Goal: Information Seeking & Learning: Learn about a topic

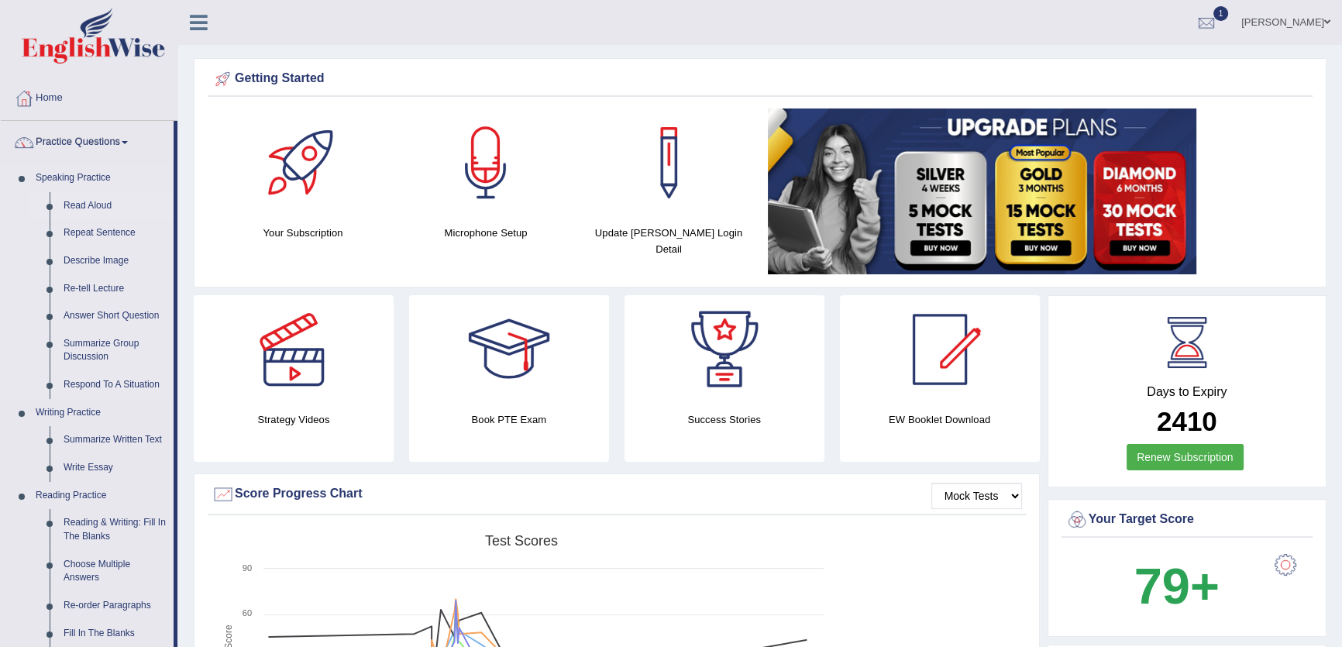
click at [92, 209] on link "Read Aloud" at bounding box center [115, 206] width 117 height 28
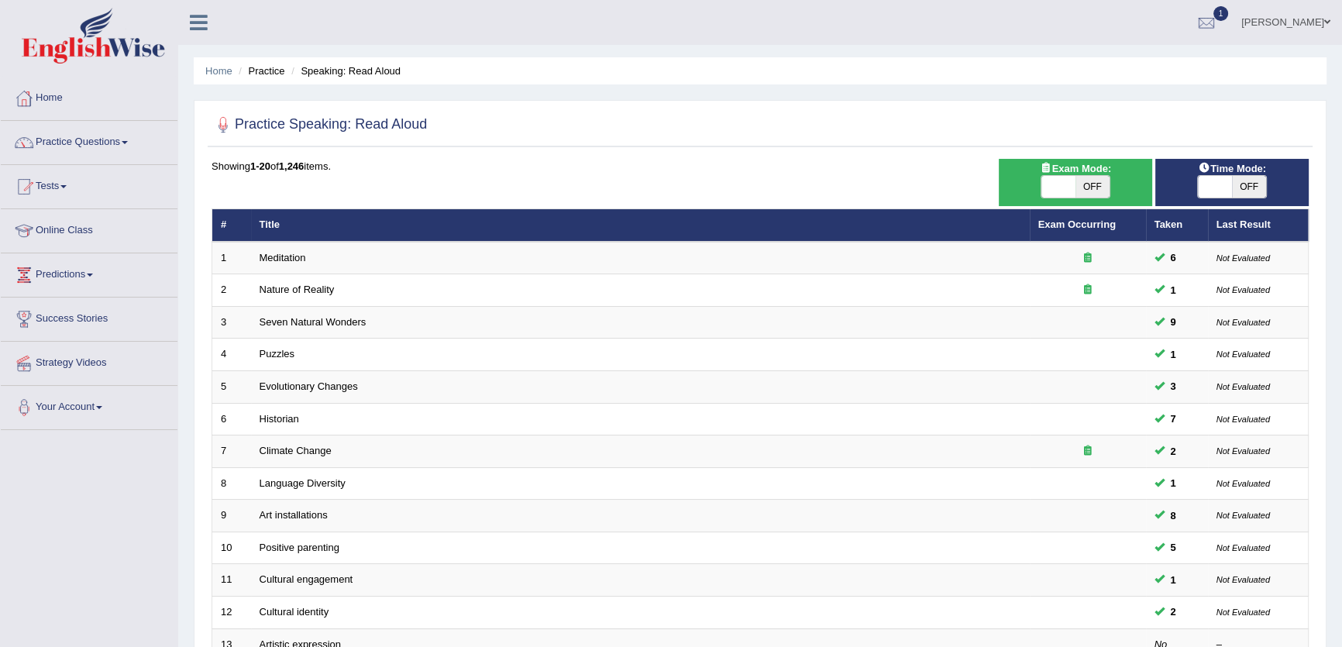
click at [1231, 182] on span at bounding box center [1215, 187] width 34 height 22
checkbox input "true"
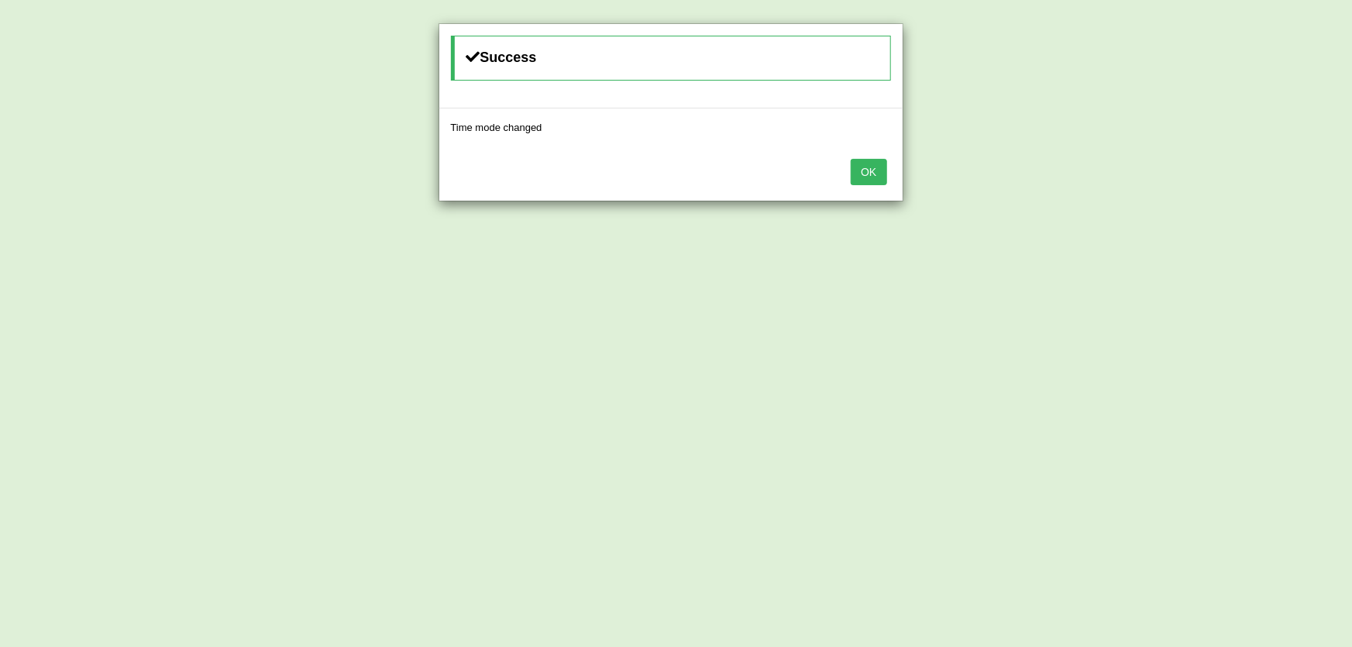
click at [861, 166] on button "OK" at bounding box center [869, 172] width 36 height 26
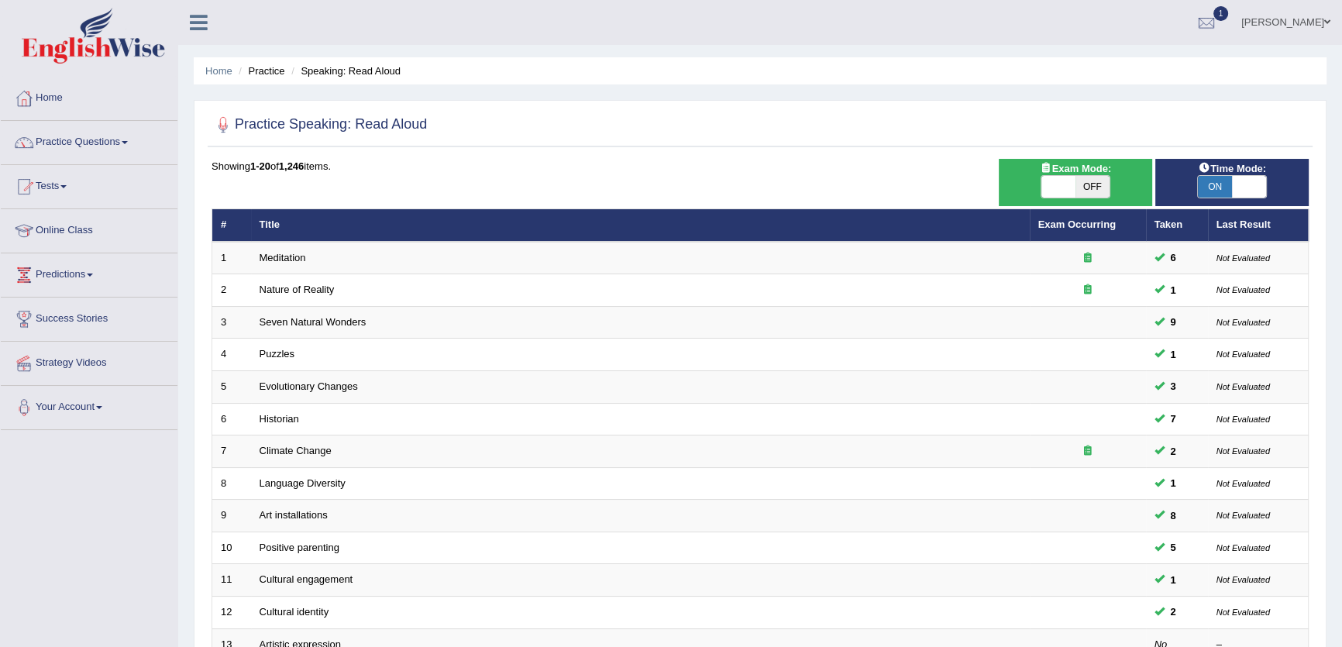
scroll to position [352, 0]
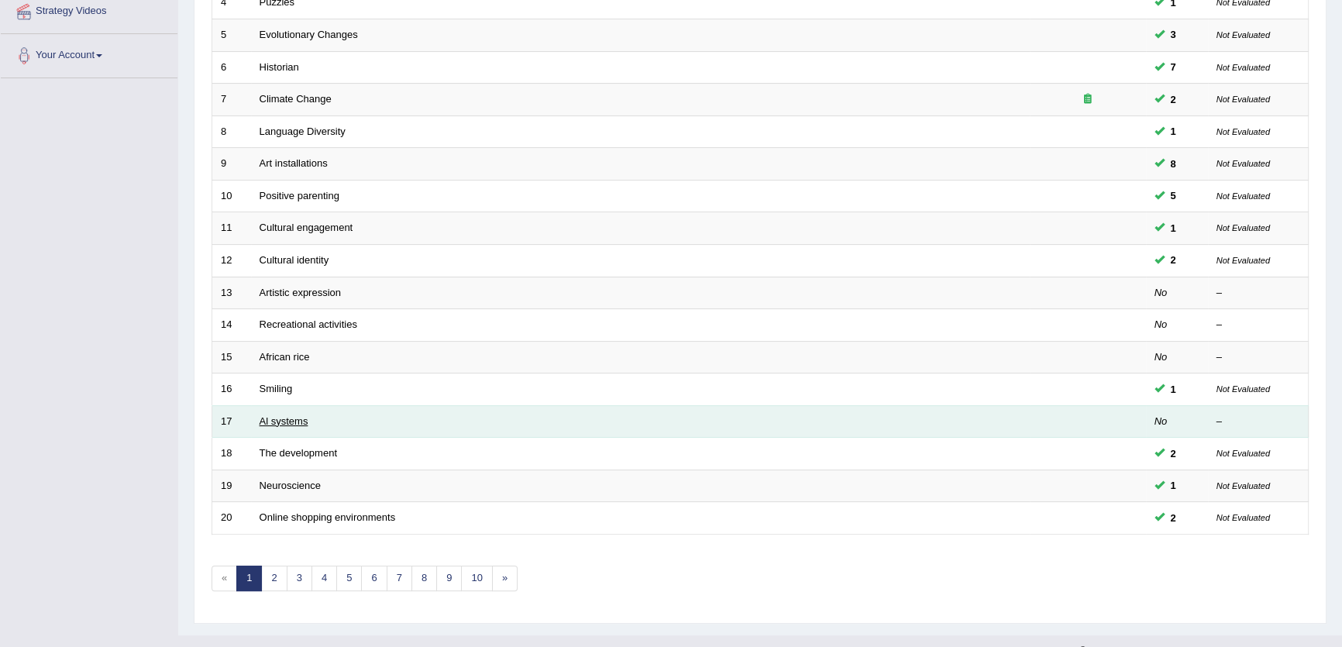
click at [278, 417] on link "Al systems" at bounding box center [284, 421] width 49 height 12
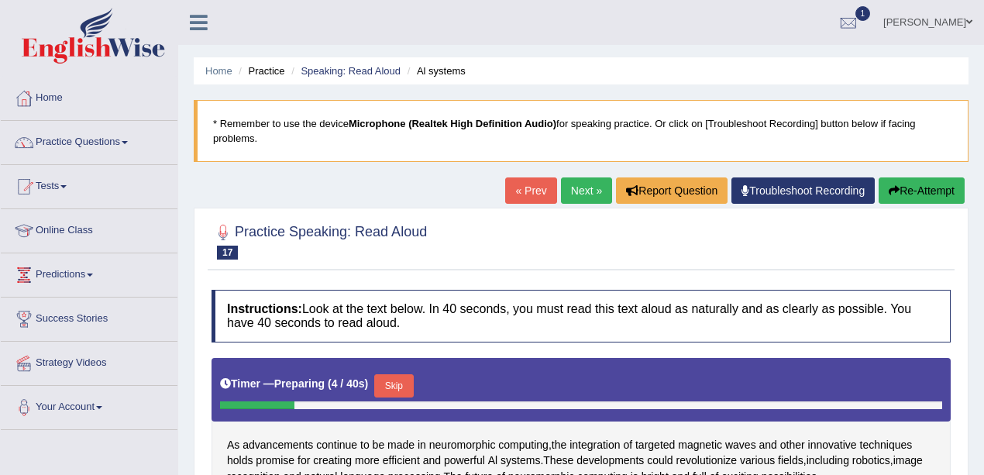
drag, startPoint x: 1327, startPoint y: 3, endPoint x: 546, endPoint y: 144, distance: 793.1
click at [546, 144] on blockquote "* Remember to use the device Microphone (Realtek High Definition Audio) for spe…" at bounding box center [581, 131] width 775 height 62
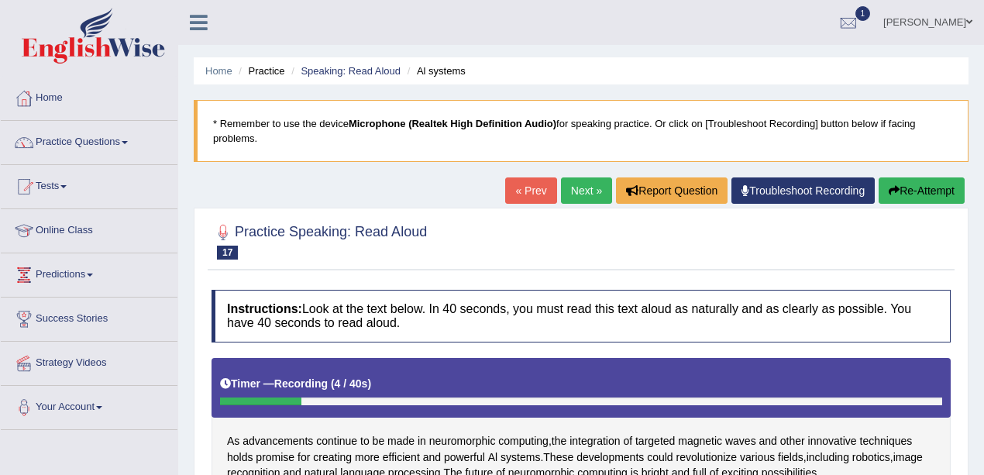
click at [915, 192] on button "Re-Attempt" at bounding box center [922, 190] width 86 height 26
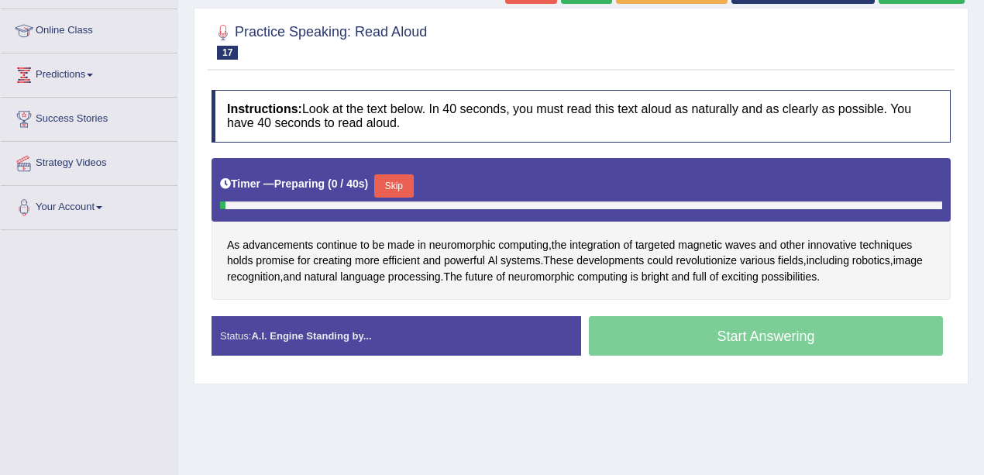
scroll to position [310, 0]
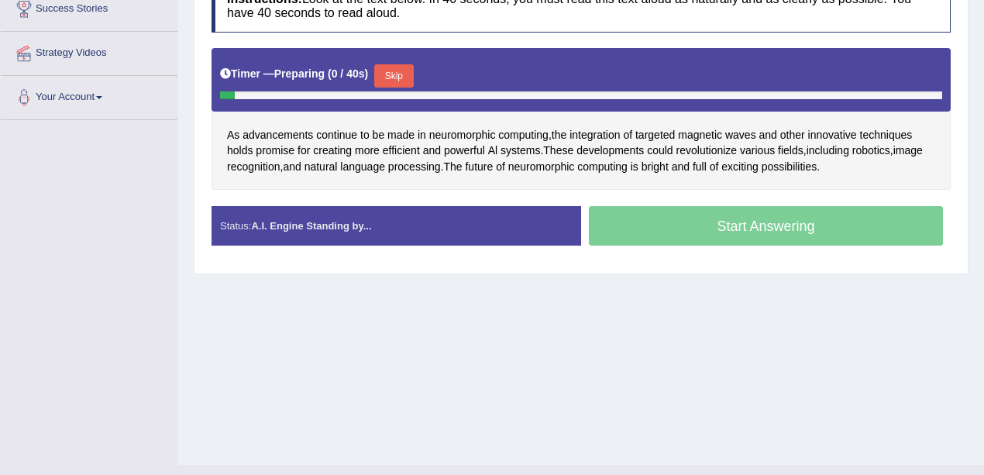
click at [401, 79] on button "Skip" at bounding box center [393, 75] width 39 height 23
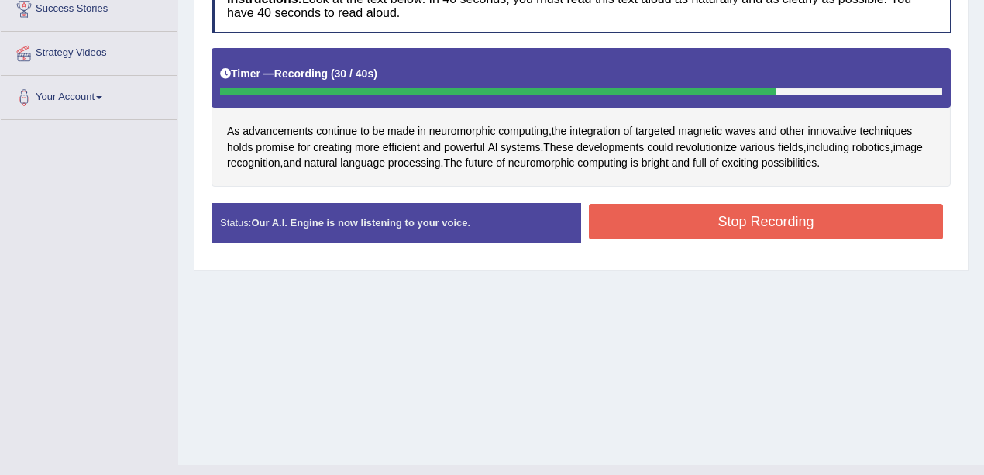
click at [750, 234] on button "Stop Recording" at bounding box center [766, 222] width 354 height 36
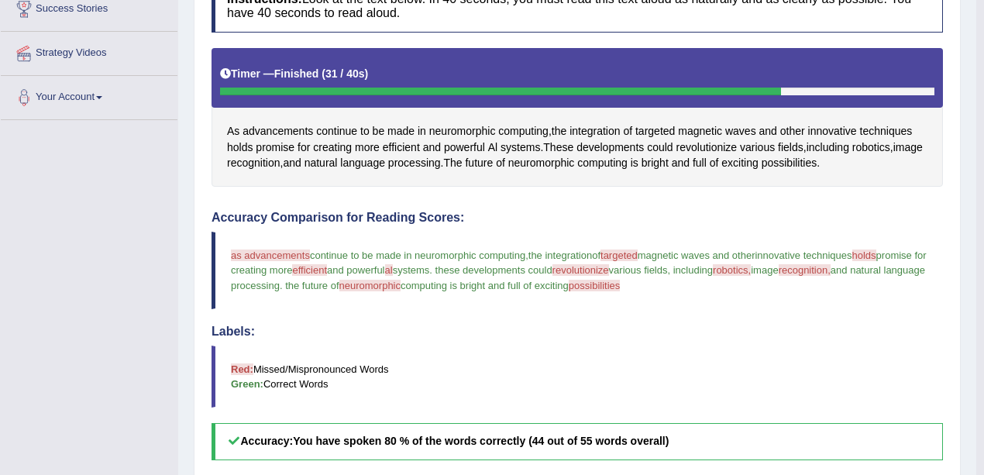
scroll to position [0, 0]
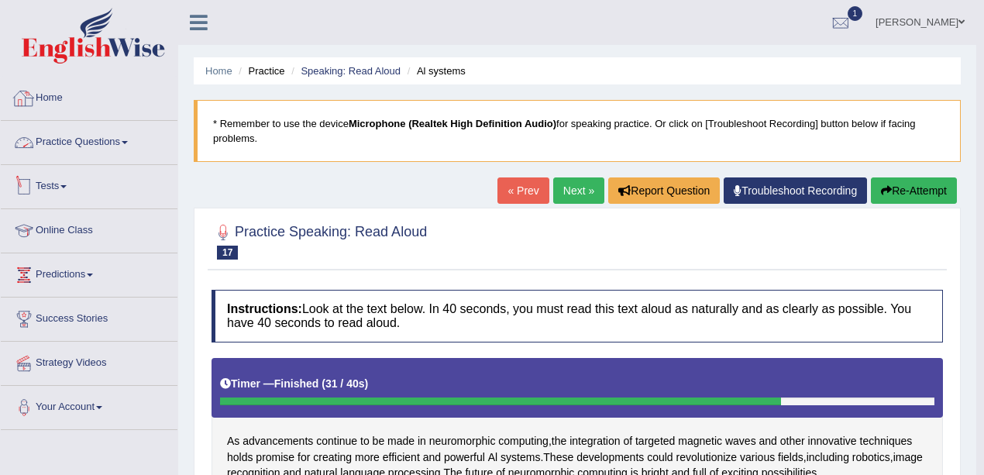
click at [93, 141] on link "Practice Questions" at bounding box center [89, 140] width 177 height 39
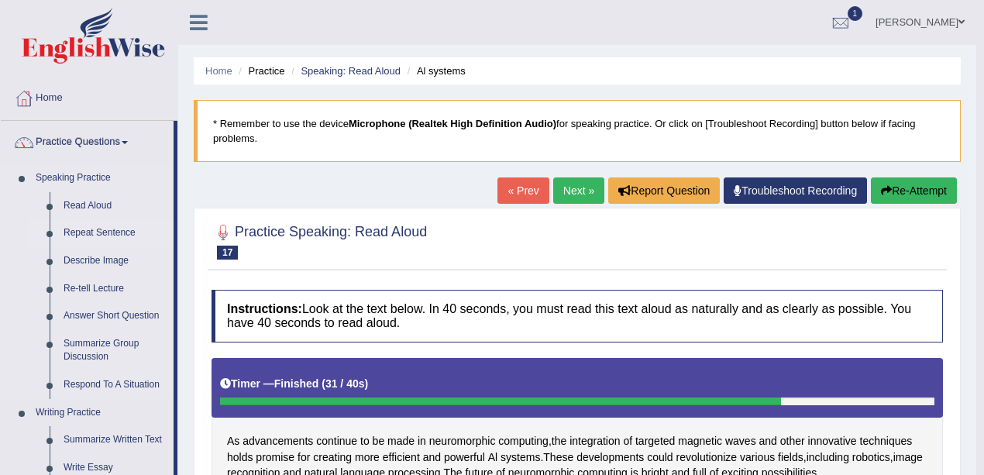
click at [116, 233] on link "Repeat Sentence" at bounding box center [115, 233] width 117 height 28
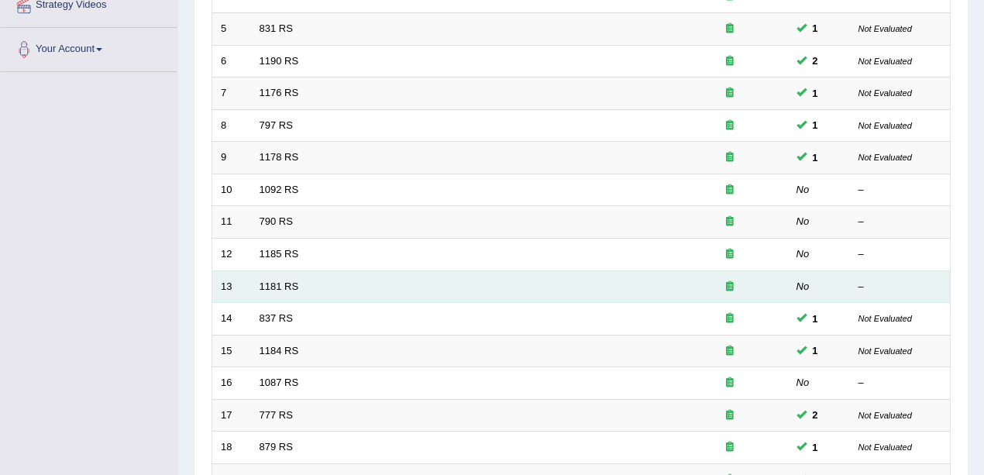
scroll to position [413, 0]
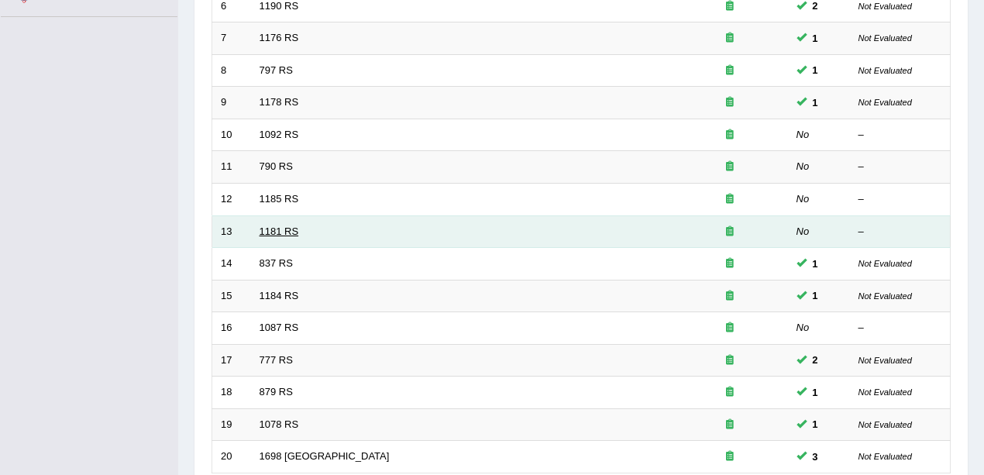
click at [278, 226] on link "1181 RS" at bounding box center [280, 232] width 40 height 12
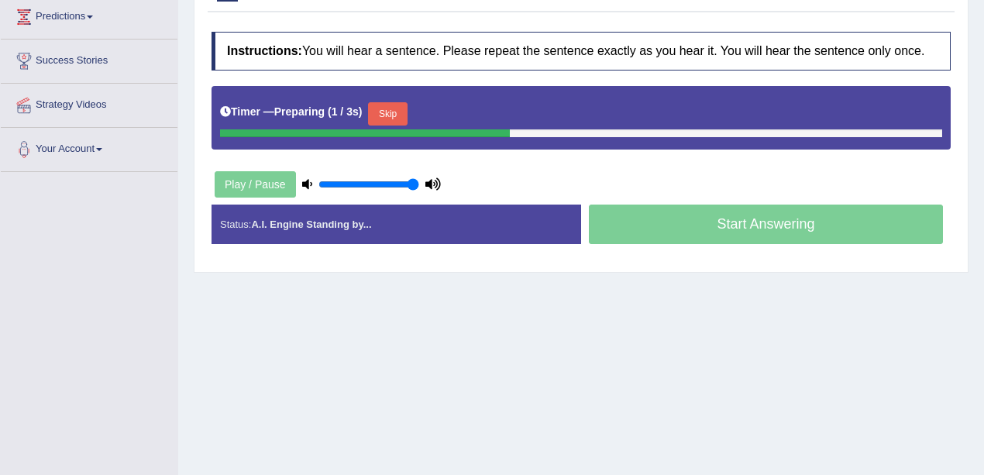
click at [386, 110] on button "Skip" at bounding box center [387, 113] width 39 height 23
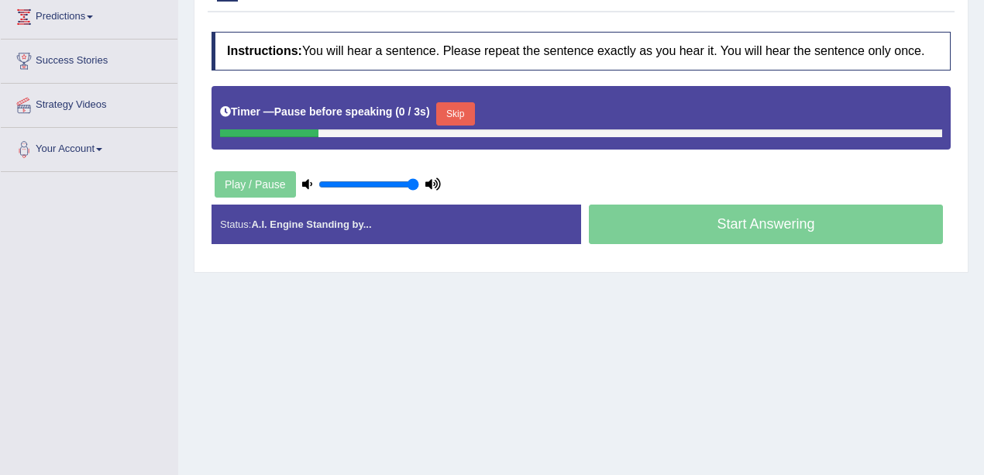
click at [443, 110] on button "Skip" at bounding box center [455, 113] width 39 height 23
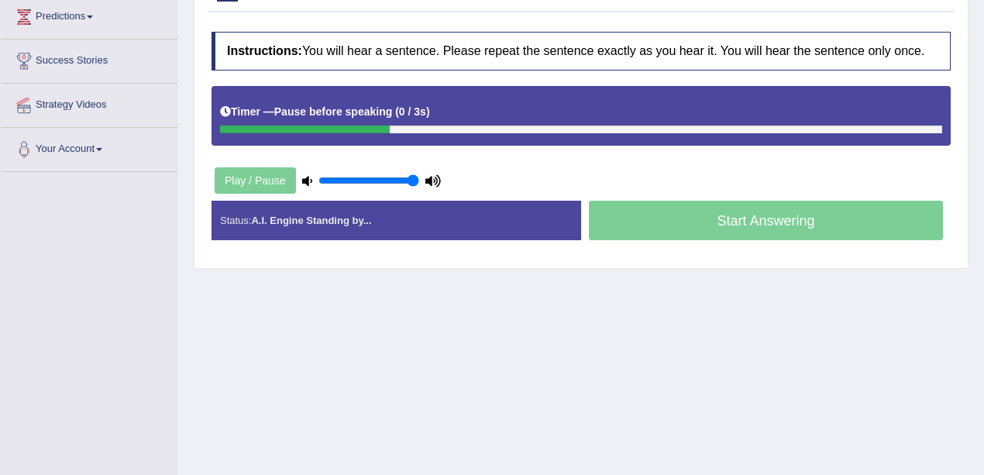
click at [443, 110] on div "Timer — Pause before speaking ( 0 / 3s )" at bounding box center [581, 111] width 722 height 27
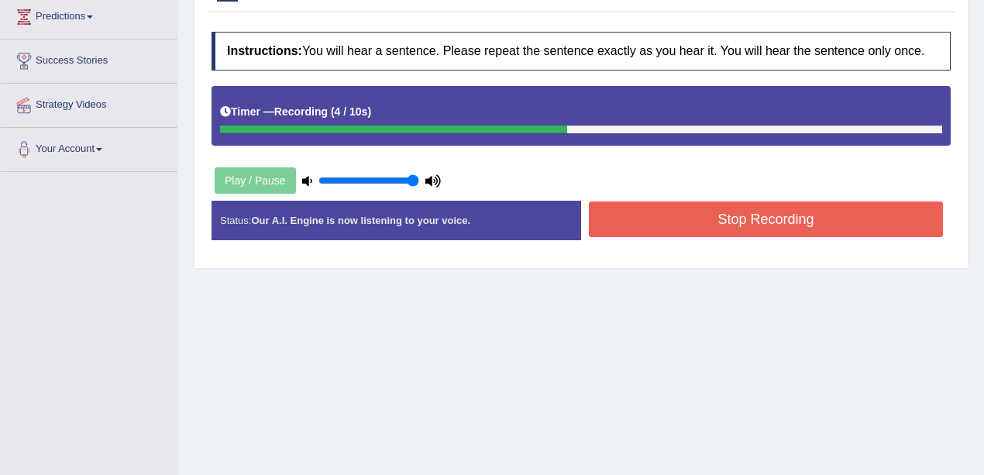
click at [696, 212] on button "Stop Recording" at bounding box center [766, 220] width 354 height 36
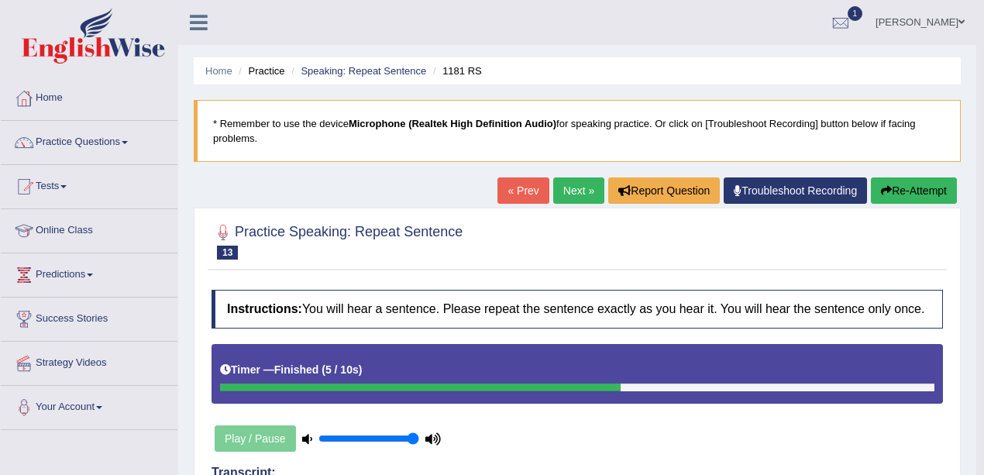
click at [577, 197] on link "Next »" at bounding box center [578, 190] width 51 height 26
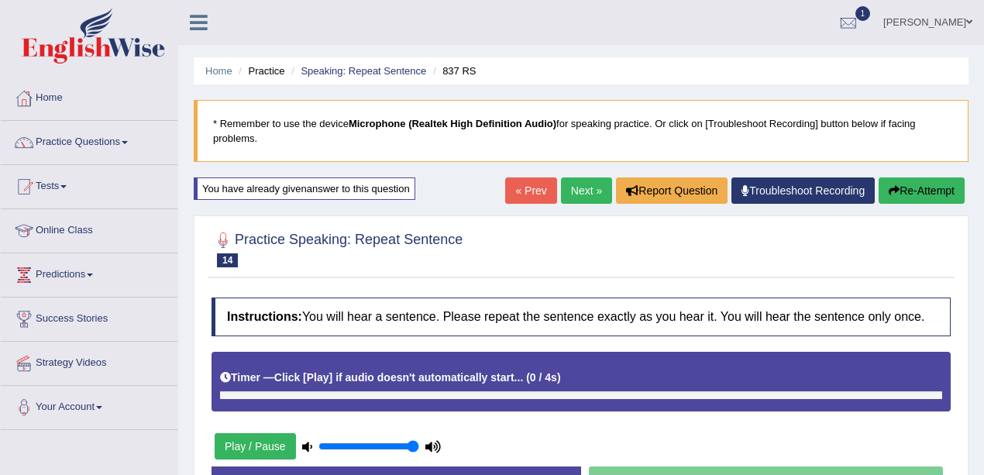
click at [585, 197] on link "Next »" at bounding box center [586, 190] width 51 height 26
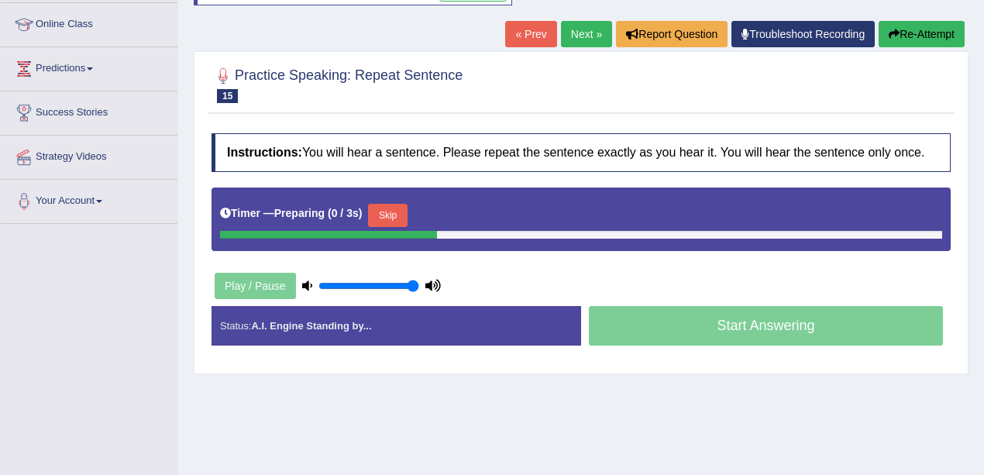
click at [405, 212] on button "Skip" at bounding box center [387, 215] width 39 height 23
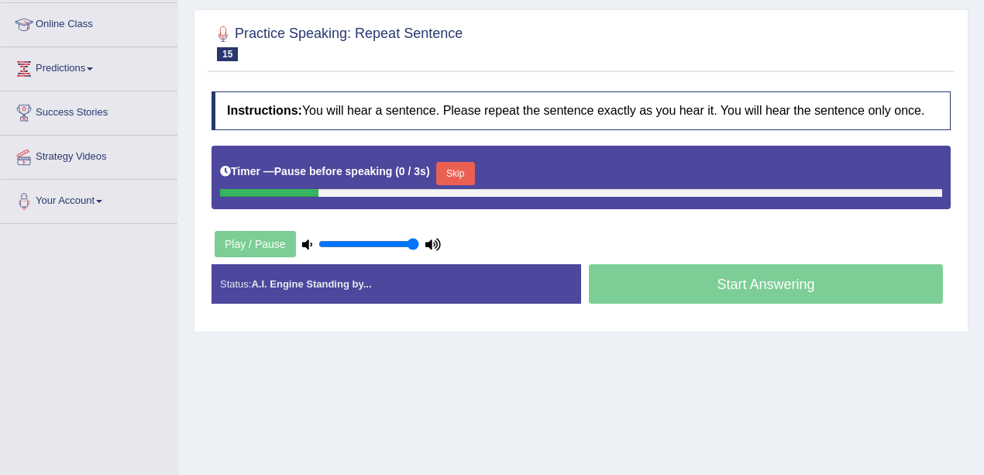
click at [465, 173] on button "Skip" at bounding box center [455, 173] width 39 height 23
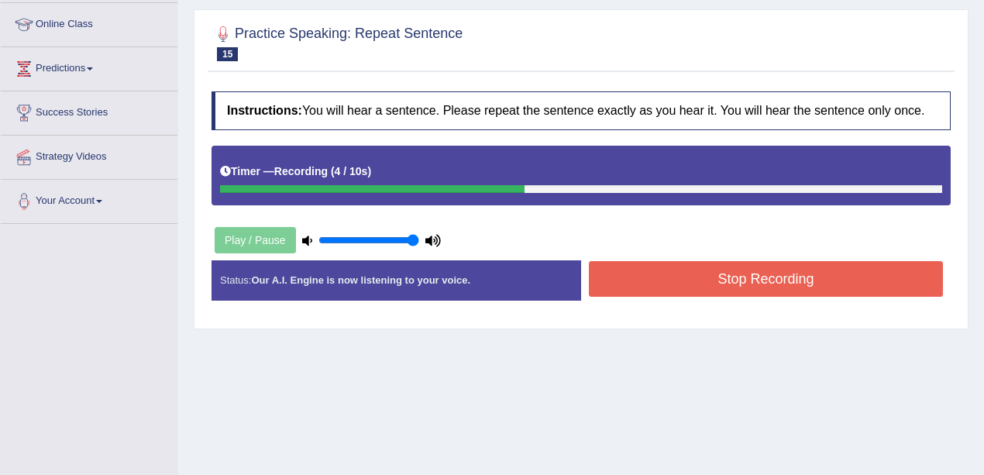
click at [661, 284] on button "Stop Recording" at bounding box center [766, 279] width 354 height 36
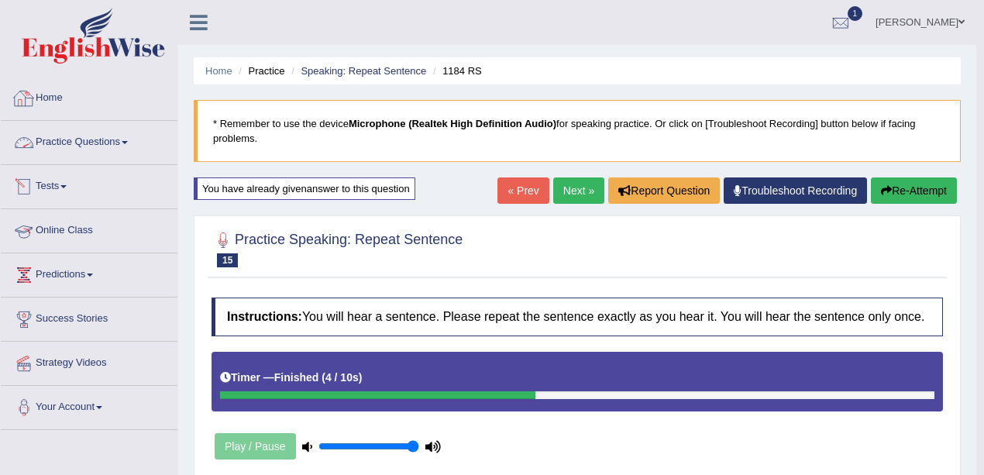
click at [110, 143] on link "Practice Questions" at bounding box center [89, 140] width 177 height 39
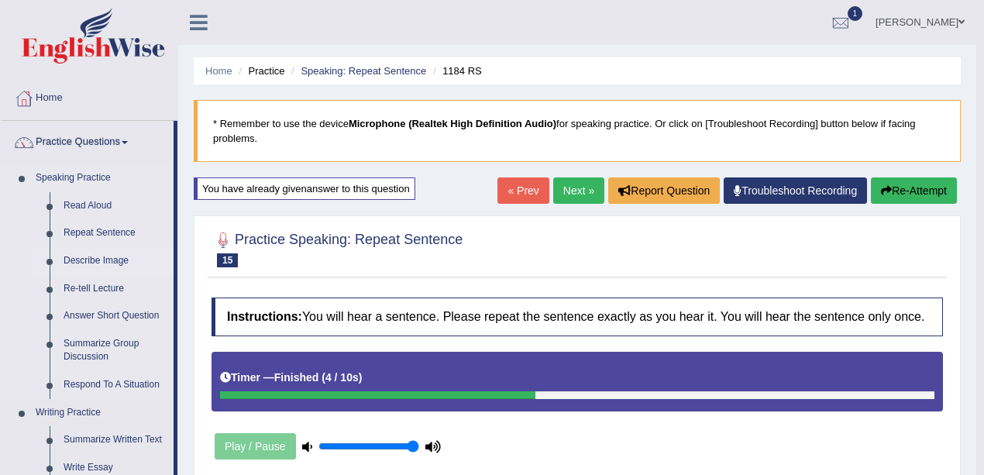
click at [94, 256] on link "Describe Image" at bounding box center [115, 261] width 117 height 28
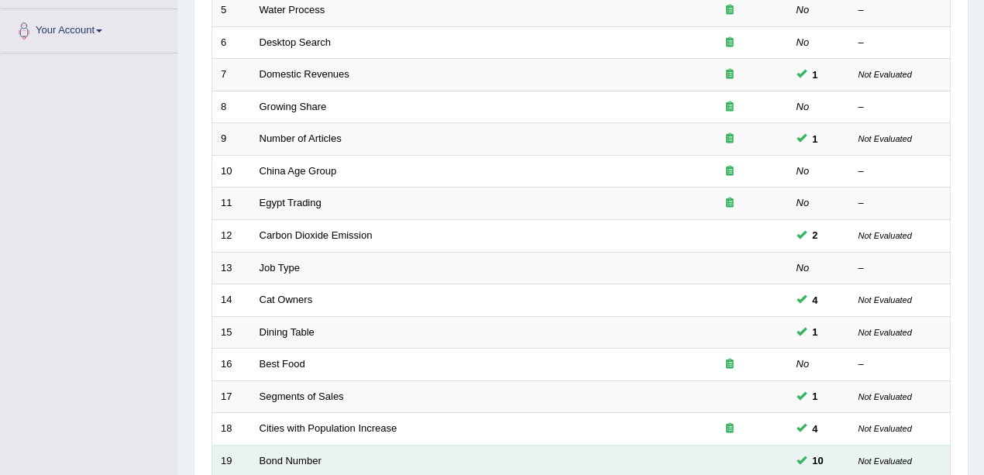
scroll to position [516, 0]
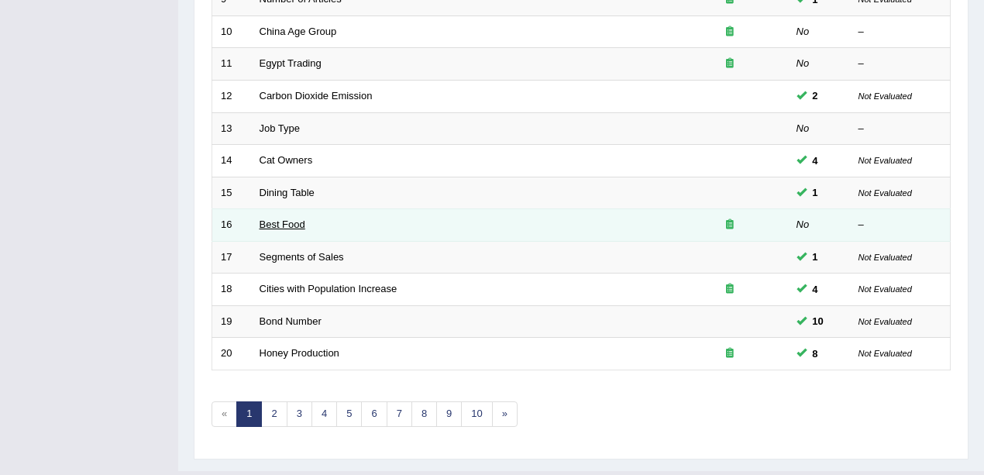
click at [293, 219] on link "Best Food" at bounding box center [283, 225] width 46 height 12
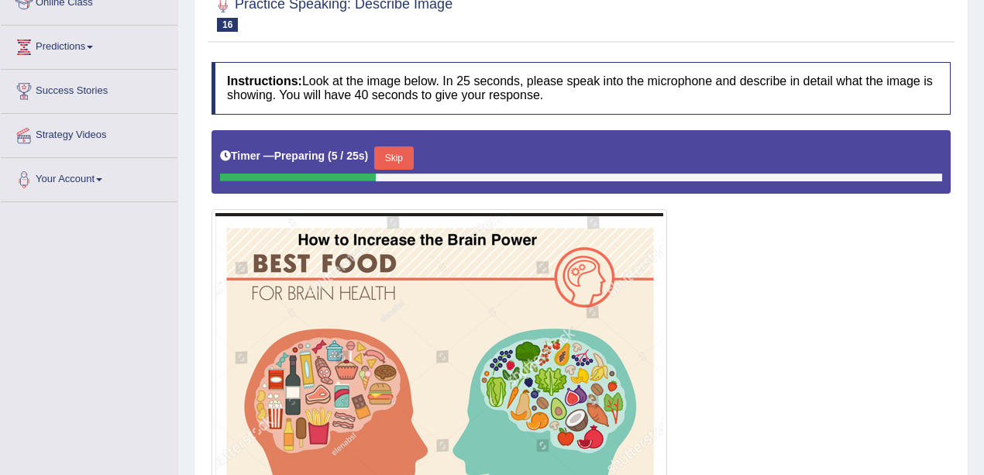
scroll to position [155, 0]
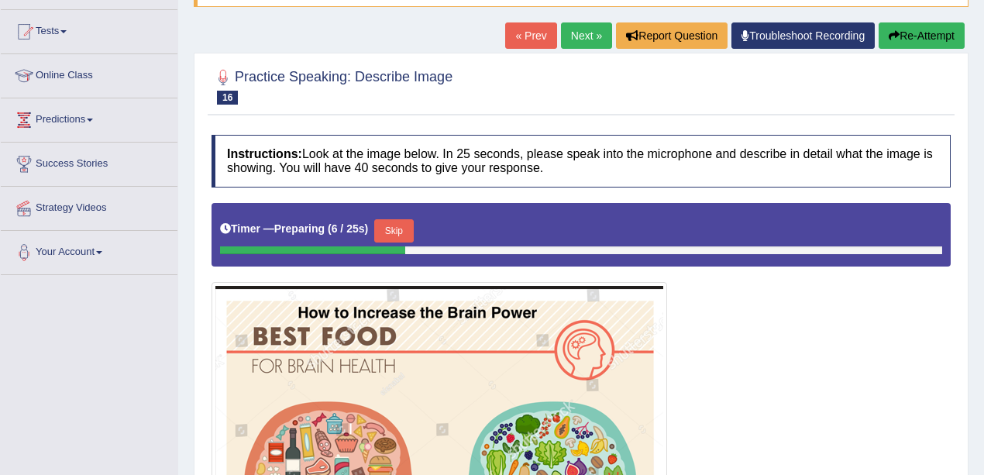
click at [410, 233] on button "Skip" at bounding box center [393, 230] width 39 height 23
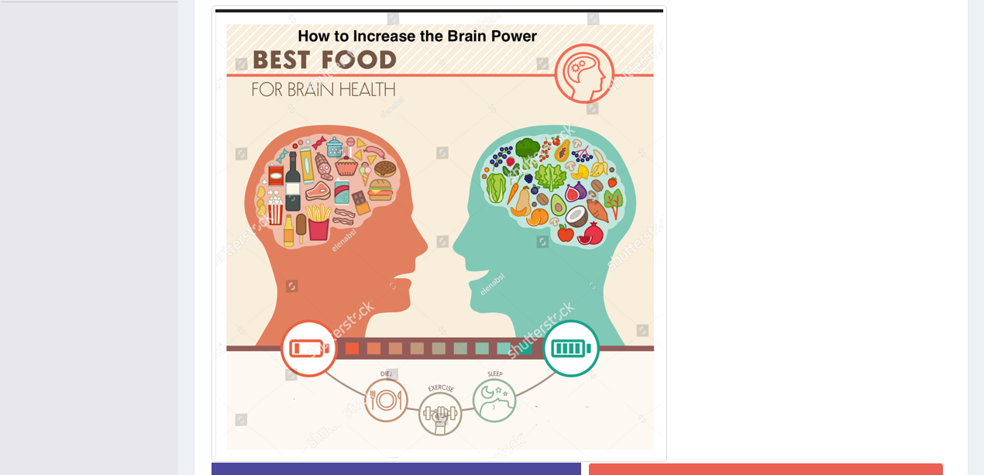
scroll to position [118, 0]
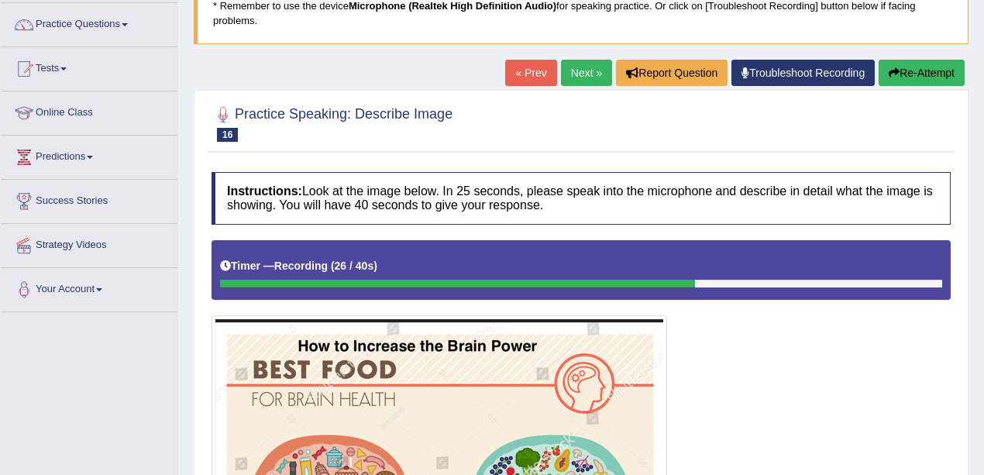
click at [939, 78] on button "Re-Attempt" at bounding box center [922, 73] width 86 height 26
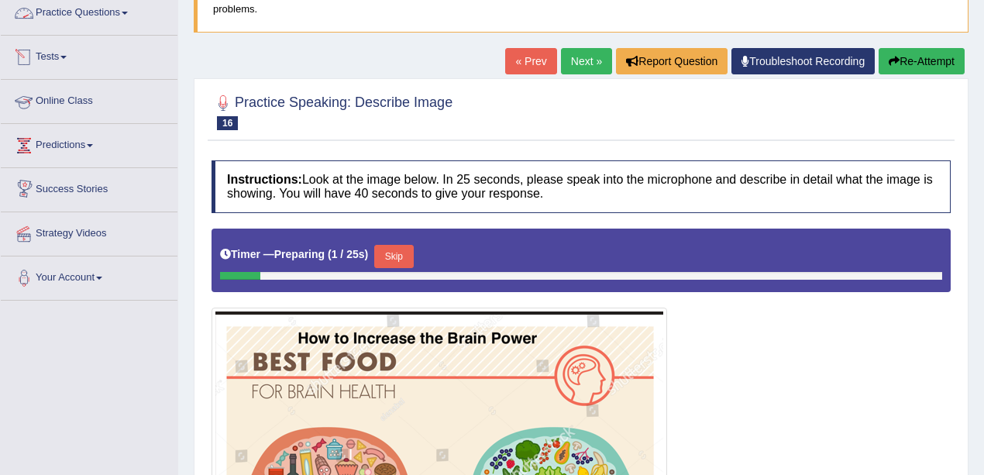
click at [105, 5] on link "Practice Questions" at bounding box center [89, 10] width 177 height 39
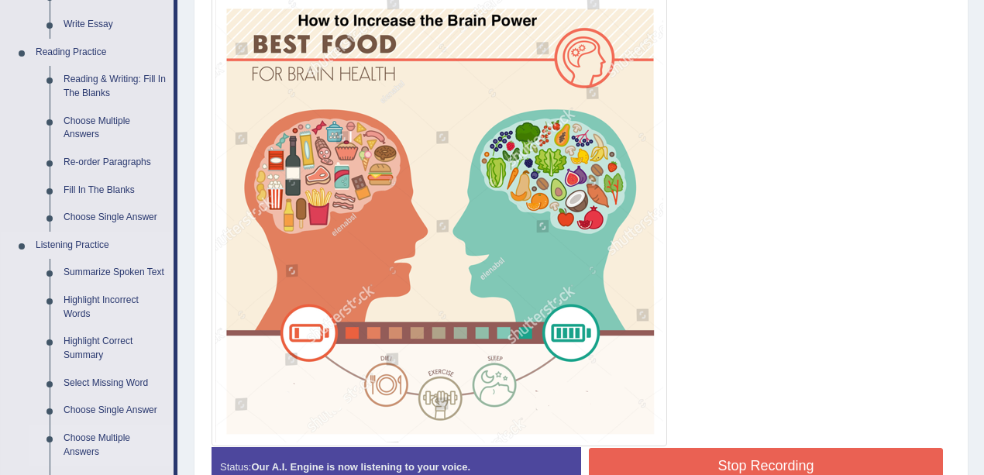
scroll to position [439, 0]
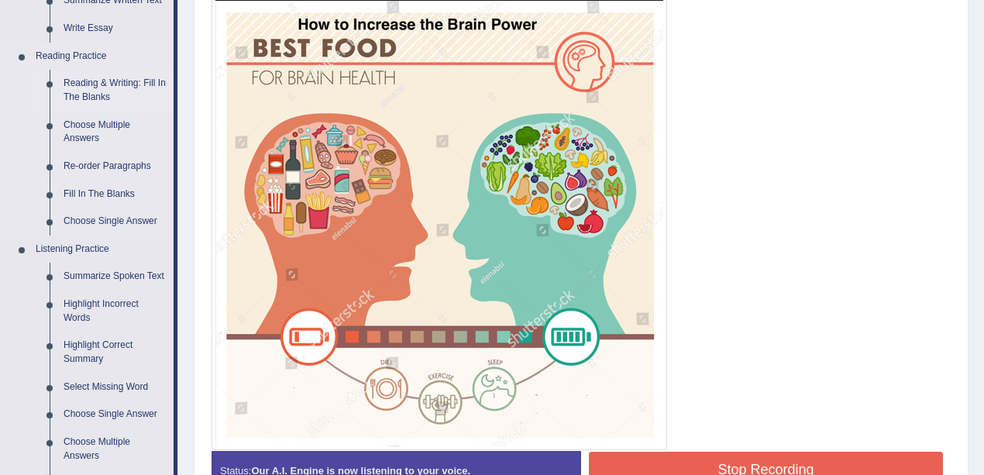
click at [102, 99] on link "Reading & Writing: Fill In The Blanks" at bounding box center [115, 90] width 117 height 41
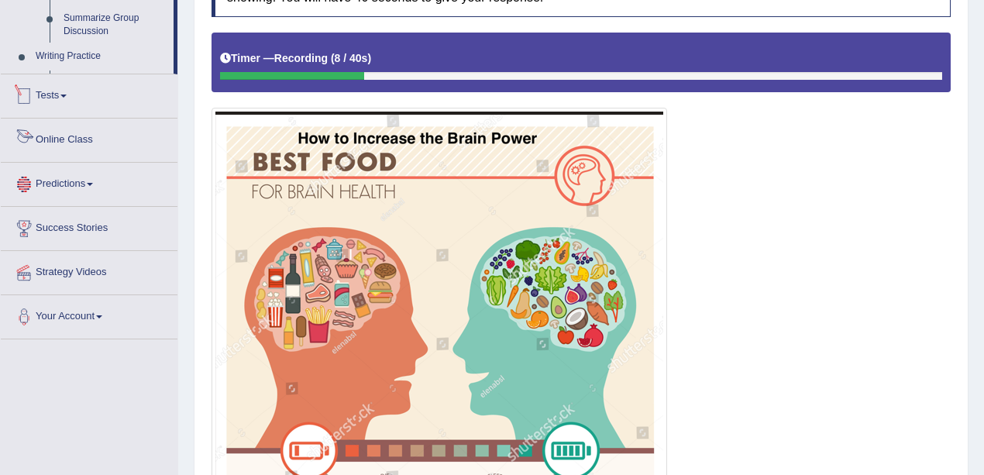
scroll to position [434, 0]
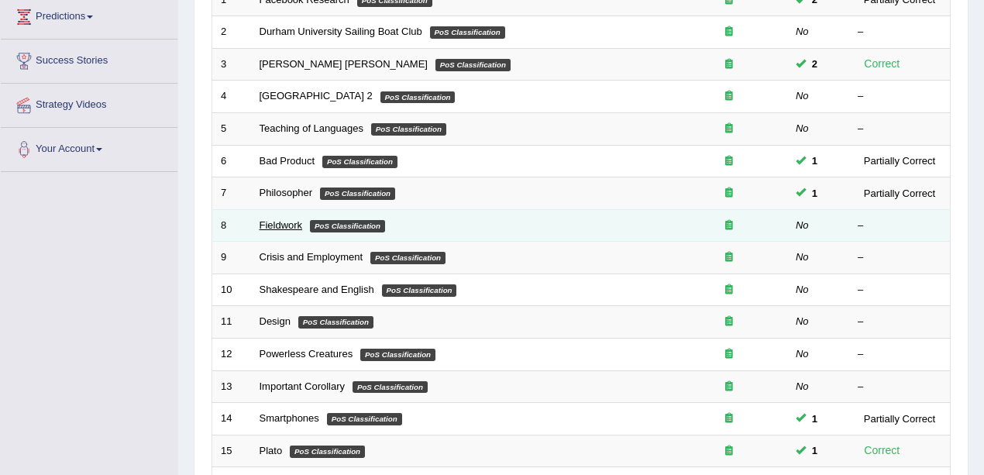
click at [272, 221] on link "Fieldwork" at bounding box center [281, 225] width 43 height 12
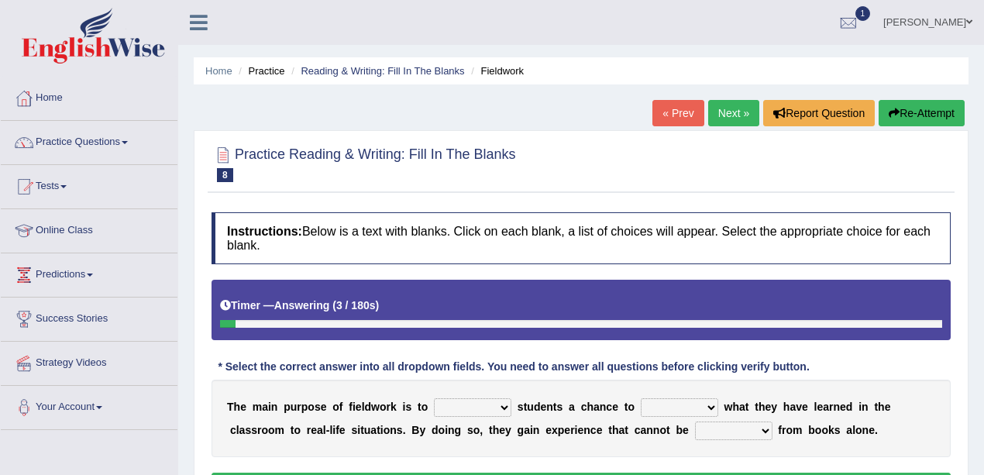
scroll to position [51, 0]
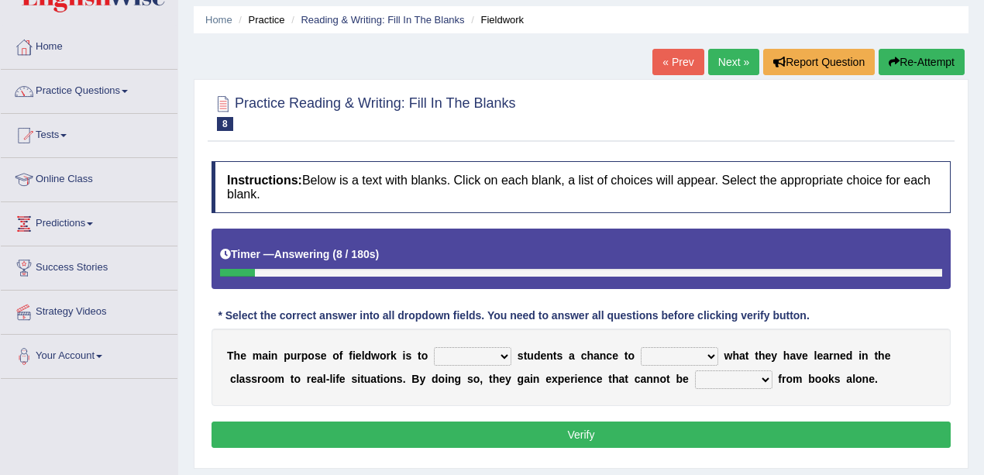
click at [498, 353] on select "resemble stow rave offer" at bounding box center [473, 356] width 78 height 19
select select "offer"
click at [434, 347] on select "resemble stow rave offer" at bounding box center [473, 356] width 78 height 19
click at [695, 357] on select "compare align apply dismount" at bounding box center [680, 356] width 78 height 19
select select "apply"
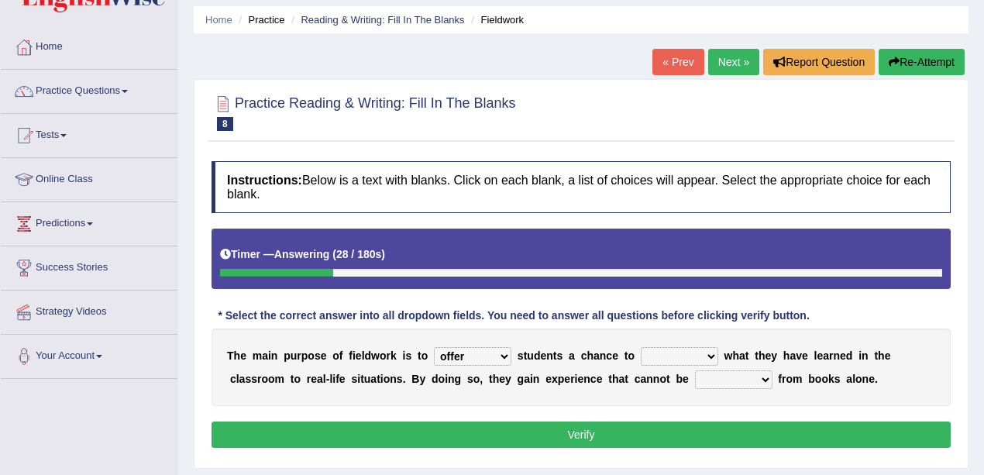
click at [641, 347] on select "compare align apply dismount" at bounding box center [680, 356] width 78 height 19
click at [756, 380] on select "originated prepared obtained touted" at bounding box center [734, 379] width 78 height 19
select select "obtained"
click at [695, 370] on select "originated prepared obtained touted" at bounding box center [734, 379] width 78 height 19
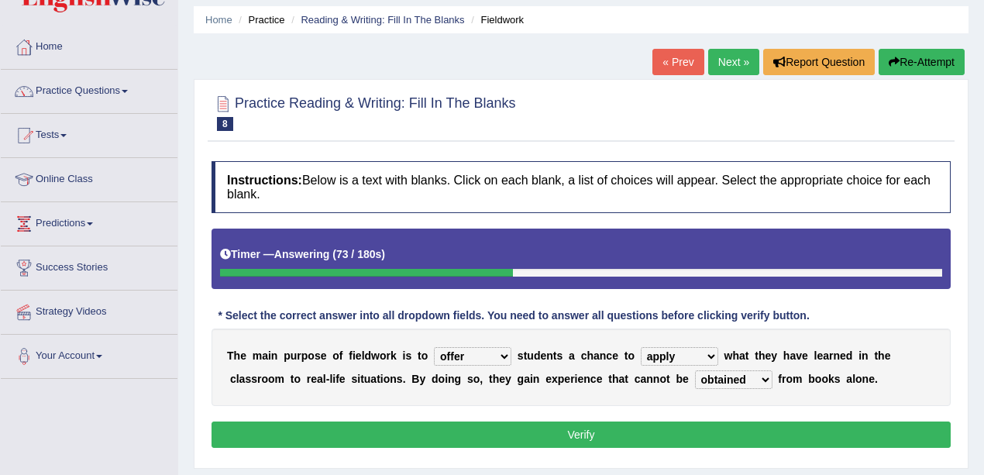
click at [643, 425] on button "Verify" at bounding box center [581, 435] width 739 height 26
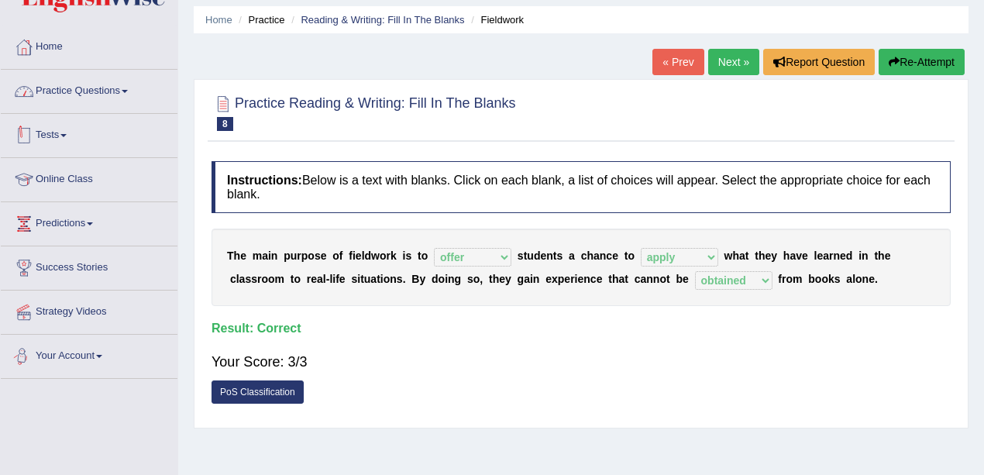
click at [186, 83] on div "Home Practice Reading & Writing: Fill In The Blanks Fieldwork « Prev Next » Rep…" at bounding box center [581, 336] width 806 height 775
click at [105, 84] on link "Practice Questions" at bounding box center [89, 89] width 177 height 39
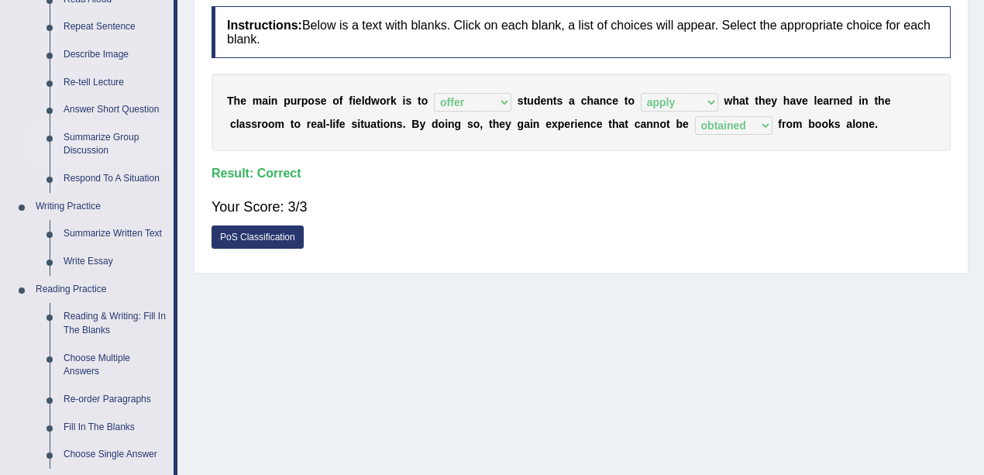
scroll to position [0, 0]
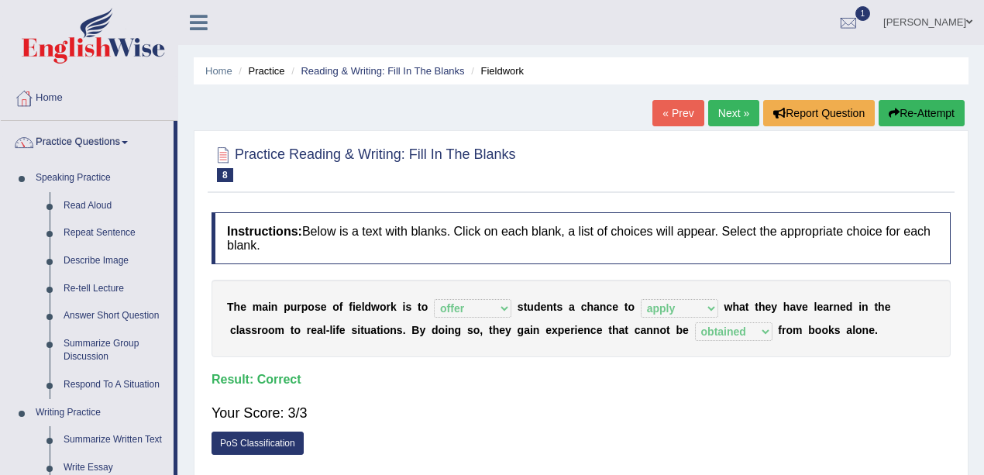
click at [98, 138] on link "Practice Questions" at bounding box center [87, 140] width 173 height 39
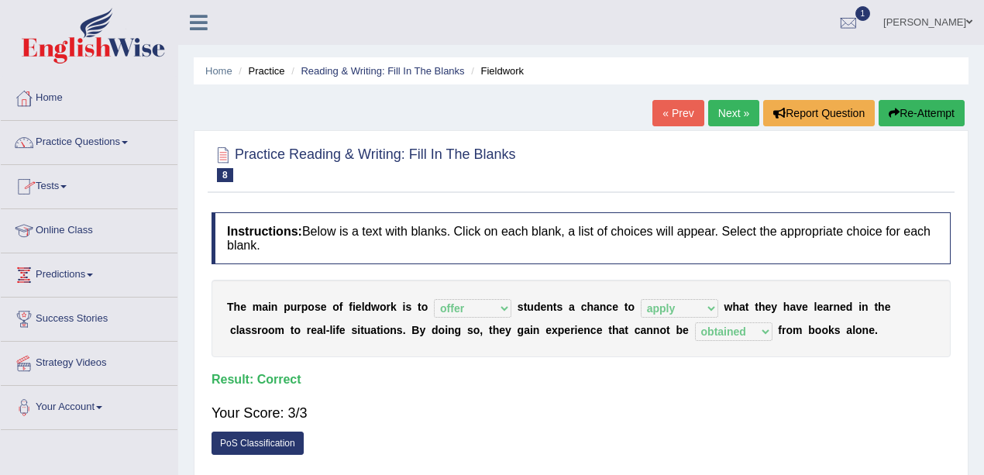
click at [71, 239] on link "Online Class" at bounding box center [89, 228] width 177 height 39
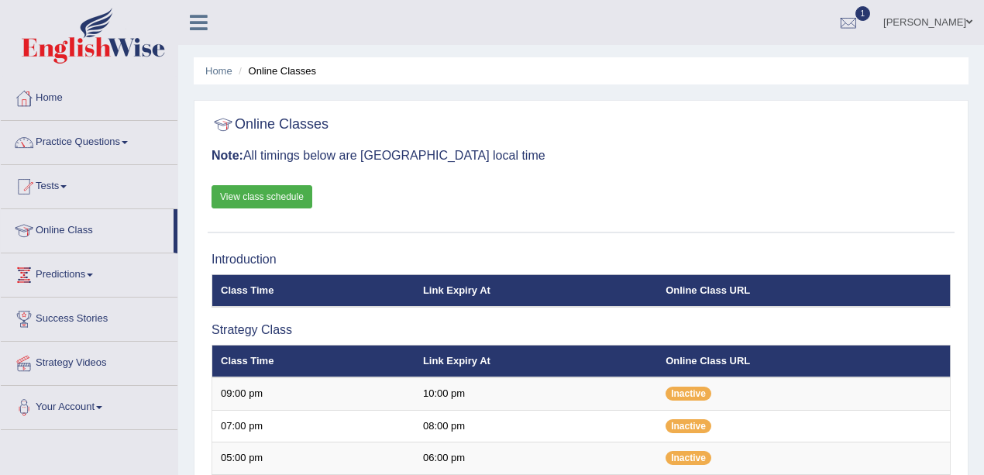
click at [267, 196] on link "View class schedule" at bounding box center [262, 196] width 101 height 23
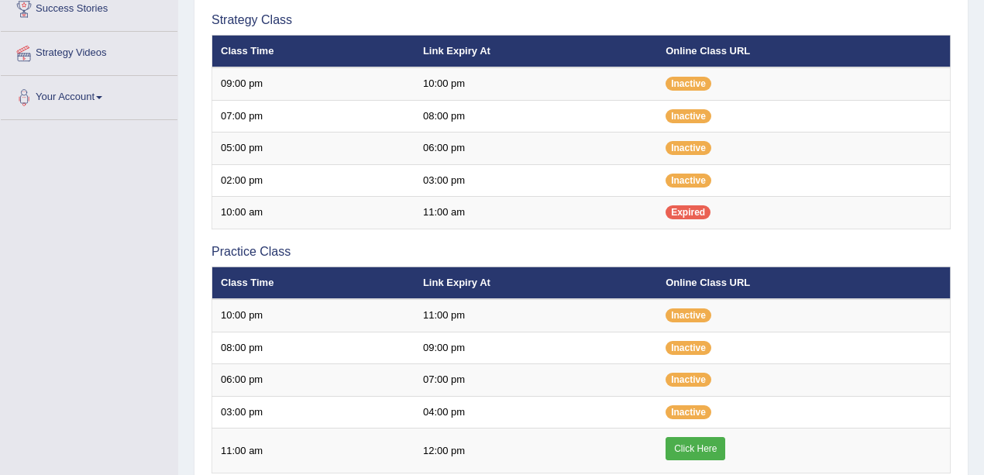
scroll to position [568, 0]
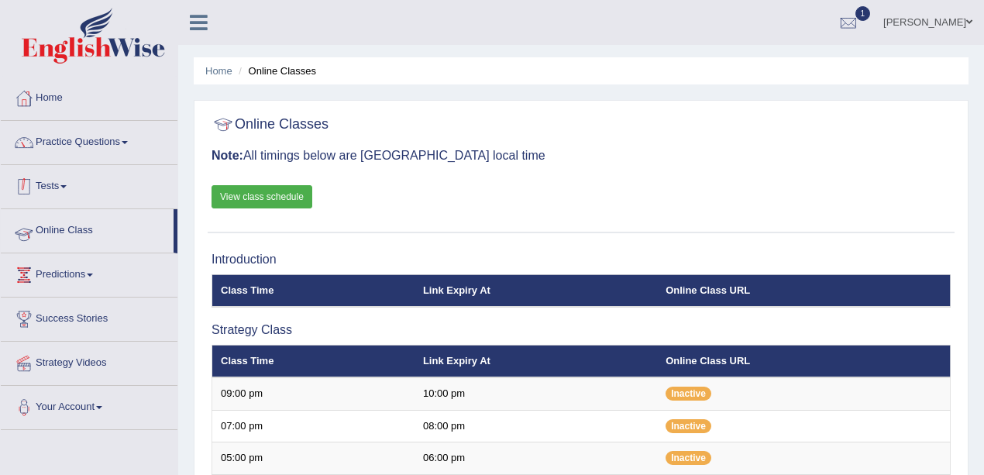
click at [60, 180] on link "Tests" at bounding box center [89, 184] width 177 height 39
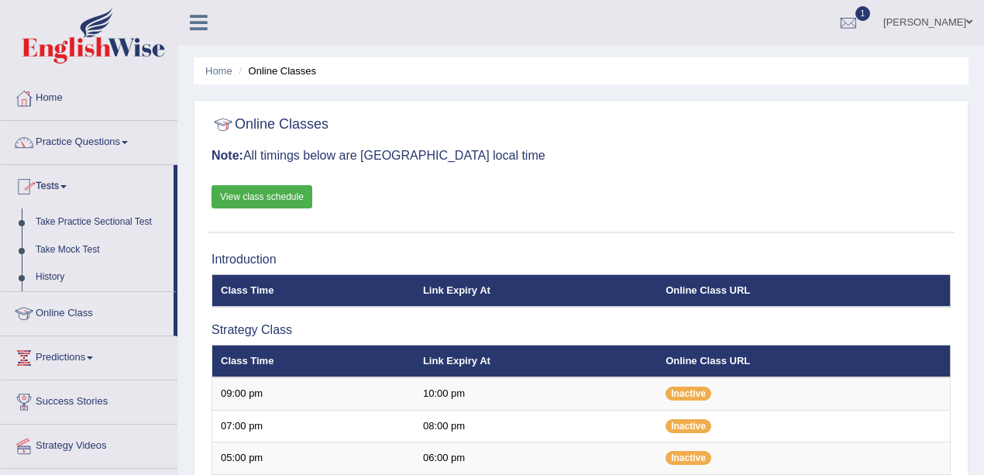
click at [74, 246] on link "Take Mock Test" at bounding box center [101, 250] width 145 height 28
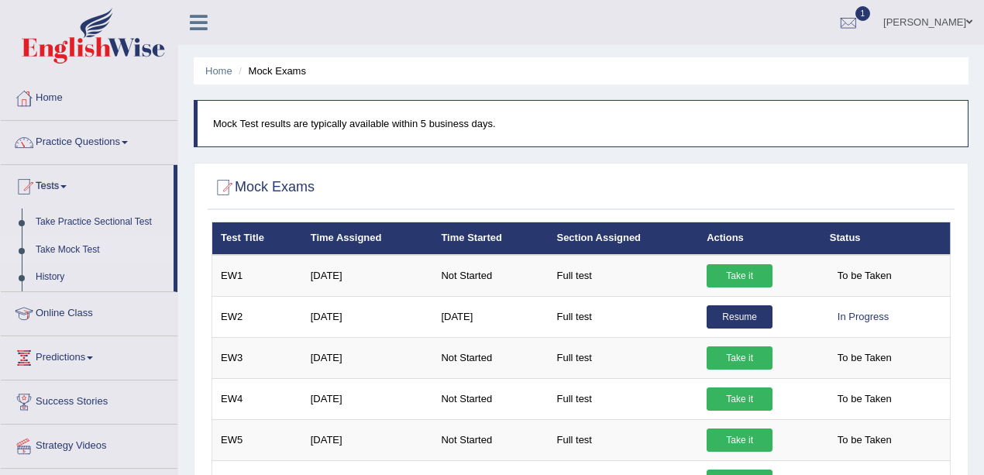
click at [958, 17] on link "[PERSON_NAME]" at bounding box center [928, 20] width 112 height 40
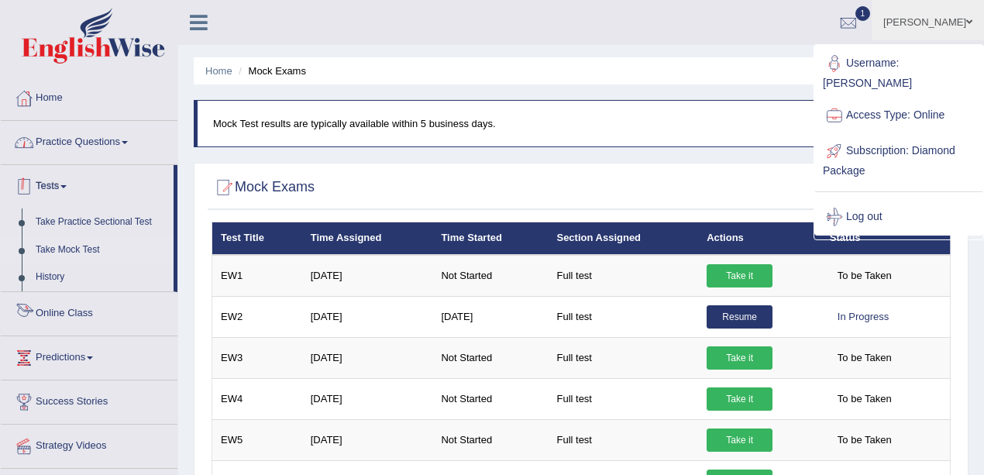
click at [88, 148] on link "Practice Questions" at bounding box center [89, 140] width 177 height 39
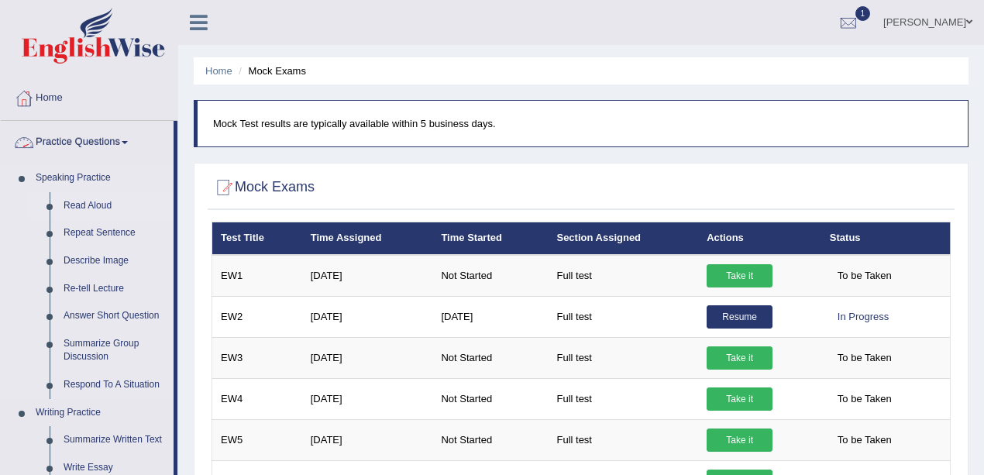
click at [91, 213] on link "Read Aloud" at bounding box center [115, 206] width 117 height 28
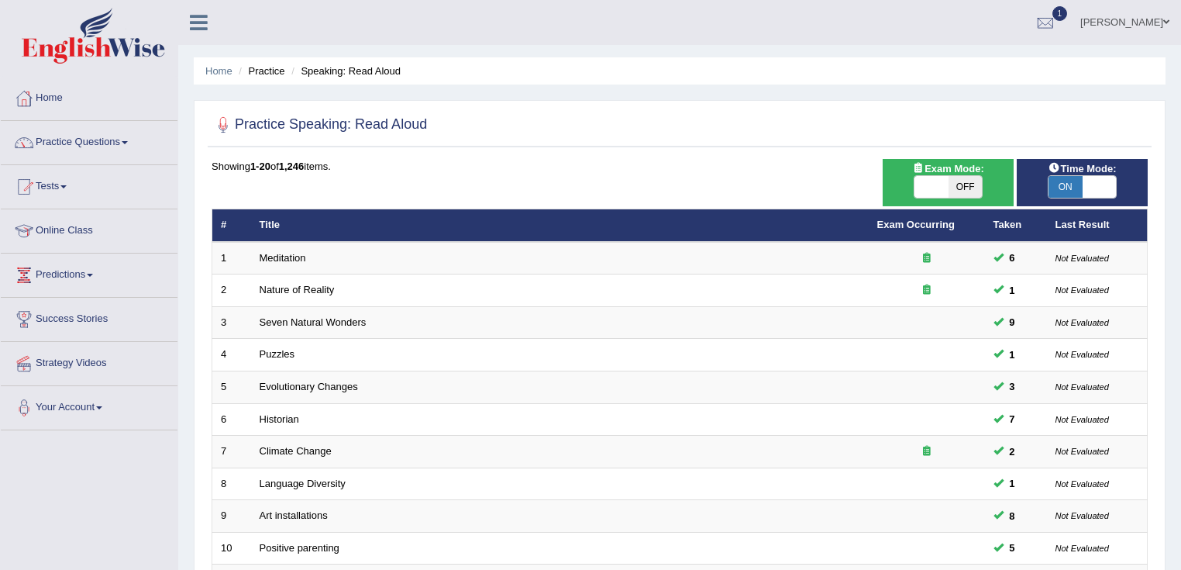
drag, startPoint x: 955, startPoint y: 0, endPoint x: 91, endPoint y: 229, distance: 893.4
click at [91, 229] on link "Online Class" at bounding box center [89, 228] width 177 height 39
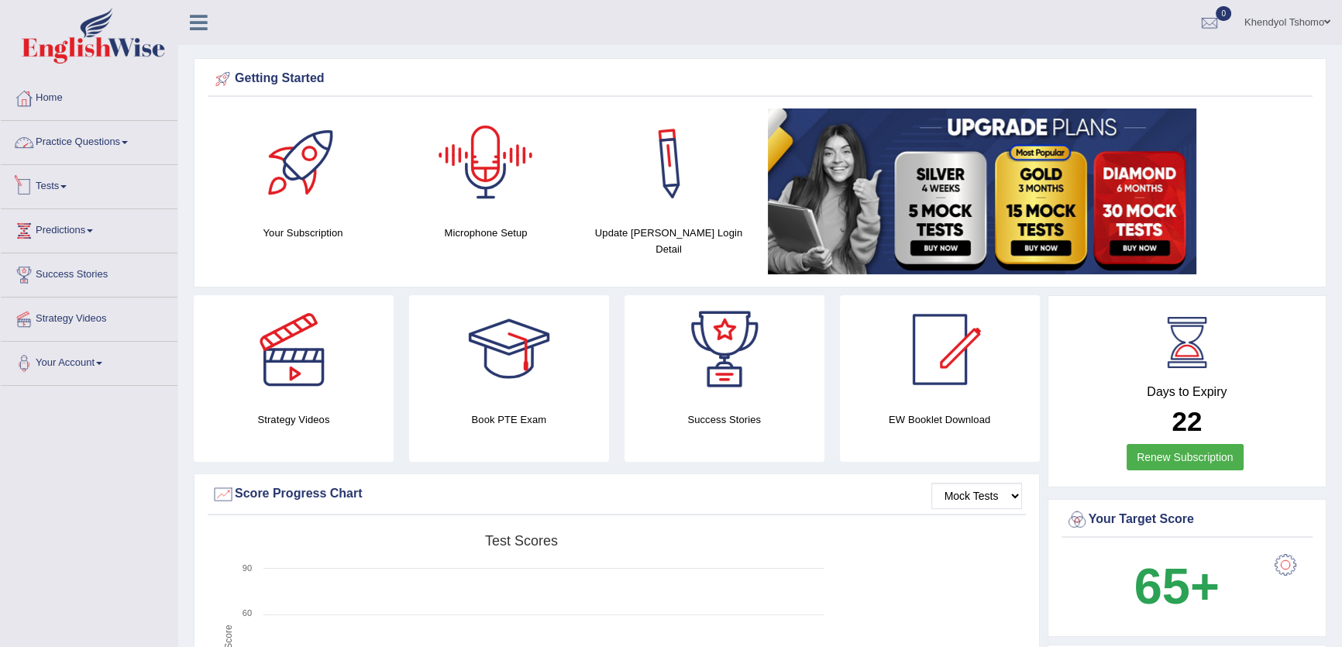
click at [119, 143] on link "Practice Questions" at bounding box center [89, 140] width 177 height 39
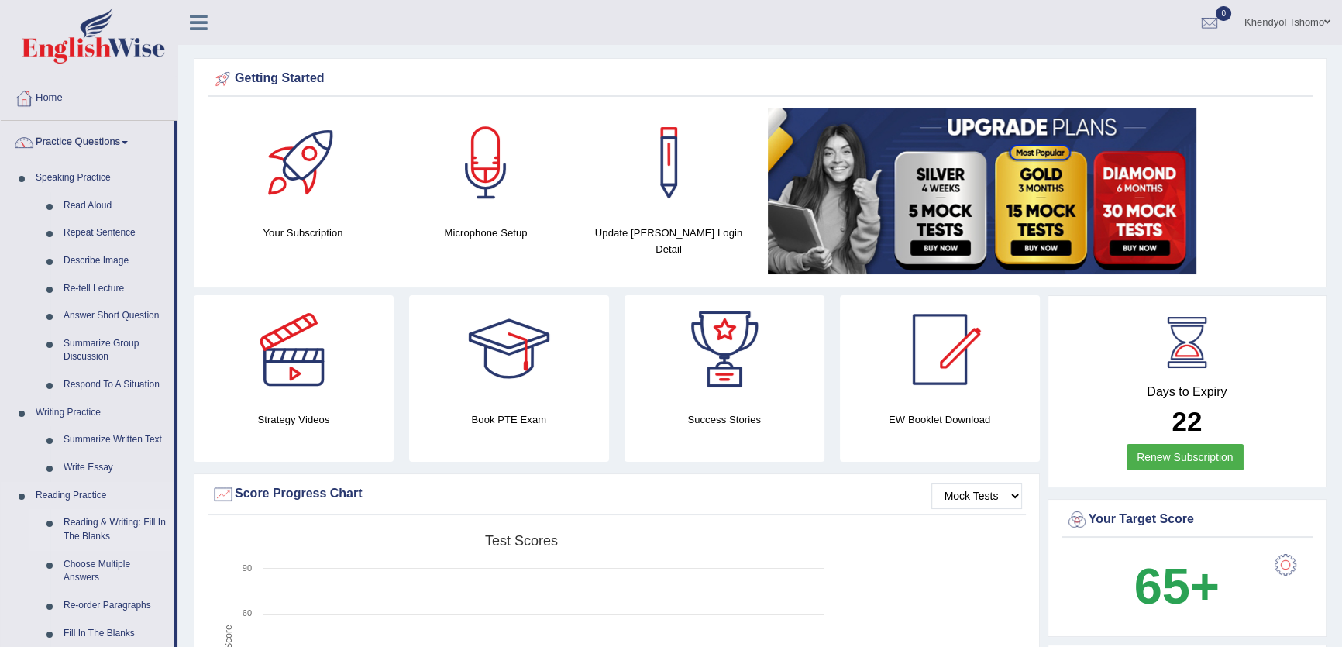
click at [90, 531] on link "Reading & Writing: Fill In The Blanks" at bounding box center [115, 529] width 117 height 41
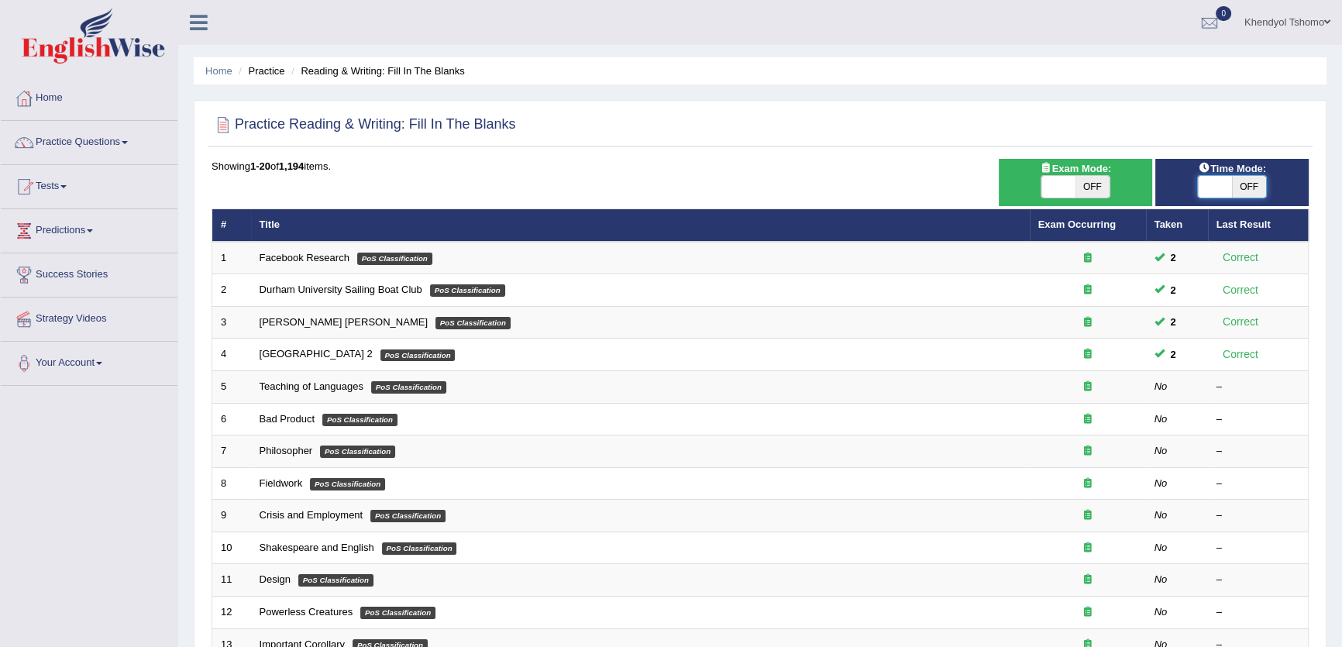
drag, startPoint x: 1215, startPoint y: 187, endPoint x: 1228, endPoint y: 95, distance: 93.3
click at [1228, 95] on div "Home Practice Reading & Writing: Fill In The Blanks Practice Reading & Writing:…" at bounding box center [760, 493] width 1164 height 987
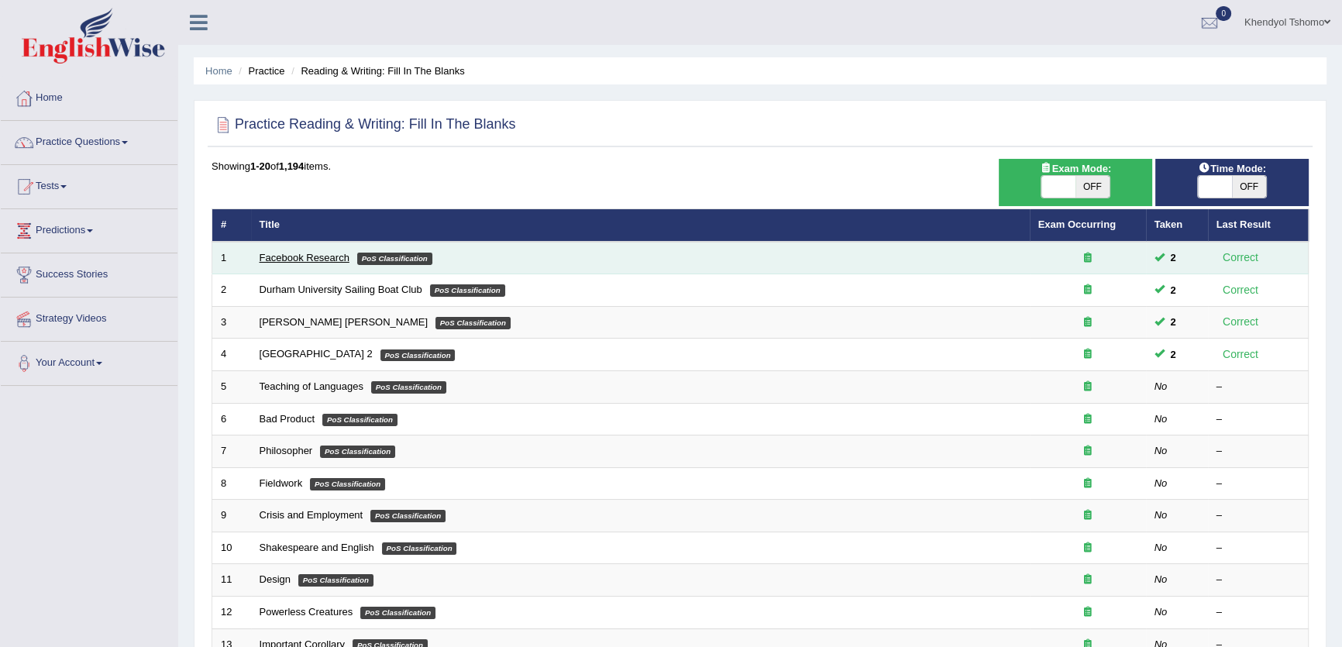
click at [333, 256] on link "Facebook Research" at bounding box center [305, 258] width 90 height 12
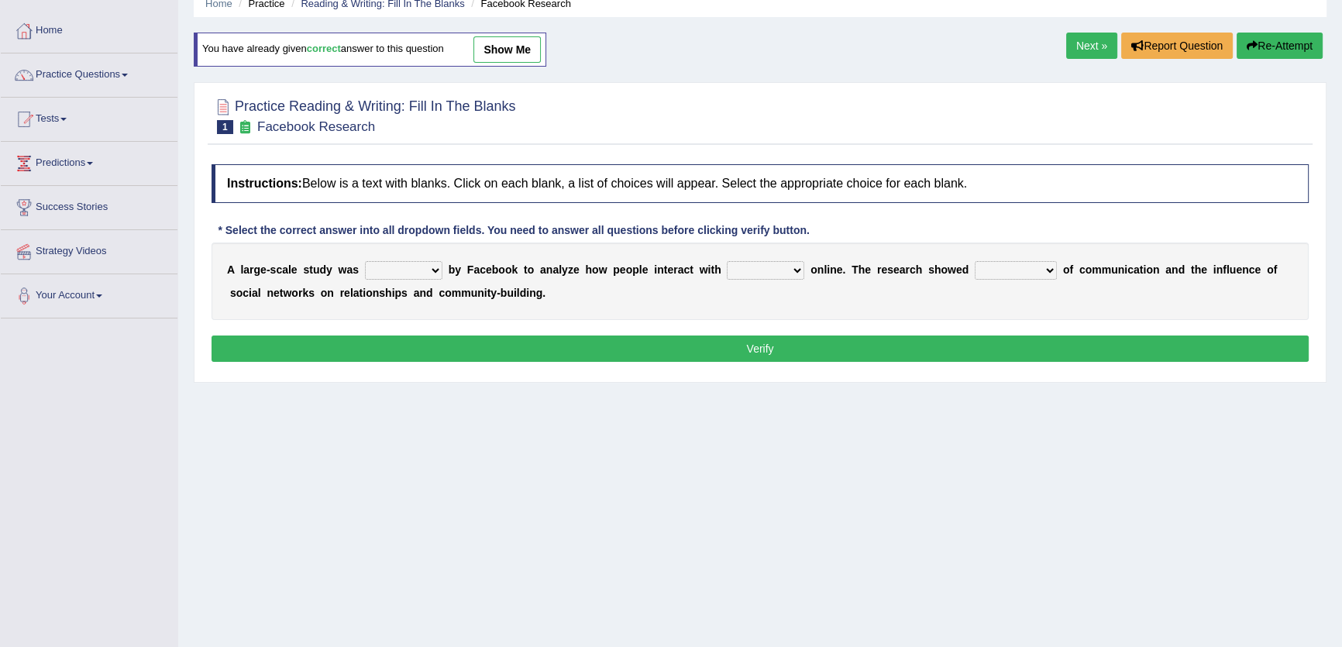
scroll to position [140, 0]
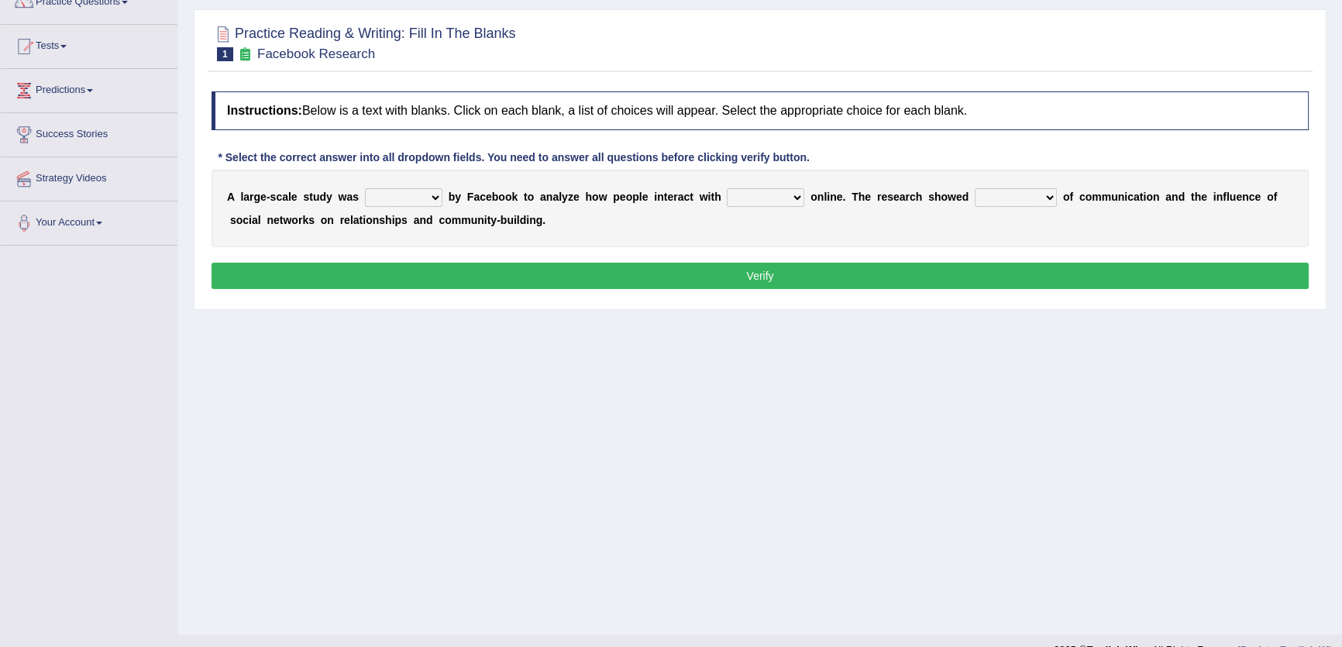
click at [401, 192] on select "surveyed had asked made" at bounding box center [404, 197] width 78 height 19
select select "surveyed"
click at [365, 188] on select "surveyed had asked made" at bounding box center [404, 197] width 78 height 19
drag, startPoint x: 758, startPoint y: 188, endPoint x: 756, endPoint y: 202, distance: 14.1
click at [758, 188] on select "together all each other another" at bounding box center [766, 197] width 78 height 19
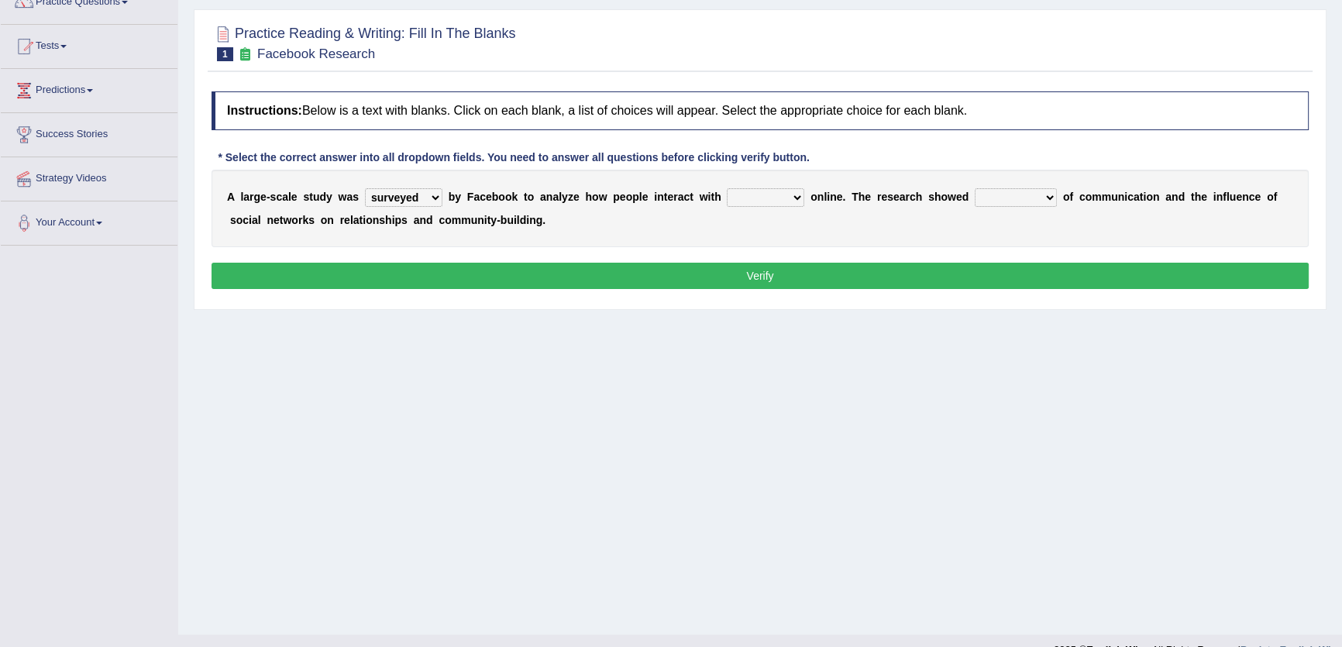
select select "all"
click at [727, 188] on select "together all each other another" at bounding box center [766, 197] width 78 height 19
click at [1031, 195] on select "advantages standards fellowships patterns" at bounding box center [1016, 197] width 82 height 19
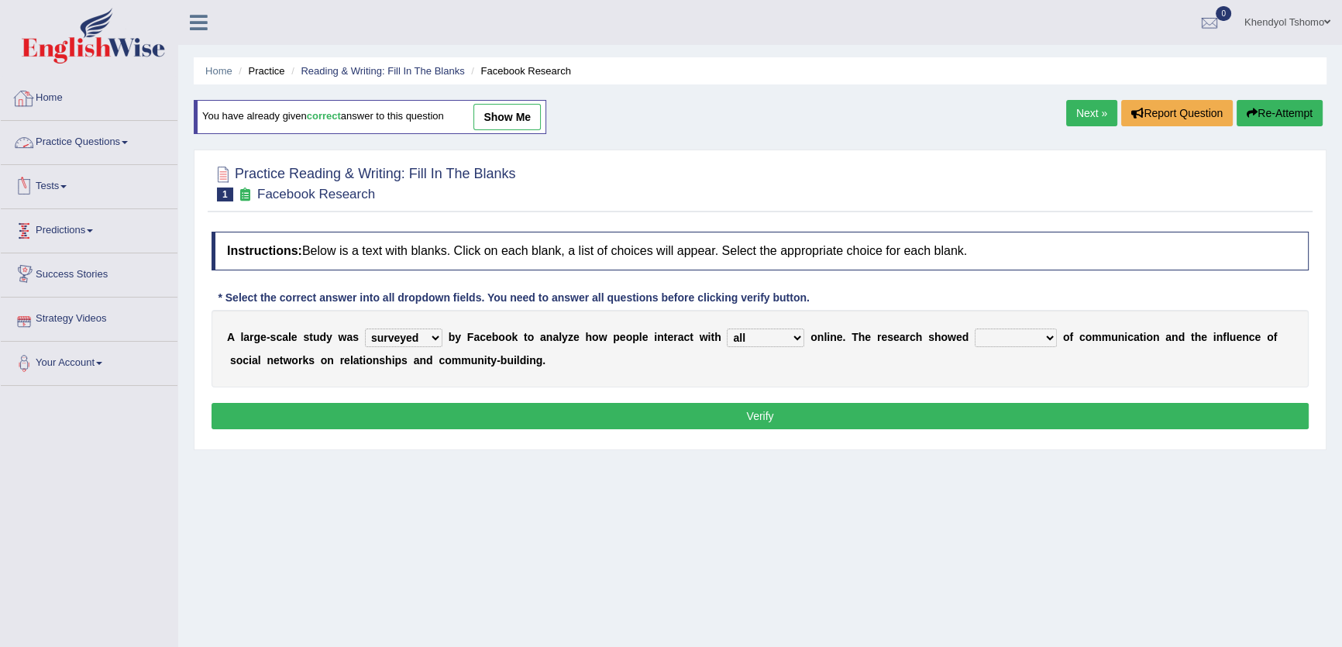
click at [99, 140] on link "Practice Questions" at bounding box center [89, 140] width 177 height 39
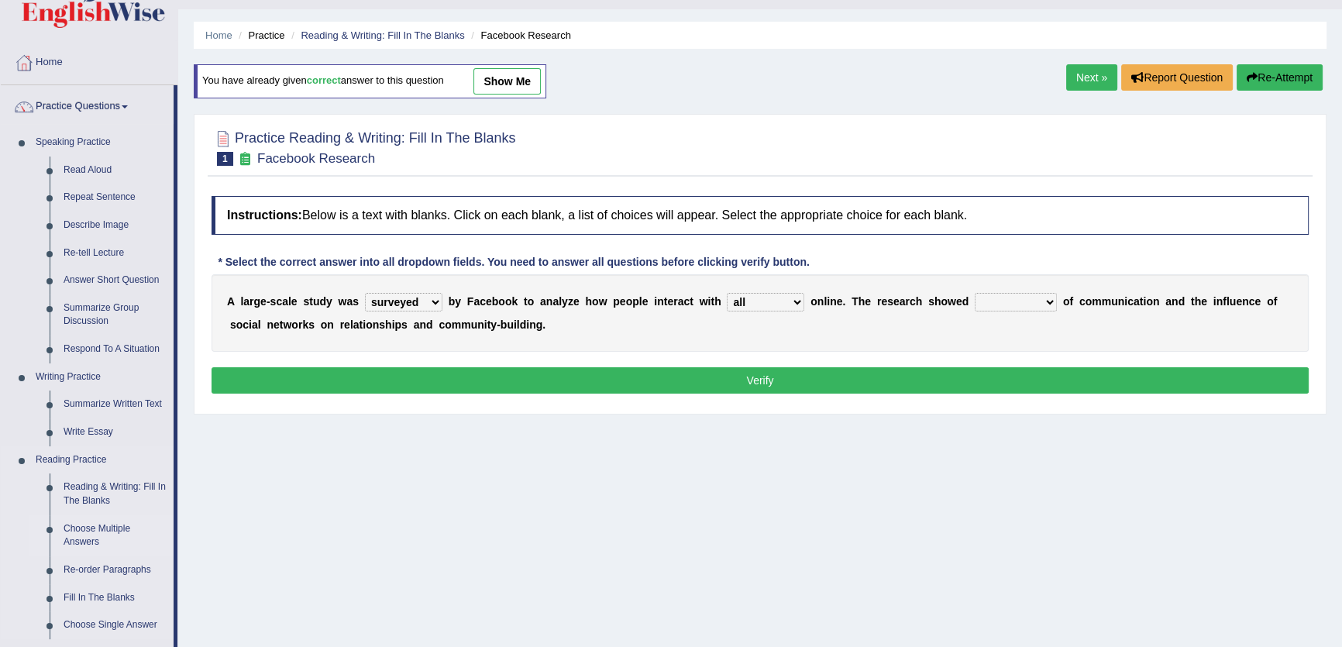
scroll to position [70, 0]
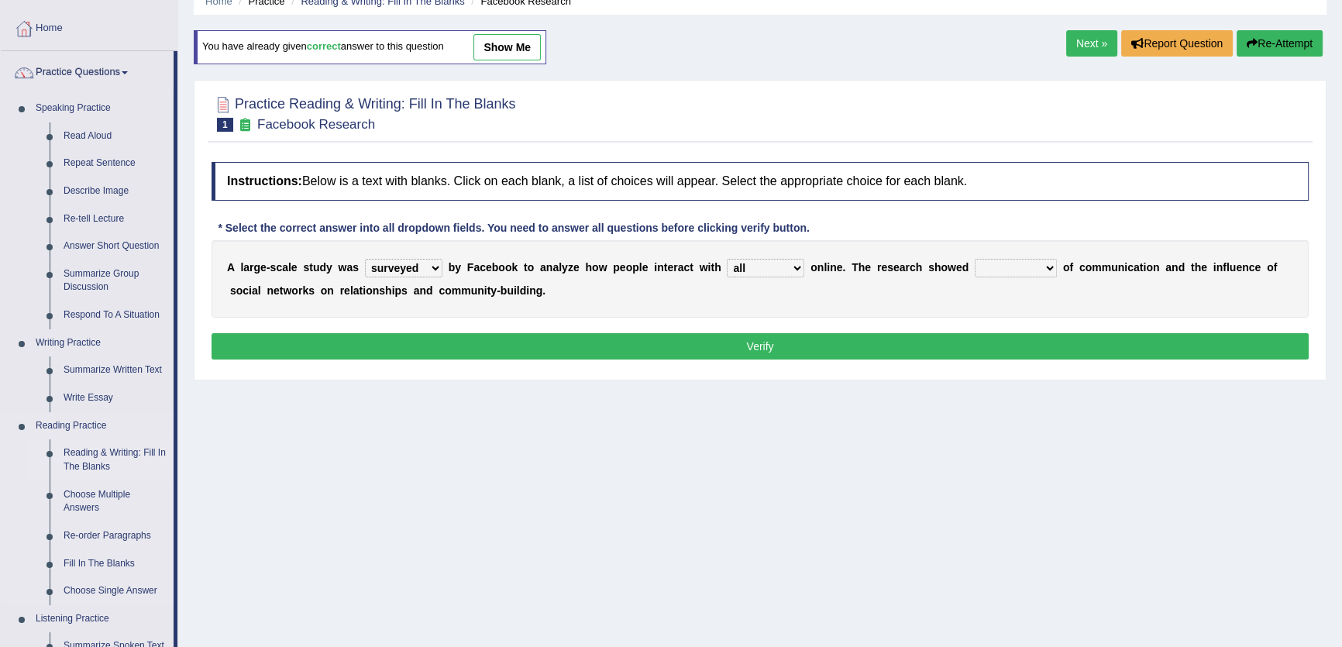
click at [98, 452] on link "Reading & Writing: Fill In The Blanks" at bounding box center [115, 459] width 117 height 41
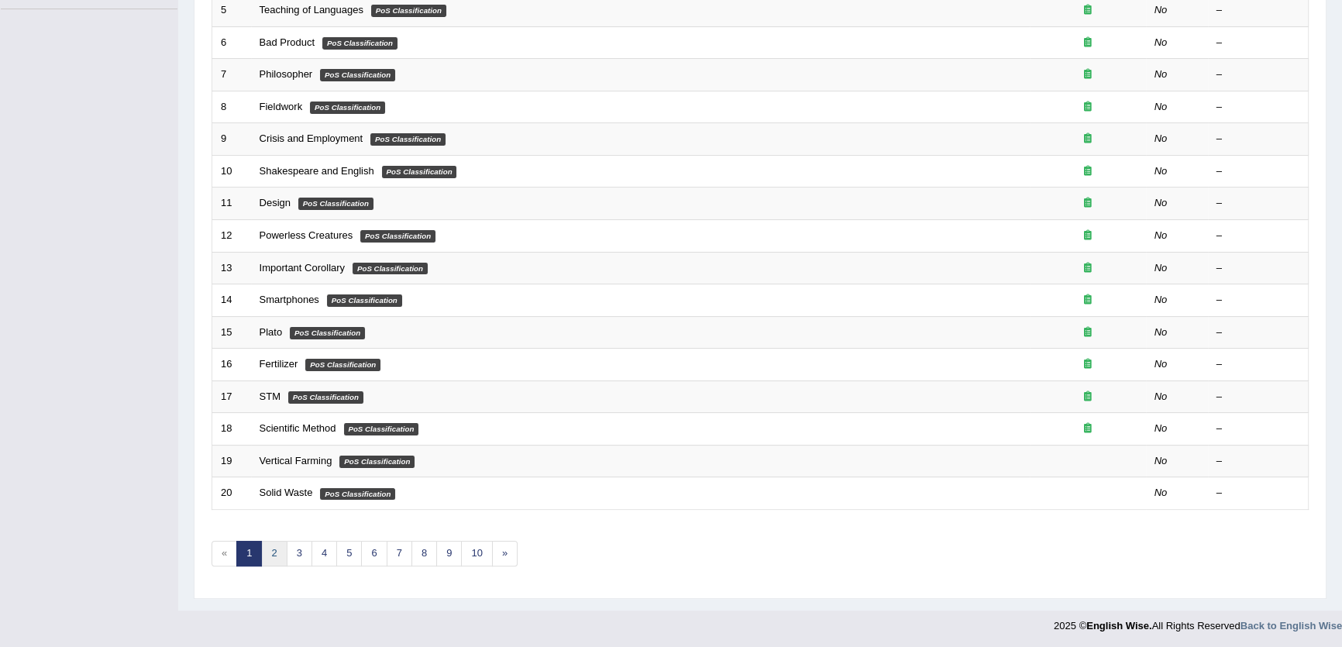
click at [269, 553] on link "2" at bounding box center [274, 554] width 26 height 26
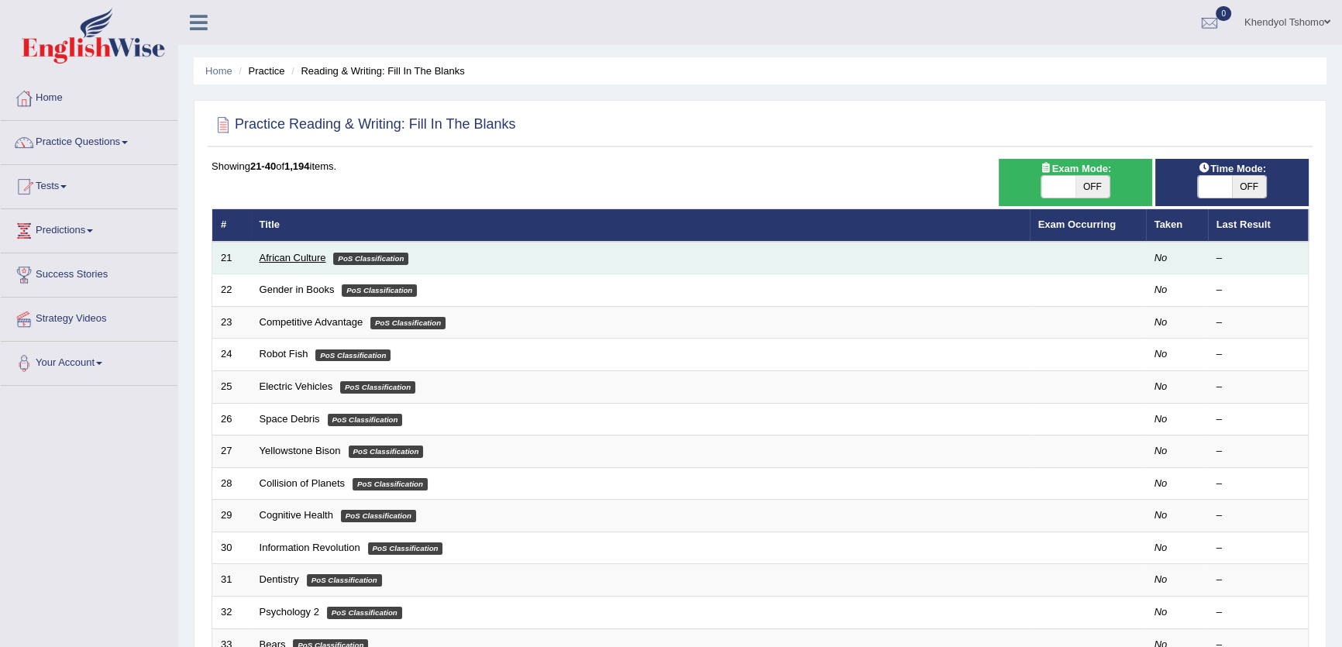
click at [284, 257] on link "African Culture" at bounding box center [293, 258] width 67 height 12
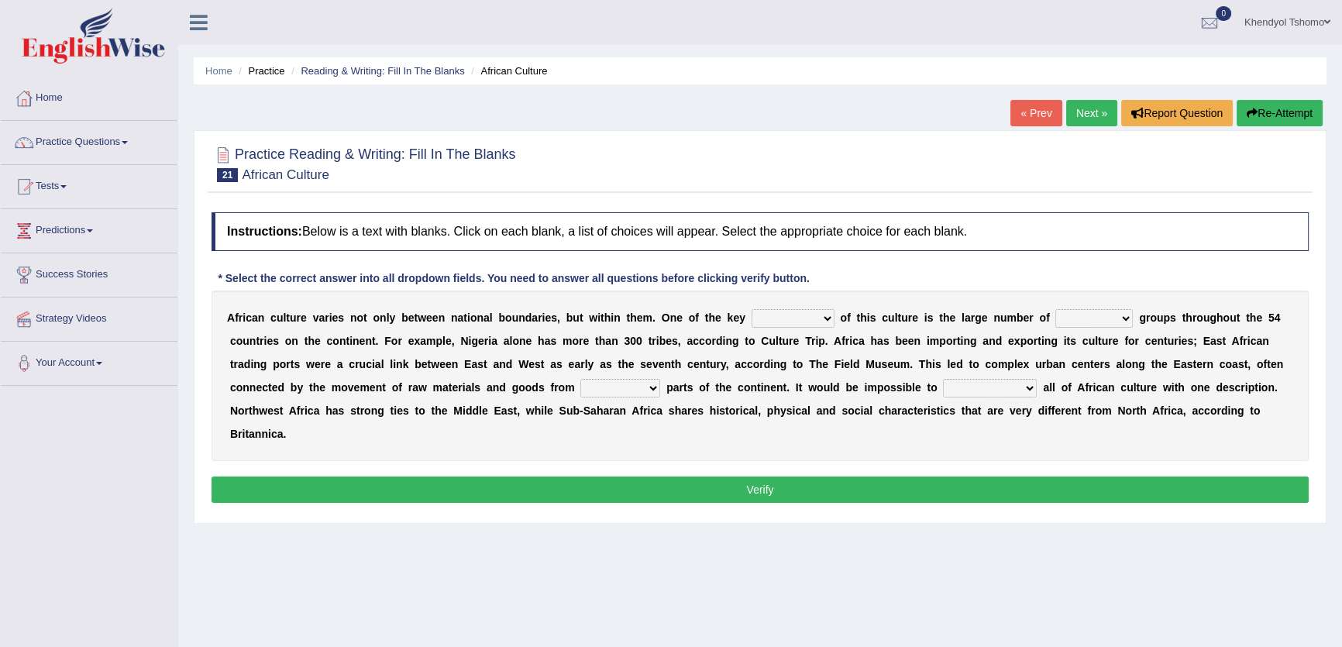
click at [808, 318] on select "conjectures features issues doubts" at bounding box center [793, 318] width 83 height 19
select select "features"
click at [752, 309] on select "conjectures features issues doubts" at bounding box center [793, 318] width 83 height 19
click at [1108, 322] on select "ethic ethnic eugenic epic" at bounding box center [1095, 318] width 78 height 19
select select "ethnic"
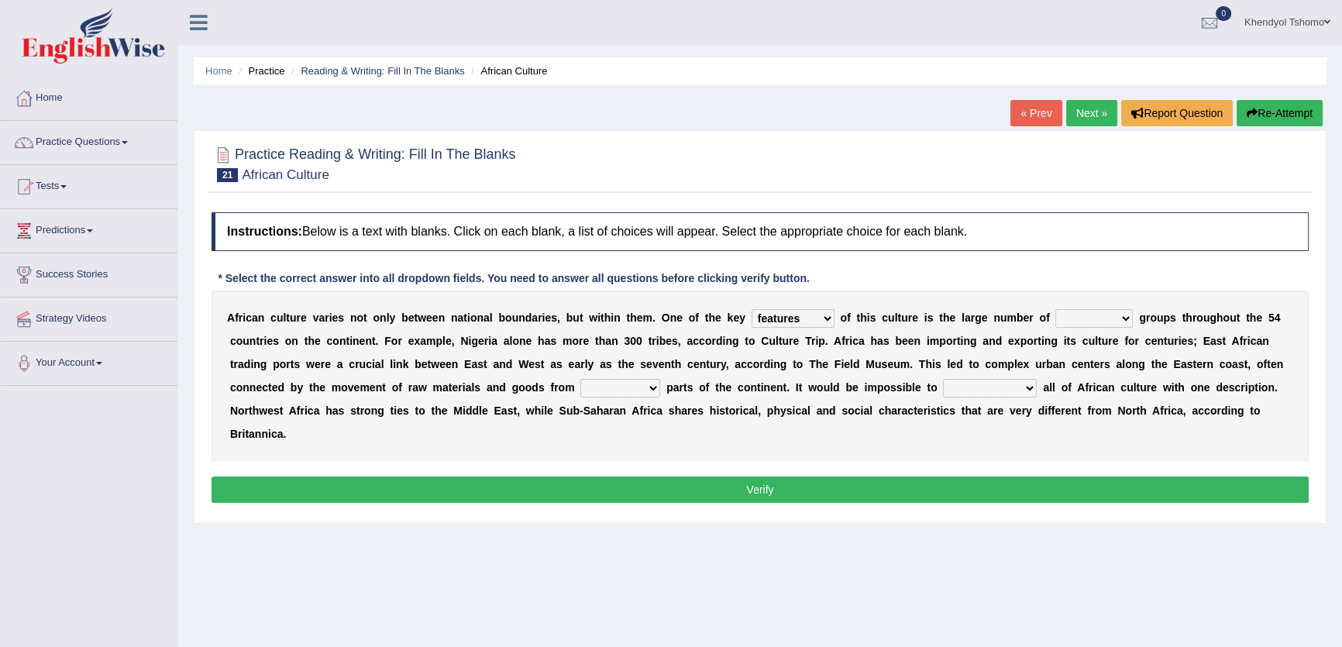
click at [1056, 309] on select "ethic ethnic eugenic epic" at bounding box center [1095, 318] width 78 height 19
drag, startPoint x: 628, startPoint y: 388, endPoint x: 625, endPoint y: 396, distance: 8.8
click at [628, 388] on select "forelocked interlocked unlocked landlocked" at bounding box center [621, 388] width 80 height 19
select select "unlocked"
click at [581, 379] on select "forelocked interlocked unlocked landlocked" at bounding box center [621, 388] width 80 height 19
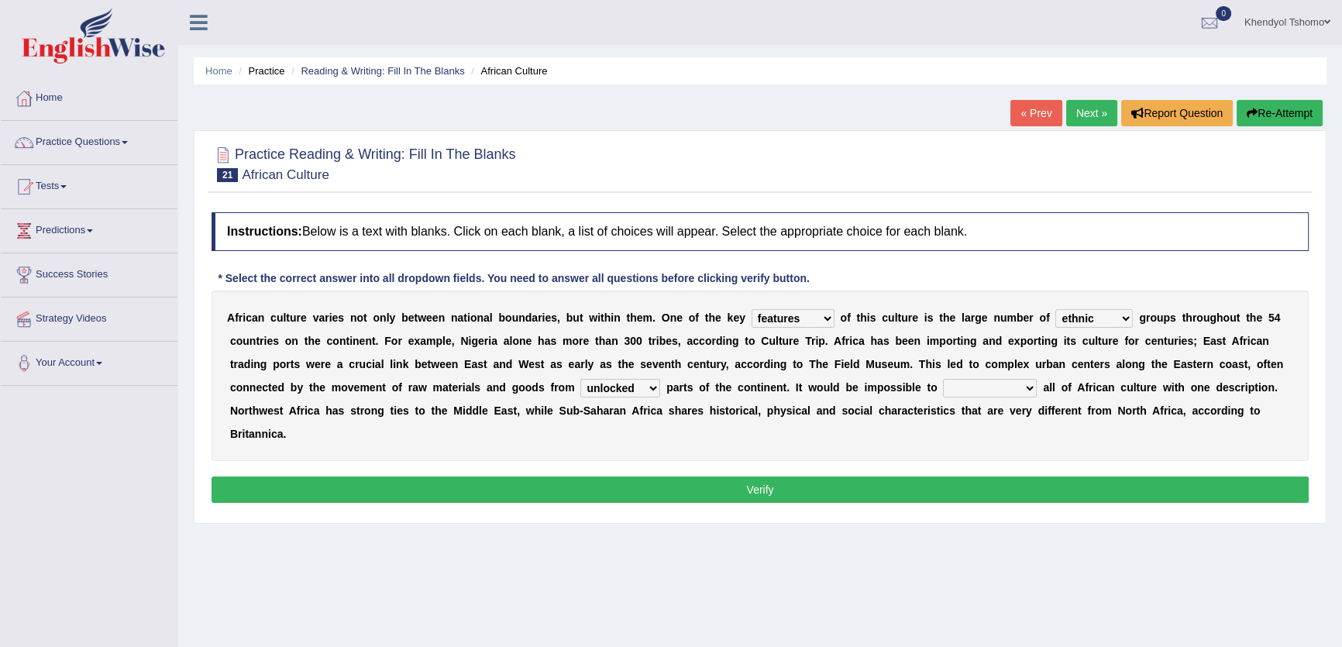
drag, startPoint x: 1026, startPoint y: 380, endPoint x: 1015, endPoint y: 395, distance: 18.3
click at [1026, 380] on select "characterize conceptualize symbolize synthesize" at bounding box center [990, 388] width 94 height 19
select select "conceptualize"
click at [943, 379] on select "characterize conceptualize symbolize synthesize" at bounding box center [990, 388] width 94 height 19
click at [1022, 477] on button "Verify" at bounding box center [760, 490] width 1097 height 26
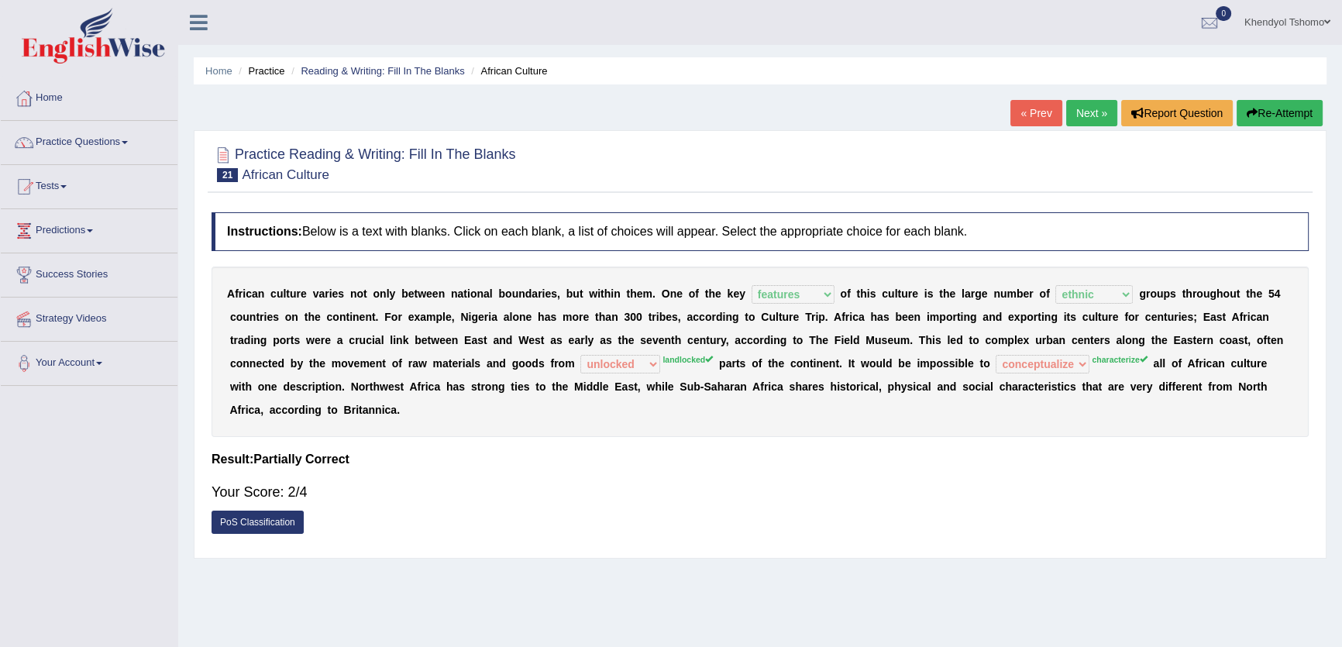
click at [1246, 118] on button "Re-Attempt" at bounding box center [1280, 113] width 86 height 26
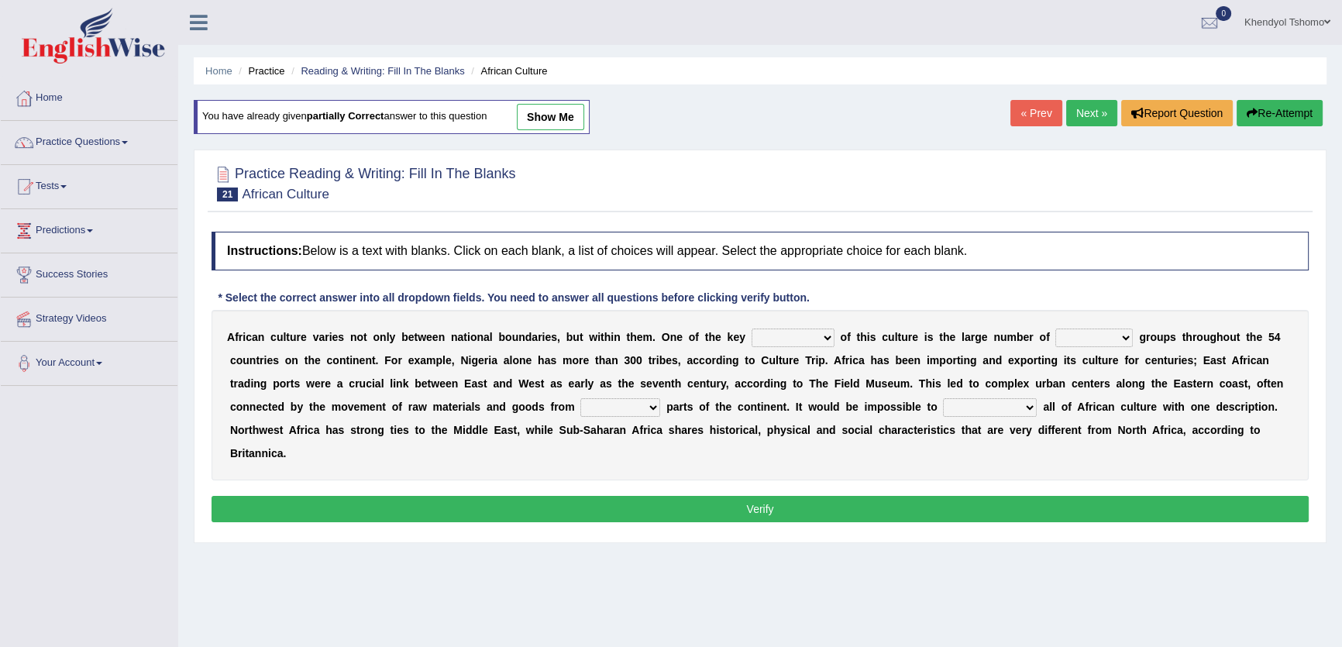
click at [782, 316] on div "A f r i c a n c u l t u r e v a r i e s n o t o n l y b e t w e e n n a t i o n…" at bounding box center [760, 395] width 1097 height 171
click at [787, 331] on select "conjectures features issues doubts" at bounding box center [793, 338] width 83 height 19
click at [1077, 334] on select "ethic ethnic eugenic epic" at bounding box center [1095, 338] width 78 height 19
click at [825, 405] on b "u" at bounding box center [827, 407] width 7 height 12
click at [1068, 339] on select "ethic ethnic eugenic epic" at bounding box center [1095, 338] width 78 height 19
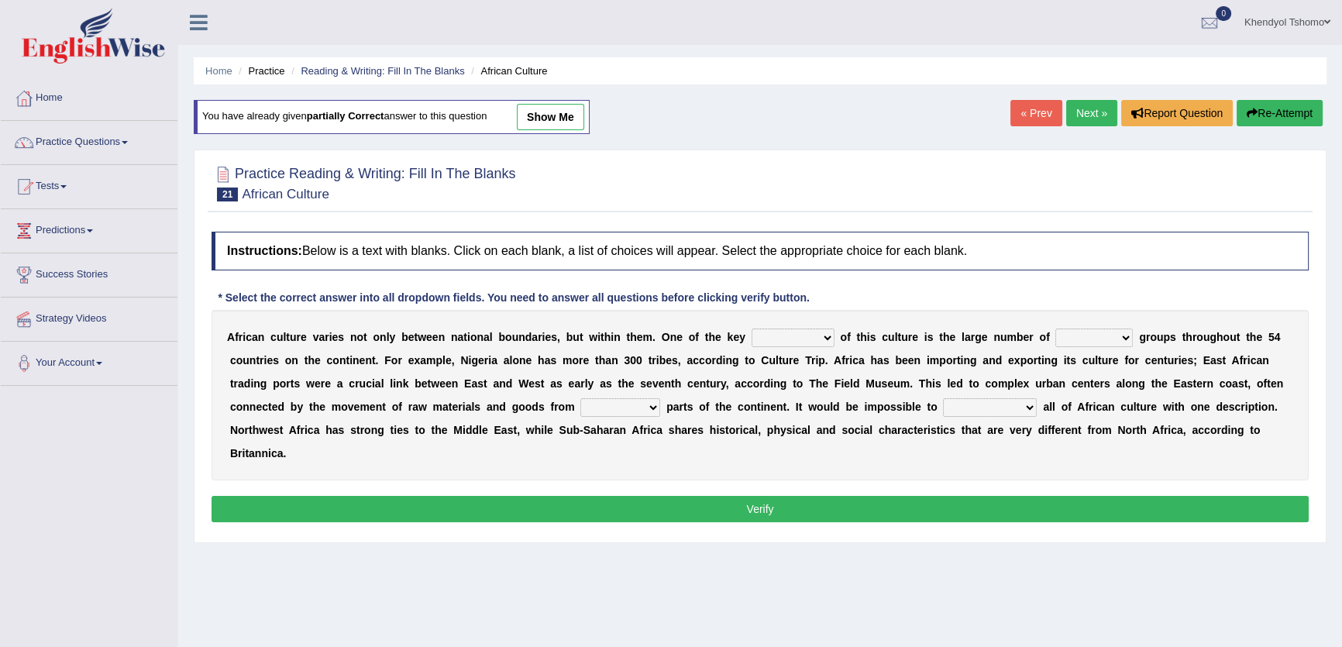
click at [932, 380] on b "i" at bounding box center [933, 383] width 3 height 12
click at [646, 399] on select "forelocked interlocked unlocked landlocked" at bounding box center [621, 407] width 80 height 19
click at [1018, 405] on select "characterize conceptualize symbolize synthesize" at bounding box center [990, 407] width 94 height 19
click at [560, 121] on link "show me" at bounding box center [550, 117] width 67 height 26
select select "features"
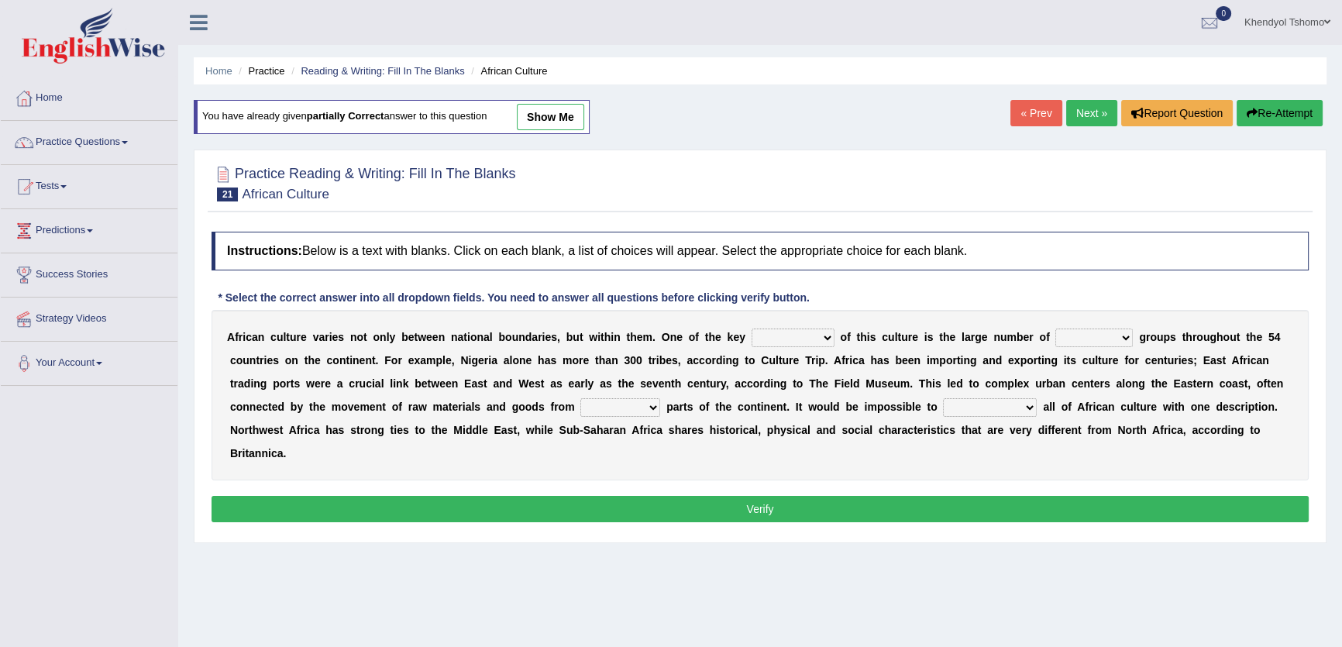
select select "ethnic"
select select "unlocked"
select select "conceptualize"
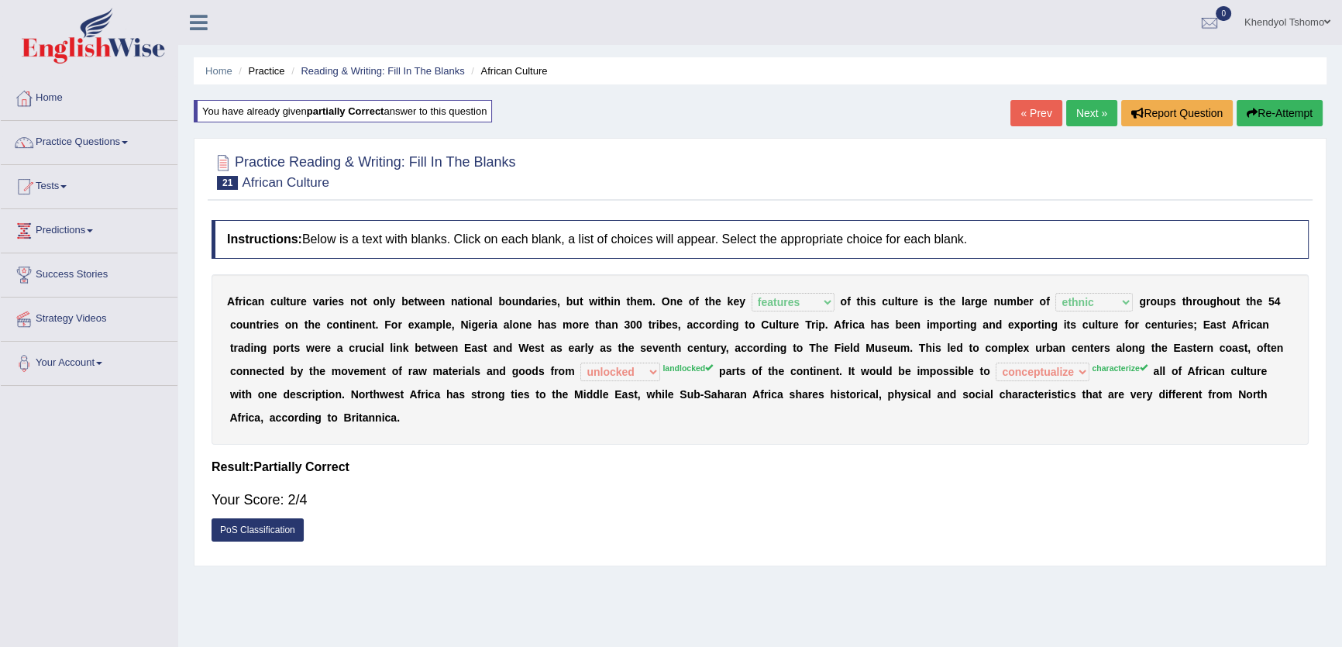
click at [1068, 124] on link "Next »" at bounding box center [1091, 113] width 51 height 26
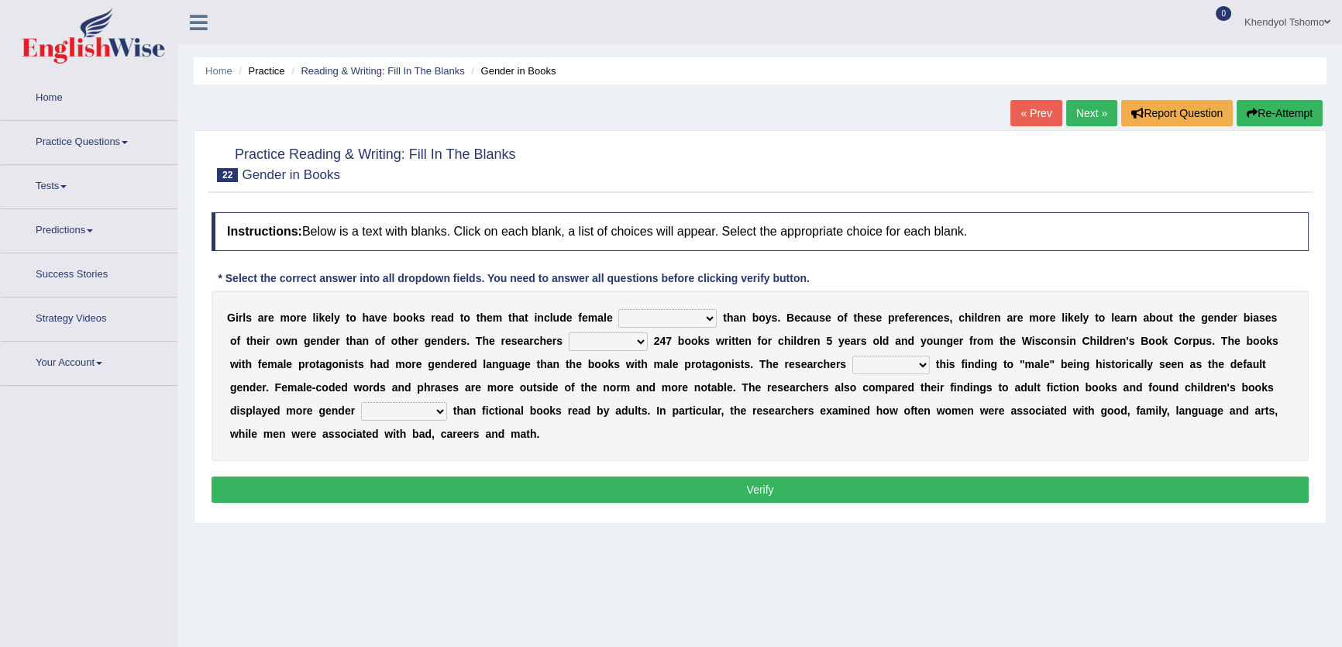
click at [699, 302] on div "G i r l s a r e m o r e l i k e l y t o h a v e b o o k s r e a d t o t h e m t…" at bounding box center [760, 376] width 1097 height 171
click at [689, 311] on select "protagonists cosmogonists agonists expressionists" at bounding box center [668, 318] width 98 height 19
select select "cosmogonists"
click at [619, 309] on select "protagonists cosmogonists agonists expressionists" at bounding box center [668, 318] width 98 height 19
click at [587, 336] on select "hydrolyzed paralyzed catalyzed analyzed" at bounding box center [608, 342] width 79 height 19
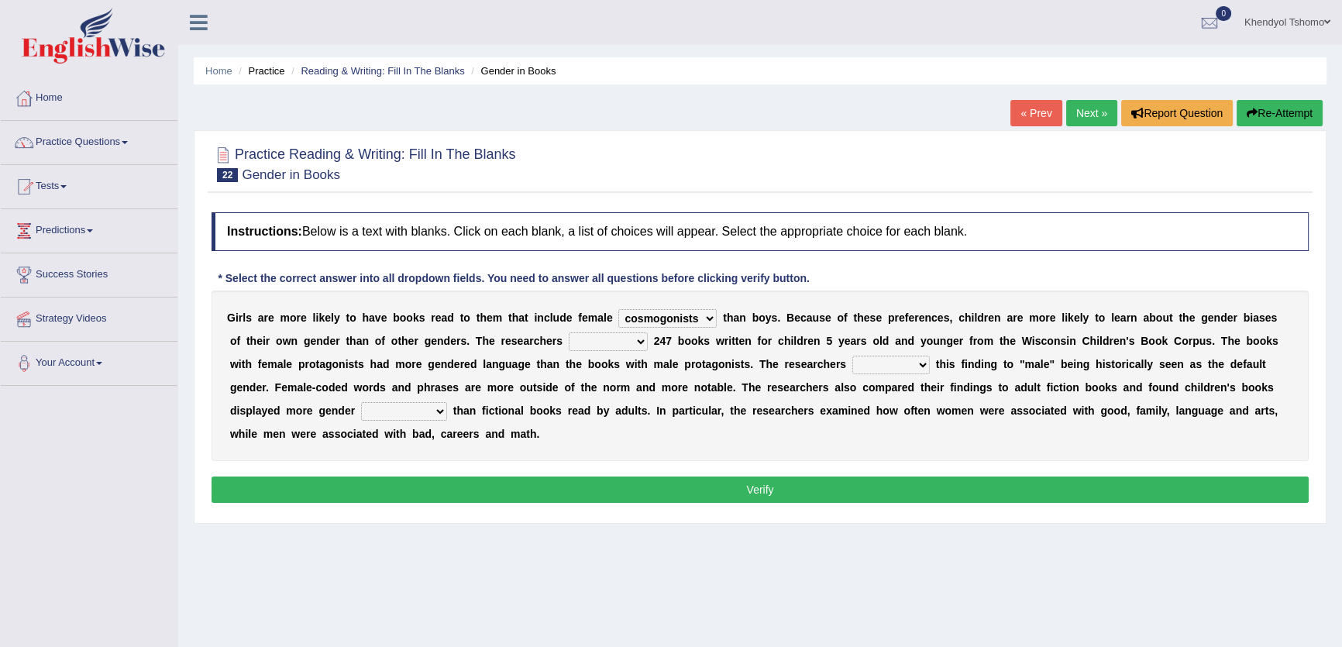
select select "paralyzed"
click at [569, 333] on select "hydrolyzed paralyzed catalyzed analyzed" at bounding box center [608, 342] width 79 height 19
click at [853, 367] on select "contribute tribute distribute attribute" at bounding box center [892, 365] width 78 height 19
select select "contribute"
click at [853, 356] on select "contribute tribute distribute attribute" at bounding box center [892, 365] width 78 height 19
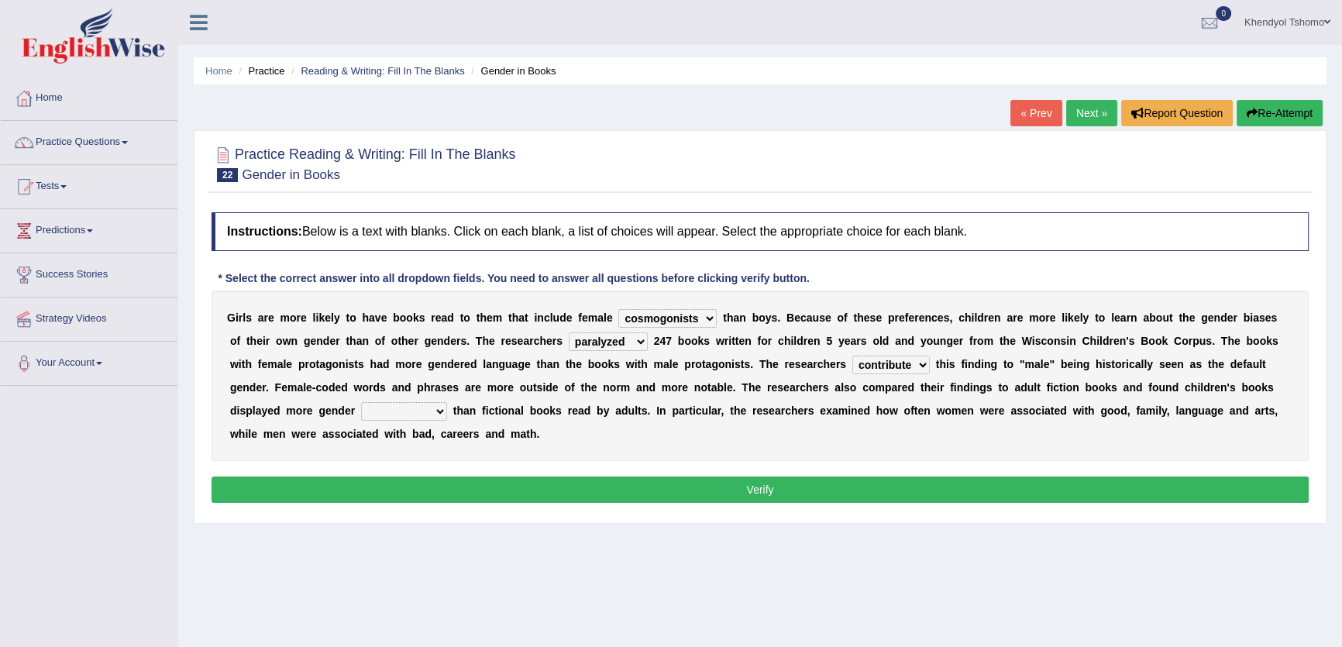
click at [361, 419] on select "stereotypes teletypes prototypes electrotypes" at bounding box center [404, 411] width 86 height 19
select select "teletypes"
click at [361, 402] on select "stereotypes teletypes prototypes electrotypes" at bounding box center [404, 411] width 86 height 19
click at [704, 485] on button "Verify" at bounding box center [760, 490] width 1097 height 26
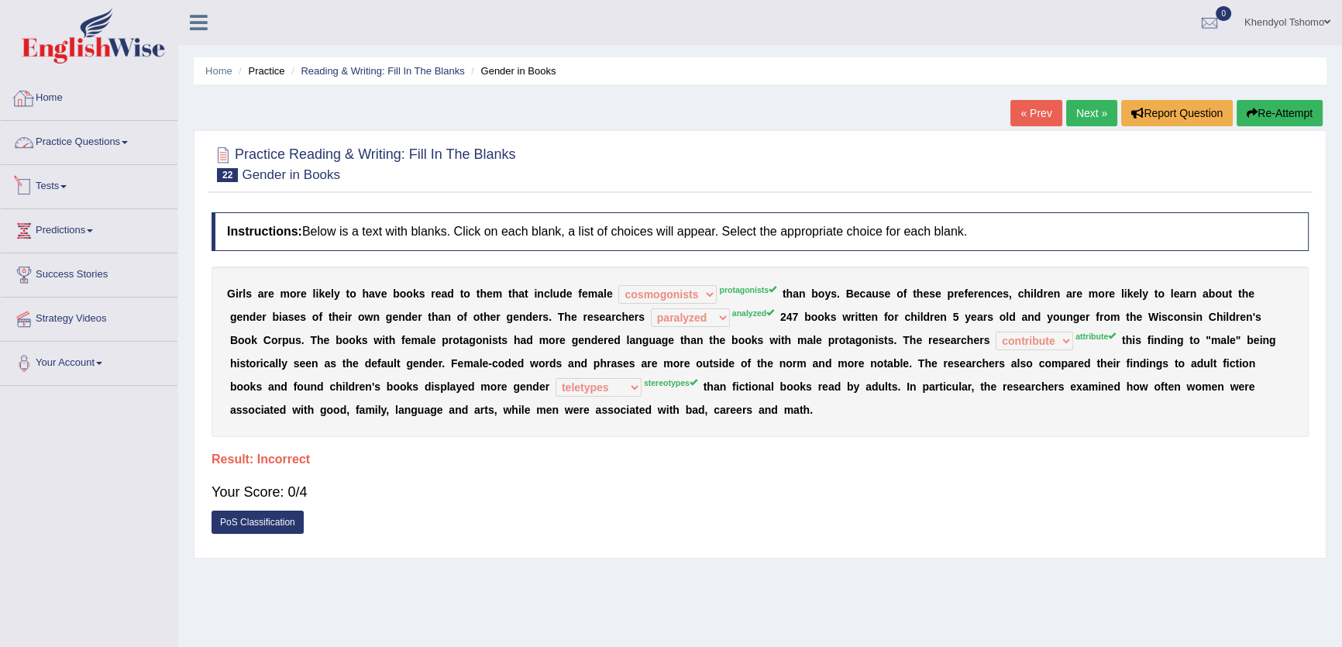
click at [105, 139] on link "Practice Questions" at bounding box center [89, 140] width 177 height 39
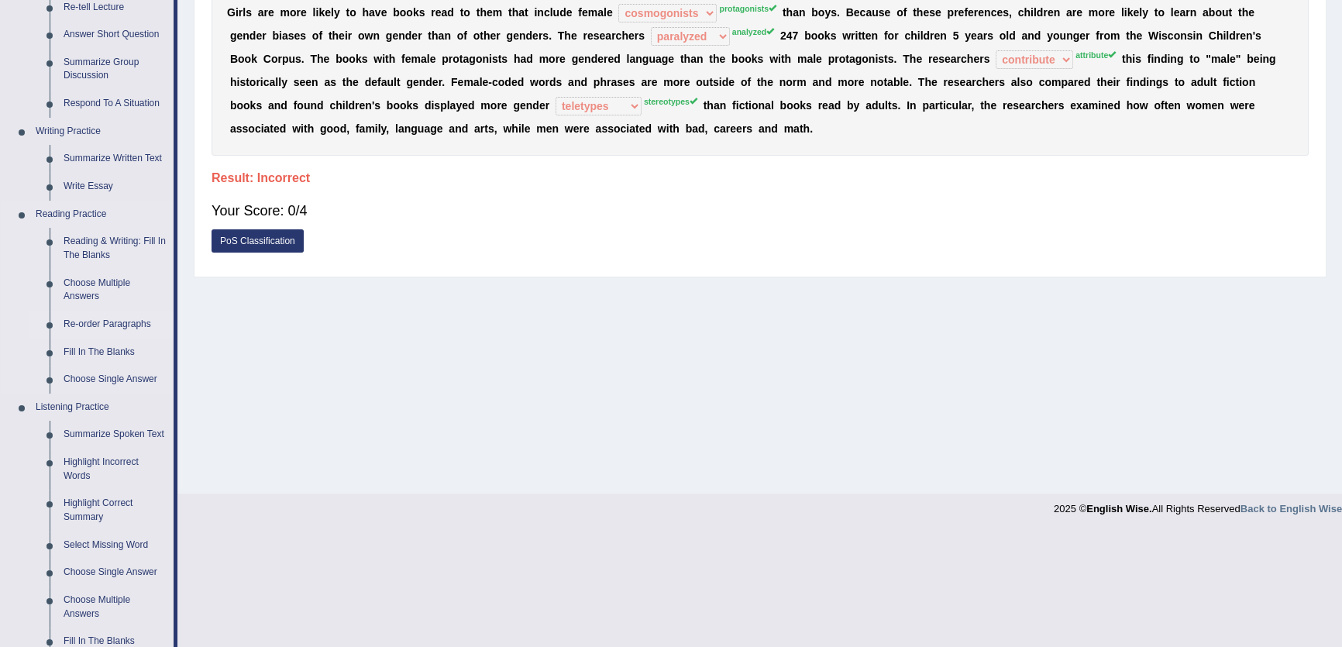
click at [88, 320] on link "Re-order Paragraphs" at bounding box center [115, 325] width 117 height 28
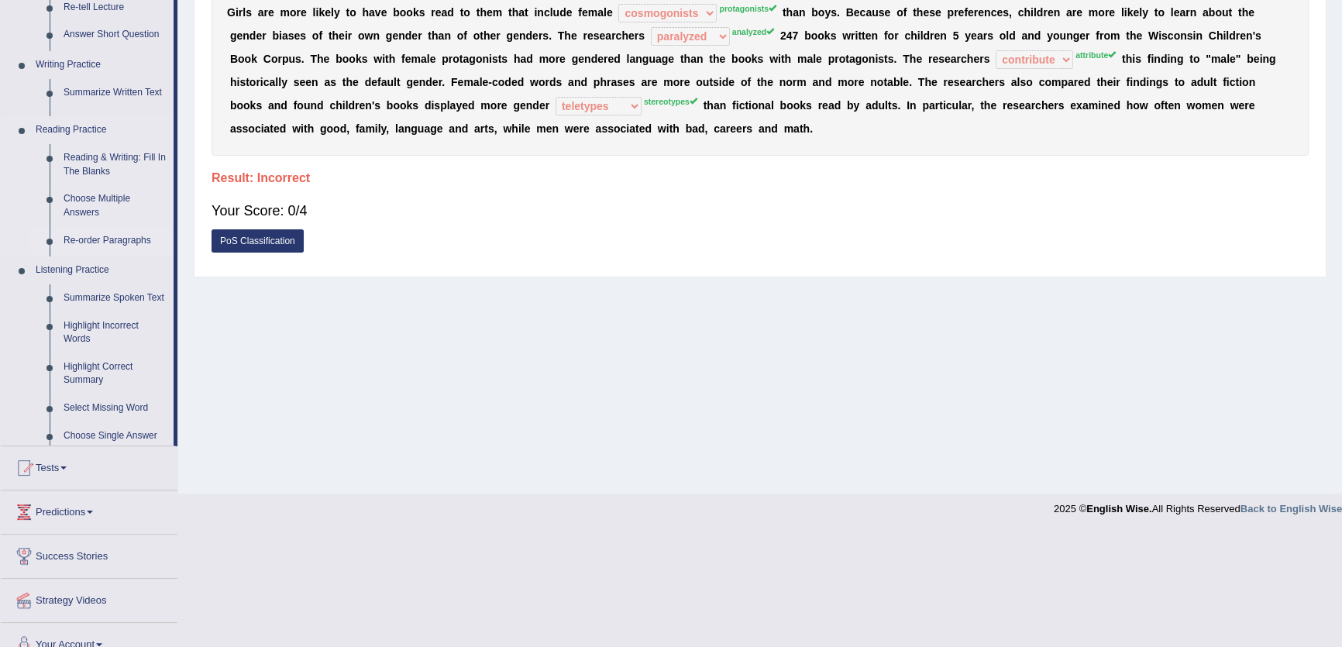
scroll to position [166, 0]
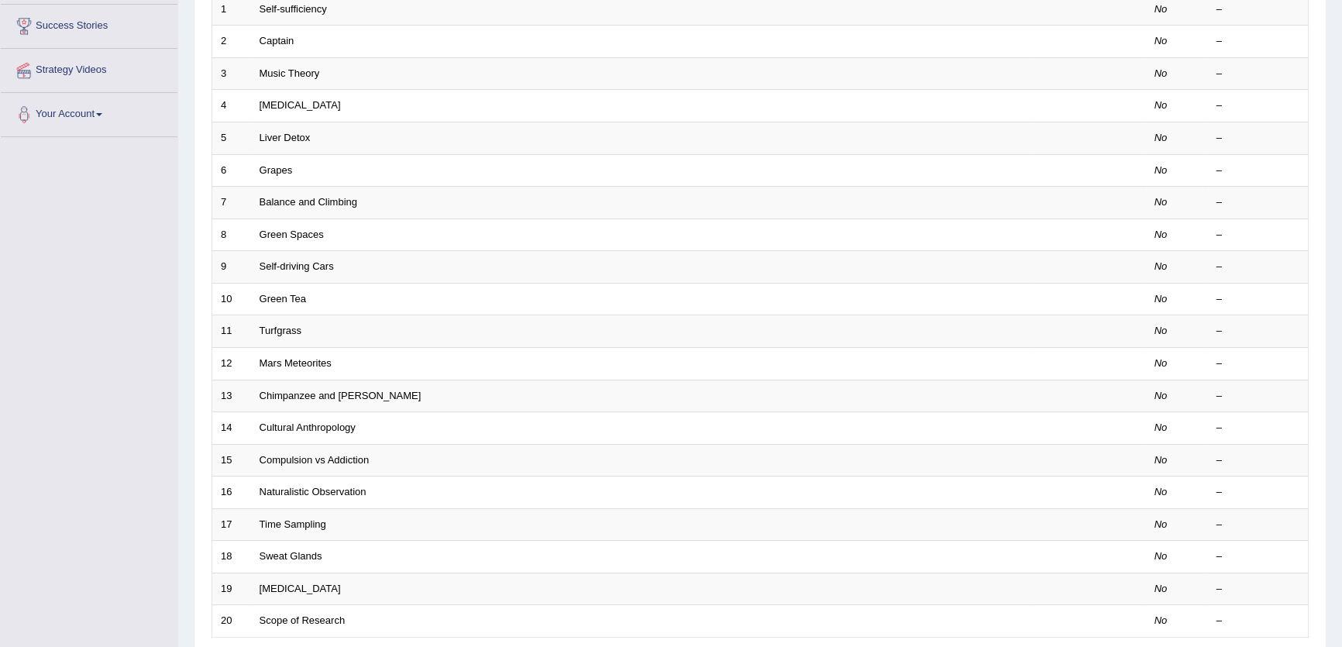
scroll to position [377, 0]
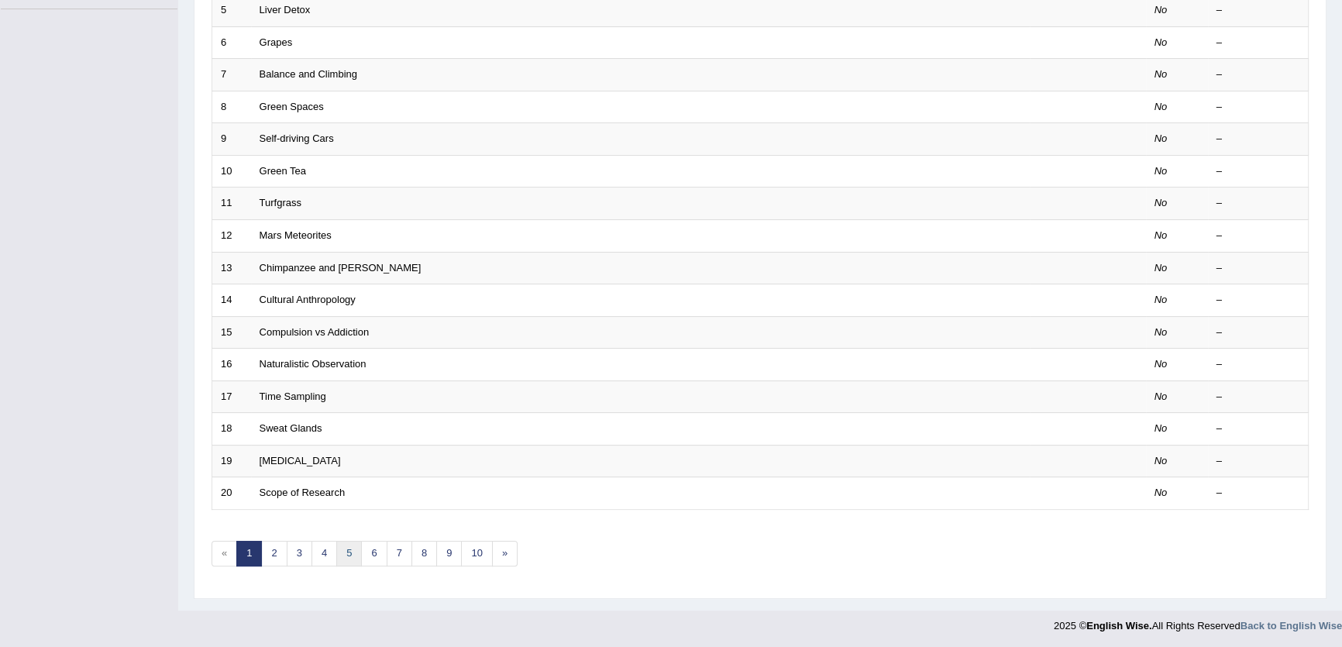
click at [346, 557] on link "5" at bounding box center [349, 554] width 26 height 26
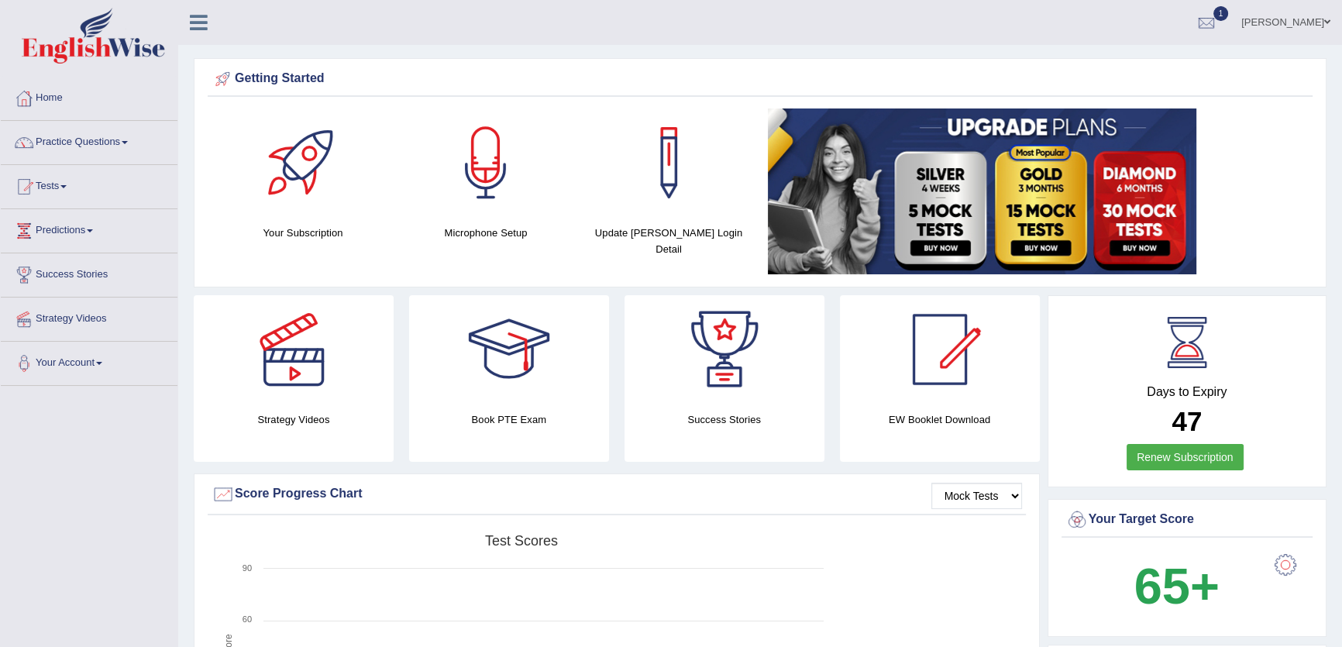
click at [116, 150] on link "Practice Questions" at bounding box center [89, 140] width 177 height 39
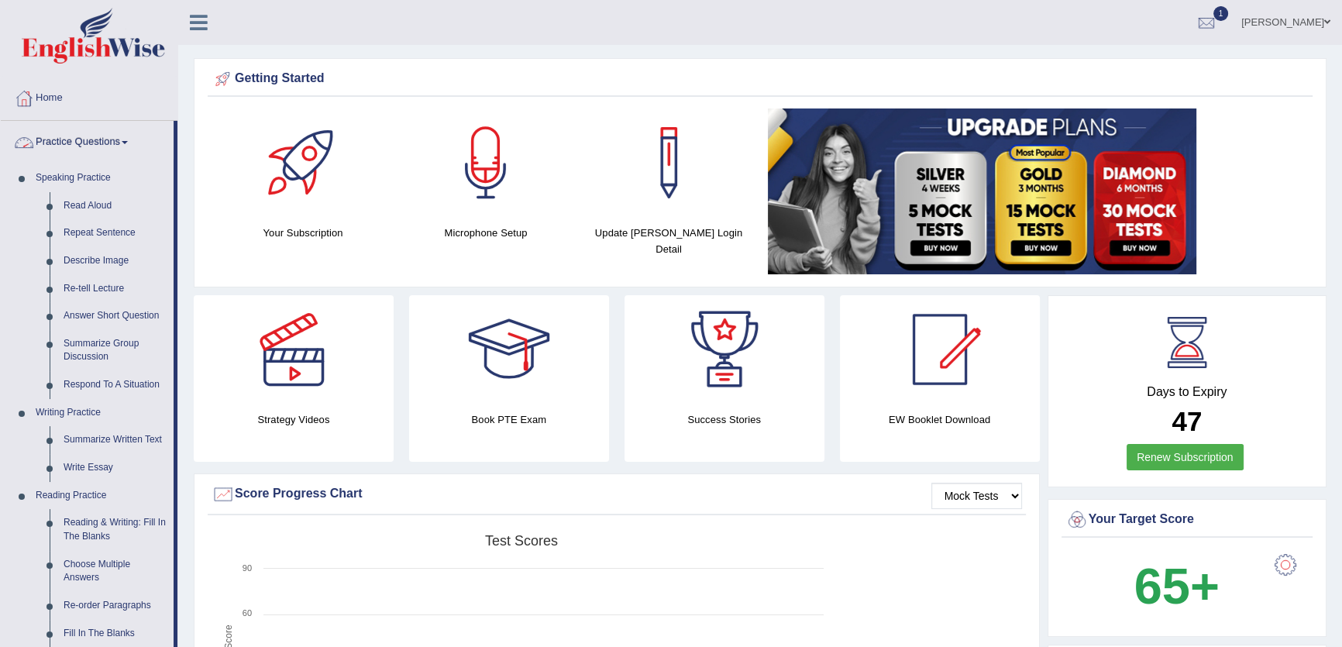
scroll to position [352, 0]
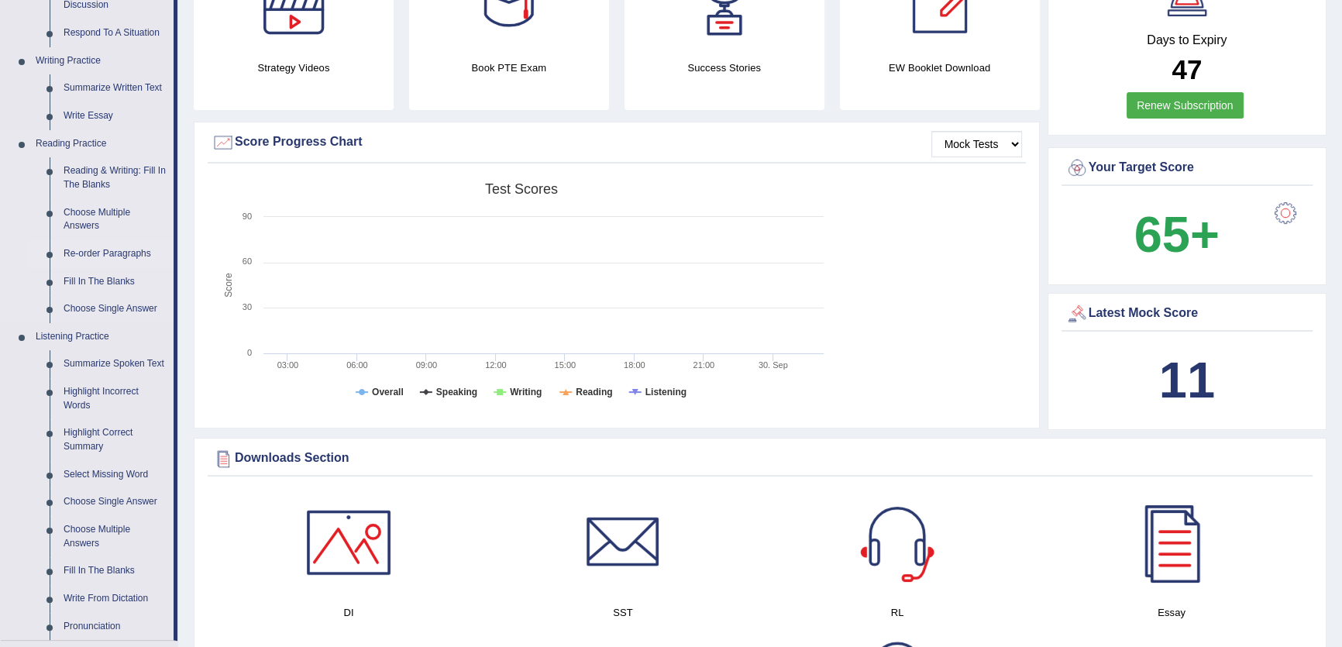
click at [84, 248] on link "Re-order Paragraphs" at bounding box center [115, 254] width 117 height 28
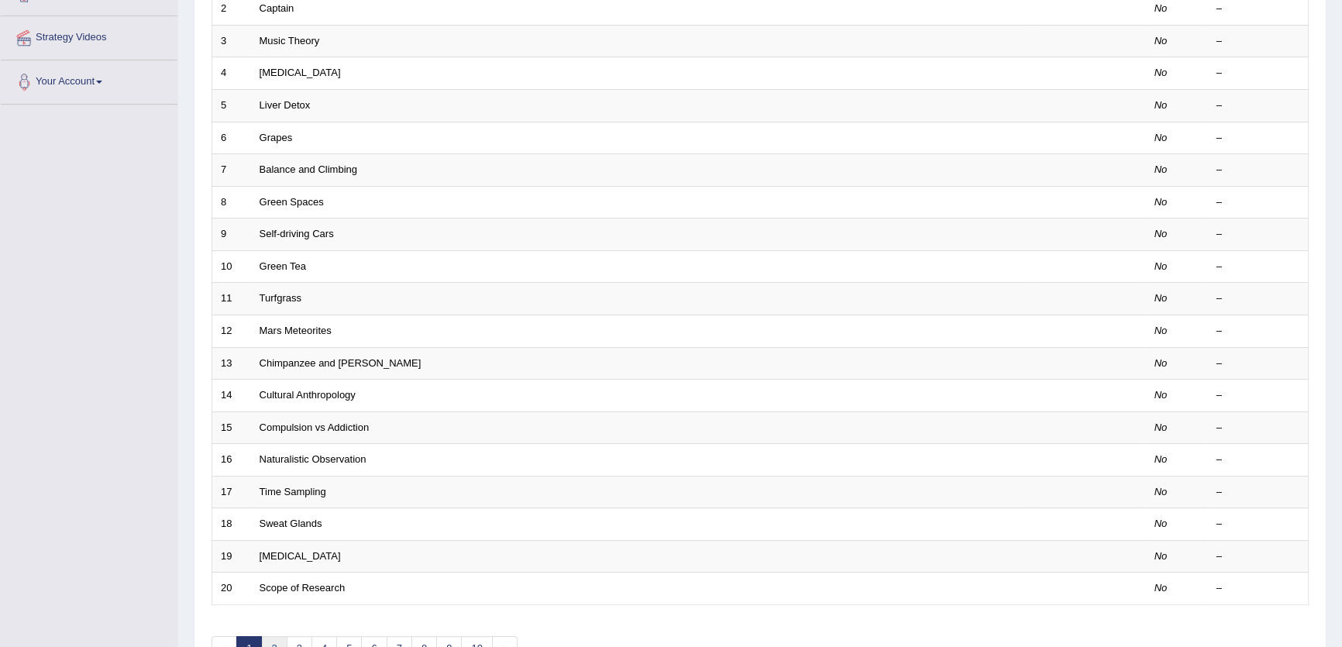
click at [274, 640] on link "2" at bounding box center [274, 649] width 26 height 26
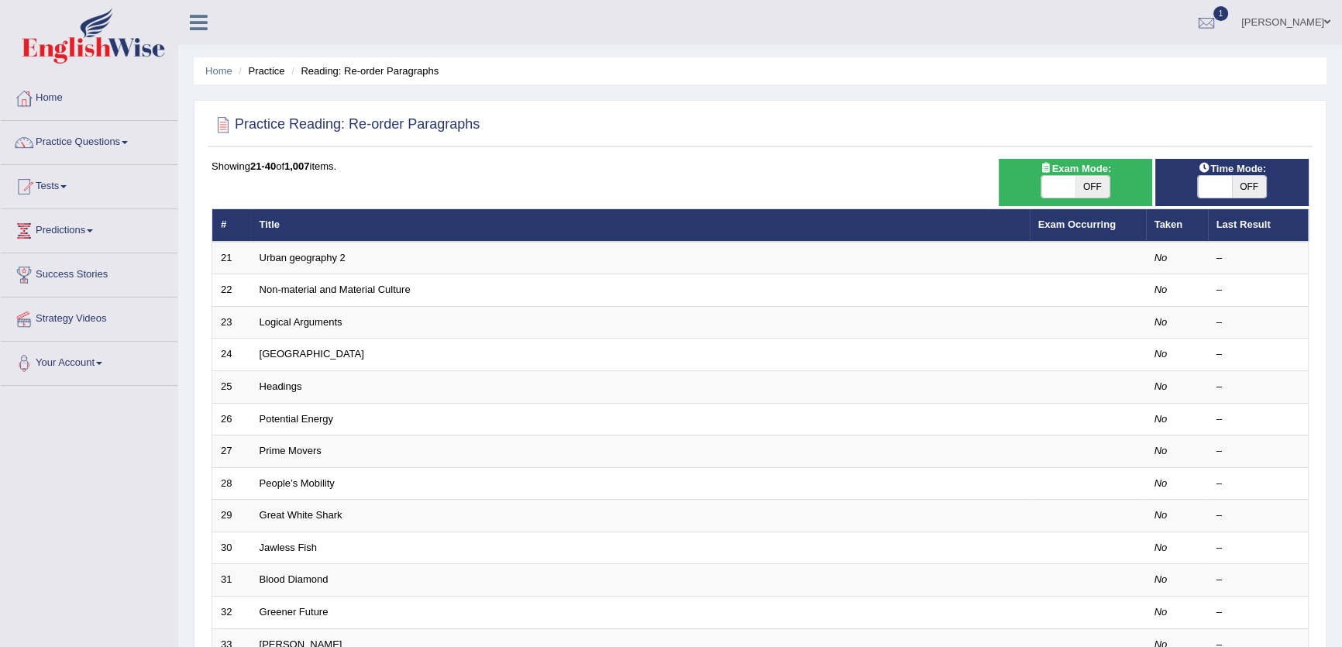
click at [309, 258] on link "Urban geography 2" at bounding box center [303, 258] width 86 height 12
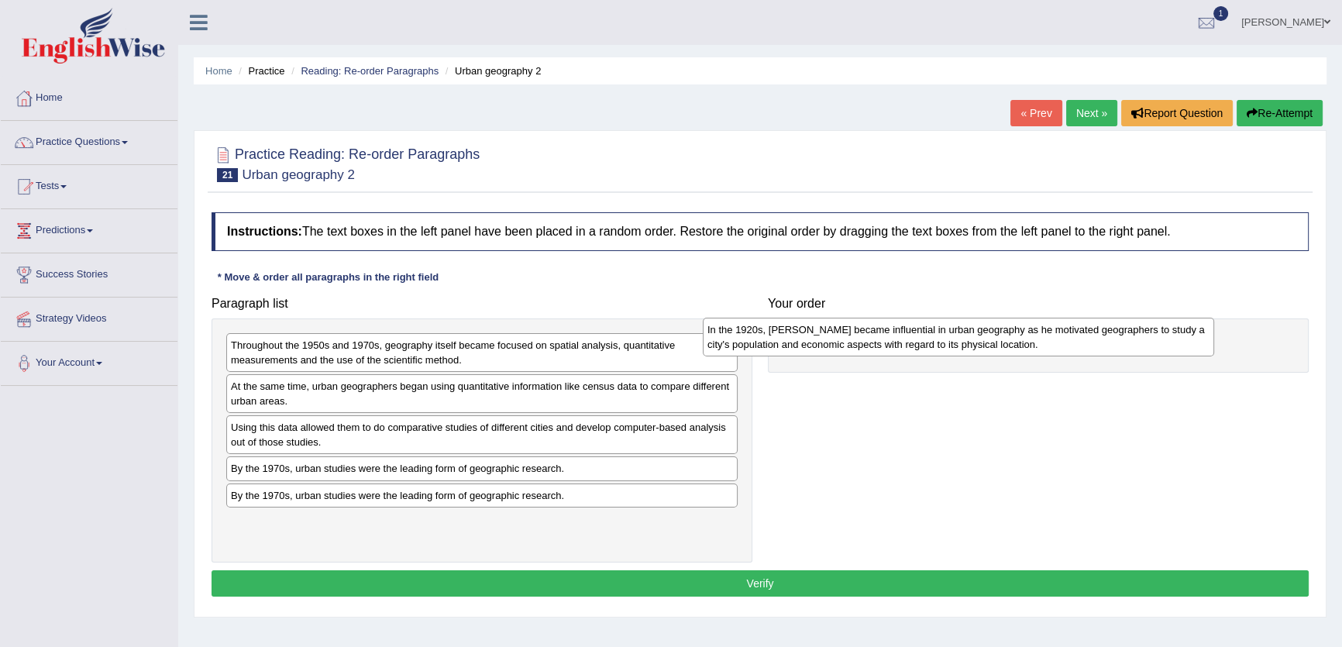
drag, startPoint x: 473, startPoint y: 346, endPoint x: 951, endPoint y: 329, distance: 478.5
click at [951, 329] on div "In the 1920s, [PERSON_NAME] became influential in urban geography as he motivat…" at bounding box center [959, 337] width 512 height 39
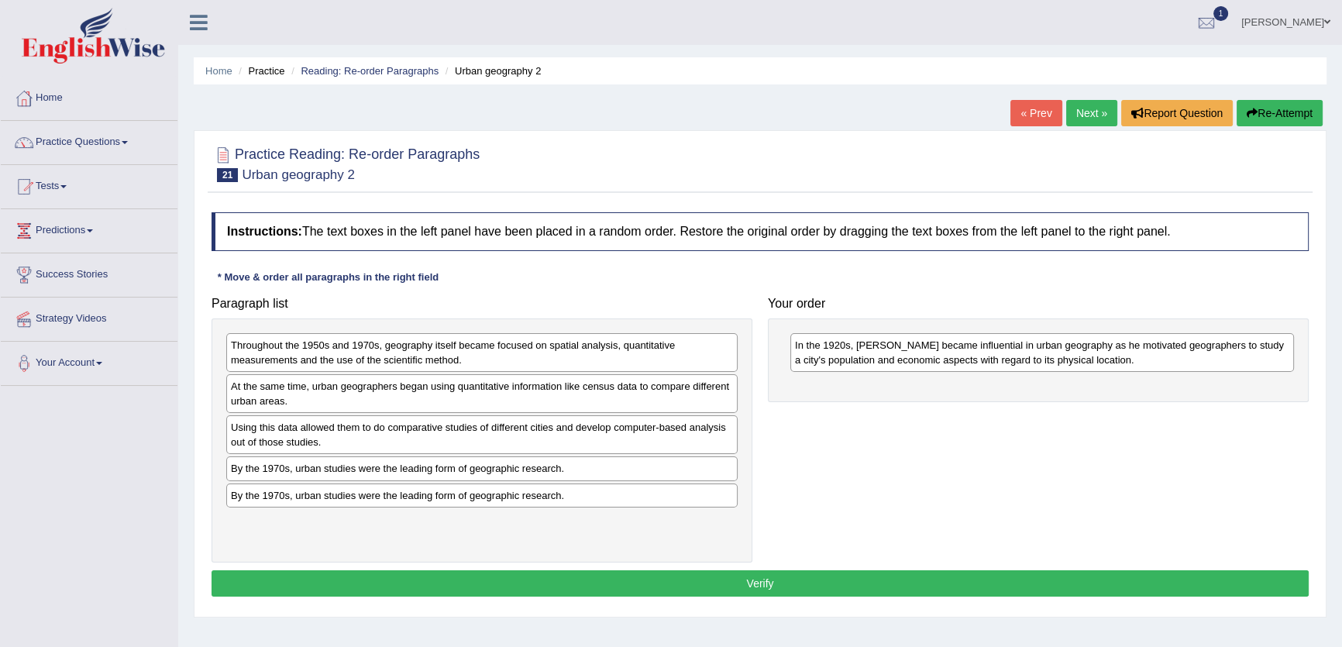
drag, startPoint x: 487, startPoint y: 328, endPoint x: 1051, endPoint y: 357, distance: 565.0
click at [1051, 357] on div "Paragraph list Throughout the 1950s and 1970s, geography itself became focused …" at bounding box center [760, 426] width 1113 height 274
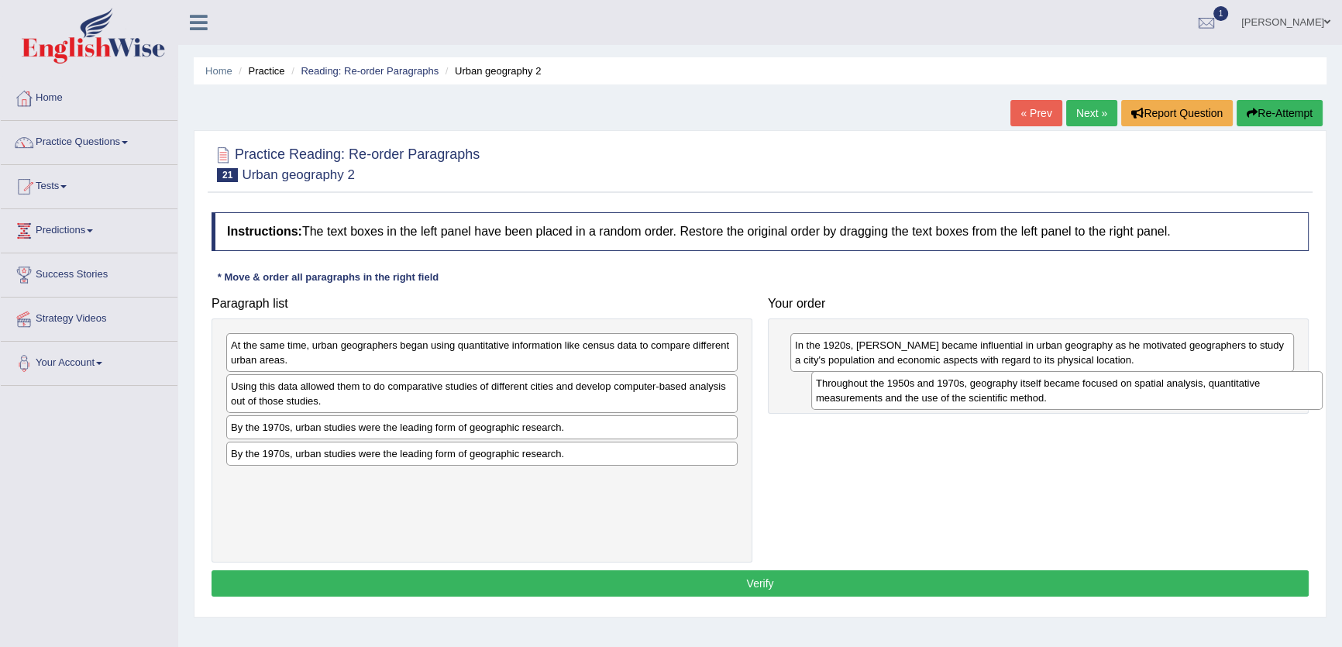
drag, startPoint x: 456, startPoint y: 349, endPoint x: 1047, endPoint y: 386, distance: 592.5
click at [1044, 387] on div "Throughout the 1950s and 1970s, geography itself became focused on spatial anal…" at bounding box center [1067, 390] width 512 height 39
drag, startPoint x: 637, startPoint y: 324, endPoint x: 1072, endPoint y: 398, distance: 441.1
click at [1072, 398] on div "Paragraph list At the same time, urban geographers began using quantitative inf…" at bounding box center [760, 426] width 1113 height 274
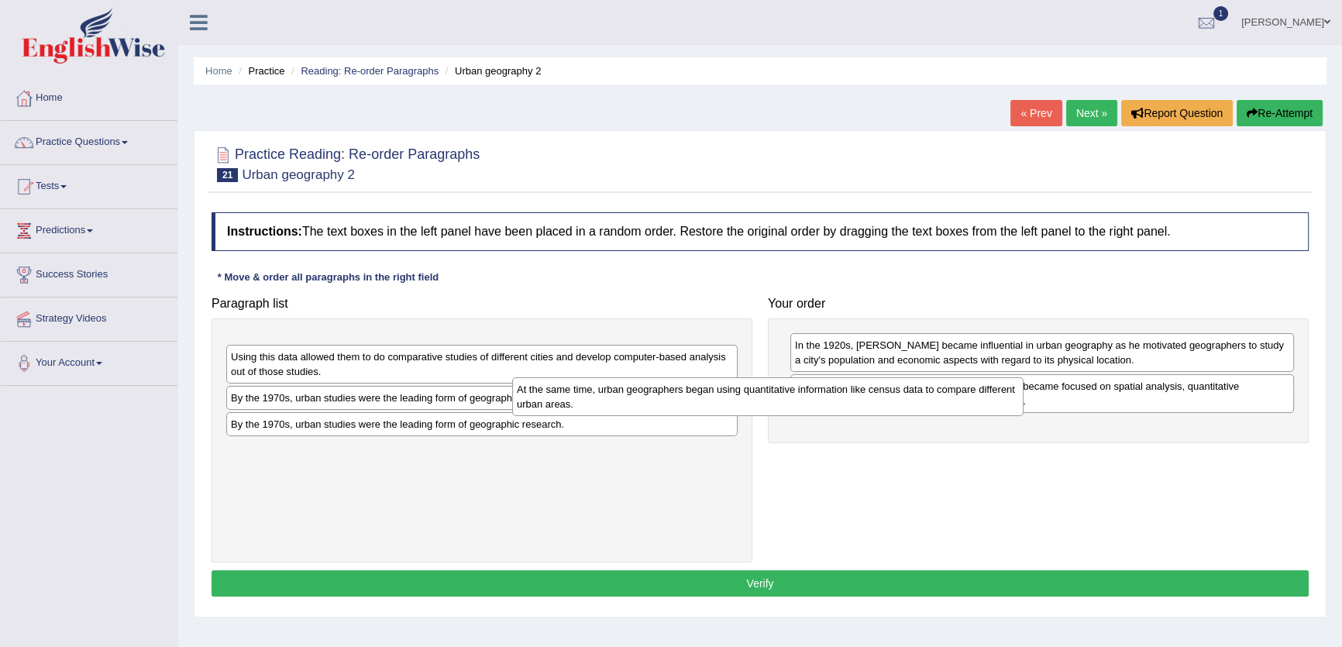
drag, startPoint x: 707, startPoint y: 360, endPoint x: 1227, endPoint y: 416, distance: 523.1
click at [1024, 416] on div "At the same time, urban geographers began using quantitative information like c…" at bounding box center [768, 396] width 512 height 39
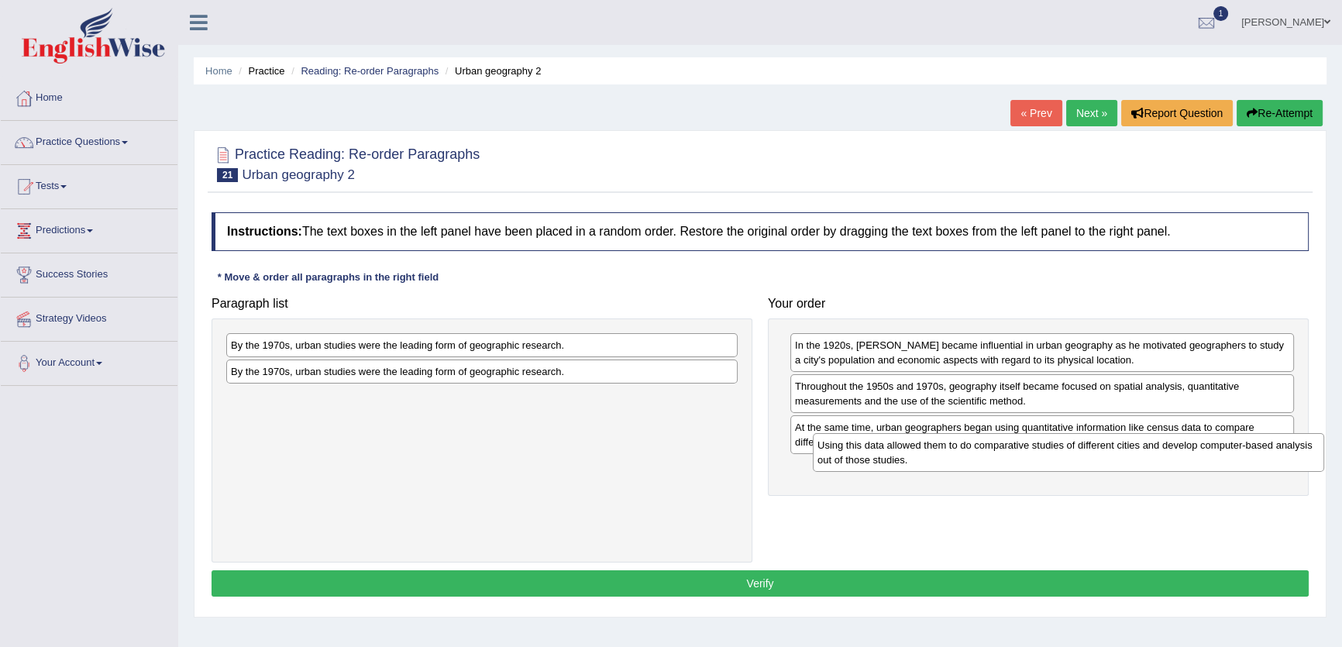
drag, startPoint x: 694, startPoint y: 348, endPoint x: 1281, endPoint y: 448, distance: 595.2
click at [1281, 448] on div "Using this data allowed them to do comparative studies of different cities and …" at bounding box center [1069, 452] width 512 height 39
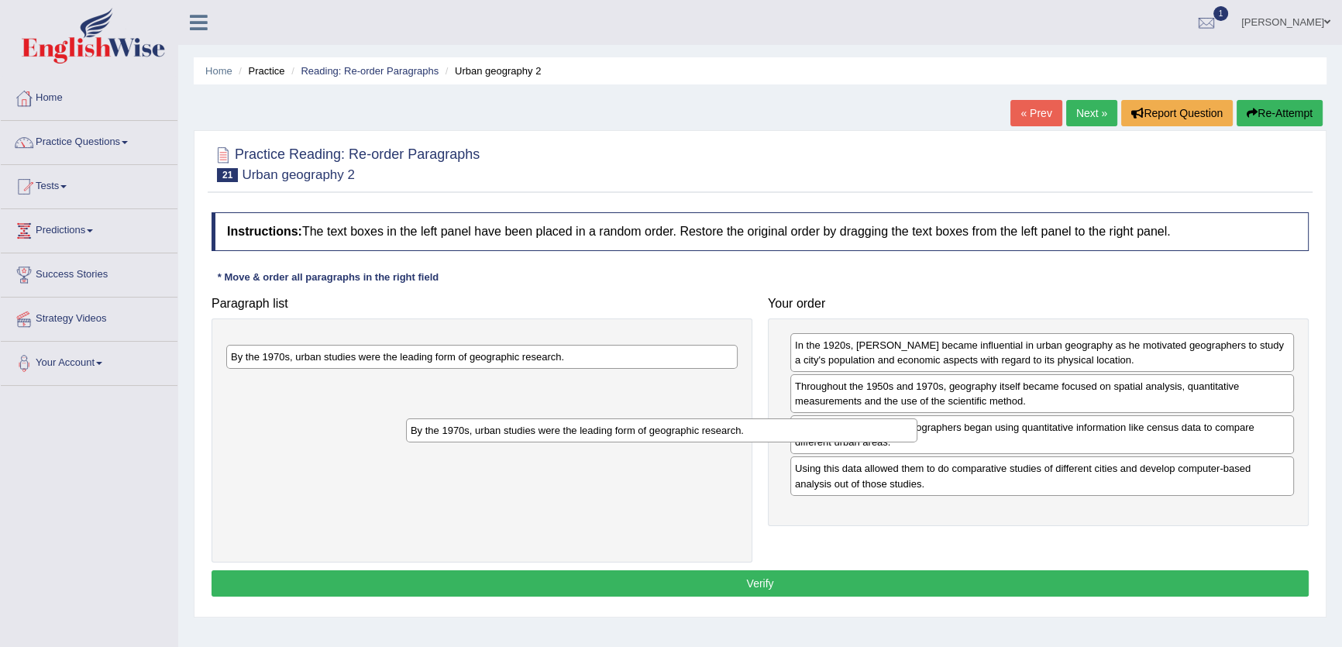
drag, startPoint x: 708, startPoint y: 348, endPoint x: 1233, endPoint y: 498, distance: 546.4
click at [918, 443] on div "By the 1970s, urban studies were the leading form of geographic research." at bounding box center [662, 431] width 512 height 24
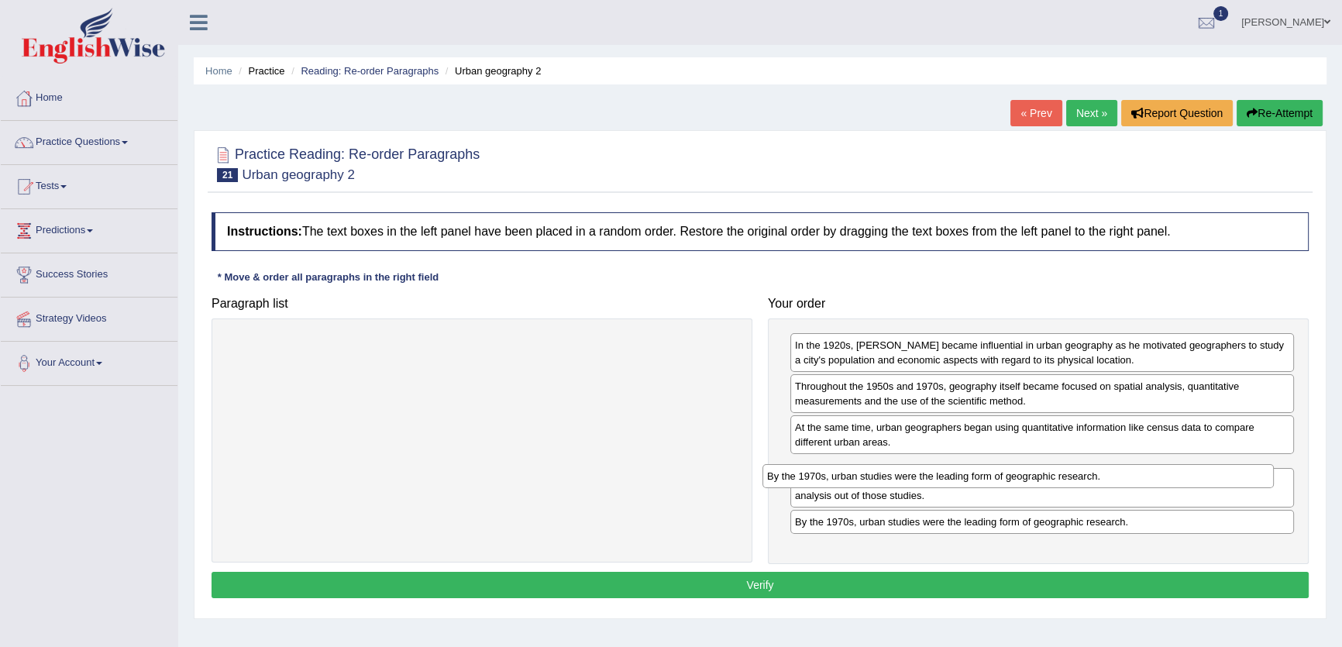
drag, startPoint x: 720, startPoint y: 338, endPoint x: 1263, endPoint y: 470, distance: 559.3
click at [1263, 469] on div "By the 1970s, urban studies were the leading form of geographic research." at bounding box center [1019, 476] width 512 height 24
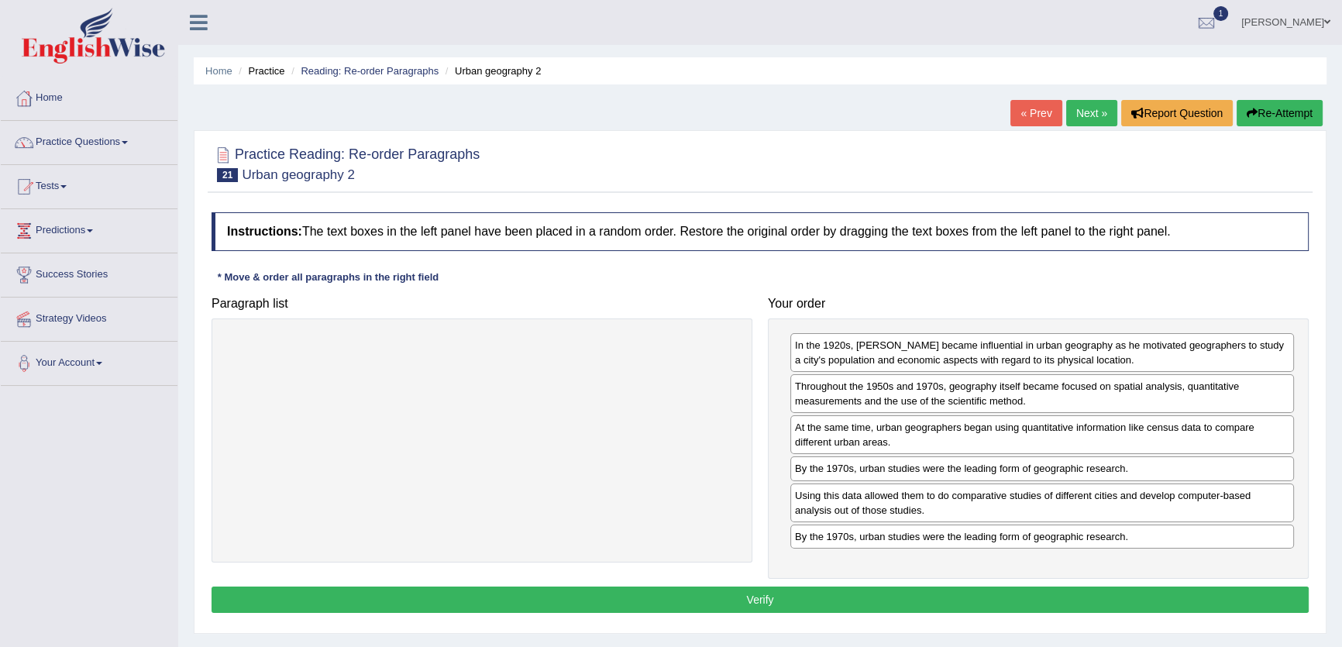
click at [1200, 587] on button "Verify" at bounding box center [760, 600] width 1097 height 26
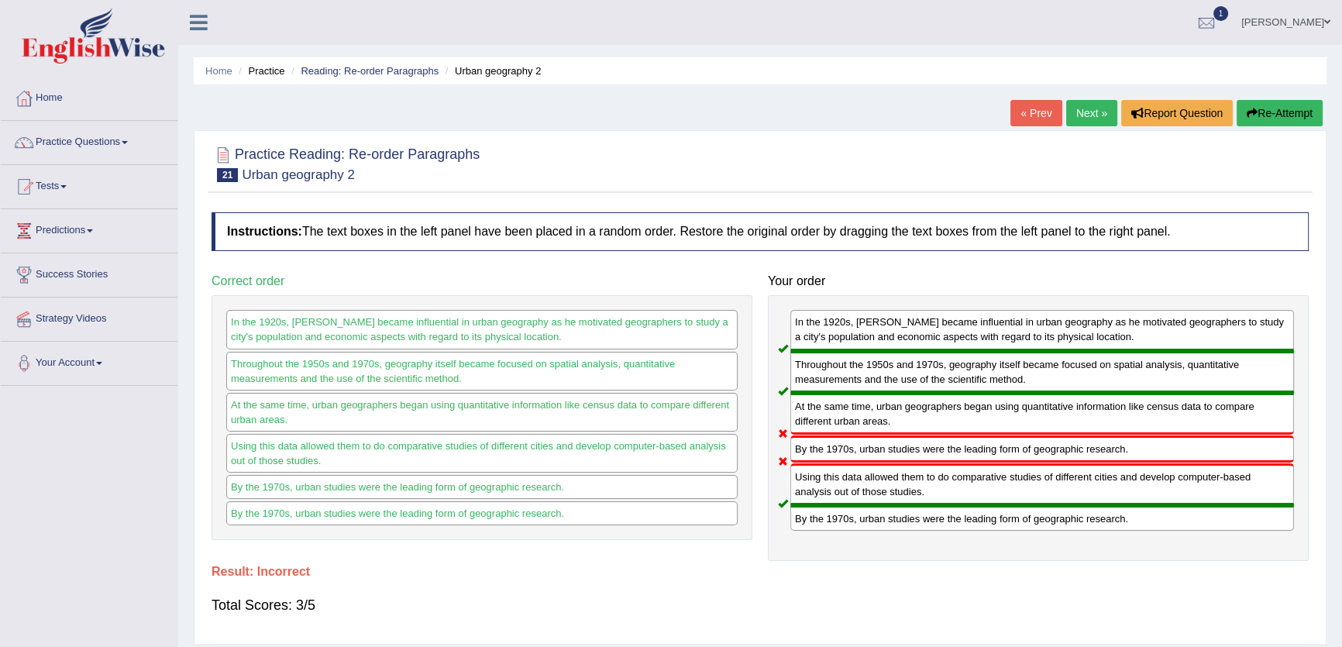
click at [1081, 117] on link "Next »" at bounding box center [1091, 113] width 51 height 26
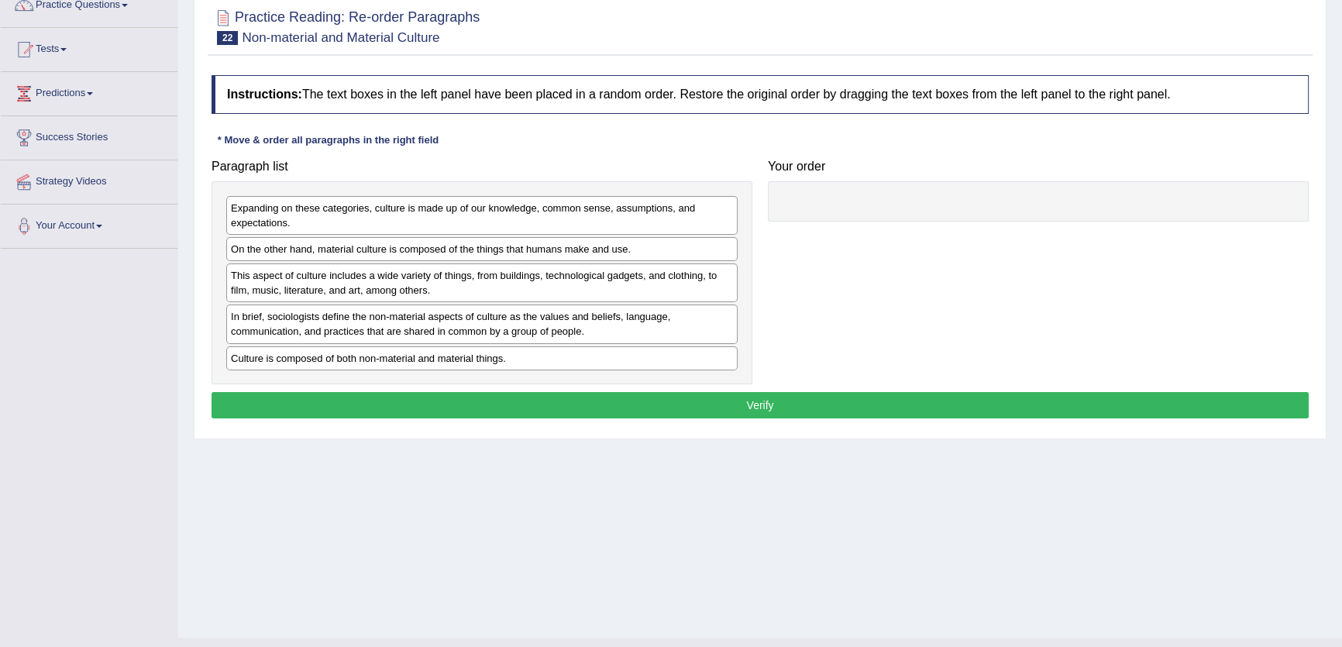
scroll to position [140, 0]
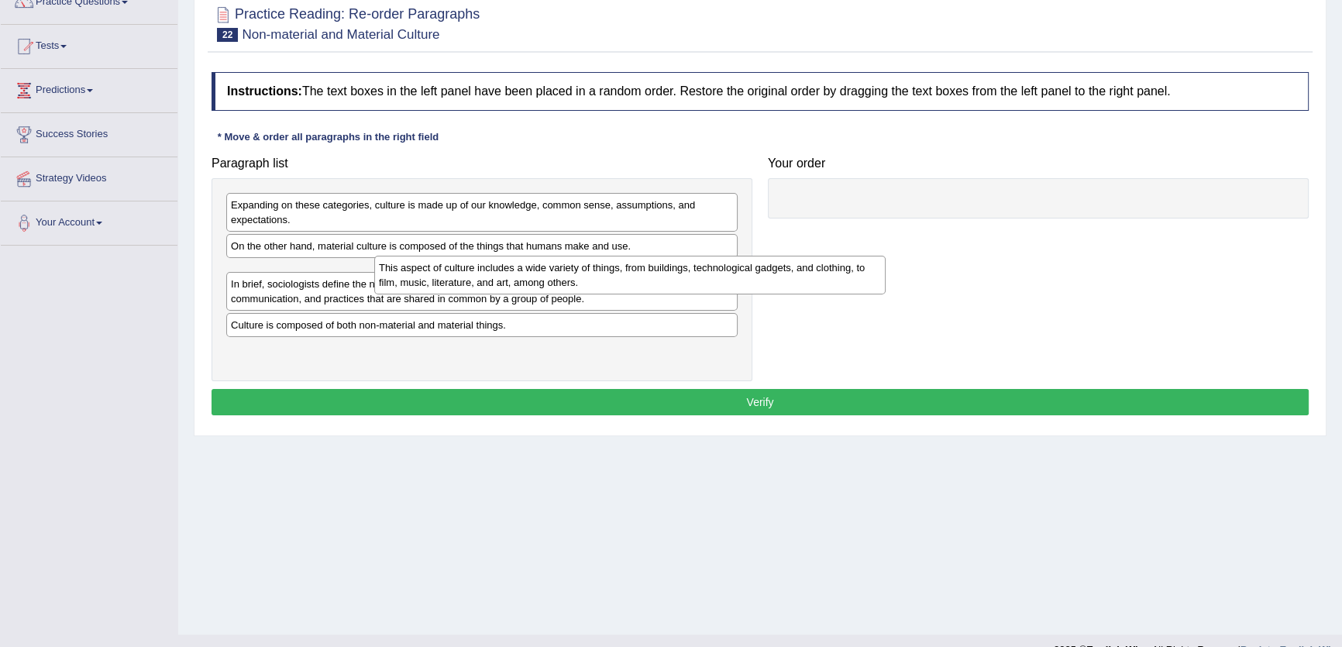
drag, startPoint x: 371, startPoint y: 271, endPoint x: 884, endPoint y: 229, distance: 514.0
click at [886, 256] on div "This aspect of culture includes a wide variety of things, from buildings, techn…" at bounding box center [630, 275] width 512 height 39
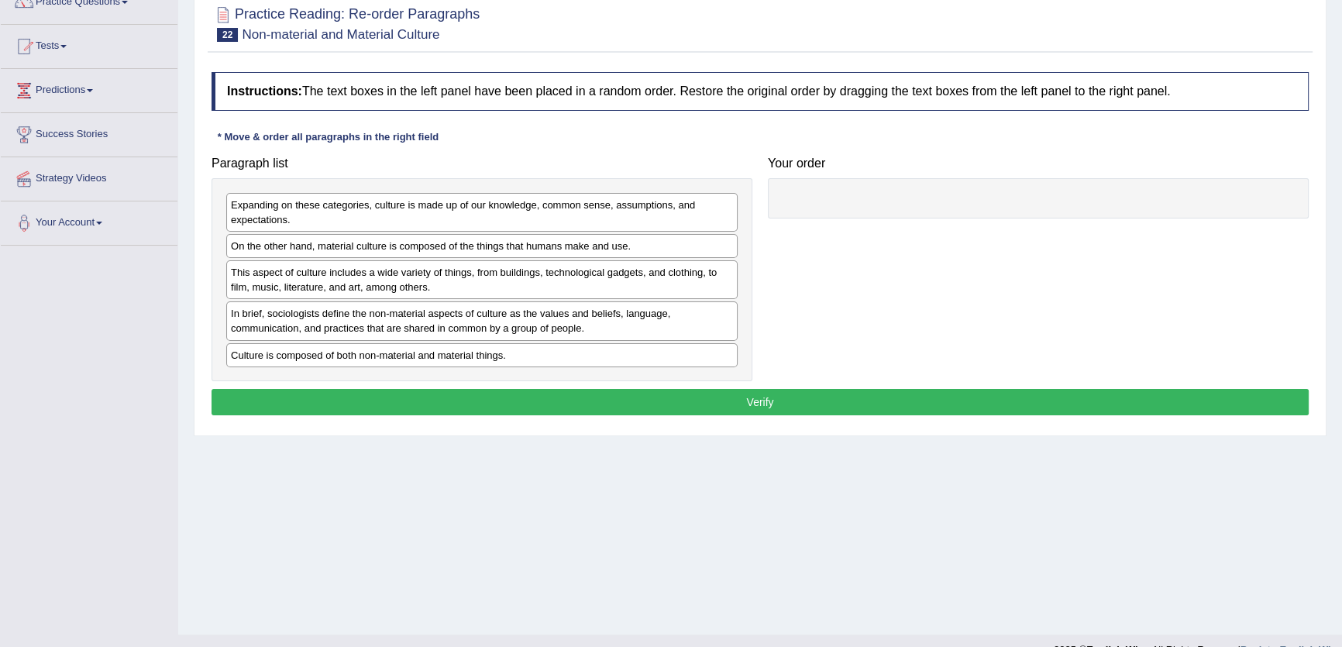
click at [620, 185] on div "Expanding on these categories, culture is made up of our knowledge, common sens…" at bounding box center [482, 279] width 541 height 203
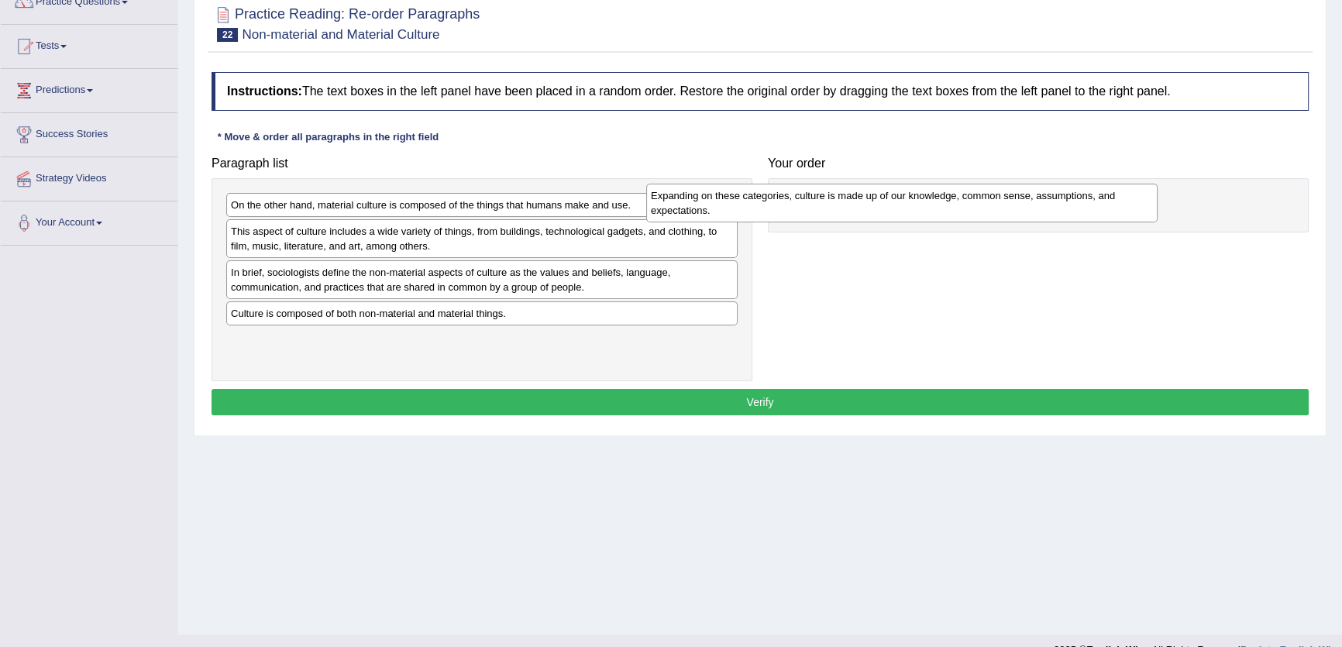
drag, startPoint x: 916, startPoint y: 202, endPoint x: 1097, endPoint y: 161, distance: 185.0
click at [1097, 184] on div "Expanding on these categories, culture is made up of our knowledge, common sens…" at bounding box center [902, 203] width 512 height 39
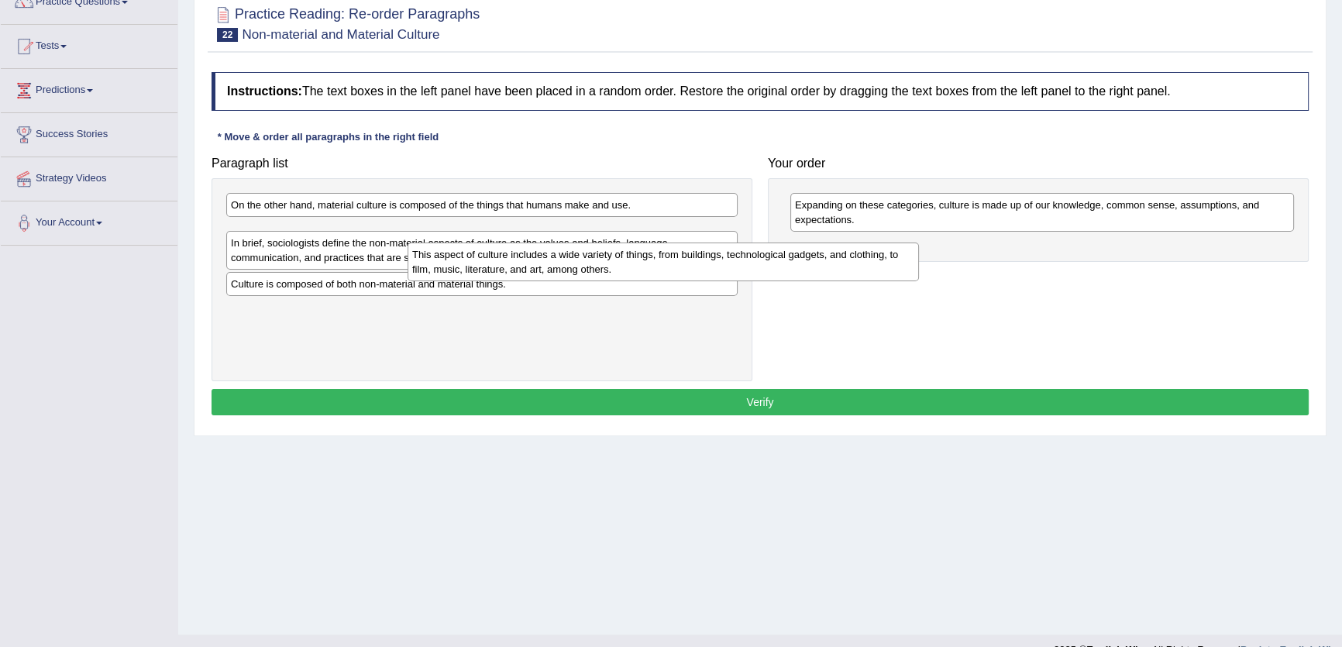
drag, startPoint x: 644, startPoint y: 230, endPoint x: 1074, endPoint y: 240, distance: 430.3
click at [919, 243] on div "This aspect of culture includes a wide variety of things, from buildings, techn…" at bounding box center [664, 262] width 512 height 39
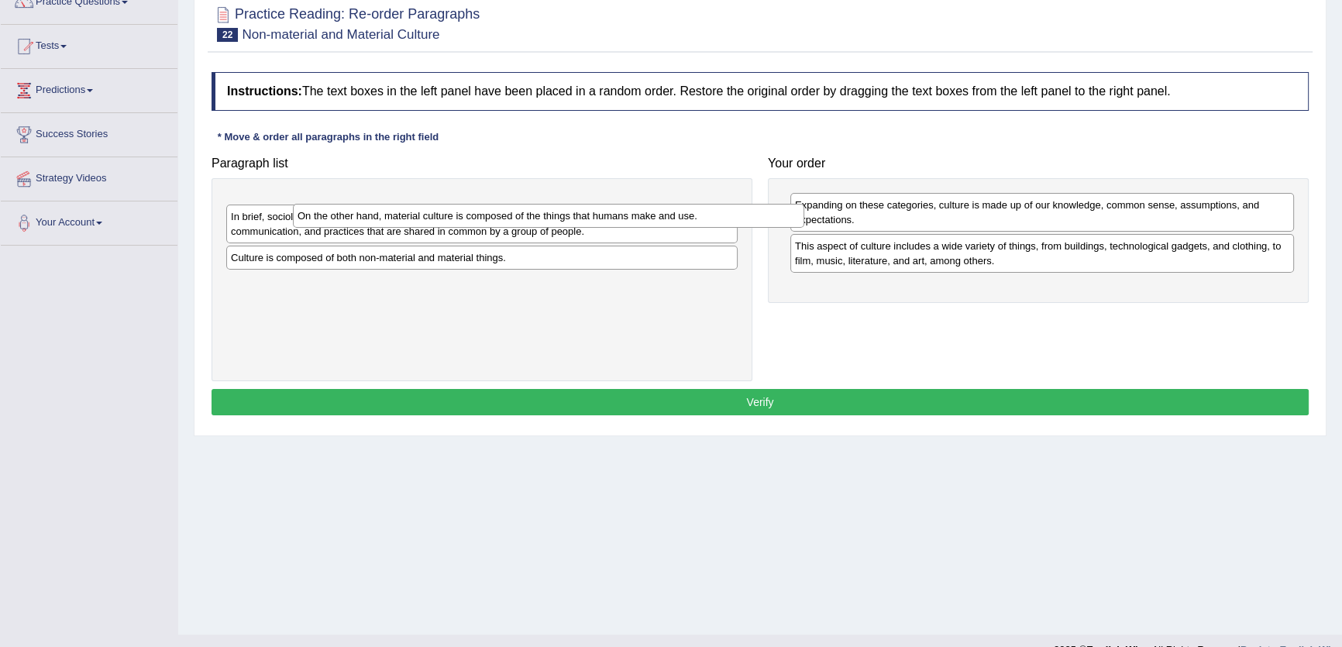
drag, startPoint x: 633, startPoint y: 204, endPoint x: 1221, endPoint y: 280, distance: 592.4
click at [805, 228] on div "On the other hand, material culture is composed of the things that humans make …" at bounding box center [549, 216] width 512 height 24
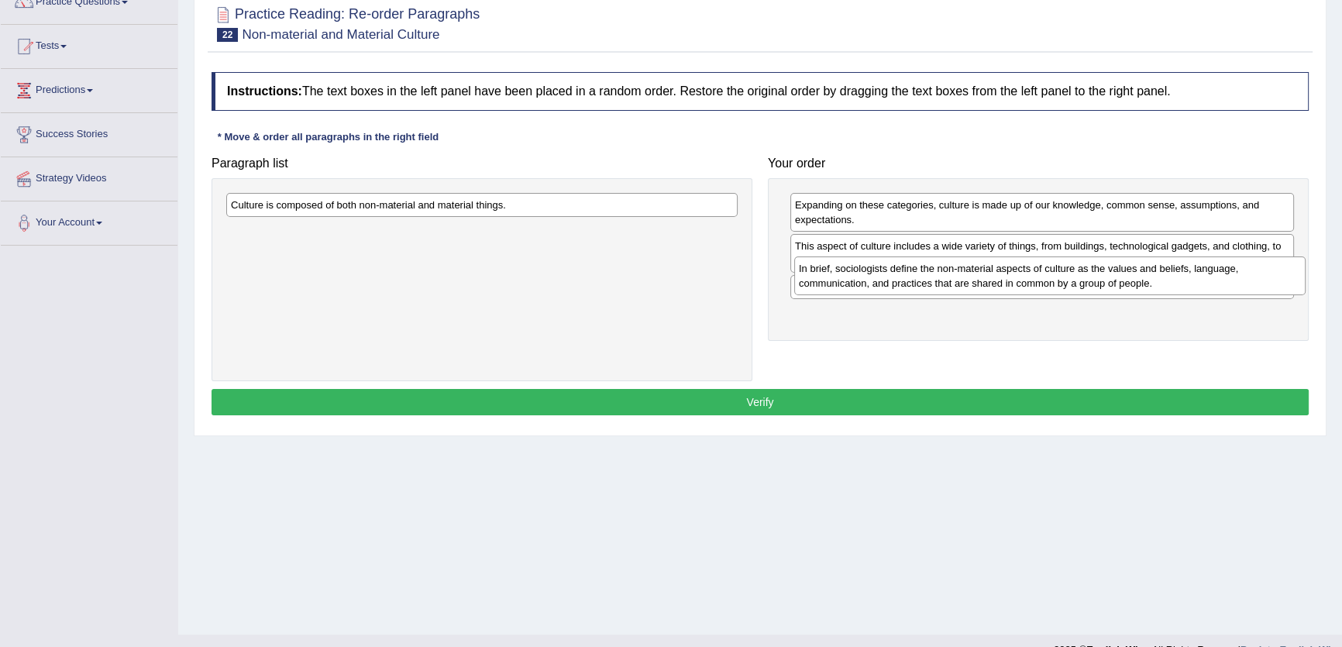
drag, startPoint x: 701, startPoint y: 215, endPoint x: 983, endPoint y: 275, distance: 288.4
click at [1298, 282] on div "In brief, sociologists define the non-material aspects of culture as the values…" at bounding box center [1050, 276] width 512 height 39
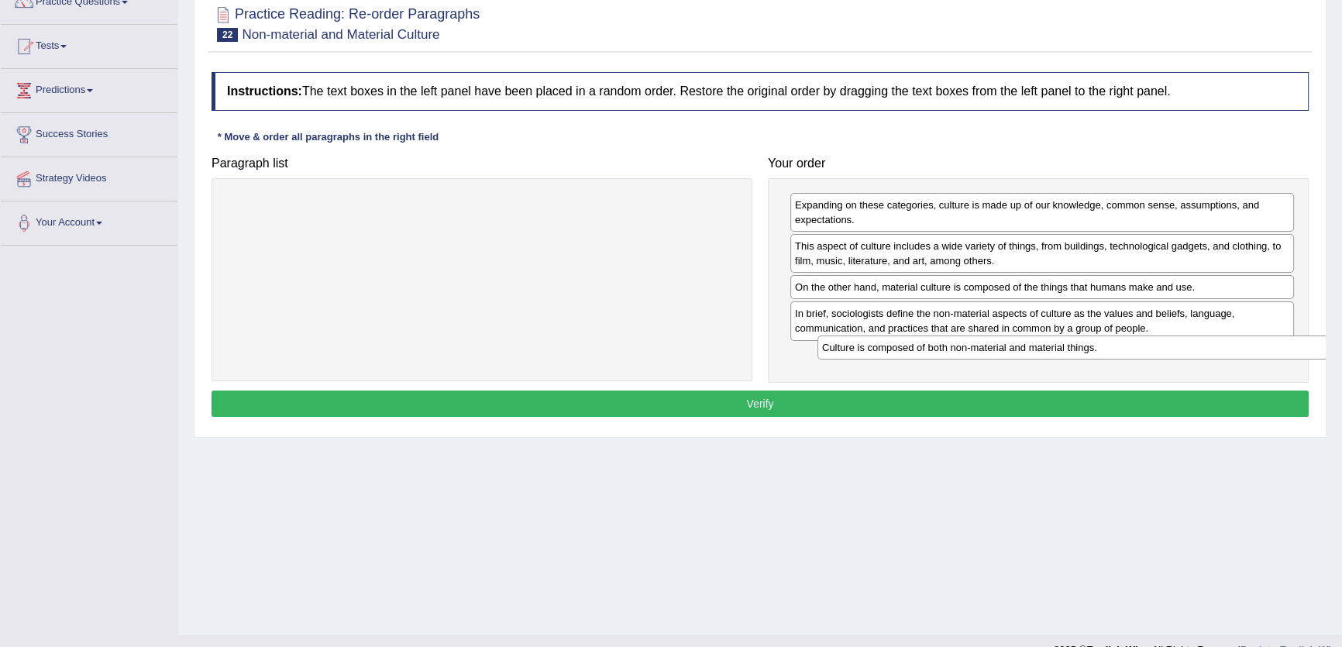
drag, startPoint x: 687, startPoint y: 197, endPoint x: 1275, endPoint y: 333, distance: 603.9
click at [1288, 336] on div "Culture is composed of both non-material and material things." at bounding box center [1074, 348] width 512 height 24
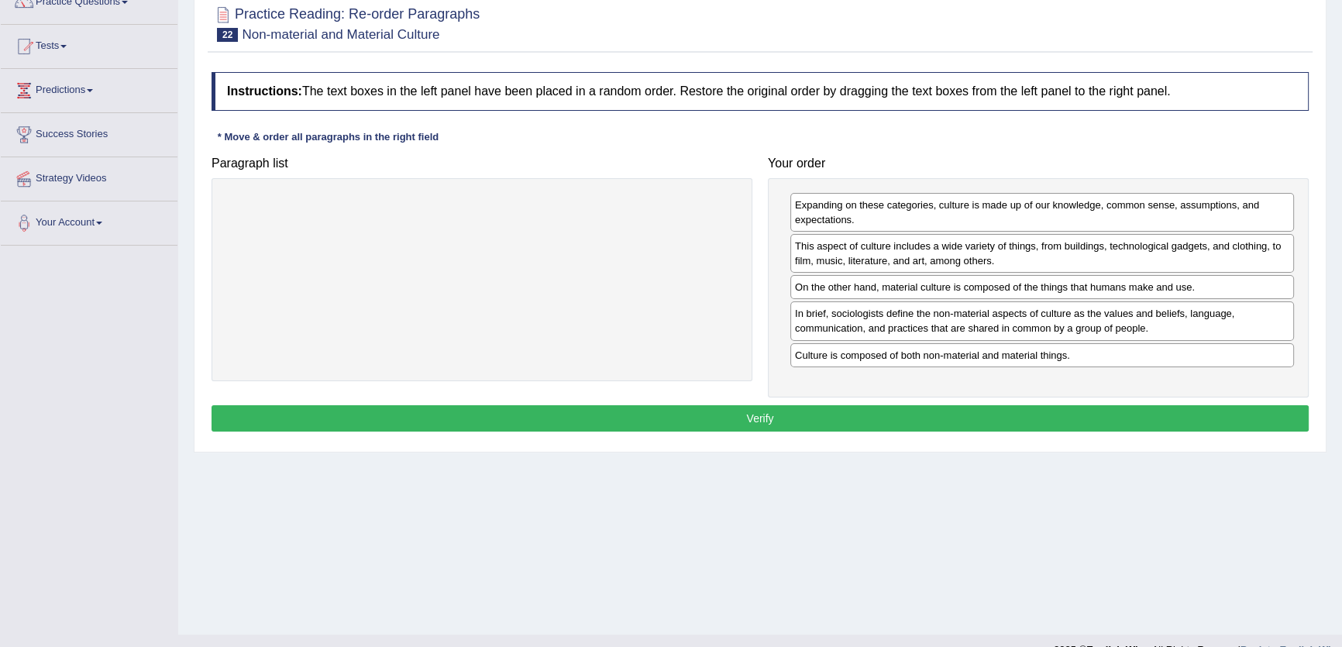
click at [1054, 420] on button "Verify" at bounding box center [760, 418] width 1097 height 26
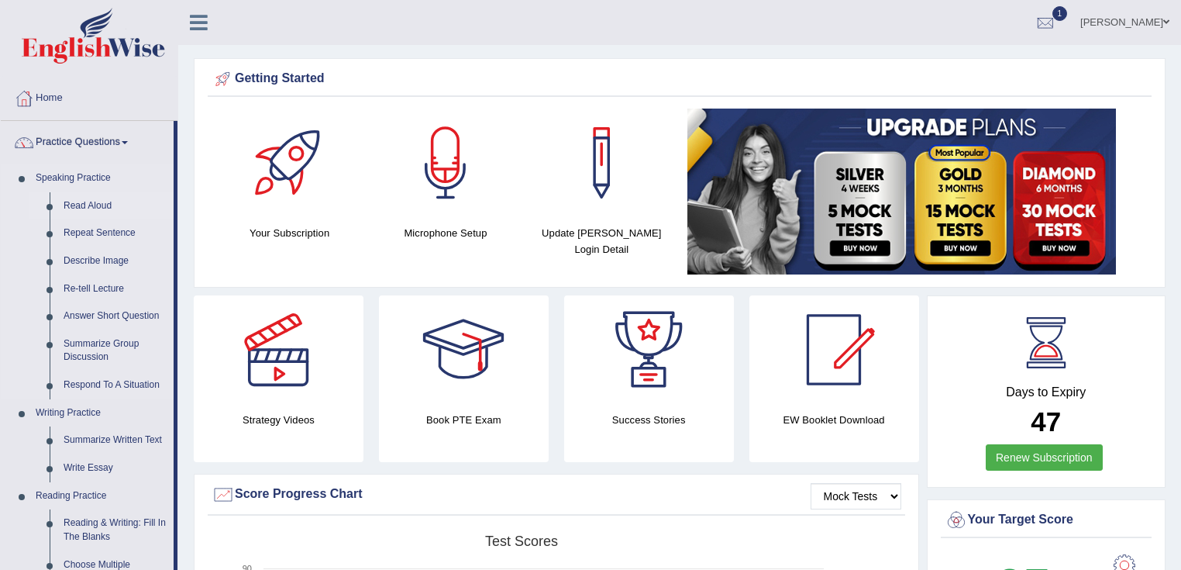
click at [99, 206] on link "Read Aloud" at bounding box center [115, 206] width 117 height 28
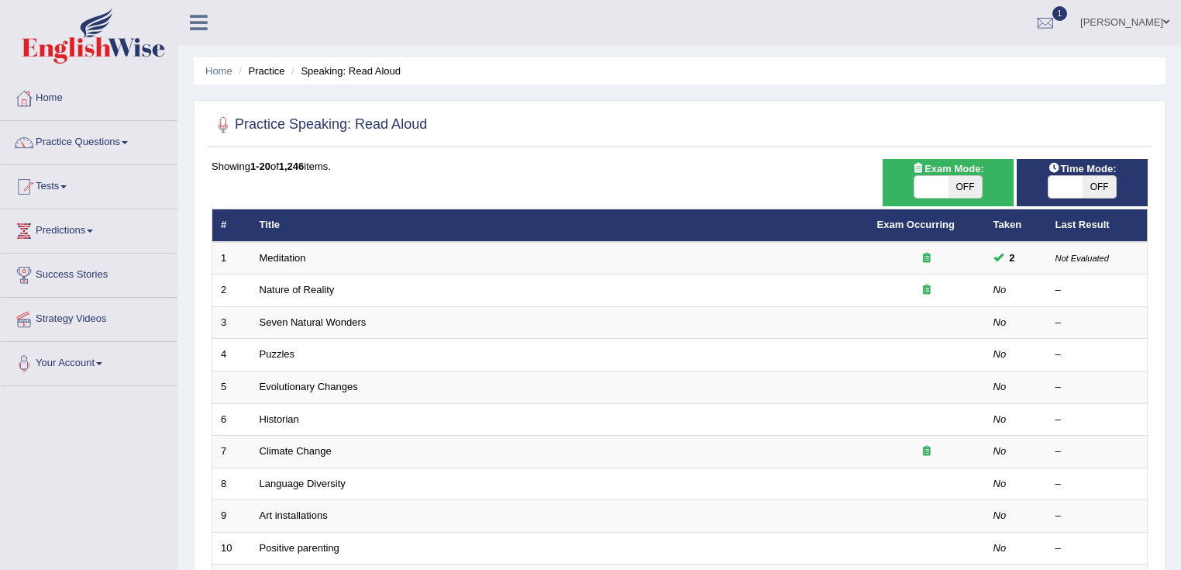
click at [1104, 186] on span "OFF" at bounding box center [1100, 187] width 34 height 22
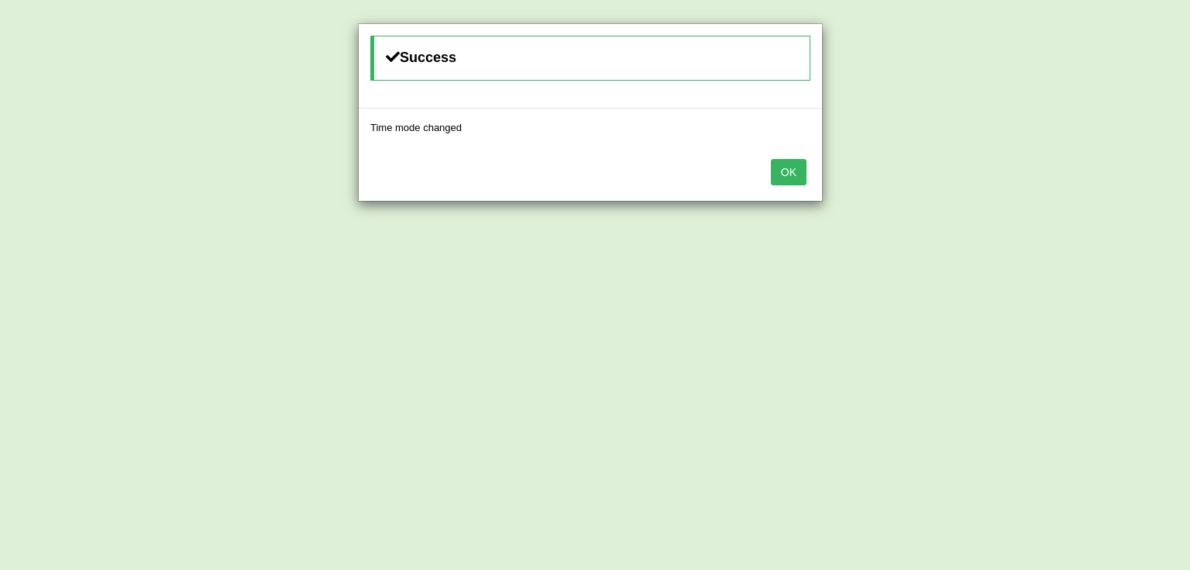
click at [1092, 184] on div "Success Time mode changed OK" at bounding box center [595, 285] width 1190 height 570
click at [790, 169] on button "OK" at bounding box center [789, 172] width 36 height 26
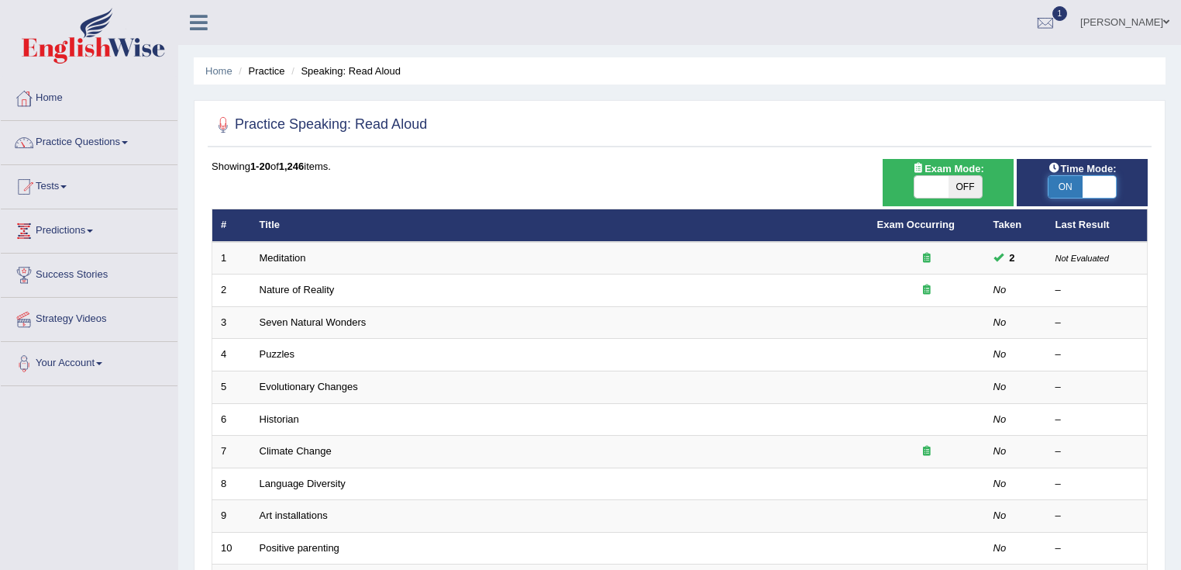
click at [1105, 188] on span at bounding box center [1100, 187] width 34 height 22
checkbox input "false"
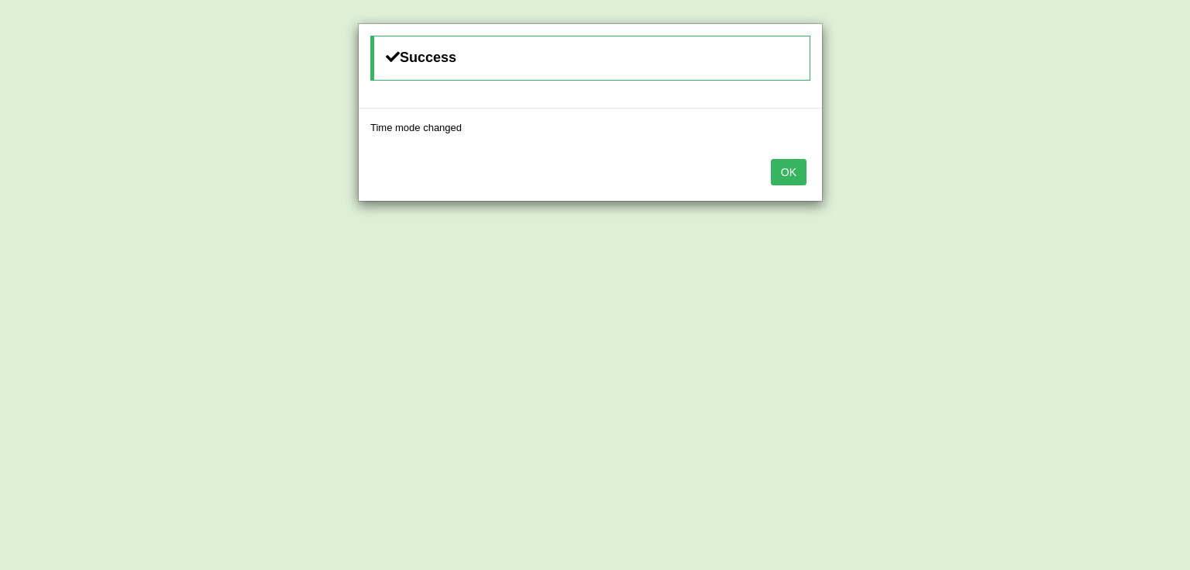
click at [802, 176] on button "OK" at bounding box center [789, 172] width 36 height 26
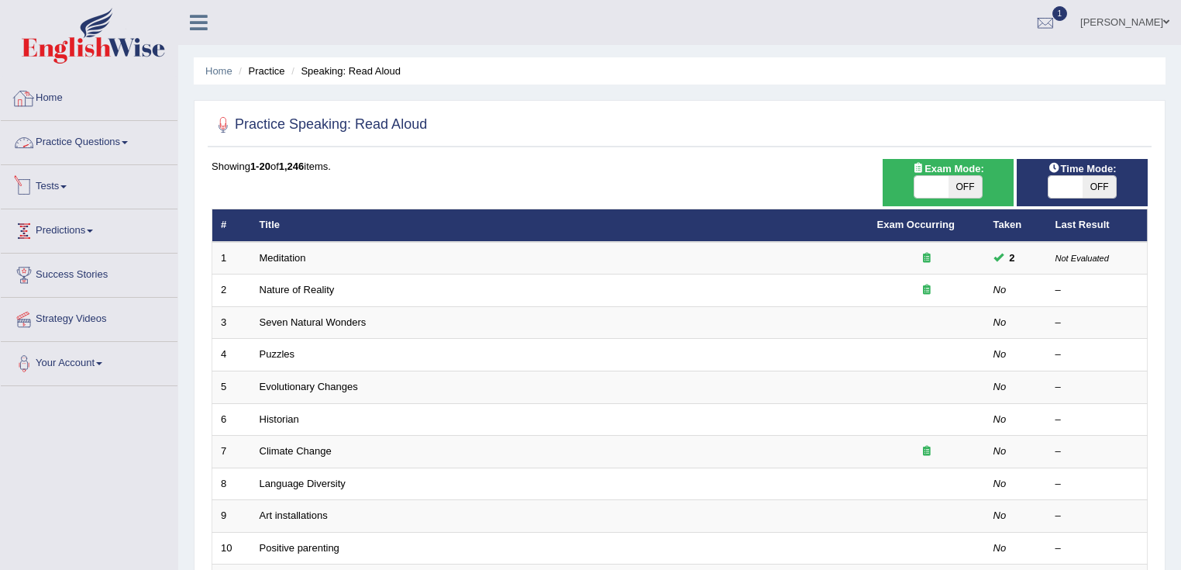
click at [92, 140] on link "Practice Questions" at bounding box center [89, 140] width 177 height 39
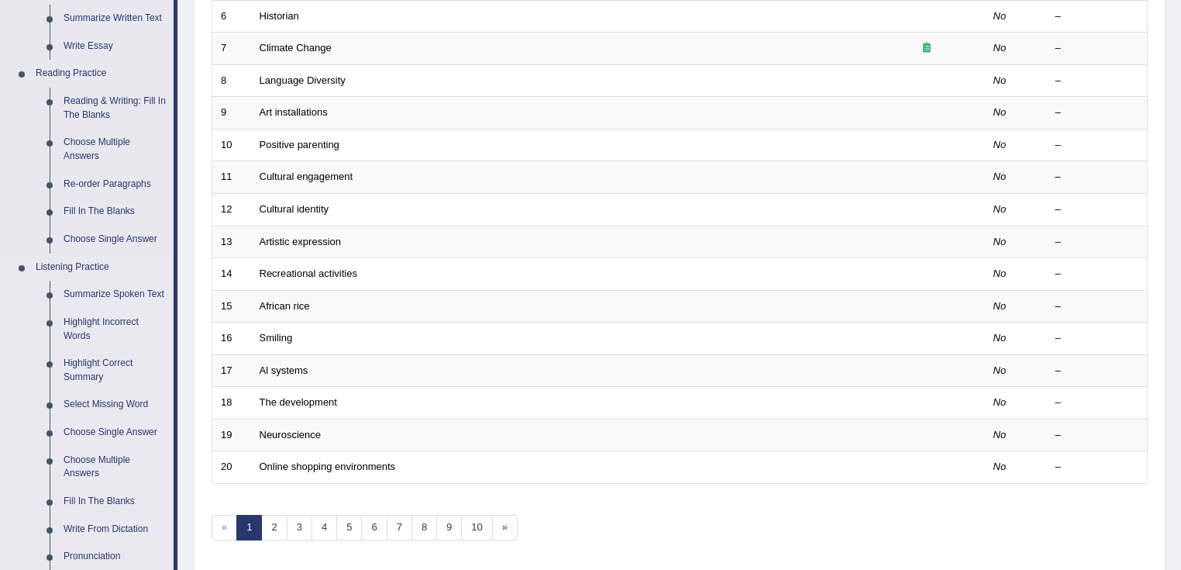
scroll to position [431, 0]
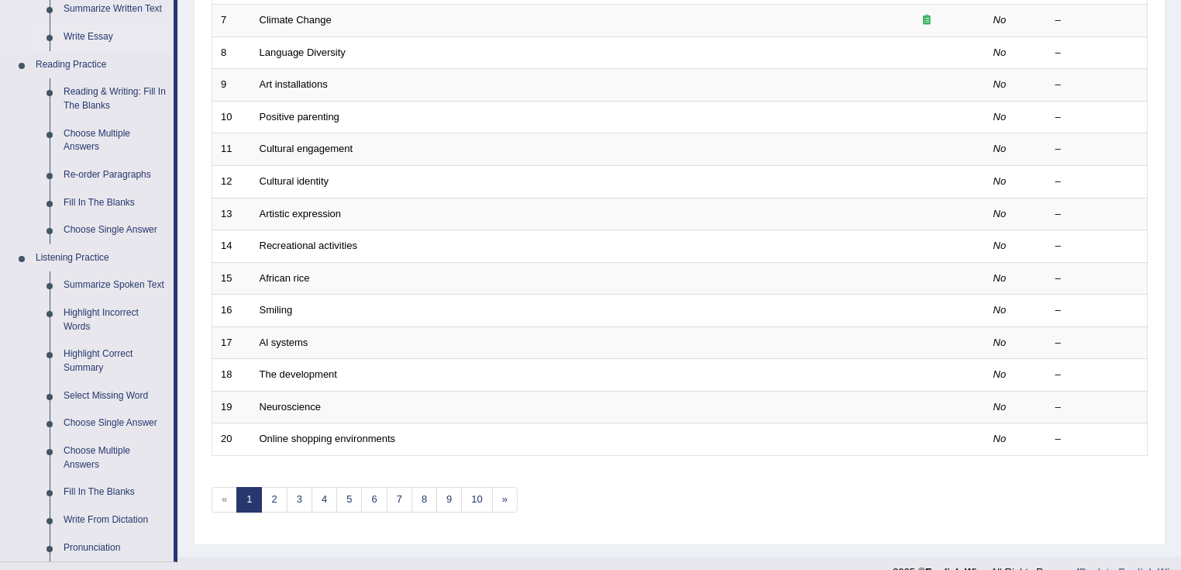
click at [98, 36] on link "Write Essay" at bounding box center [115, 37] width 117 height 28
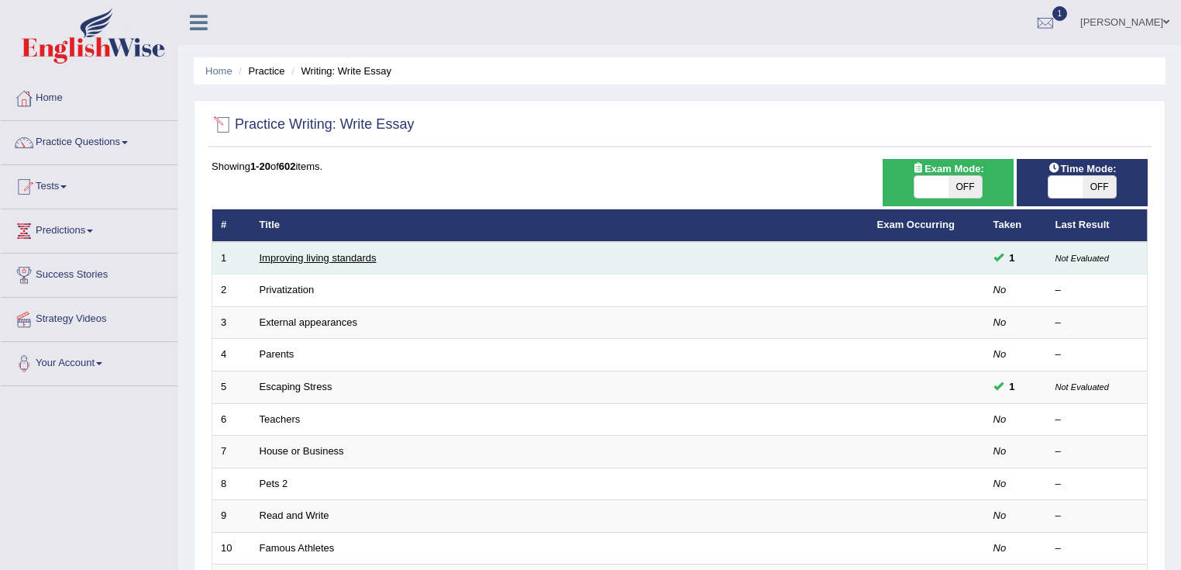
click at [317, 256] on link "Improving living standards" at bounding box center [318, 258] width 117 height 12
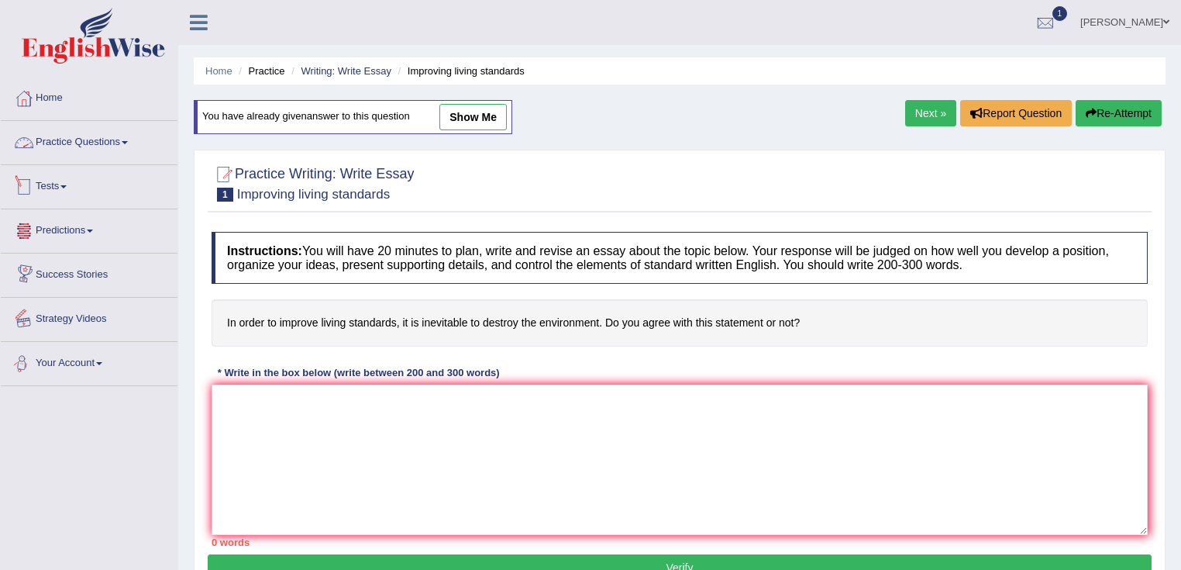
click at [110, 149] on link "Practice Questions" at bounding box center [89, 140] width 177 height 39
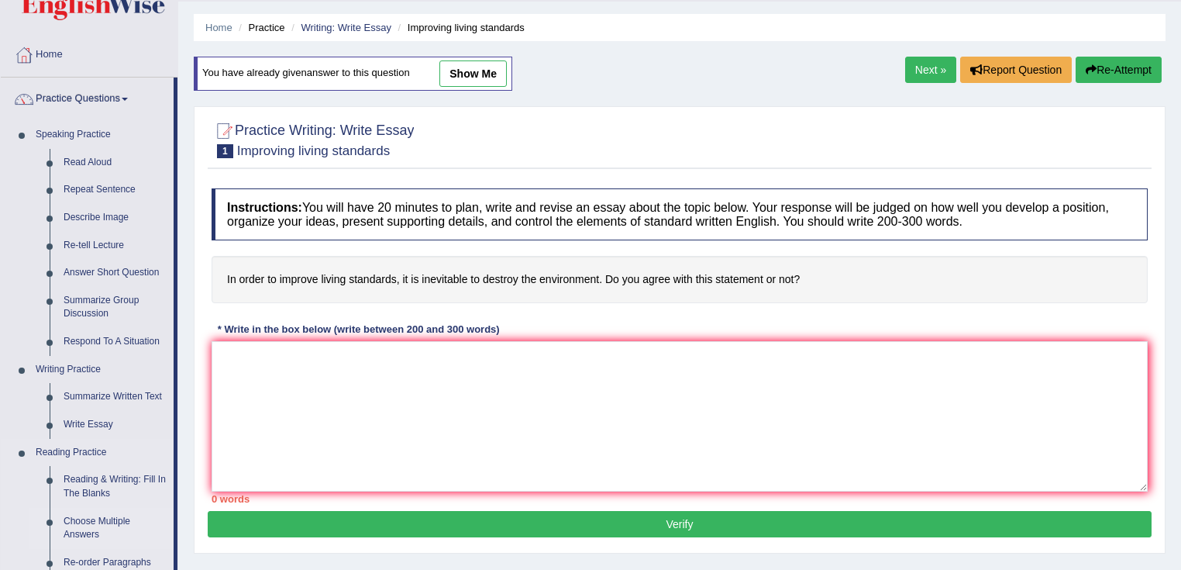
scroll to position [248, 0]
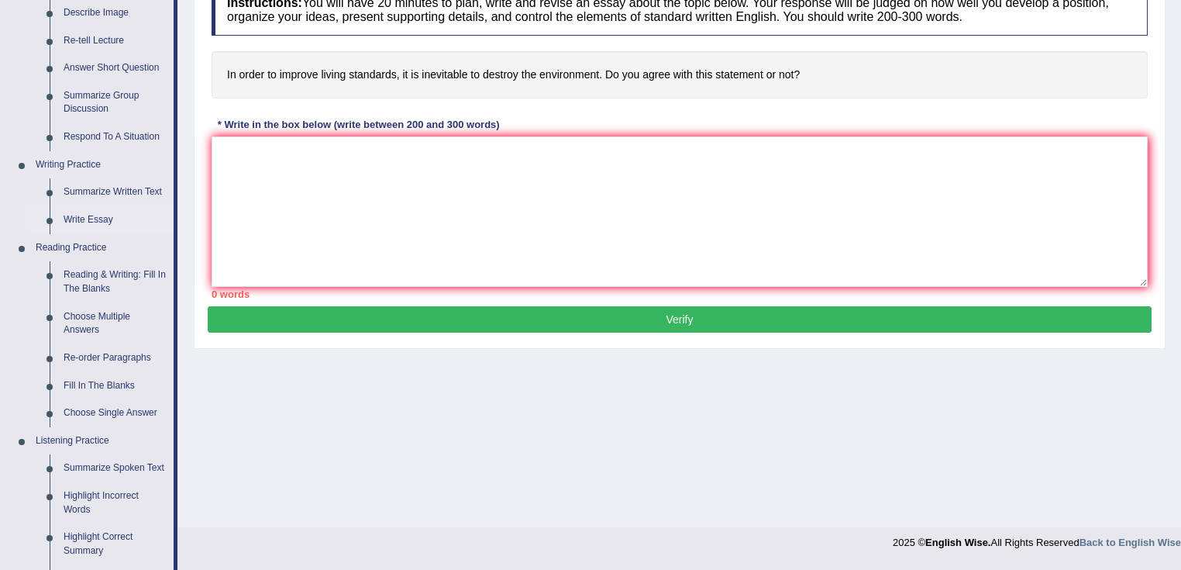
click at [99, 222] on link "Write Essay" at bounding box center [115, 220] width 117 height 28
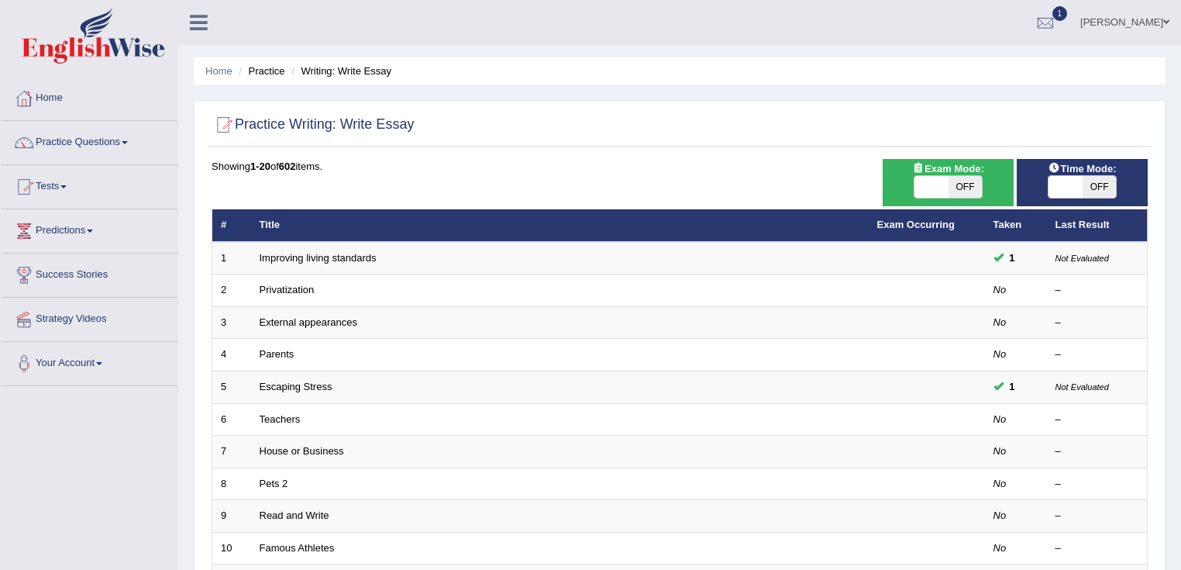
click at [1070, 191] on span at bounding box center [1066, 187] width 34 height 22
checkbox input "true"
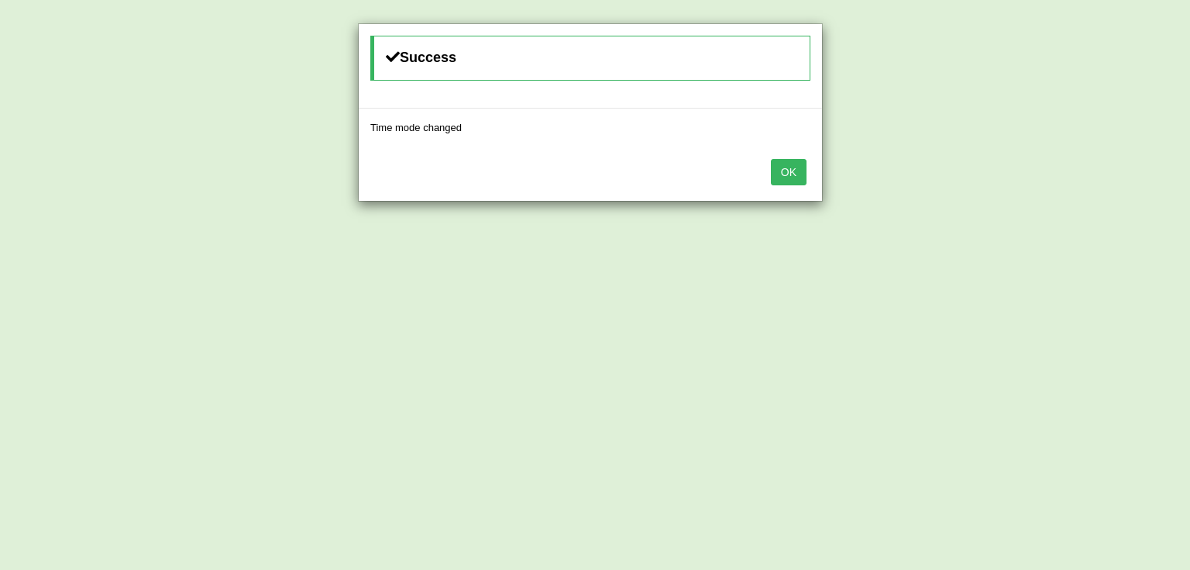
click at [787, 177] on button "OK" at bounding box center [789, 172] width 36 height 26
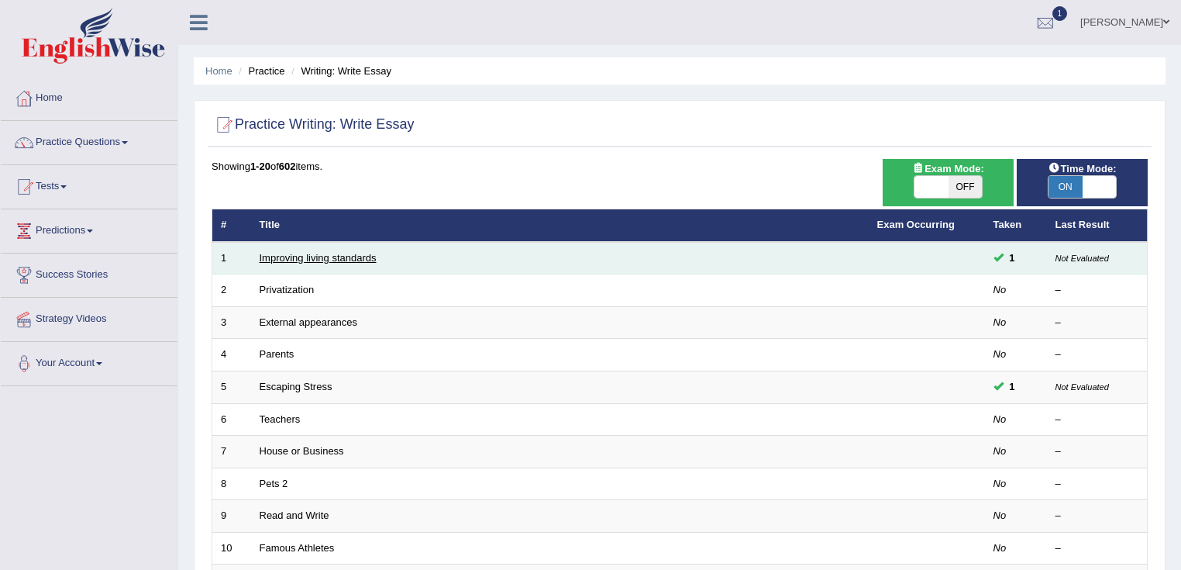
click at [341, 254] on link "Improving living standards" at bounding box center [318, 258] width 117 height 12
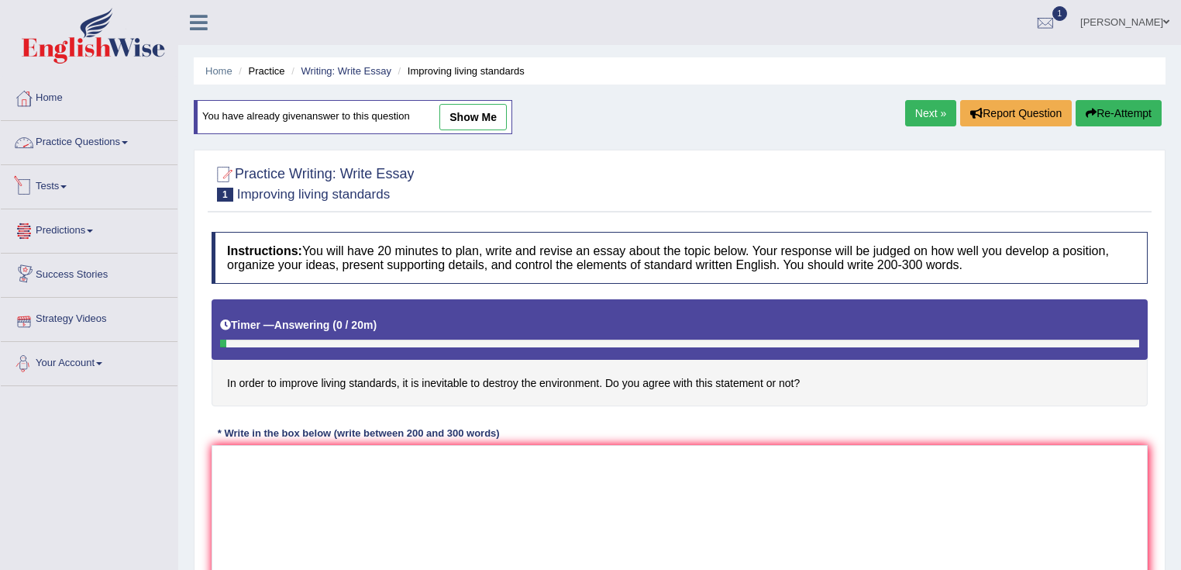
click at [95, 144] on link "Practice Questions" at bounding box center [89, 140] width 177 height 39
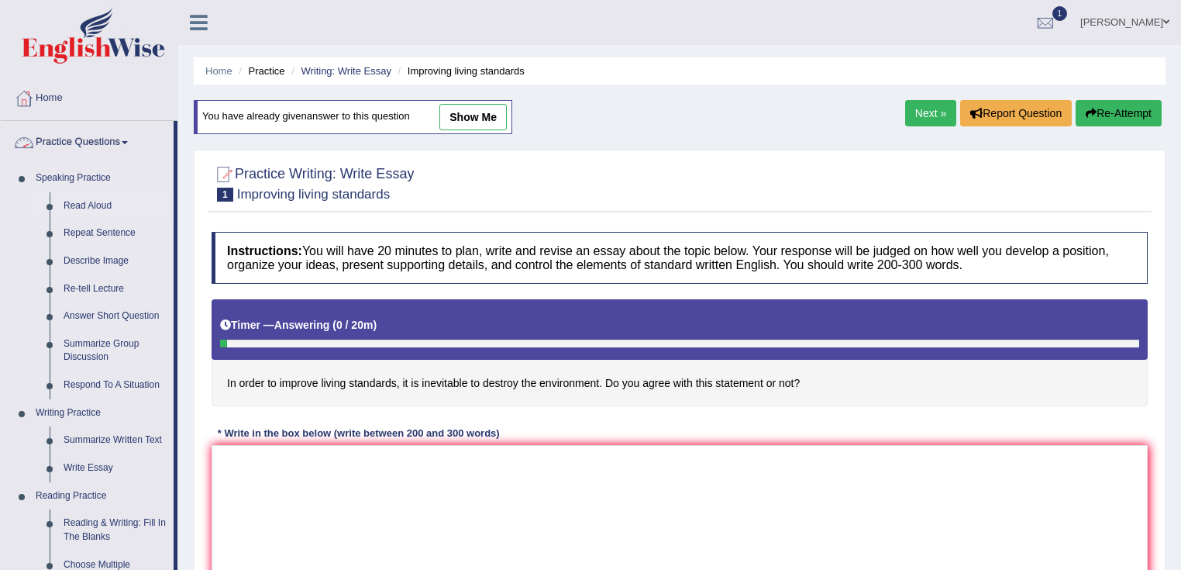
scroll to position [124, 0]
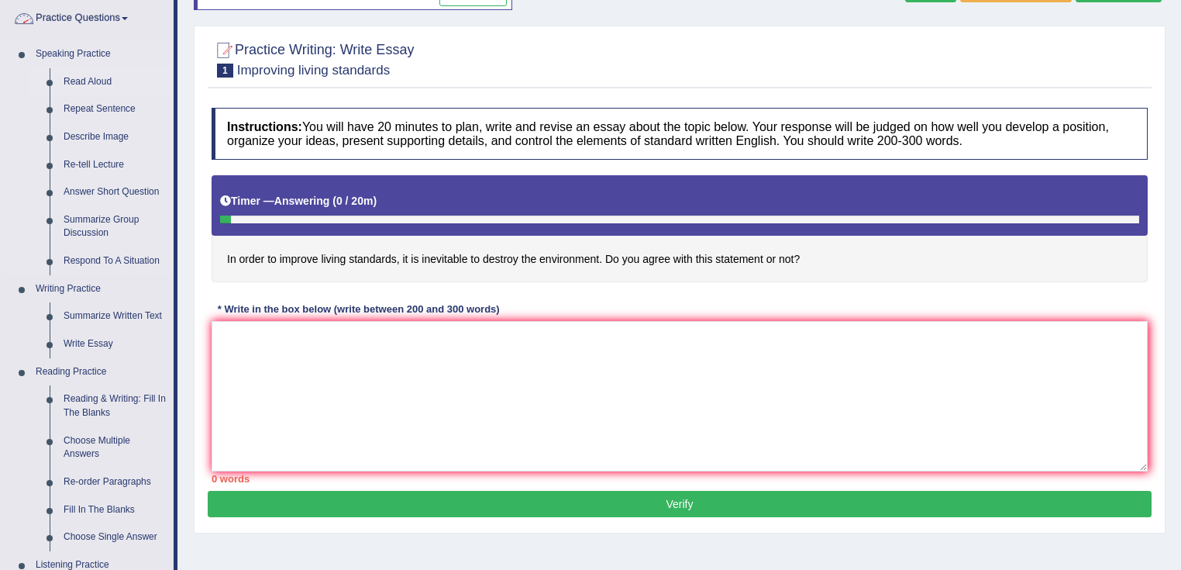
click at [95, 69] on link "Read Aloud" at bounding box center [115, 82] width 117 height 28
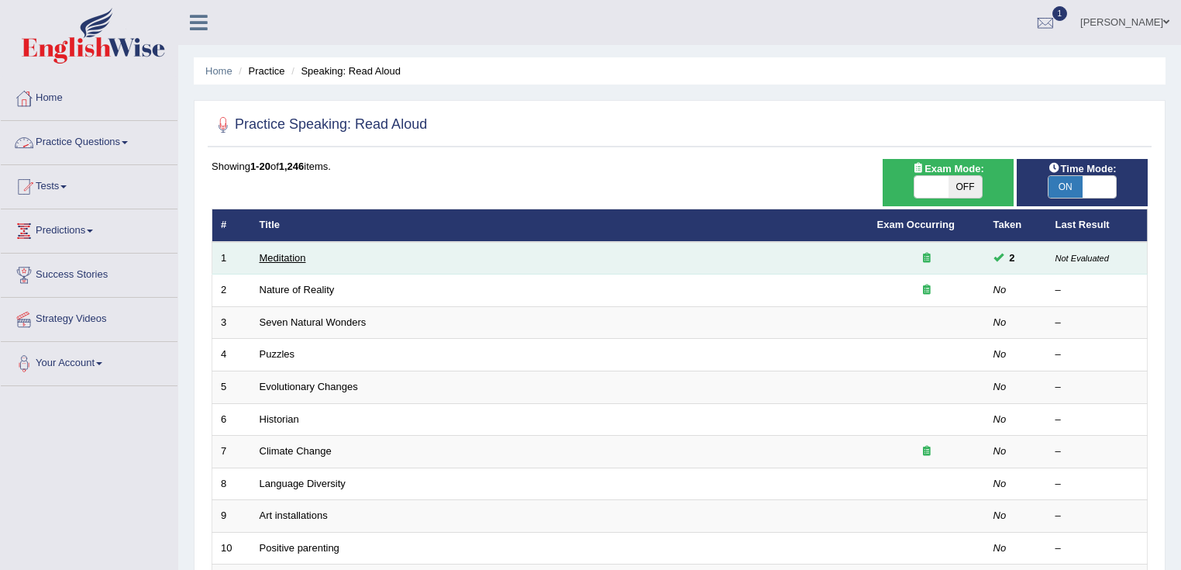
click at [278, 258] on link "Meditation" at bounding box center [283, 258] width 47 height 12
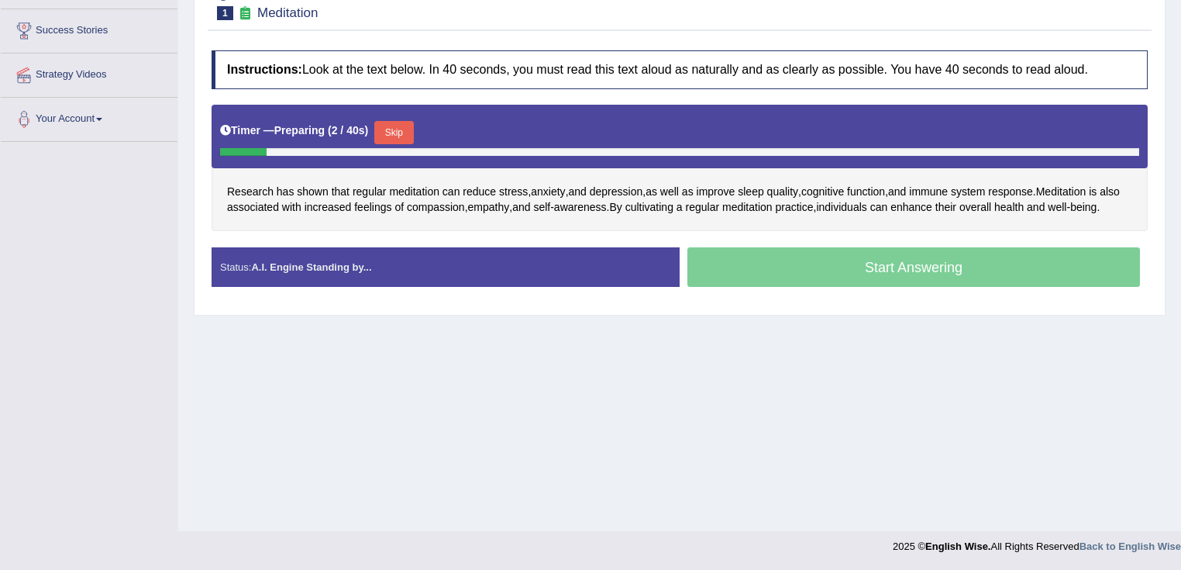
click at [394, 121] on button "Skip" at bounding box center [393, 132] width 39 height 23
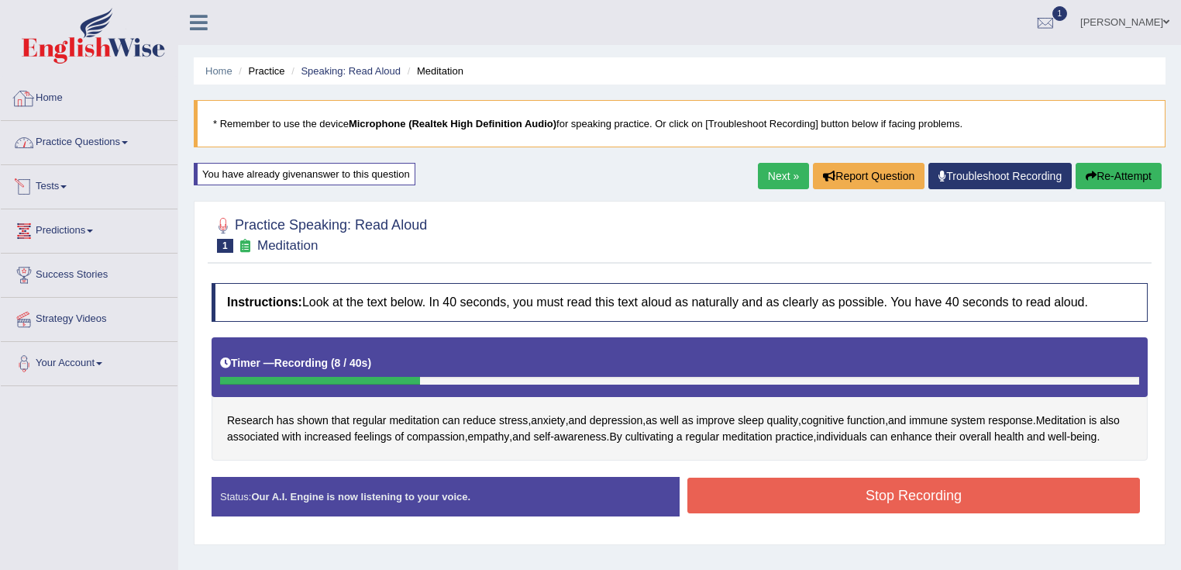
click at [124, 130] on link "Practice Questions" at bounding box center [89, 140] width 177 height 39
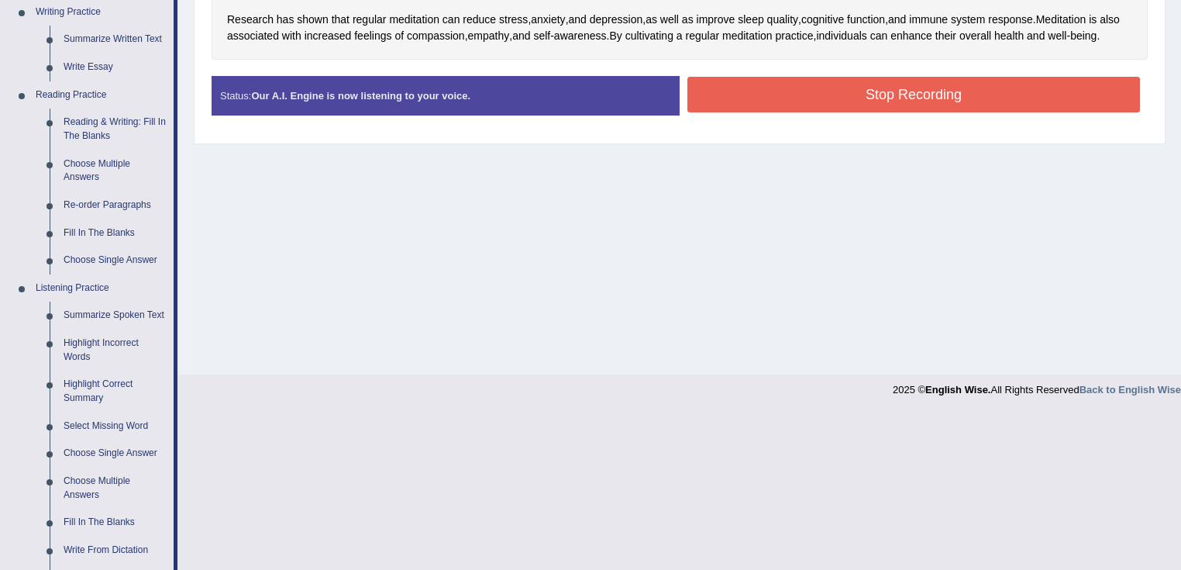
scroll to position [434, 0]
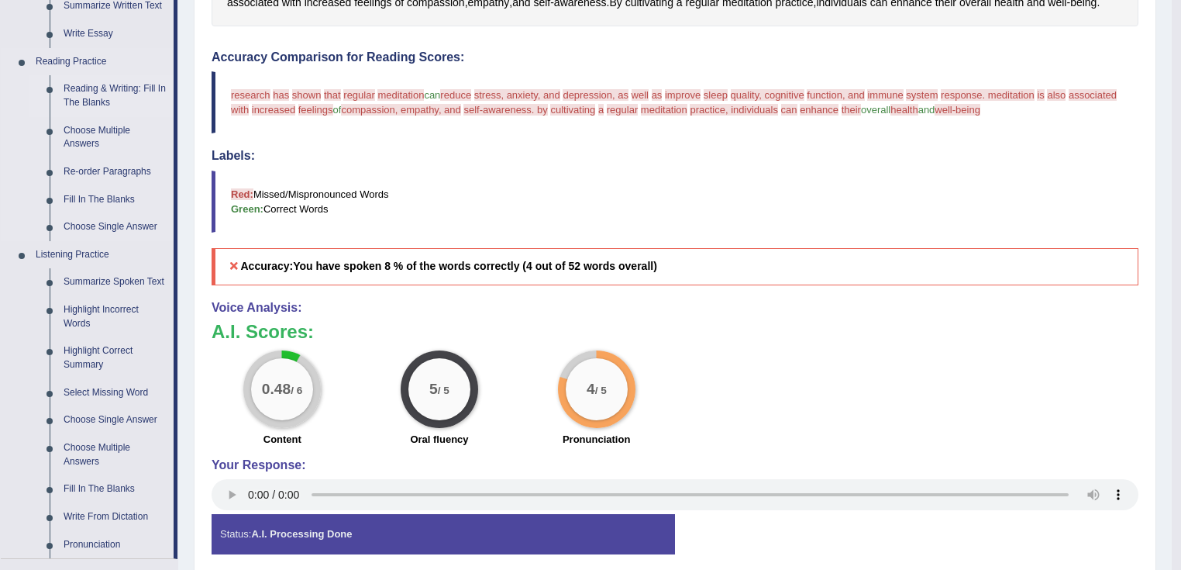
click at [106, 102] on link "Reading & Writing: Fill In The Blanks" at bounding box center [115, 95] width 117 height 41
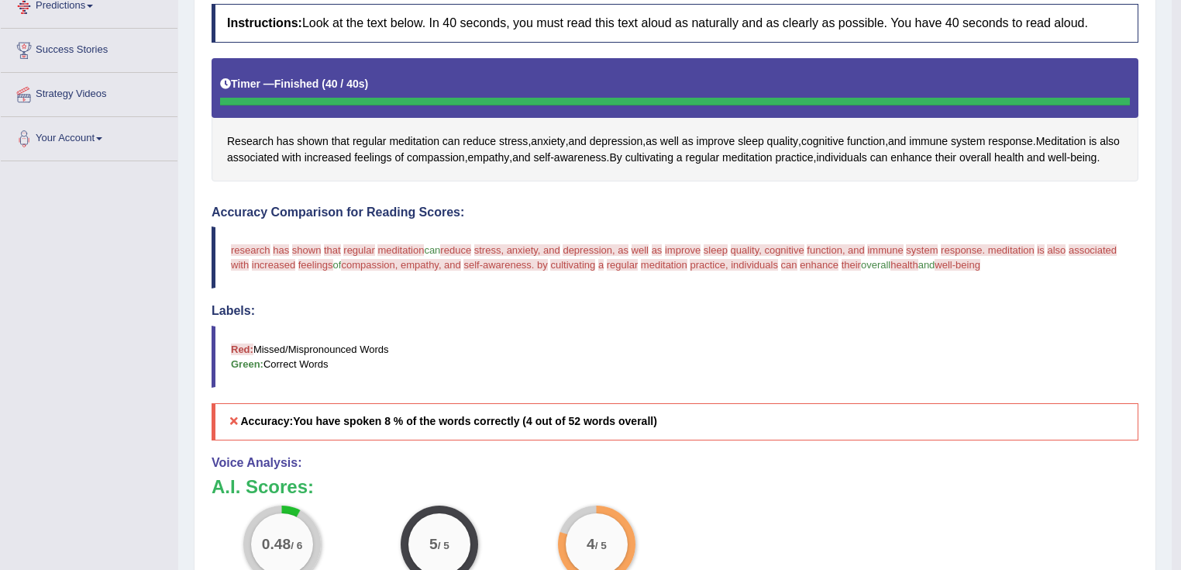
scroll to position [398, 0]
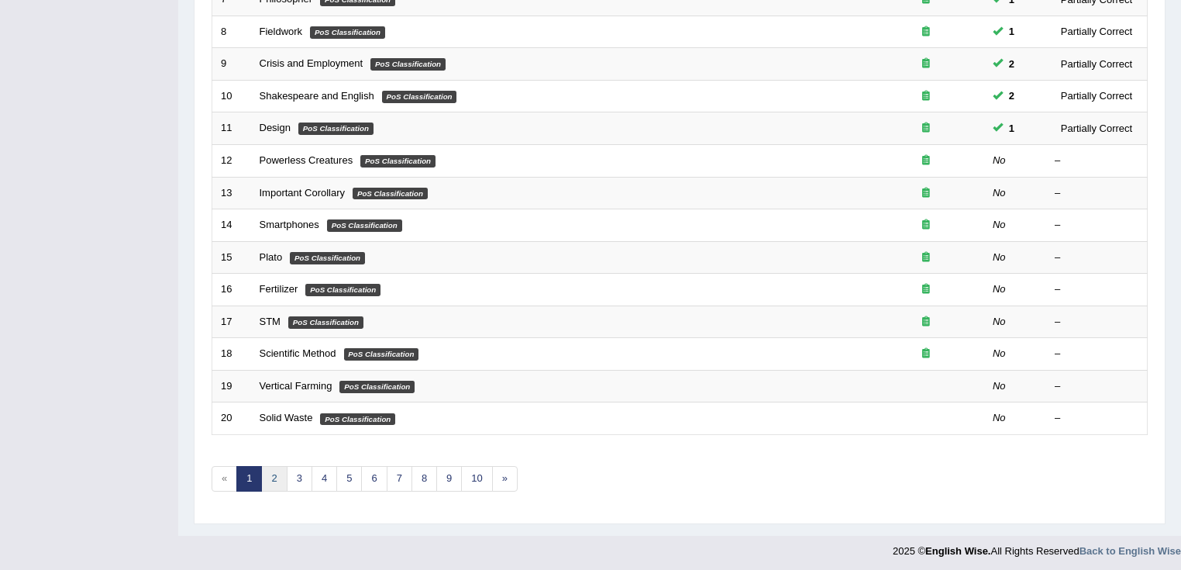
click at [274, 474] on link "2" at bounding box center [274, 479] width 26 height 26
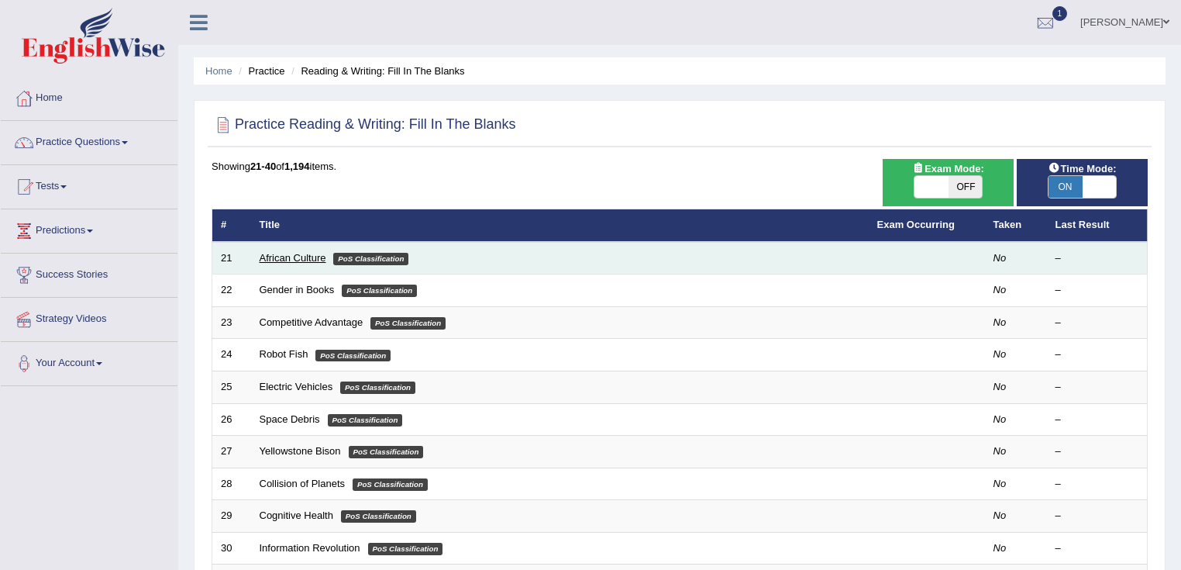
click at [307, 252] on link "African Culture" at bounding box center [293, 258] width 67 height 12
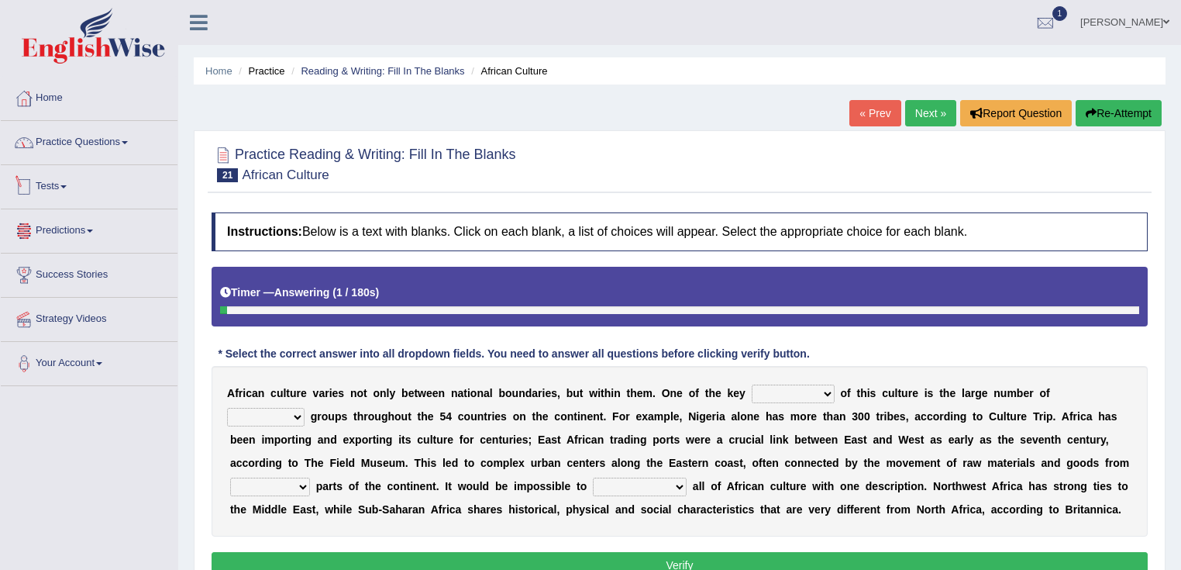
click at [112, 150] on link "Practice Questions" at bounding box center [89, 140] width 177 height 39
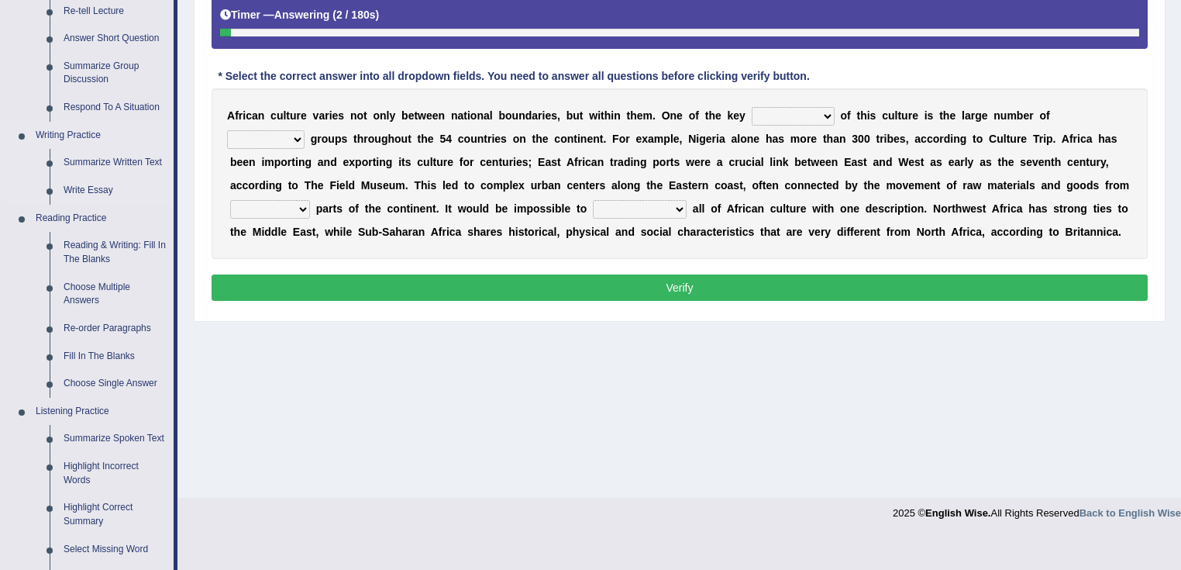
scroll to position [310, 0]
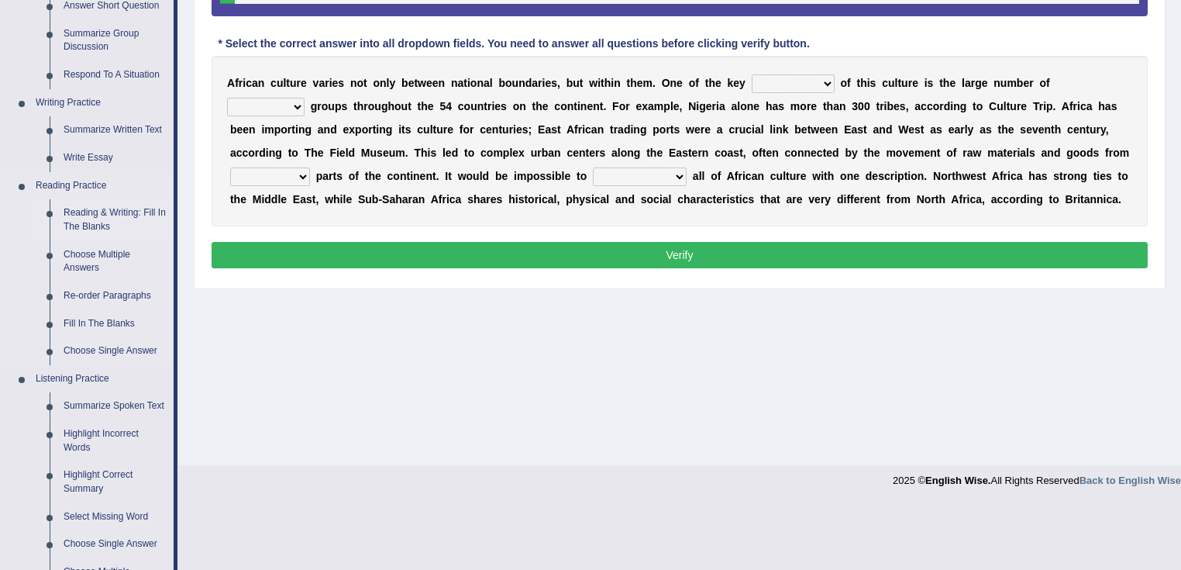
click at [112, 220] on link "Reading & Writing: Fill In The Blanks" at bounding box center [115, 219] width 117 height 41
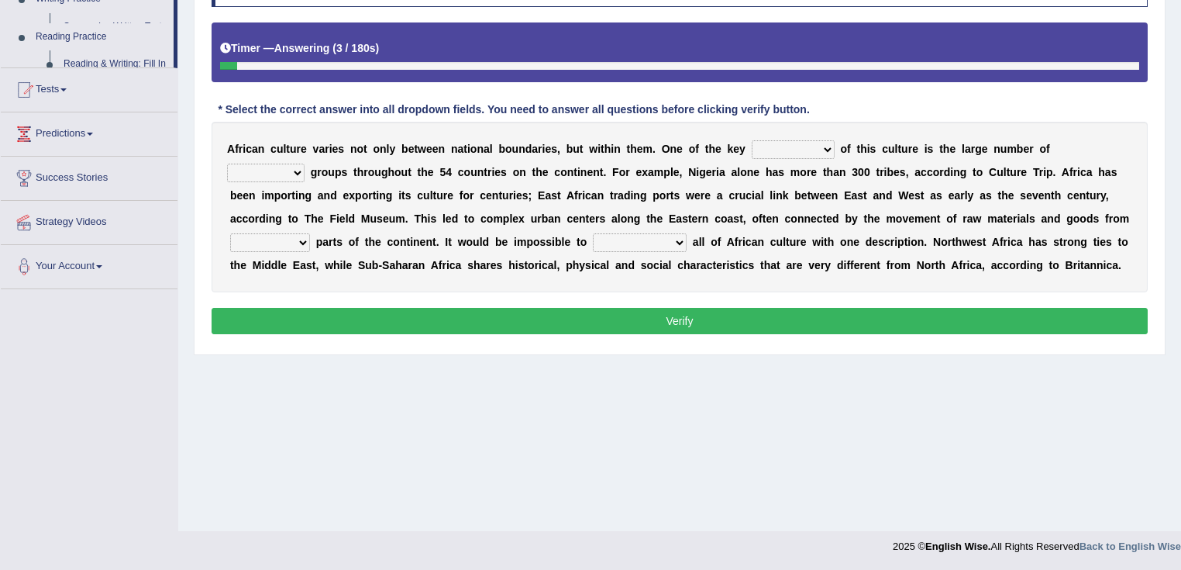
scroll to position [244, 0]
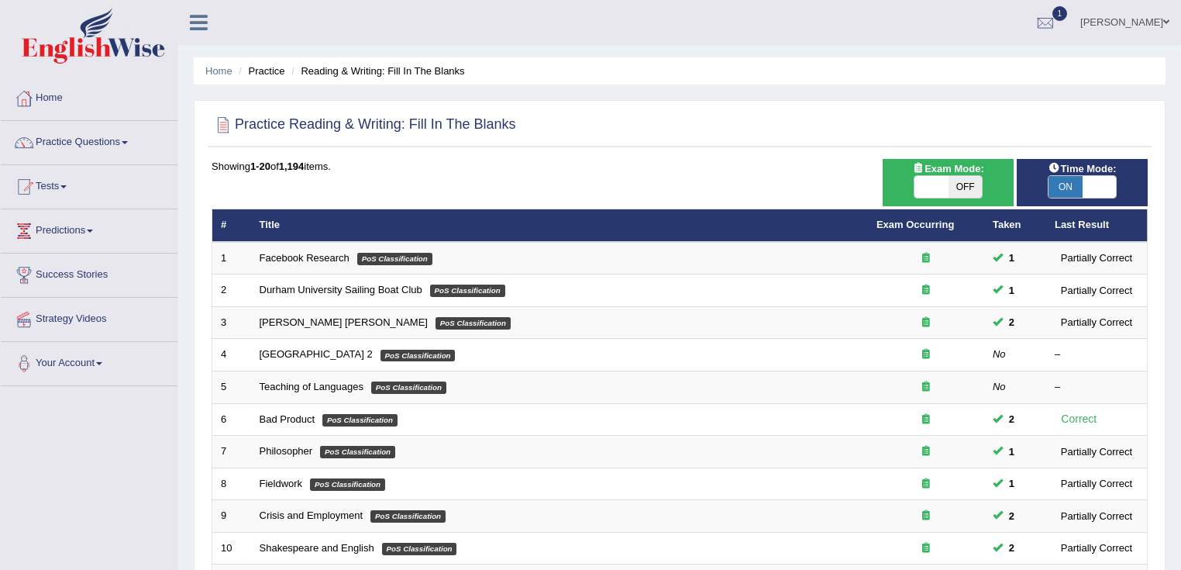
click at [1107, 185] on span at bounding box center [1100, 187] width 34 height 22
checkbox input "false"
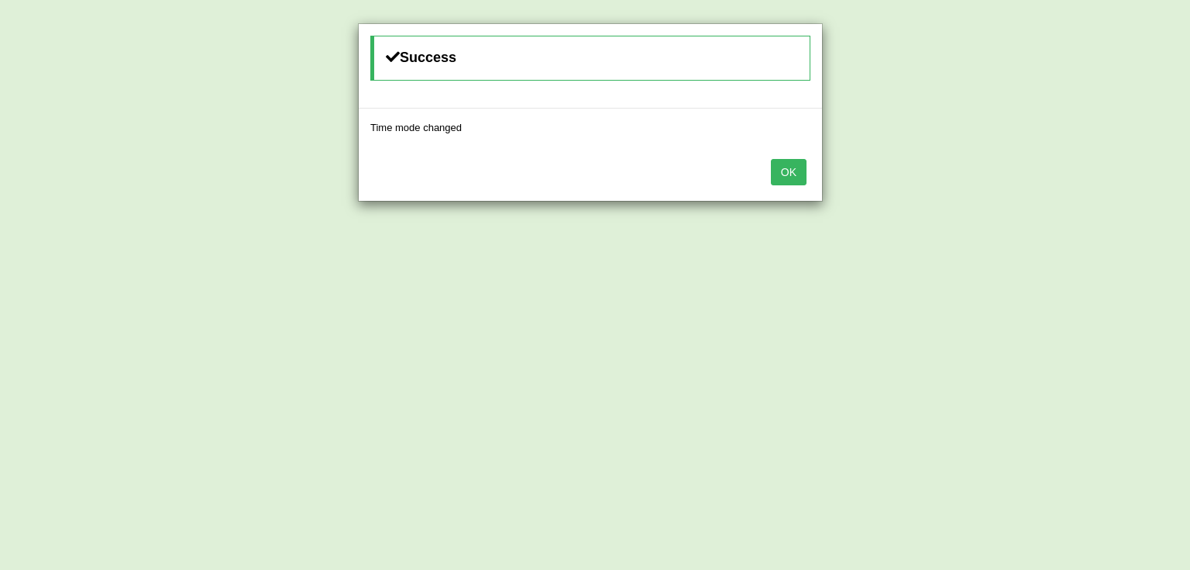
click at [791, 171] on button "OK" at bounding box center [789, 172] width 36 height 26
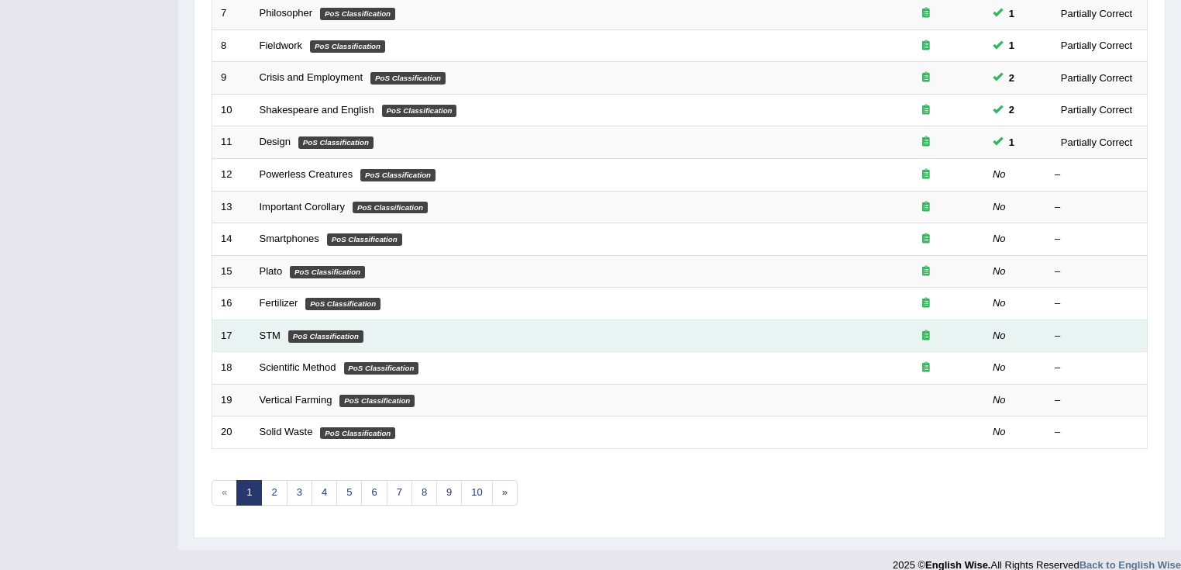
scroll to position [452, 0]
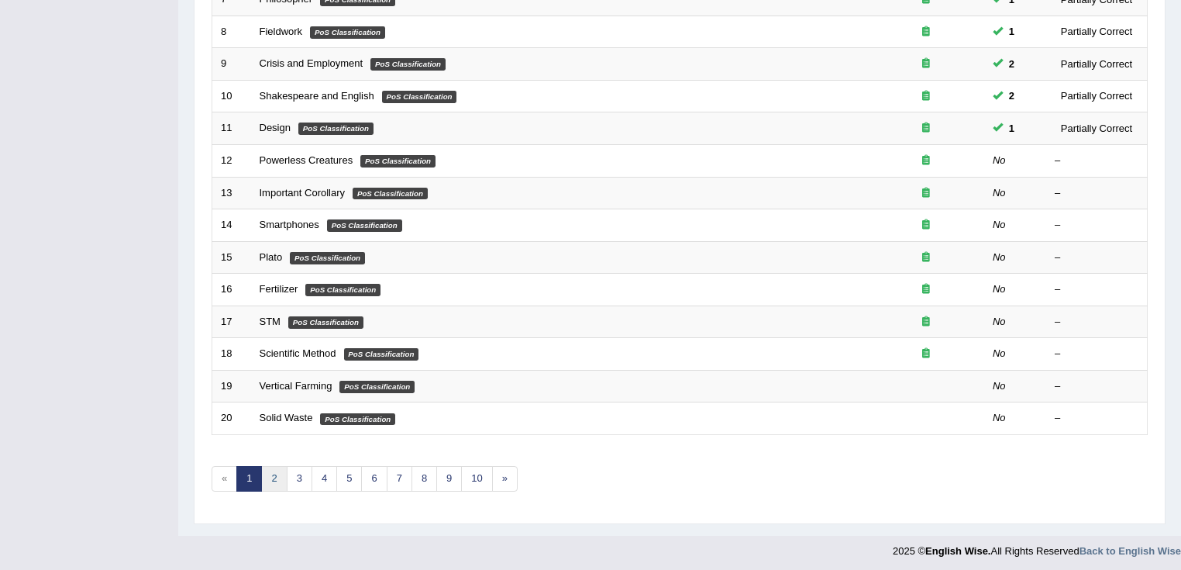
click at [267, 476] on link "2" at bounding box center [274, 479] width 26 height 26
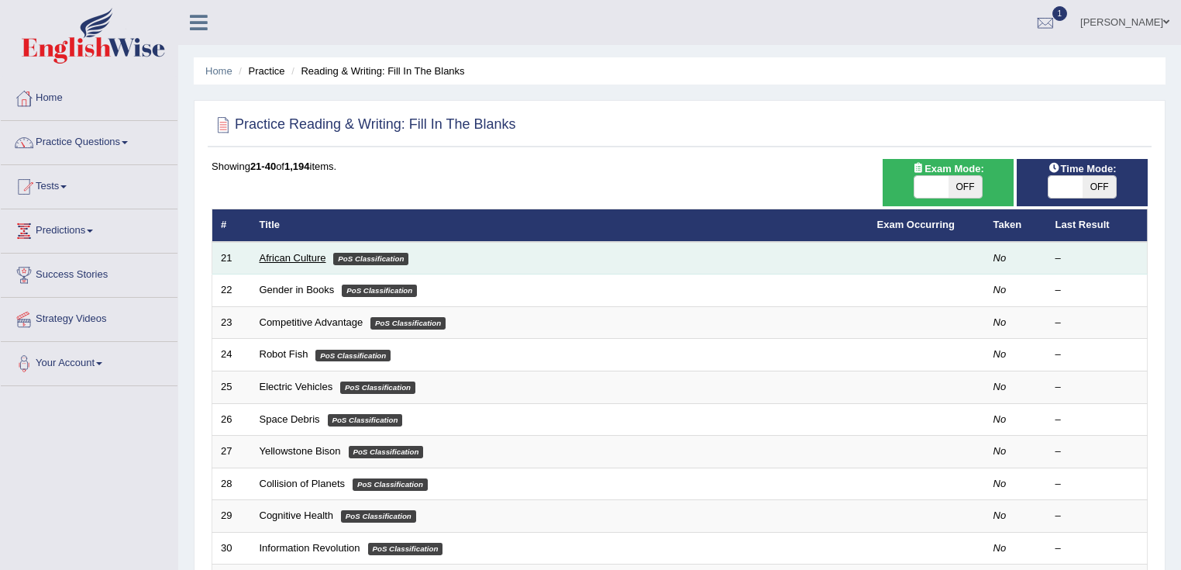
click at [306, 252] on link "African Culture" at bounding box center [293, 258] width 67 height 12
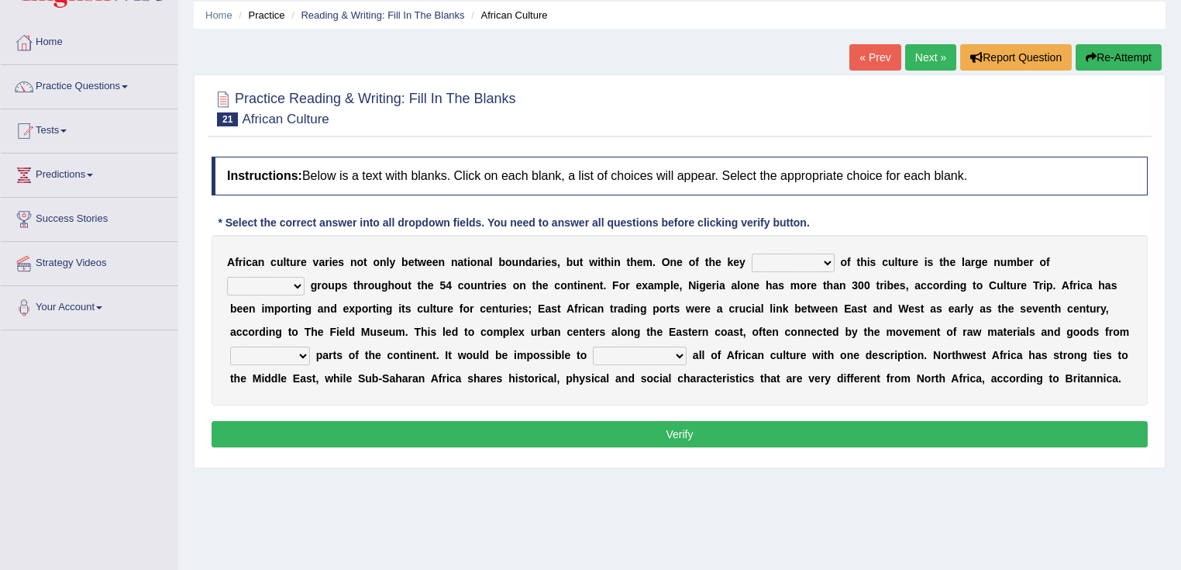
scroll to position [124, 0]
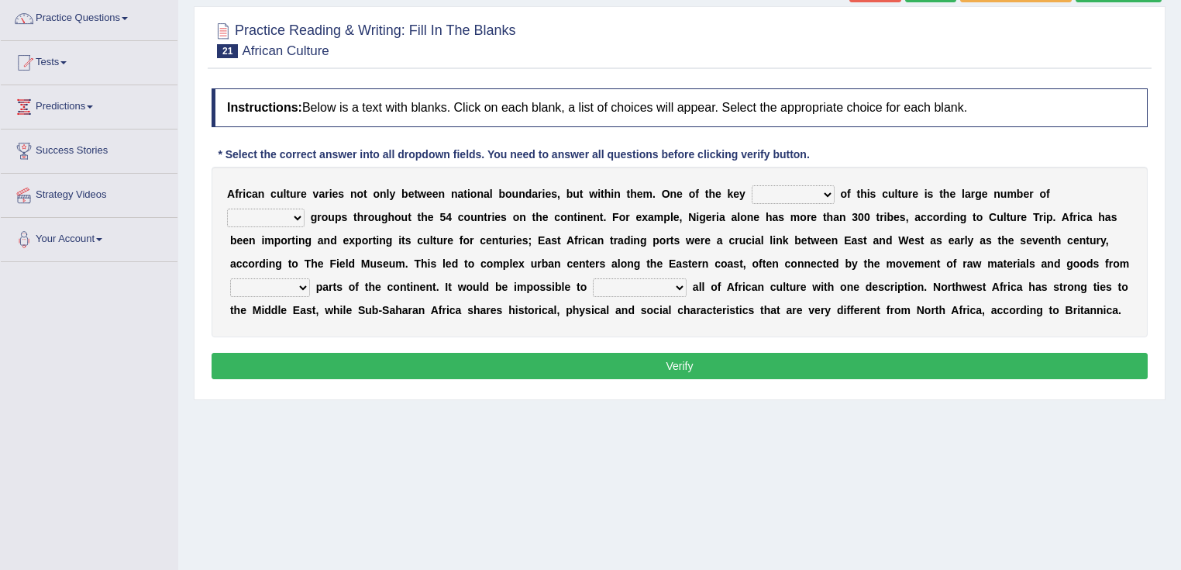
click at [820, 188] on select "conjectures features issues doubts" at bounding box center [793, 194] width 83 height 19
select select "features"
click at [752, 185] on select "conjectures features issues doubts" at bounding box center [793, 194] width 83 height 19
click at [279, 216] on select "ethic ethnic eugenic epic" at bounding box center [266, 217] width 78 height 19
select select "ethnic"
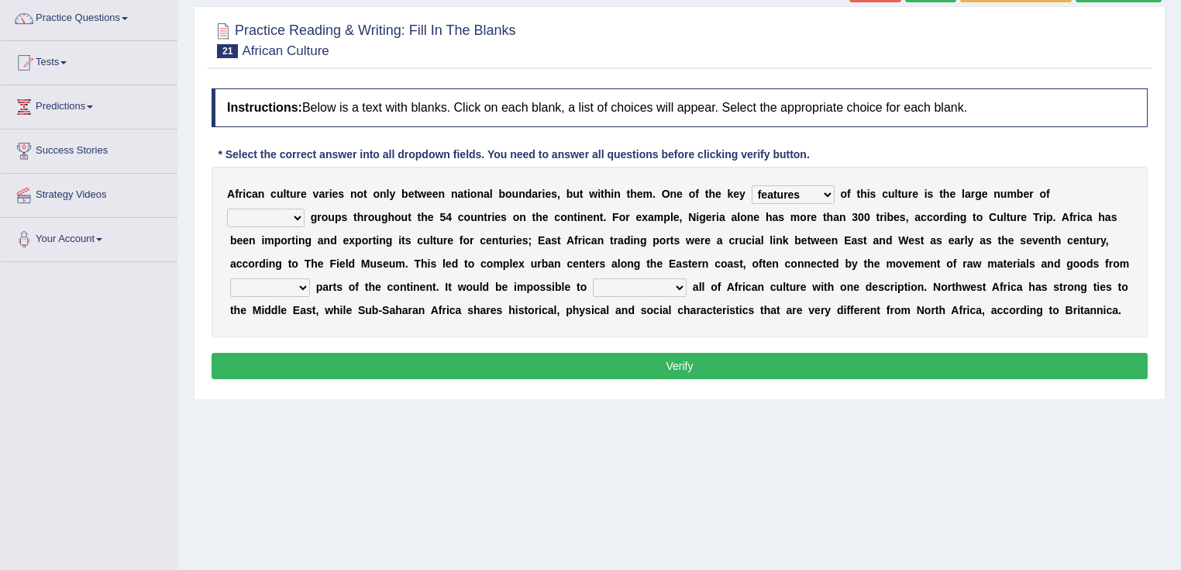
click at [227, 208] on select "ethic ethnic eugenic epic" at bounding box center [266, 217] width 78 height 19
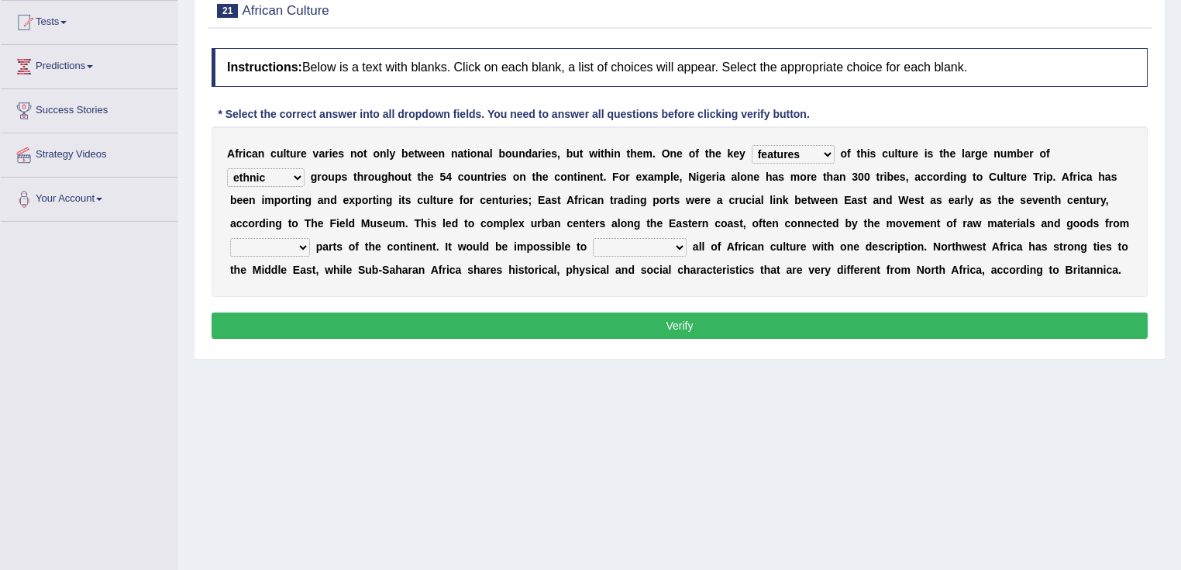
scroll to position [186, 0]
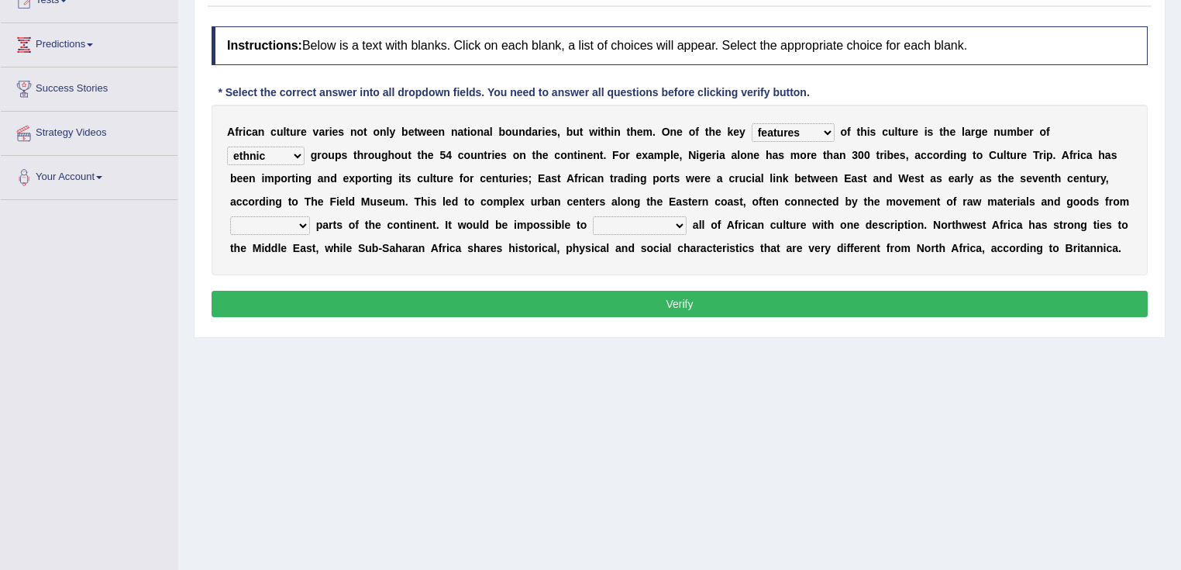
click at [284, 216] on select "forelocked interlocked unlocked landlocked" at bounding box center [270, 225] width 80 height 19
select select "landlocked"
click at [230, 216] on select "forelocked interlocked unlocked landlocked" at bounding box center [270, 225] width 80 height 19
click at [654, 222] on select "characterize conceptualize symbolize synthesize" at bounding box center [640, 225] width 94 height 19
select select "characterize"
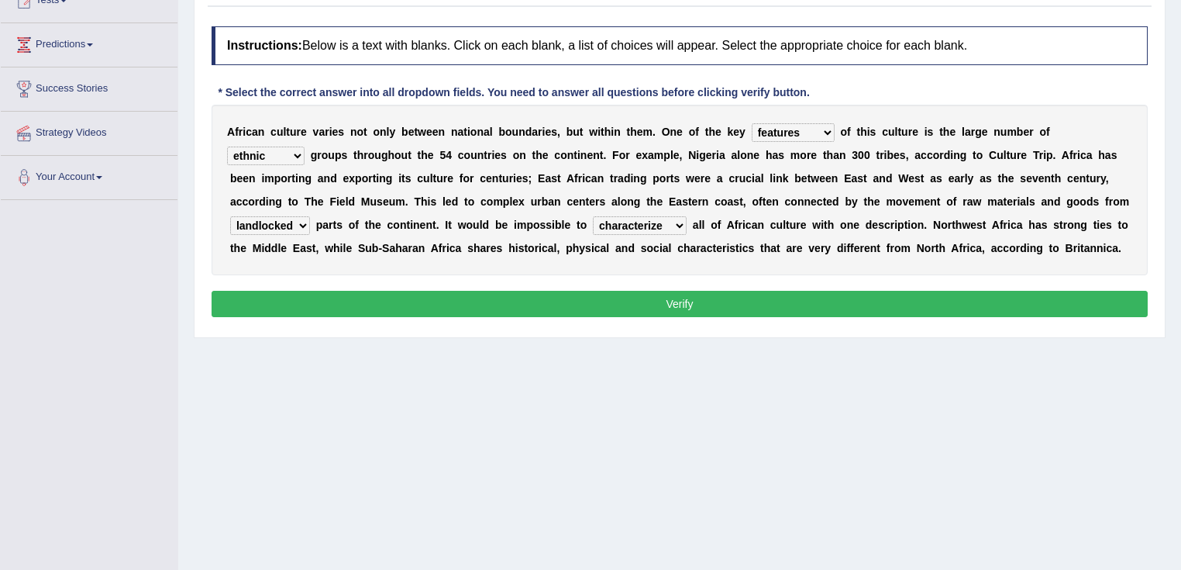
click at [593, 216] on select "characterize conceptualize symbolize synthesize" at bounding box center [640, 225] width 94 height 19
click at [763, 297] on button "Verify" at bounding box center [680, 304] width 936 height 26
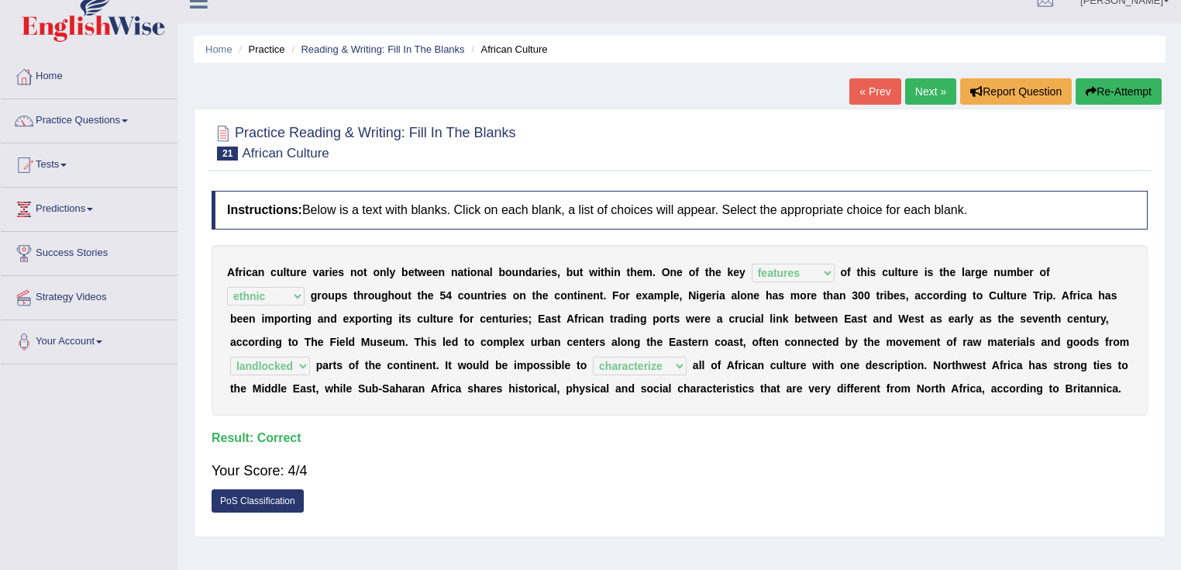
scroll to position [0, 0]
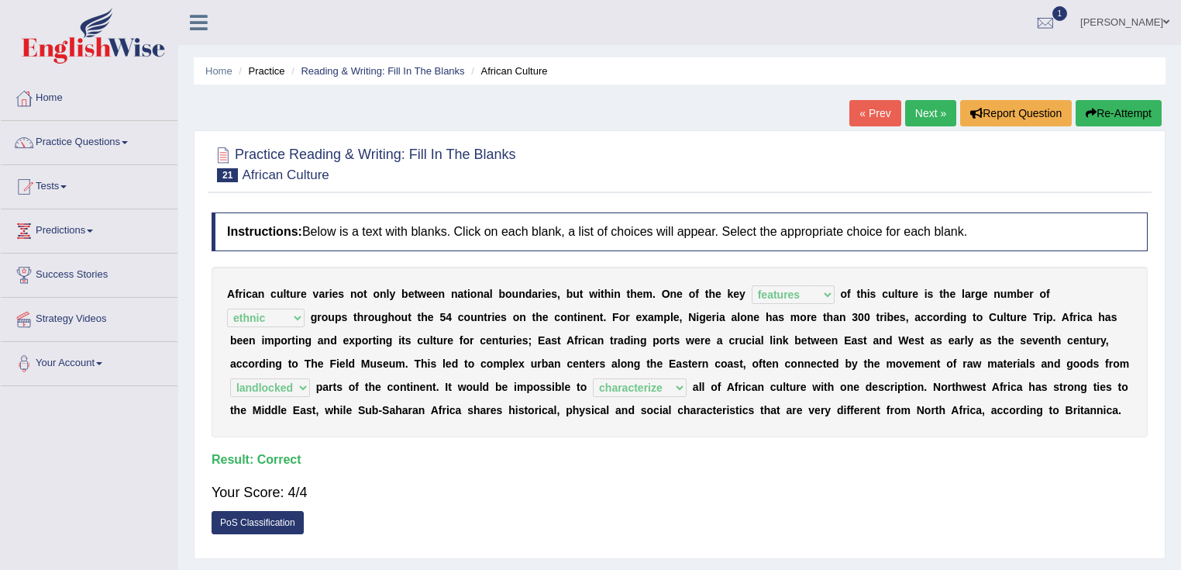
click at [905, 112] on link "Next »" at bounding box center [930, 113] width 51 height 26
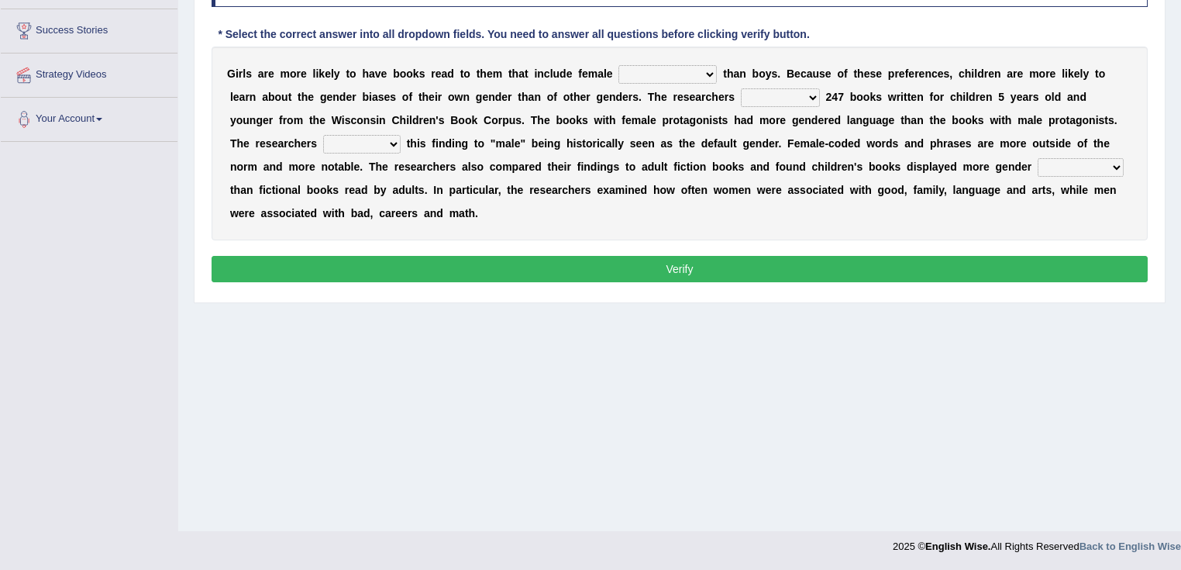
click at [674, 71] on select "protagonists cosmogonists agonists expressionists" at bounding box center [668, 74] width 98 height 19
select select "protagonists"
click at [619, 65] on select "protagonists cosmogonists agonists expressionists" at bounding box center [668, 74] width 98 height 19
click at [797, 95] on select "hydrolyzed paralyzed catalyzed analyzed" at bounding box center [780, 97] width 79 height 19
select select "analyzed"
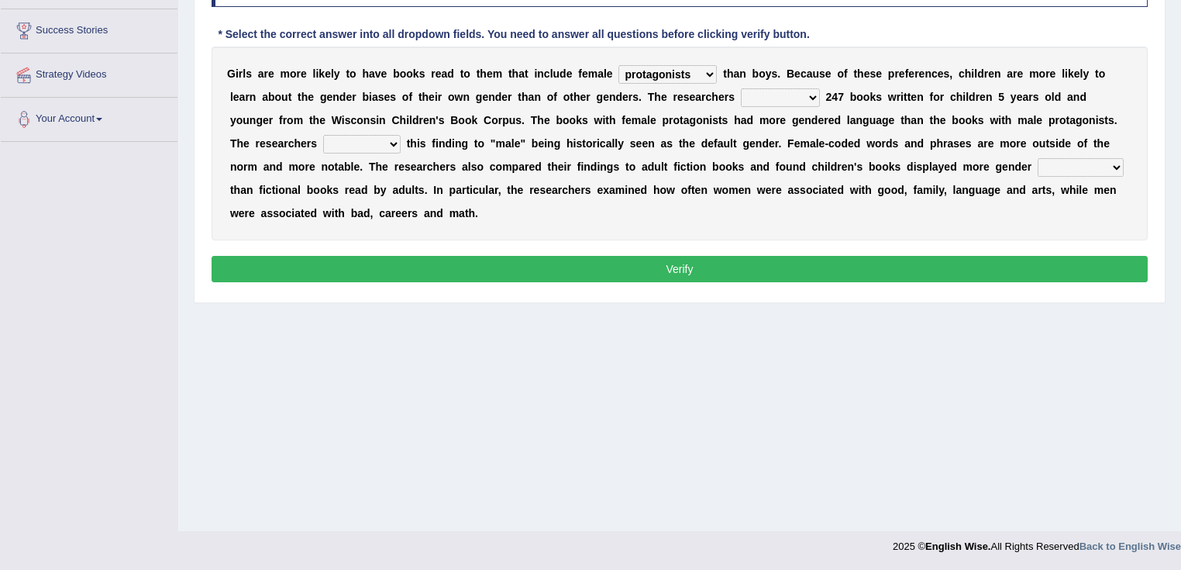
click at [741, 88] on select "hydrolyzed paralyzed catalyzed analyzed" at bounding box center [780, 97] width 79 height 19
click at [381, 143] on select "contribute tribute distribute attribute" at bounding box center [362, 144] width 78 height 19
select select "attribute"
click at [323, 135] on select "contribute tribute distribute attribute" at bounding box center [362, 144] width 78 height 19
click at [1076, 163] on select "stereotypes teletypes prototypes electrotypes" at bounding box center [1081, 167] width 86 height 19
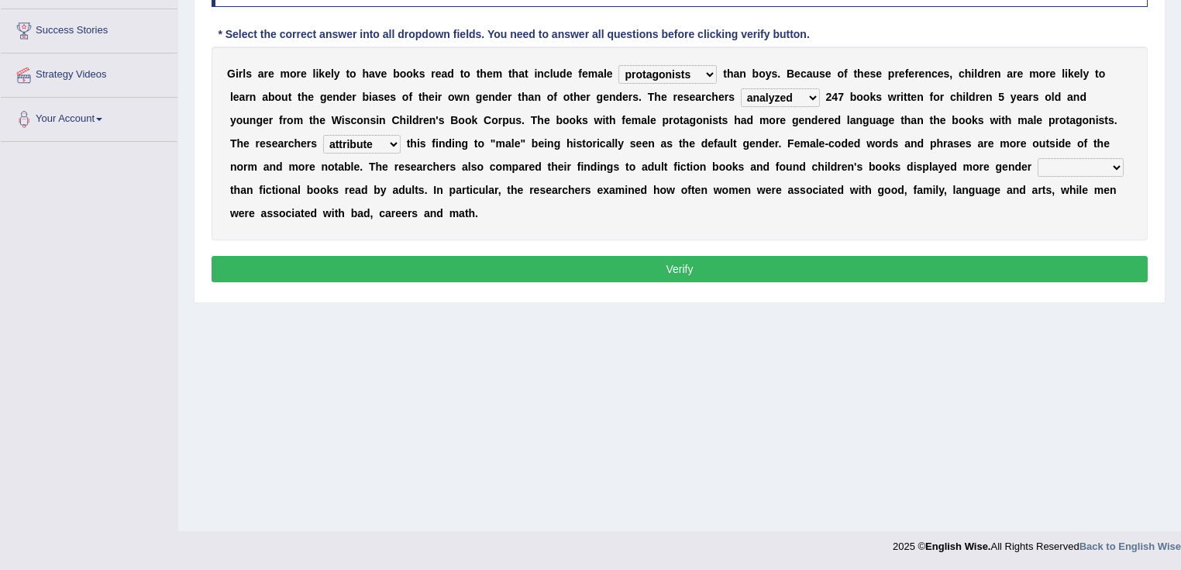
select select "stereotypes"
click at [1038, 158] on select "stereotypes teletypes prototypes electrotypes" at bounding box center [1081, 167] width 86 height 19
click at [910, 270] on button "Verify" at bounding box center [680, 269] width 936 height 26
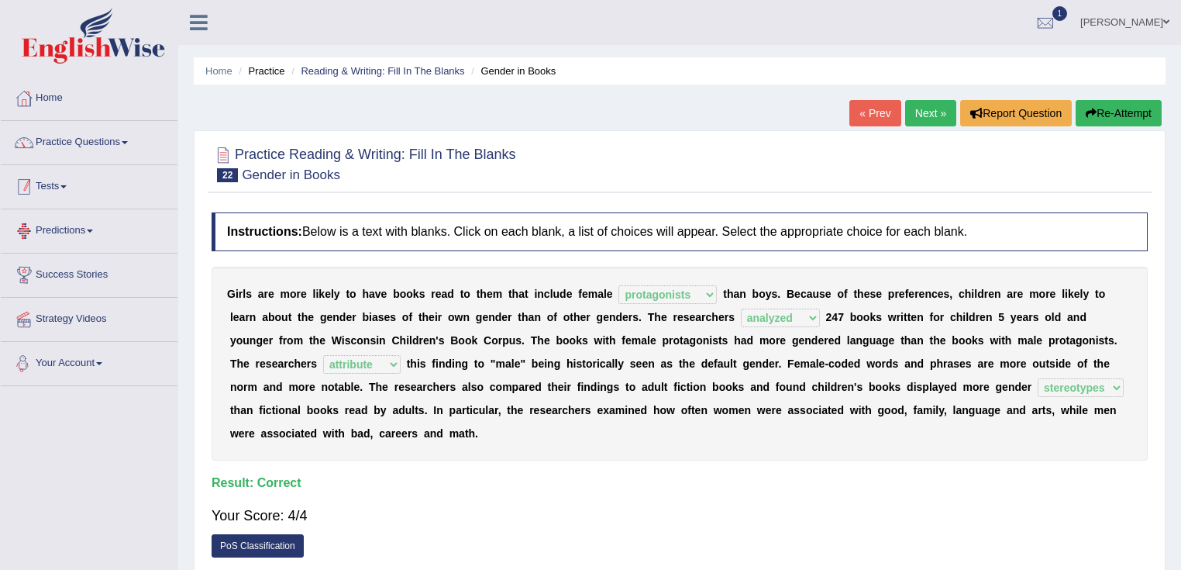
click at [101, 142] on link "Practice Questions" at bounding box center [89, 140] width 177 height 39
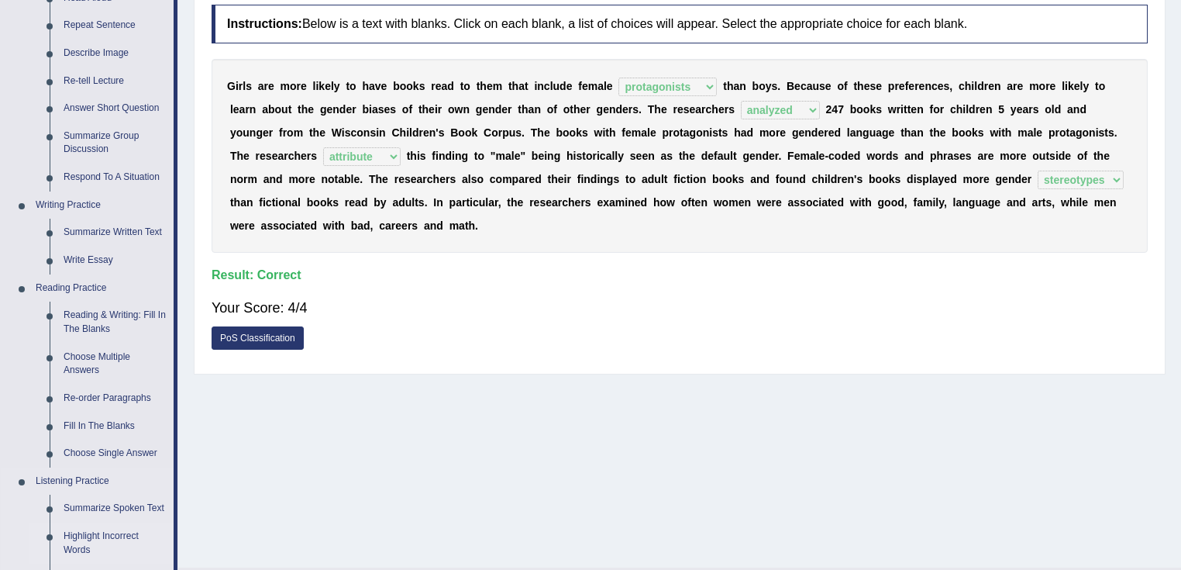
scroll to position [434, 0]
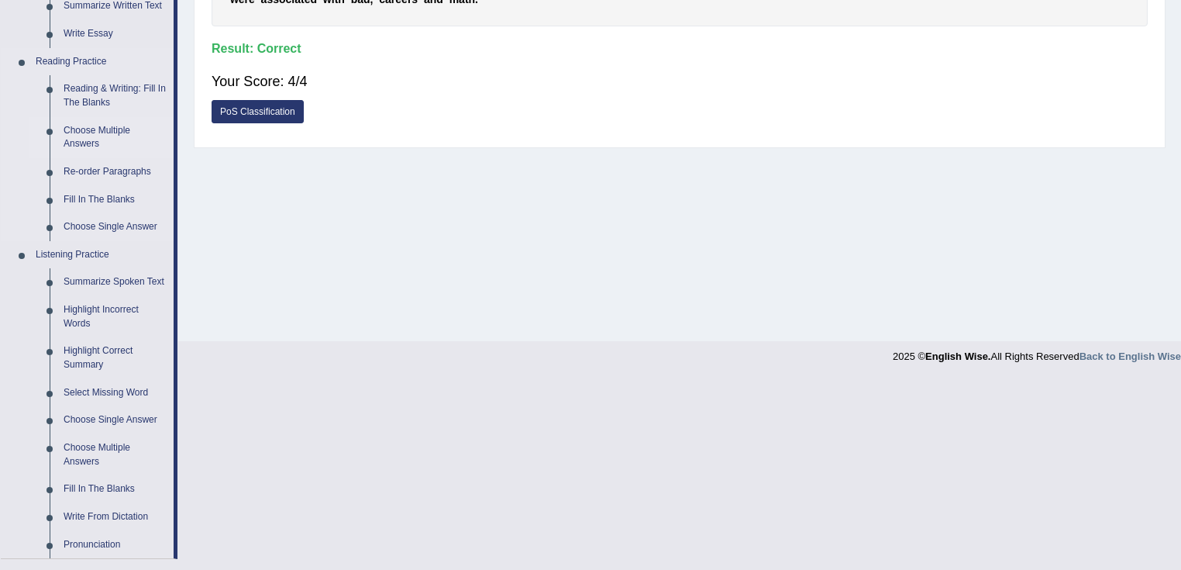
click at [98, 143] on link "Choose Multiple Answers" at bounding box center [115, 137] width 117 height 41
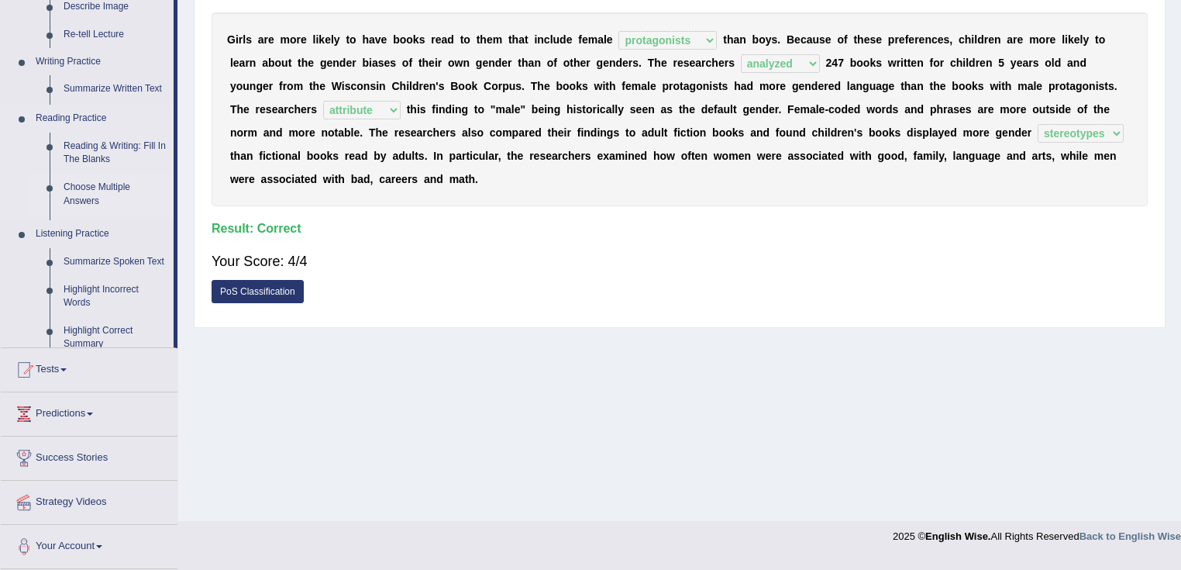
scroll to position [244, 0]
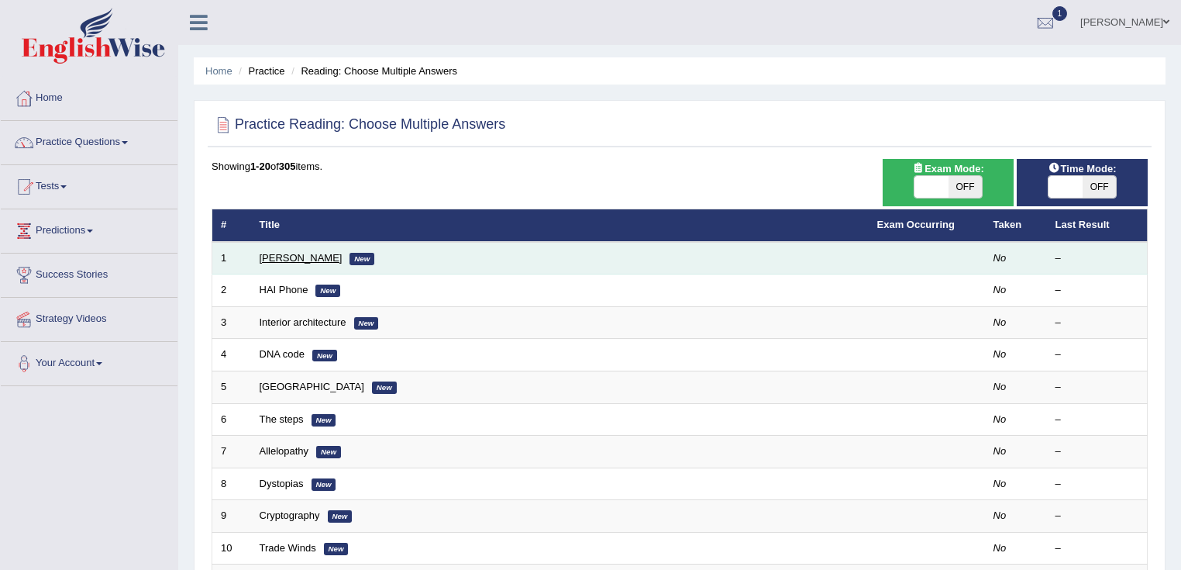
click at [307, 257] on link "[PERSON_NAME]" at bounding box center [301, 258] width 83 height 12
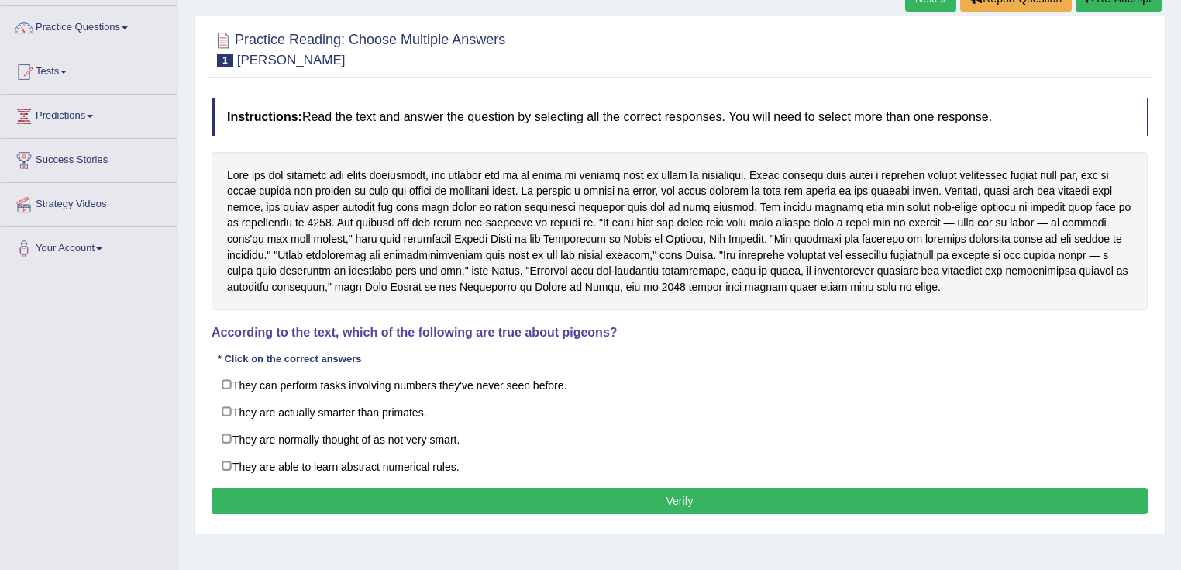
scroll to position [244, 0]
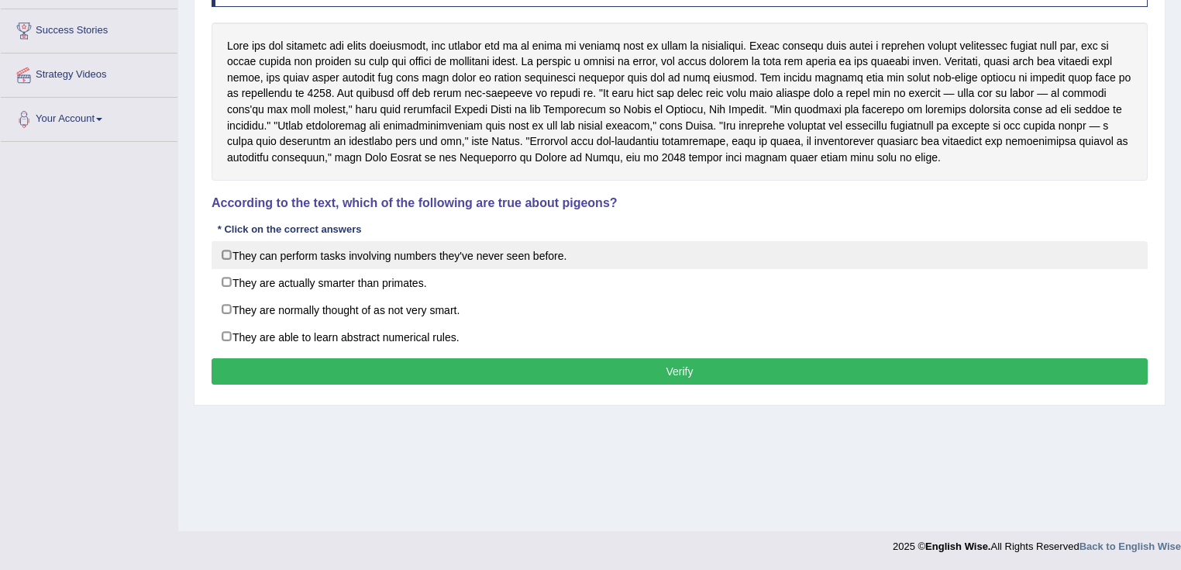
click at [222, 257] on label "They can perform tasks involving numbers they've never seen before." at bounding box center [680, 255] width 936 height 28
checkbox input "true"
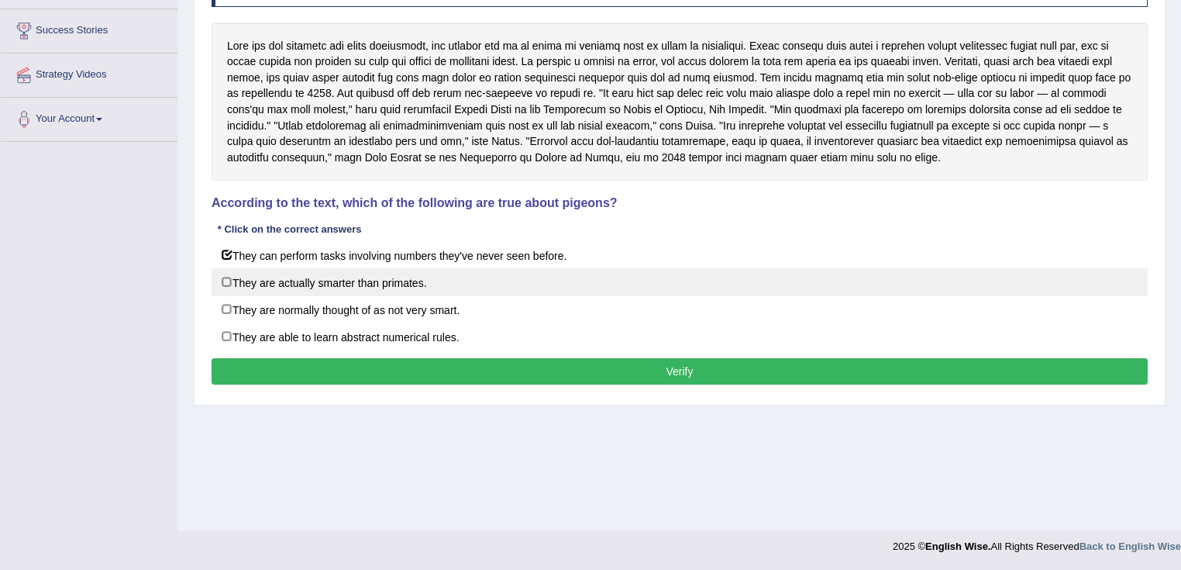
click at [235, 285] on label "They are actually smarter than primates." at bounding box center [680, 282] width 936 height 28
checkbox input "true"
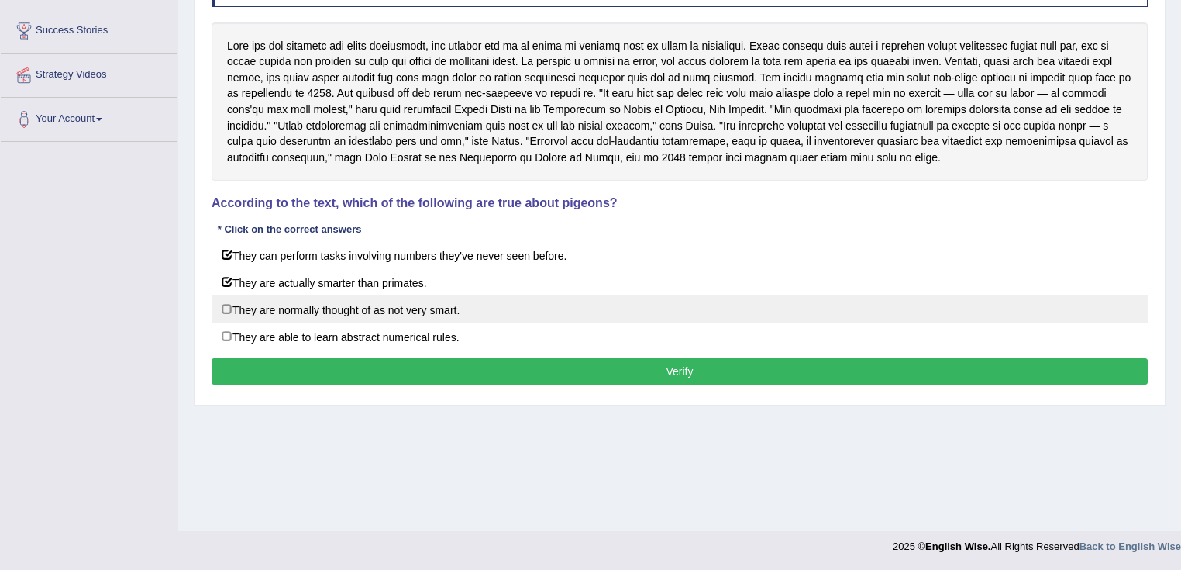
click at [264, 298] on label "They are normally thought of as not very smart." at bounding box center [680, 309] width 936 height 28
checkbox input "true"
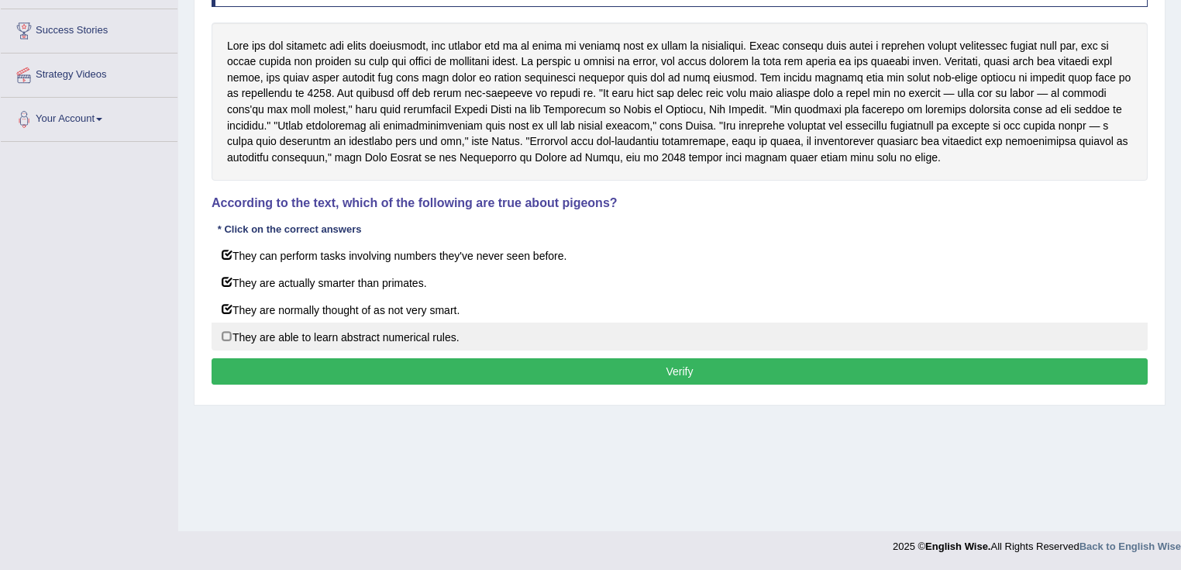
click at [285, 330] on label "They are able to learn abstract numerical rules." at bounding box center [680, 336] width 936 height 28
checkbox input "true"
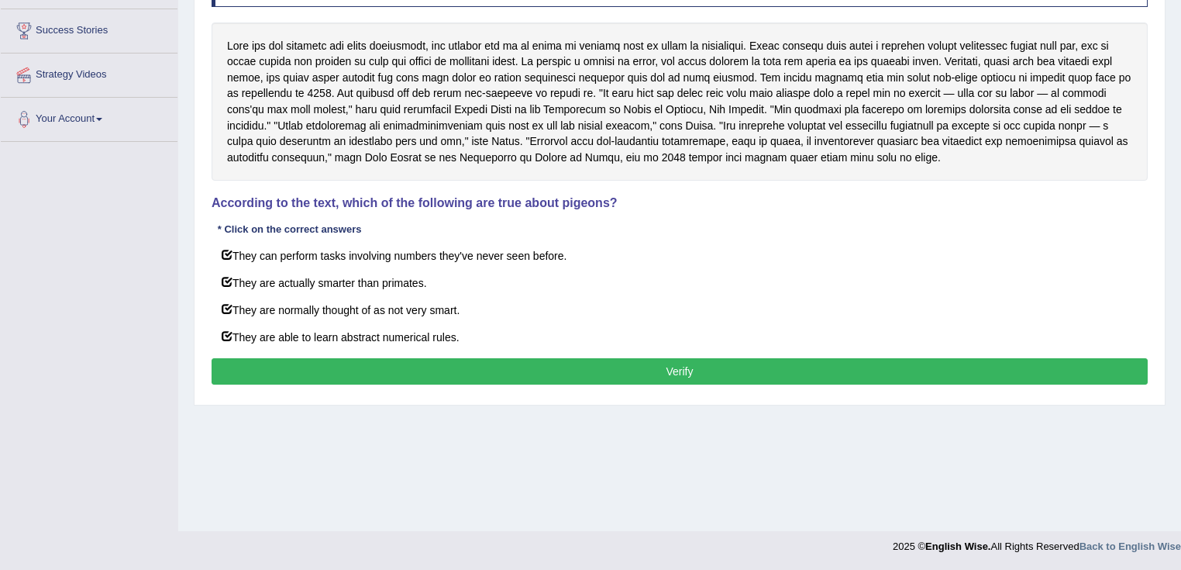
scroll to position [0, 0]
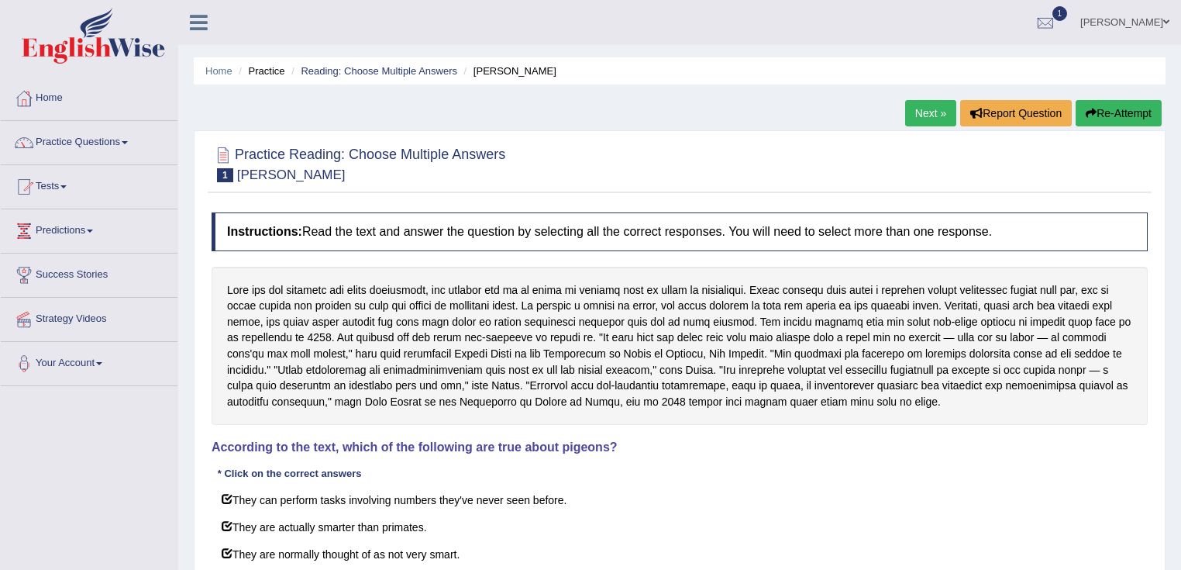
click at [922, 107] on link "Next »" at bounding box center [930, 113] width 51 height 26
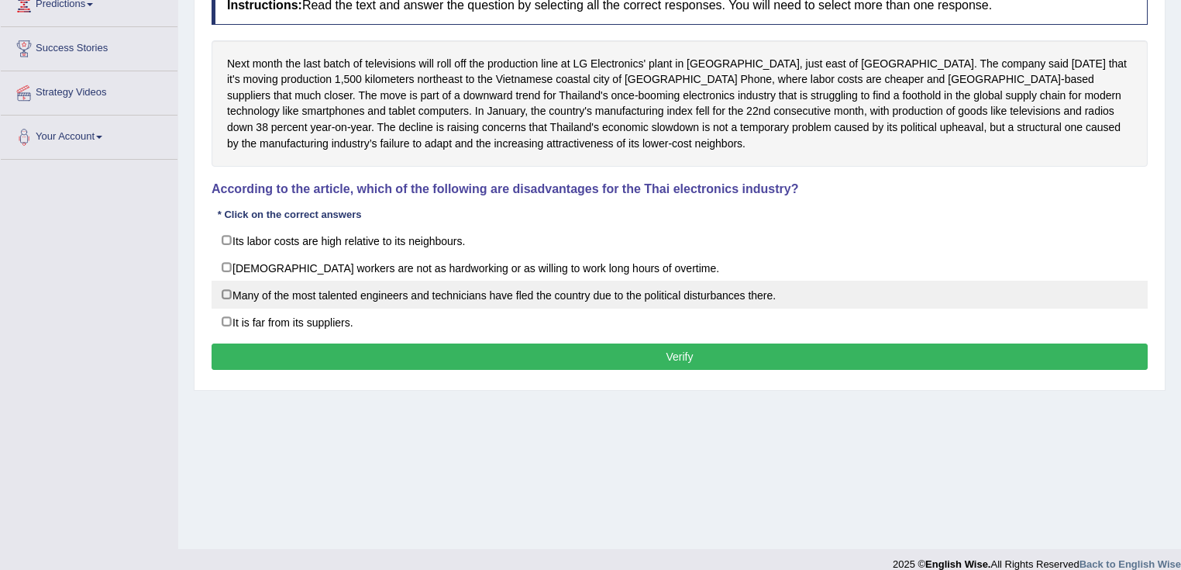
scroll to position [244, 0]
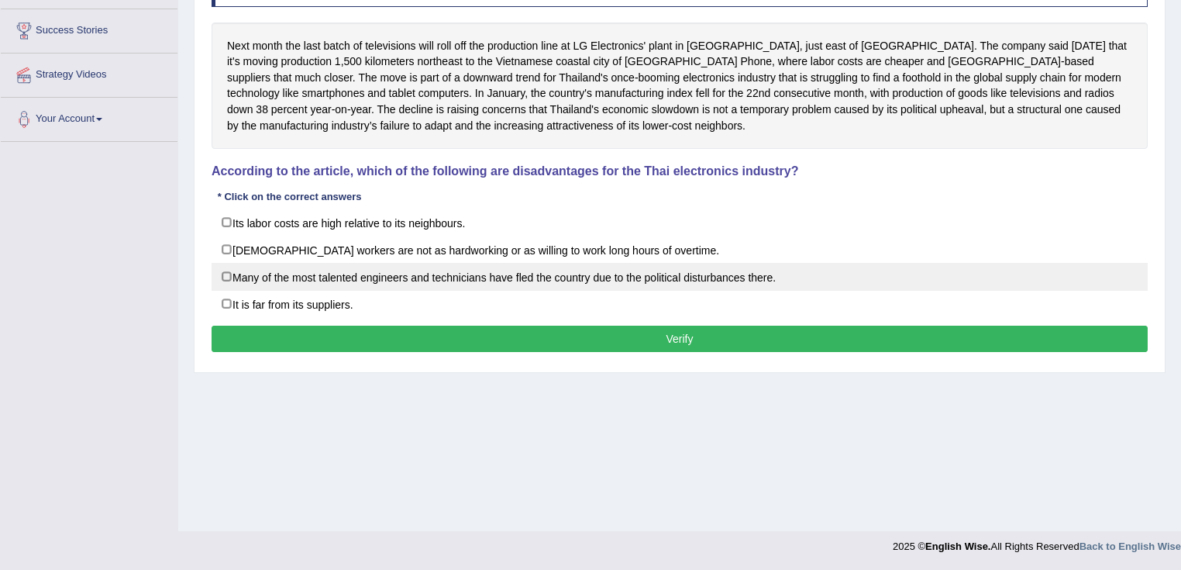
click at [481, 264] on label "Many of the most talented engineers and technicians have fled the country due t…" at bounding box center [680, 277] width 936 height 28
checkbox input "true"
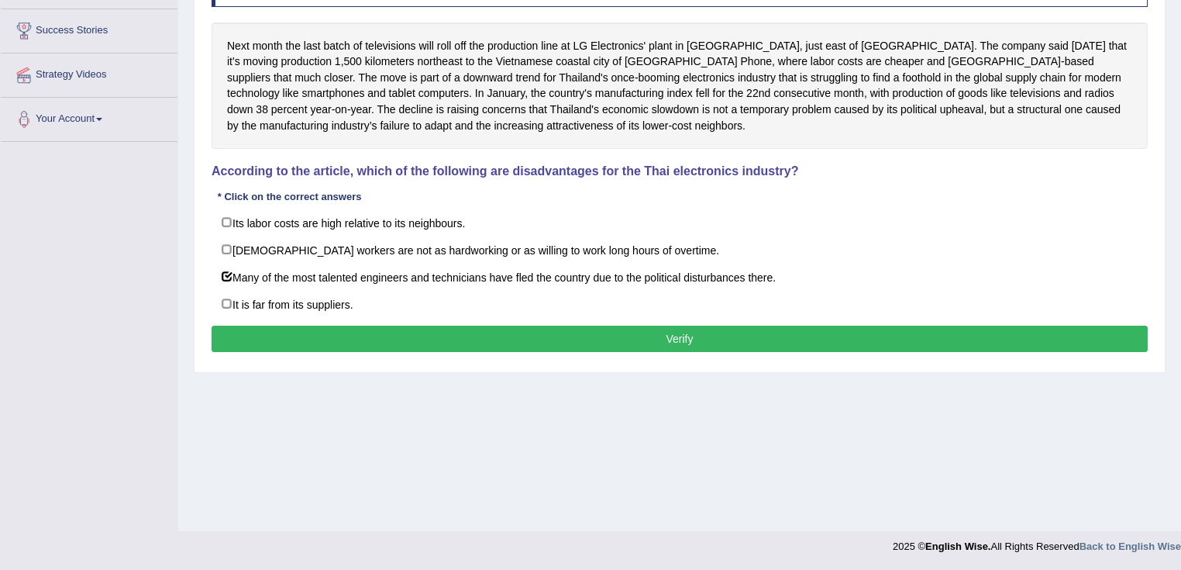
click at [624, 327] on button "Verify" at bounding box center [680, 339] width 936 height 26
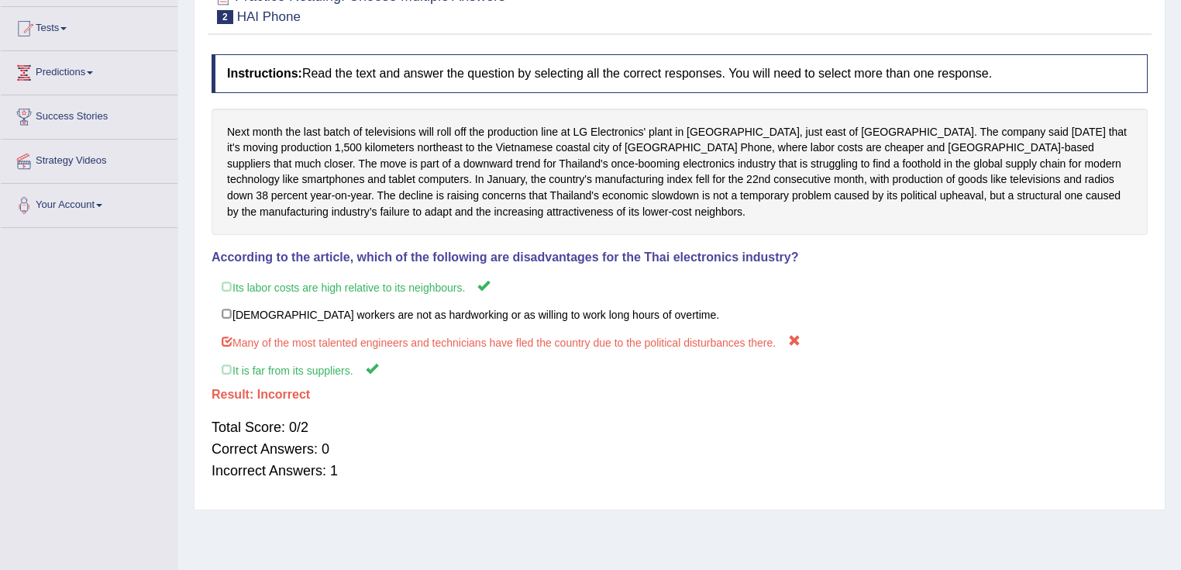
scroll to position [0, 0]
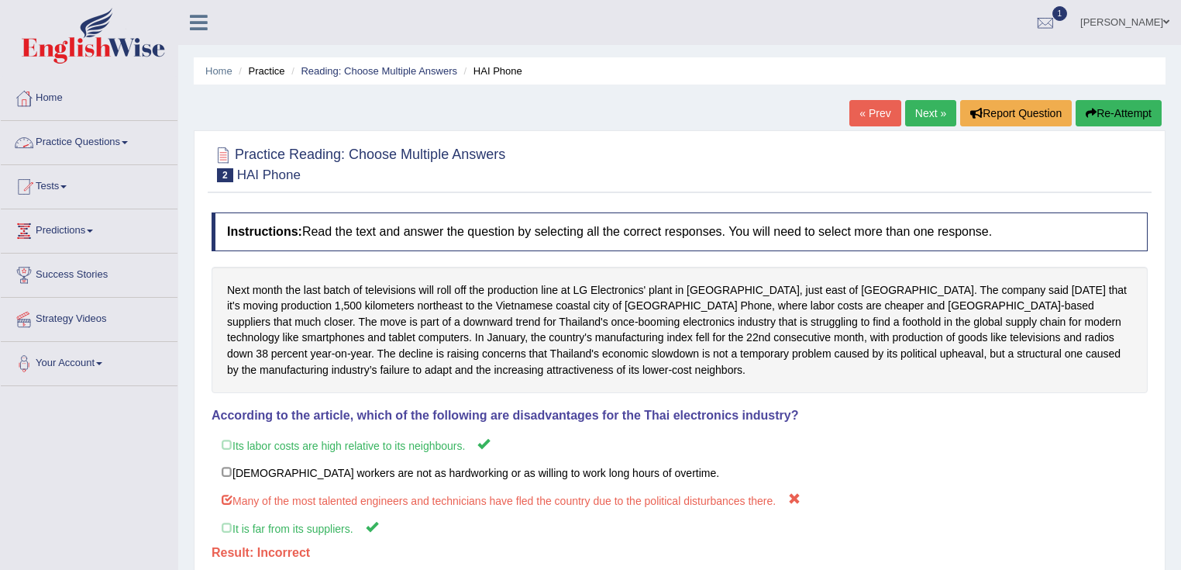
click at [144, 146] on link "Practice Questions" at bounding box center [89, 140] width 177 height 39
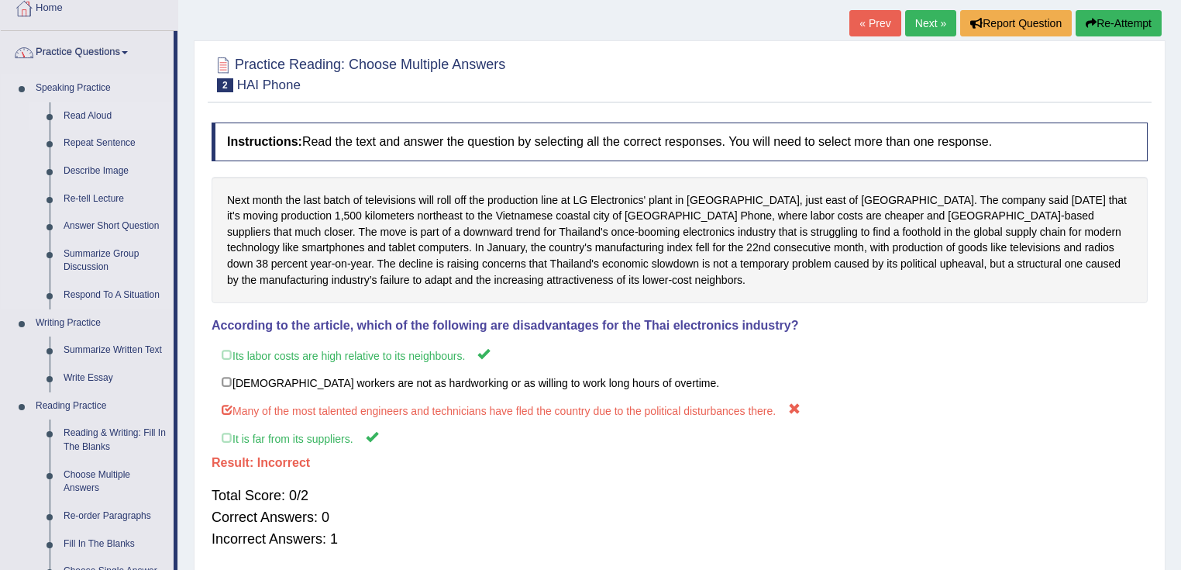
scroll to position [186, 0]
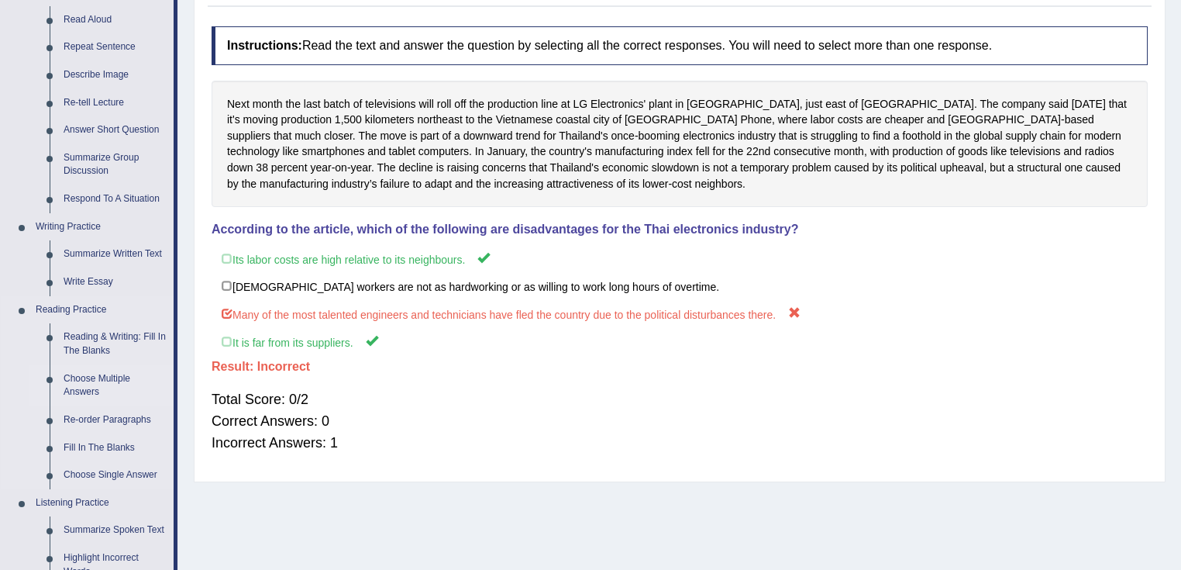
click at [72, 398] on link "Choose Multiple Answers" at bounding box center [115, 385] width 117 height 41
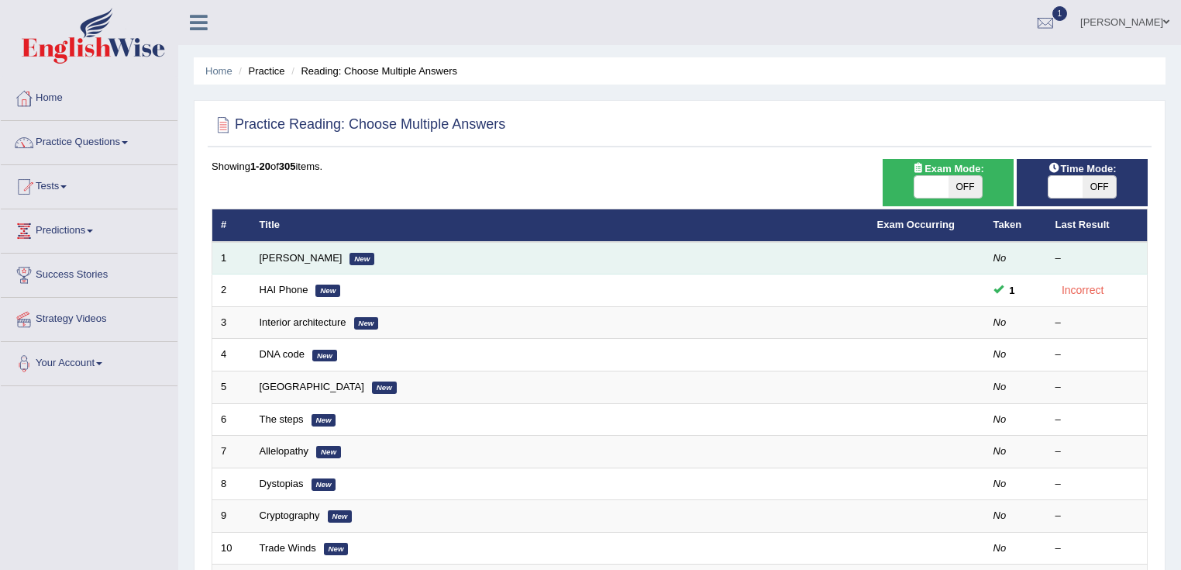
drag, startPoint x: 288, startPoint y: 269, endPoint x: 291, endPoint y: 254, distance: 14.9
click at [288, 268] on td "[PERSON_NAME] New" at bounding box center [560, 258] width 618 height 33
click at [291, 254] on link "[PERSON_NAME]" at bounding box center [301, 258] width 83 height 12
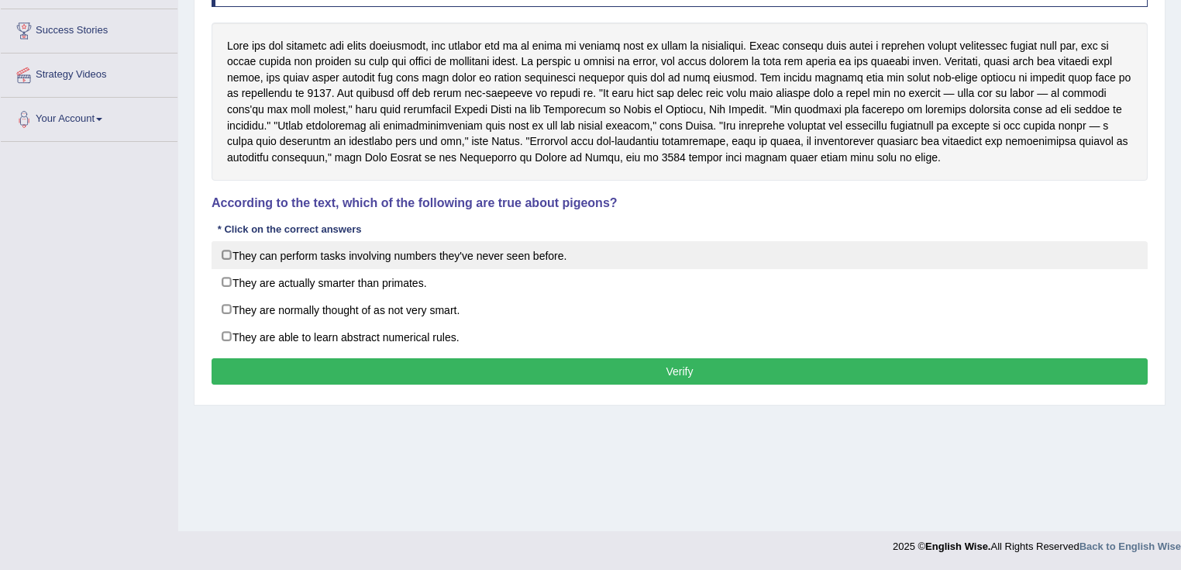
click at [353, 260] on label "They can perform tasks involving numbers they've never seen before." at bounding box center [680, 255] width 936 height 28
checkbox input "true"
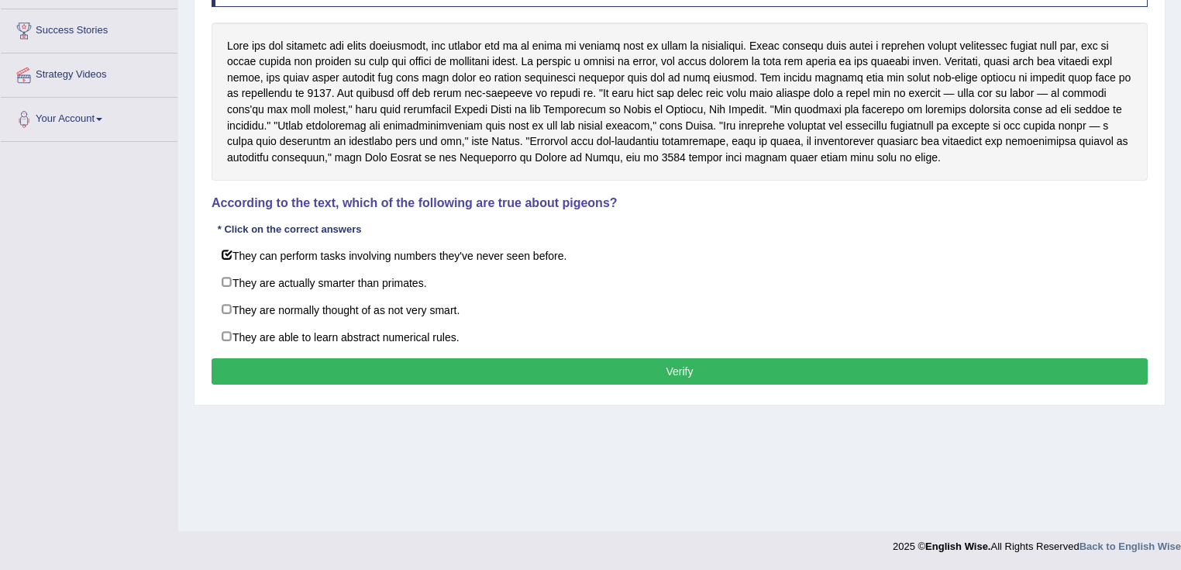
click at [834, 359] on button "Verify" at bounding box center [680, 371] width 936 height 26
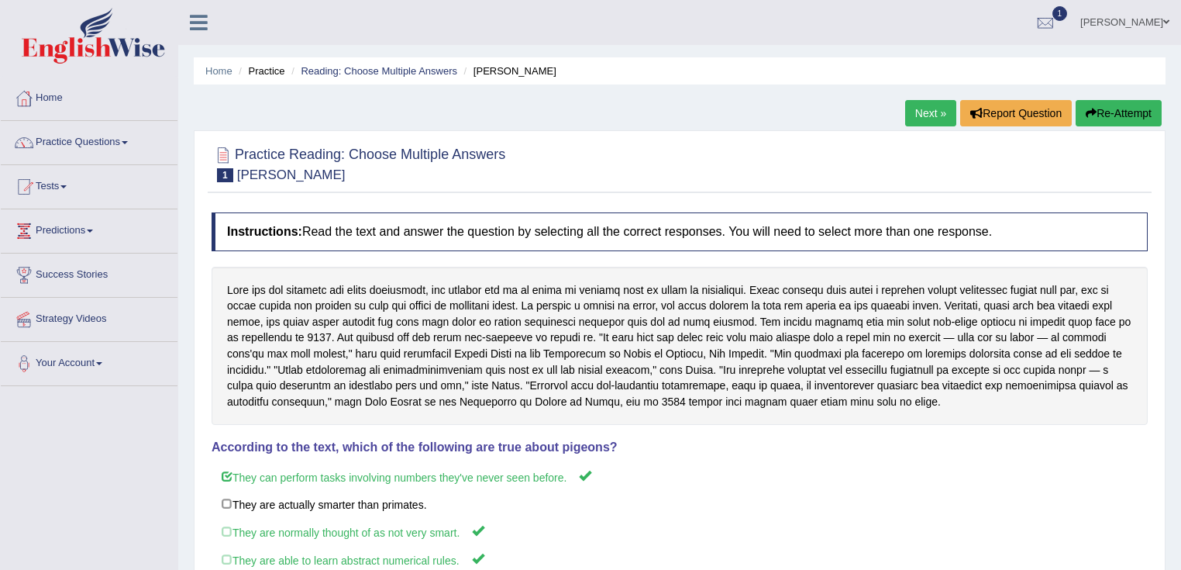
click at [1131, 112] on button "Re-Attempt" at bounding box center [1119, 113] width 86 height 26
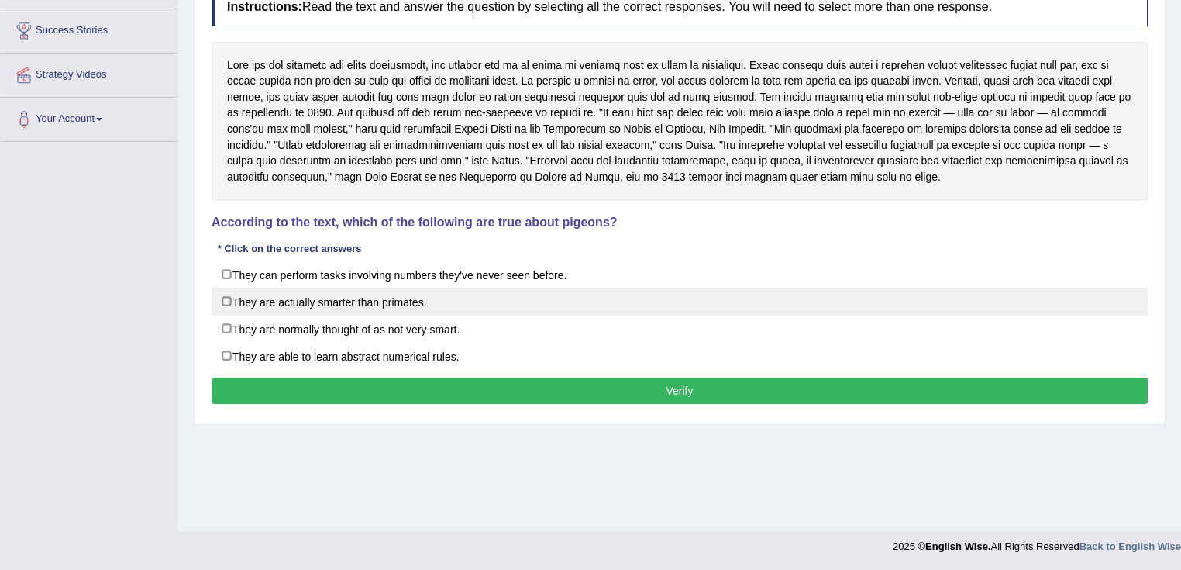
click at [328, 295] on label "They are actually smarter than primates." at bounding box center [680, 302] width 936 height 28
checkbox input "true"
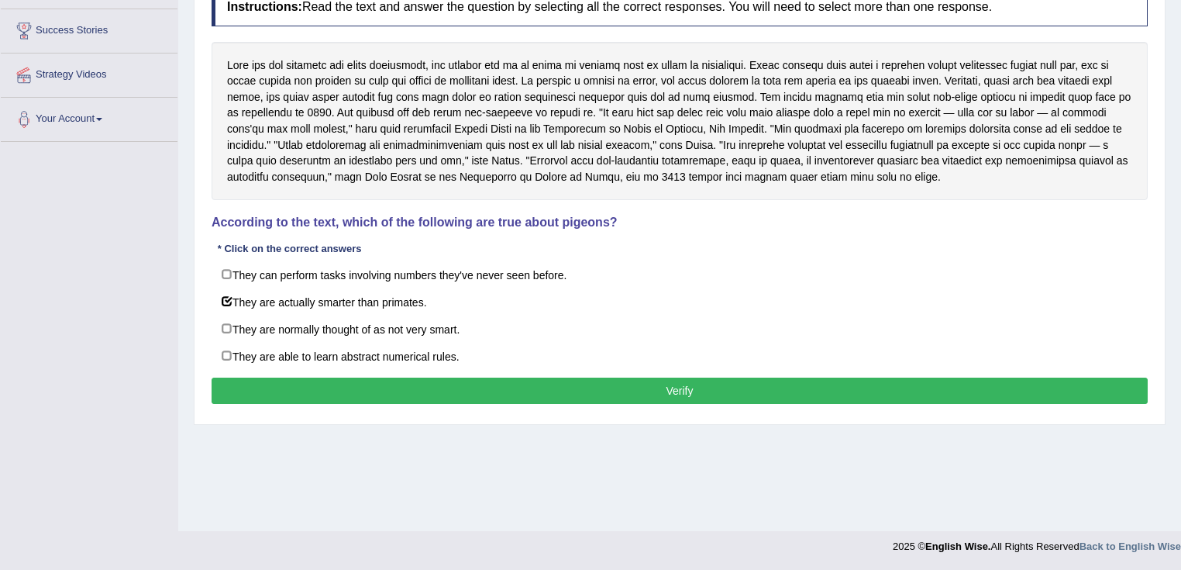
click at [632, 391] on button "Verify" at bounding box center [680, 390] width 936 height 26
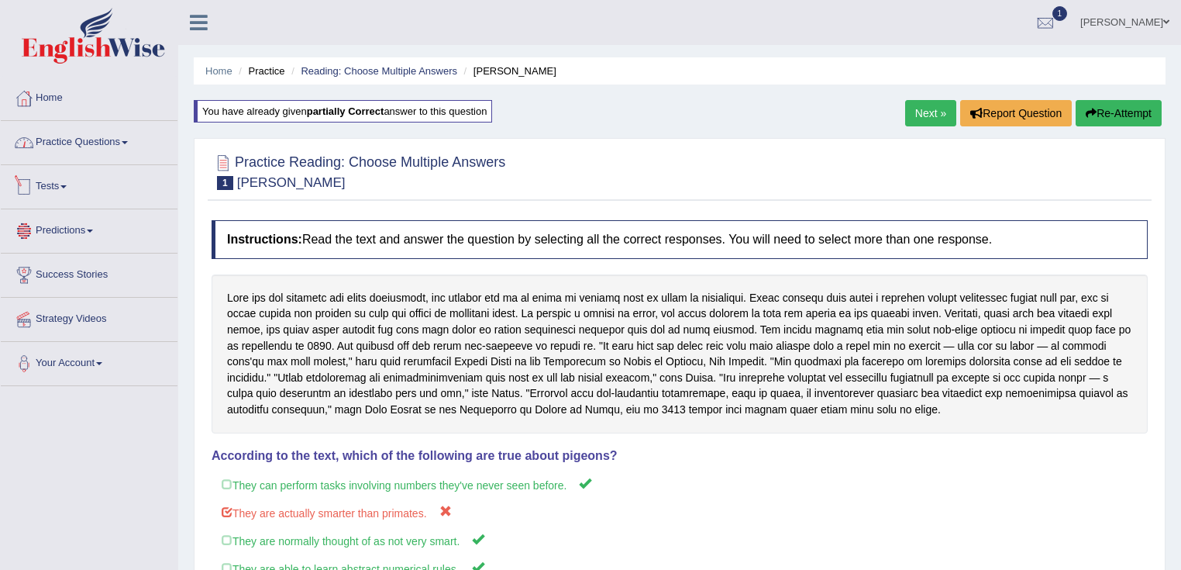
click at [74, 148] on link "Practice Questions" at bounding box center [89, 140] width 177 height 39
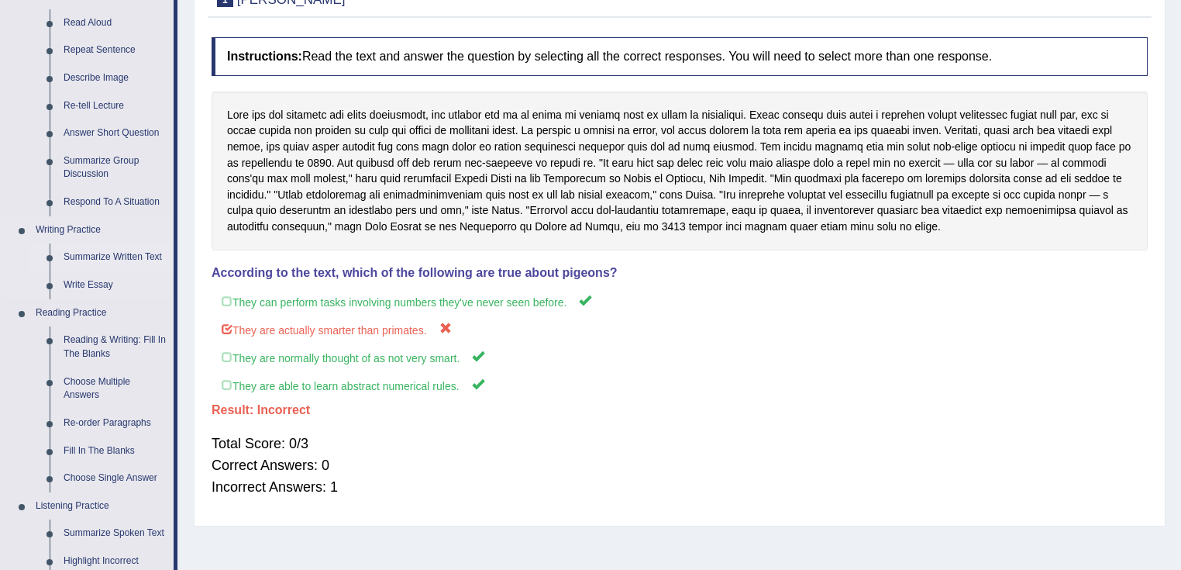
scroll to position [310, 0]
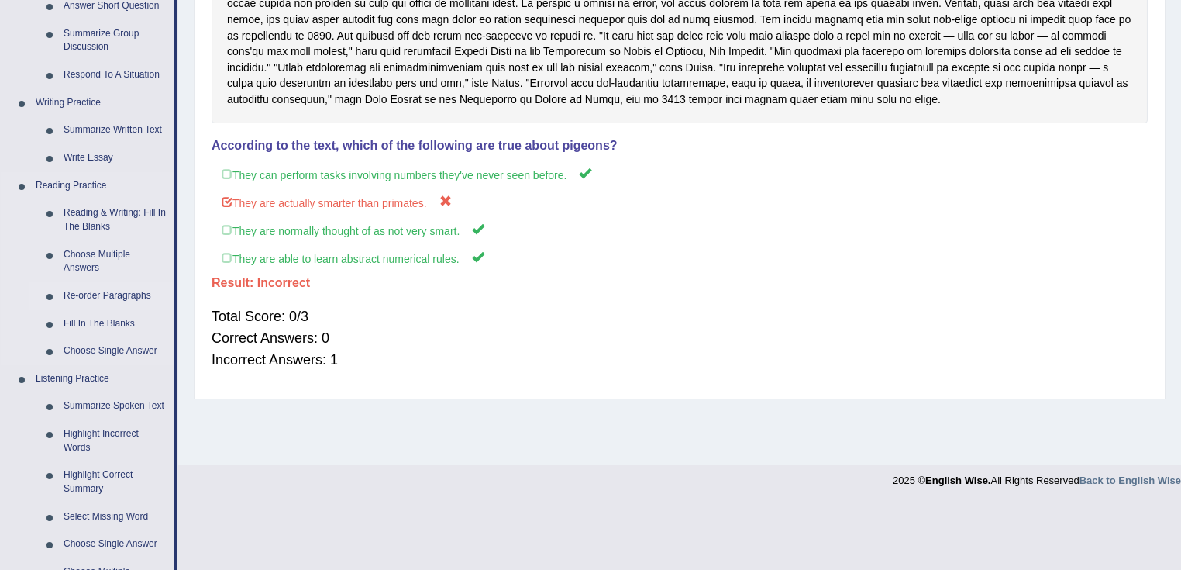
click at [79, 293] on link "Re-order Paragraphs" at bounding box center [115, 296] width 117 height 28
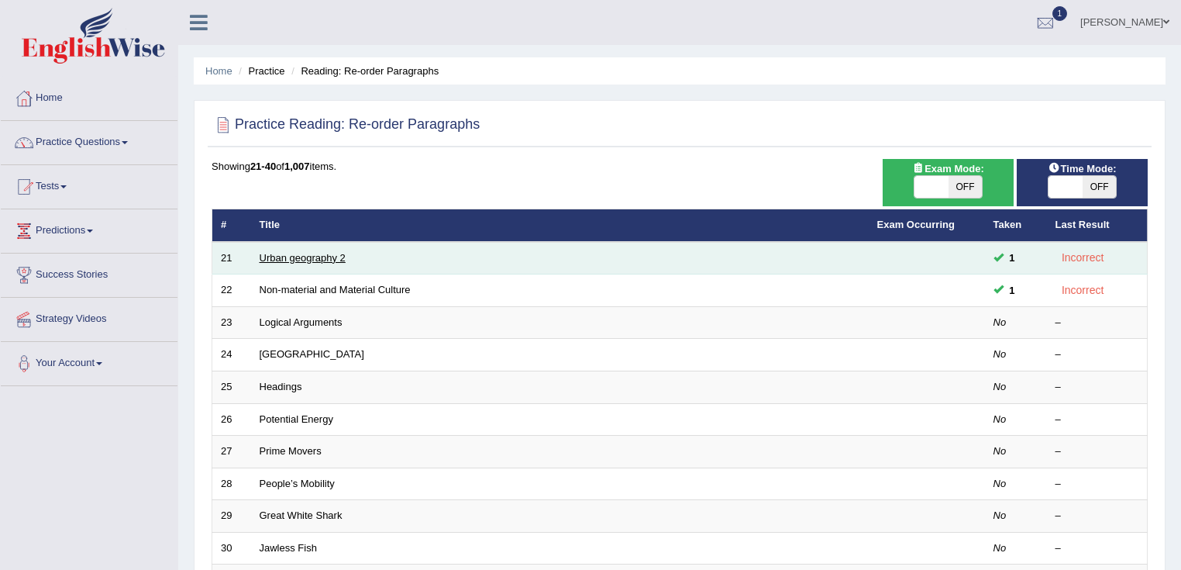
click at [319, 253] on link "Urban geography 2" at bounding box center [303, 258] width 86 height 12
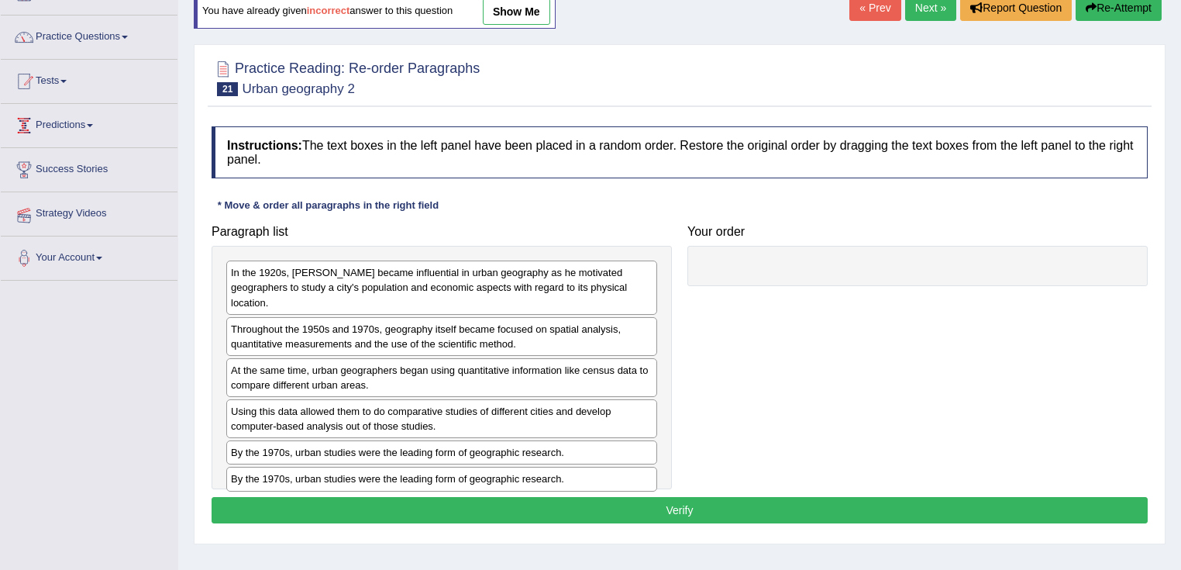
scroll to position [62, 0]
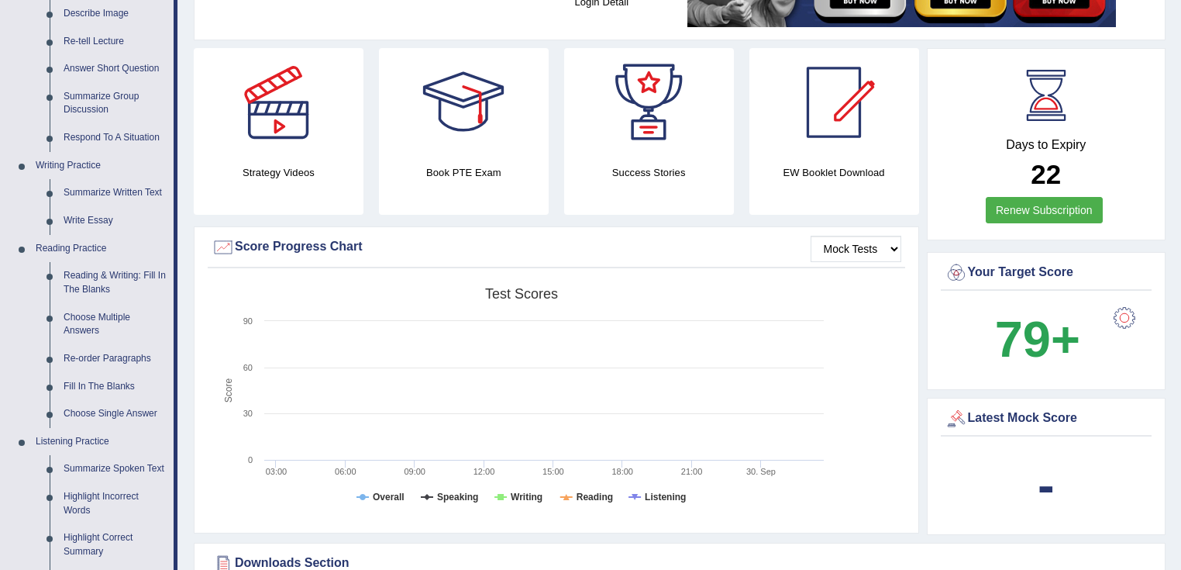
scroll to position [248, 0]
click at [94, 357] on link "Re-order Paragraphs" at bounding box center [115, 358] width 117 height 28
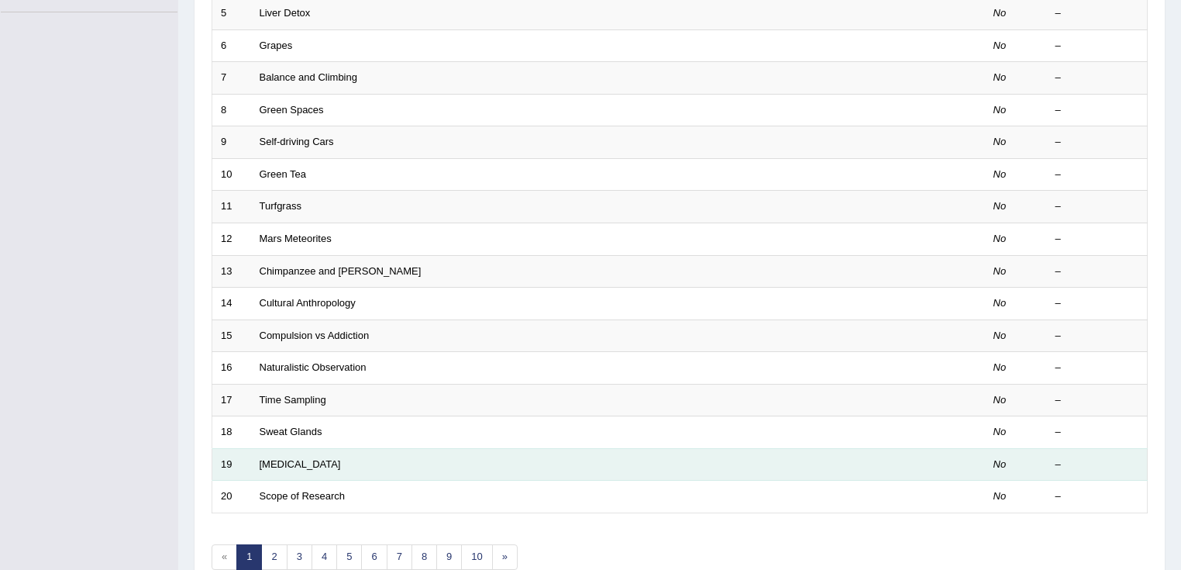
scroll to position [452, 0]
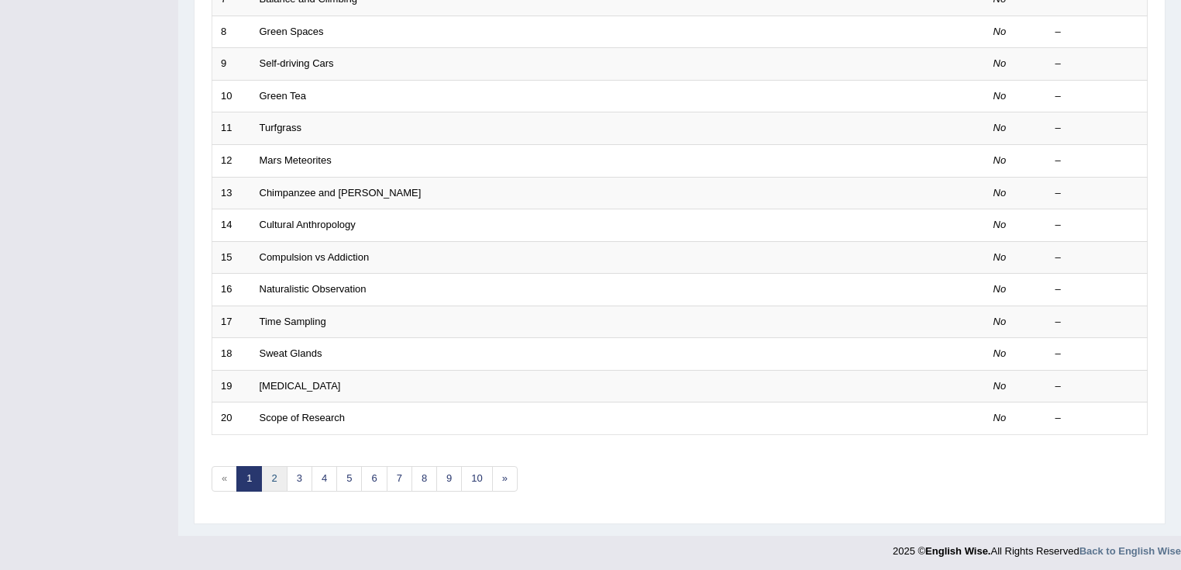
click at [277, 474] on link "2" at bounding box center [274, 479] width 26 height 26
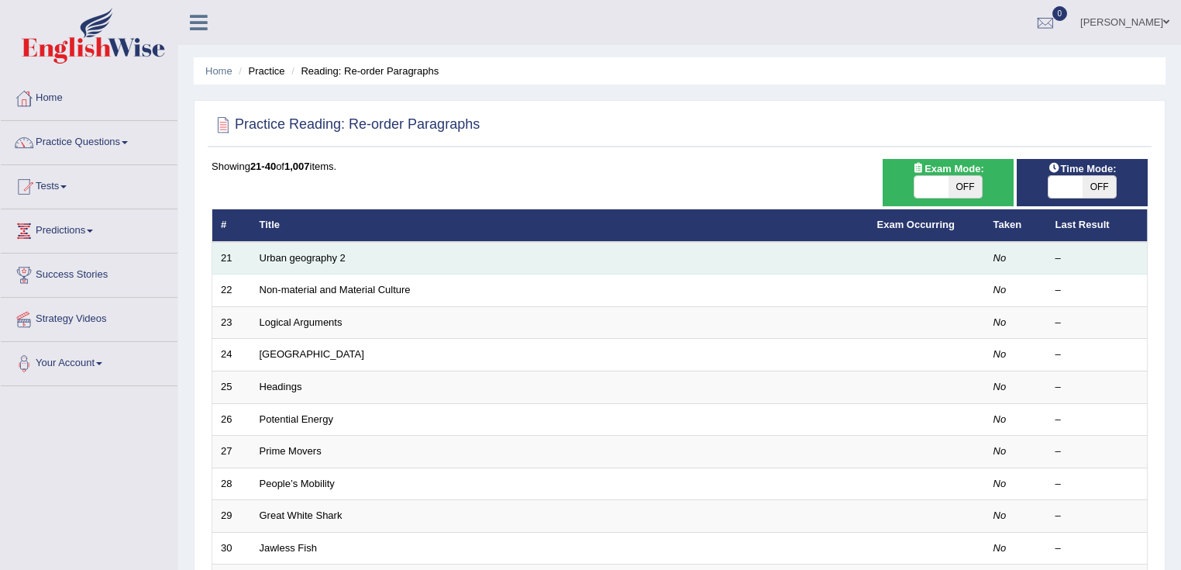
click at [284, 267] on td "Urban geography 2" at bounding box center [560, 258] width 618 height 33
click at [305, 253] on link "Urban geography 2" at bounding box center [303, 258] width 86 height 12
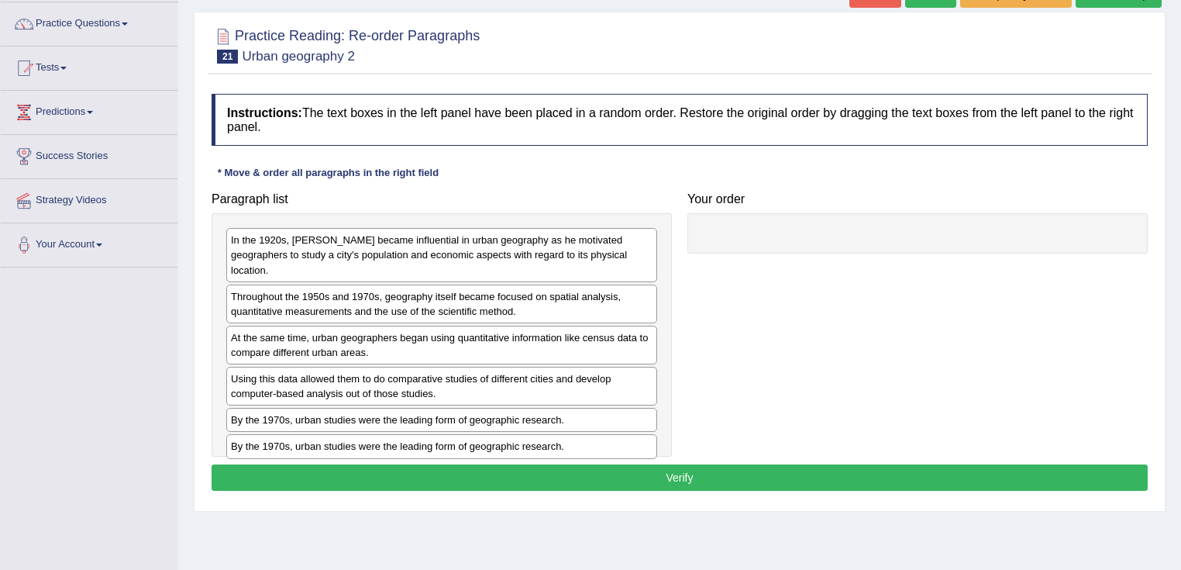
scroll to position [124, 0]
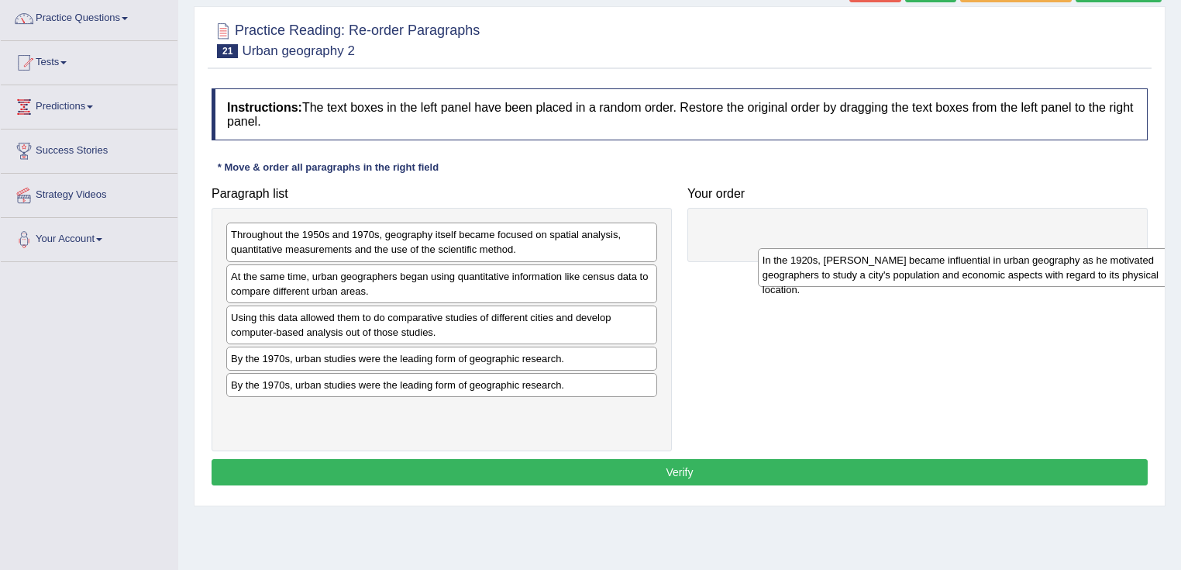
drag, startPoint x: 428, startPoint y: 242, endPoint x: 965, endPoint y: 267, distance: 537.7
click at [965, 267] on div "In the 1920s, [PERSON_NAME] became influential in urban geography as he motivat…" at bounding box center [974, 267] width 432 height 39
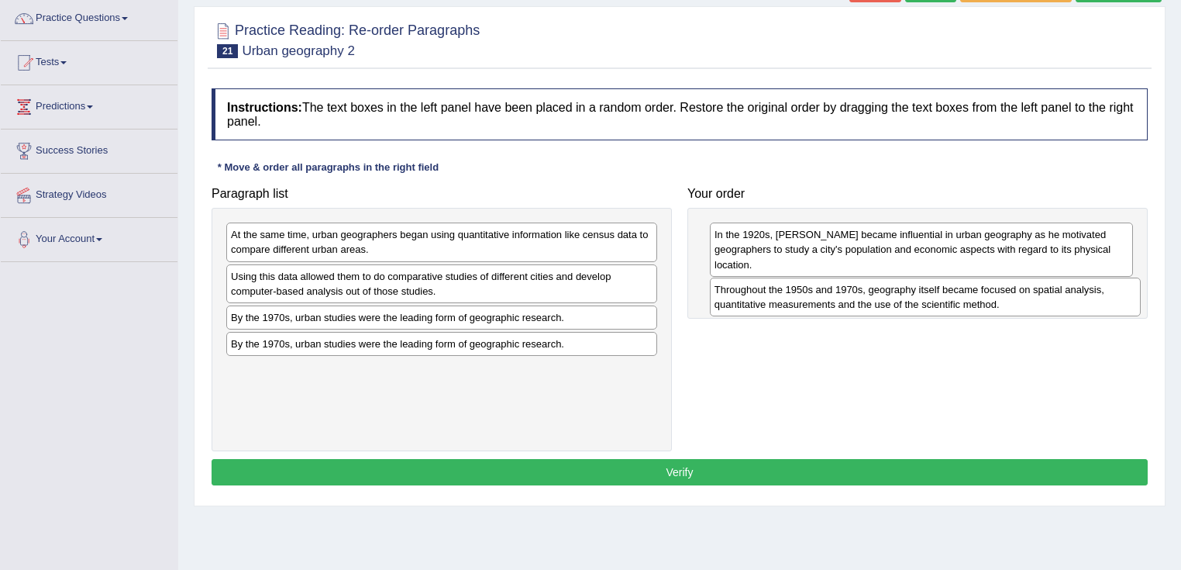
drag, startPoint x: 481, startPoint y: 236, endPoint x: 1017, endPoint y: 292, distance: 539.3
click at [1017, 292] on div "Throughout the 1950s and 1970s, geography itself became focused on spatial anal…" at bounding box center [926, 296] width 432 height 39
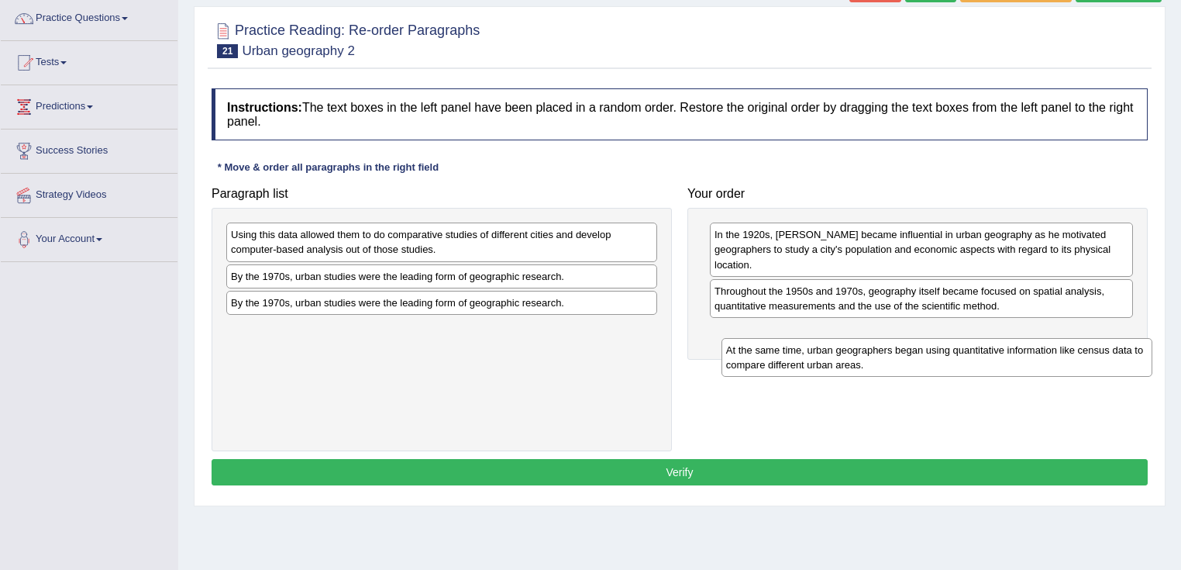
drag, startPoint x: 546, startPoint y: 241, endPoint x: 918, endPoint y: 379, distance: 396.8
click at [1079, 350] on div "At the same time, urban geographers began using quantitative information like c…" at bounding box center [938, 357] width 432 height 39
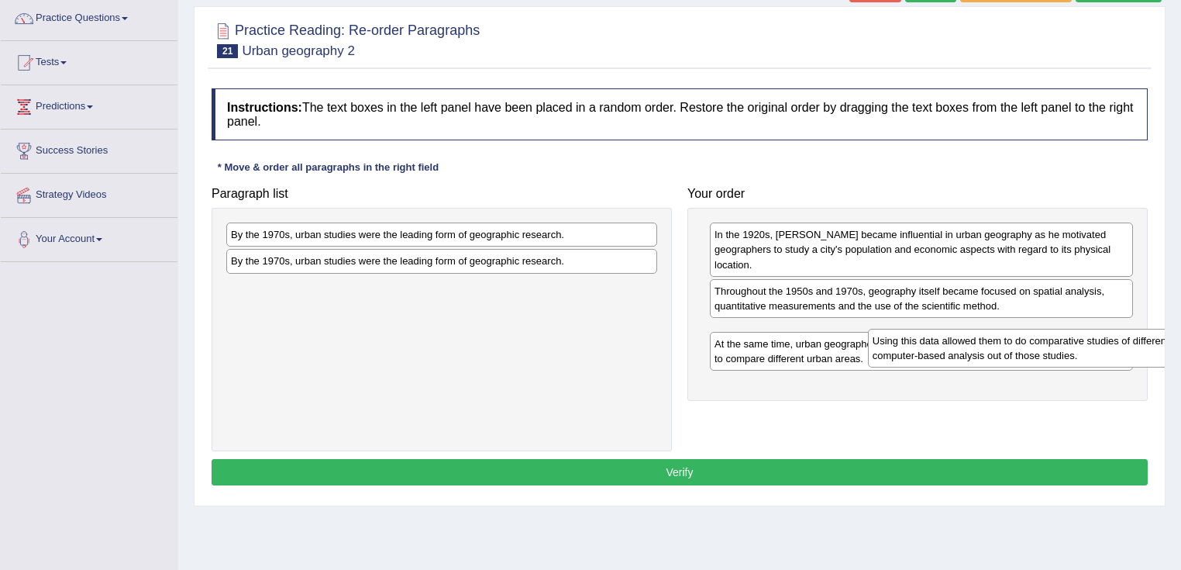
drag, startPoint x: 372, startPoint y: 233, endPoint x: 1014, endPoint y: 339, distance: 650.5
click at [1014, 339] on div "Using this data allowed them to do comparative studies of different cities and …" at bounding box center [1084, 348] width 432 height 39
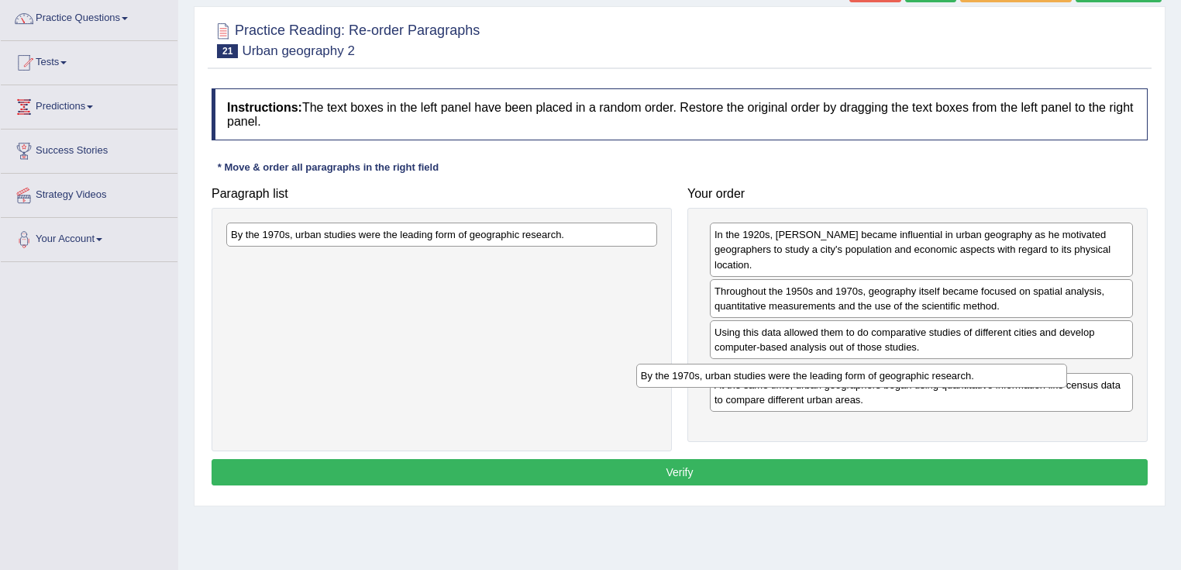
drag, startPoint x: 496, startPoint y: 229, endPoint x: 1060, endPoint y: 384, distance: 584.6
click at [1060, 384] on div "By the 1970s, urban studies were the leading form of geographic research." at bounding box center [852, 376] width 432 height 24
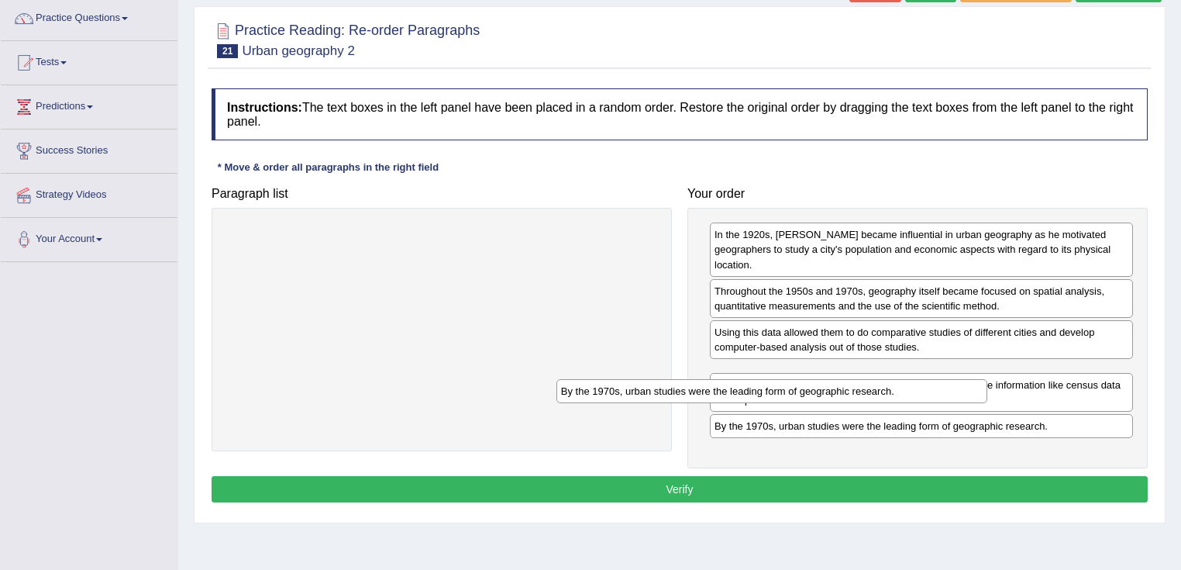
drag, startPoint x: 508, startPoint y: 227, endPoint x: 970, endPoint y: 414, distance: 498.3
click at [970, 403] on div "By the 1970s, urban studies were the leading form of geographic research." at bounding box center [772, 391] width 432 height 24
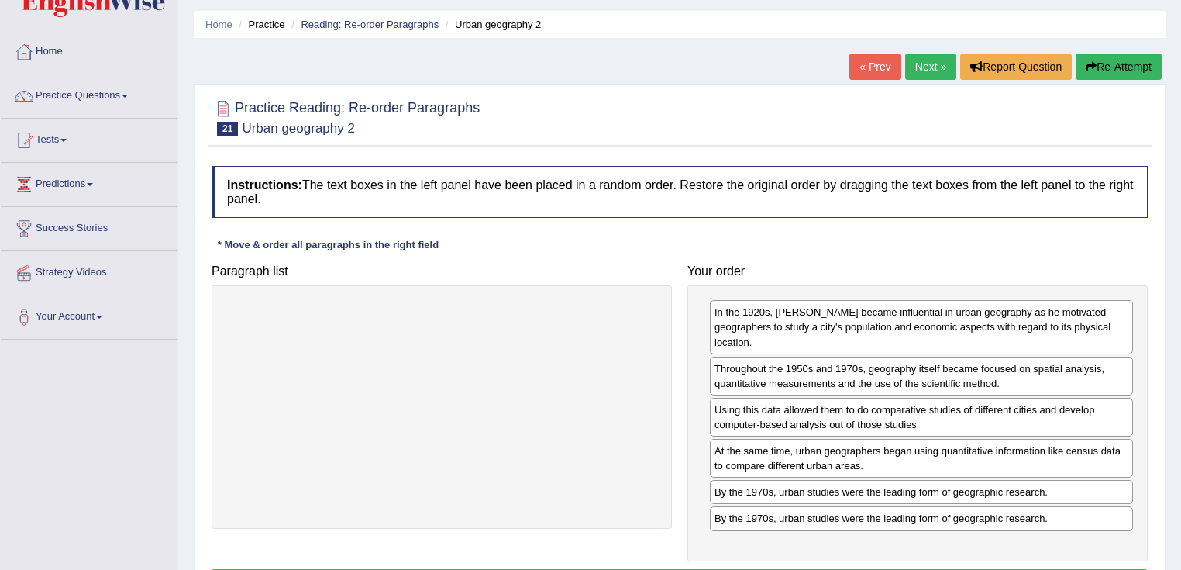
scroll to position [0, 0]
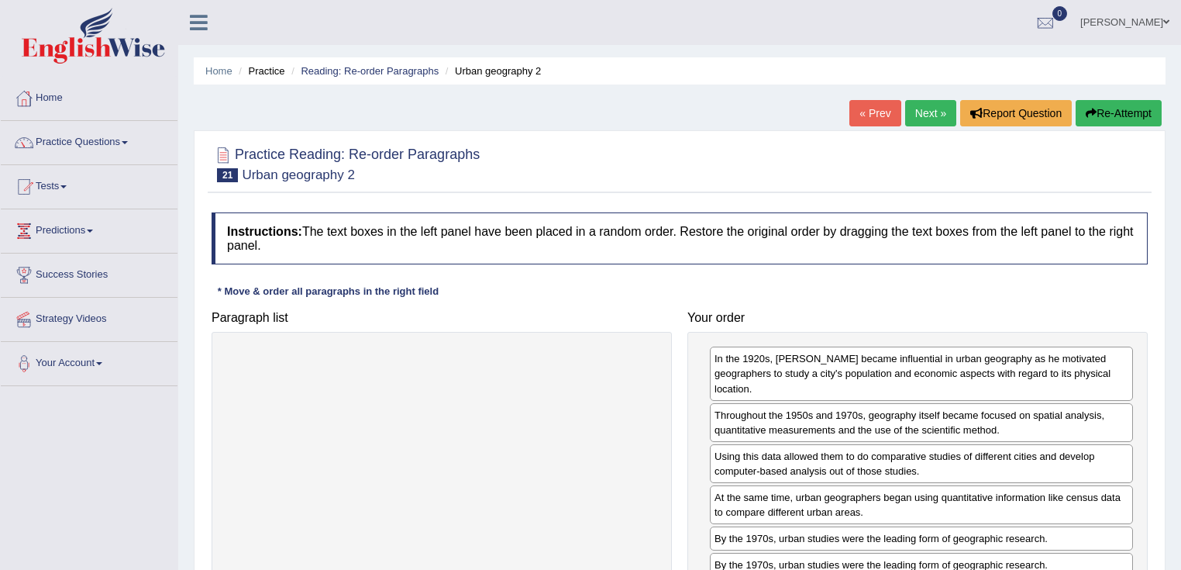
click at [1125, 115] on button "Re-Attempt" at bounding box center [1119, 113] width 86 height 26
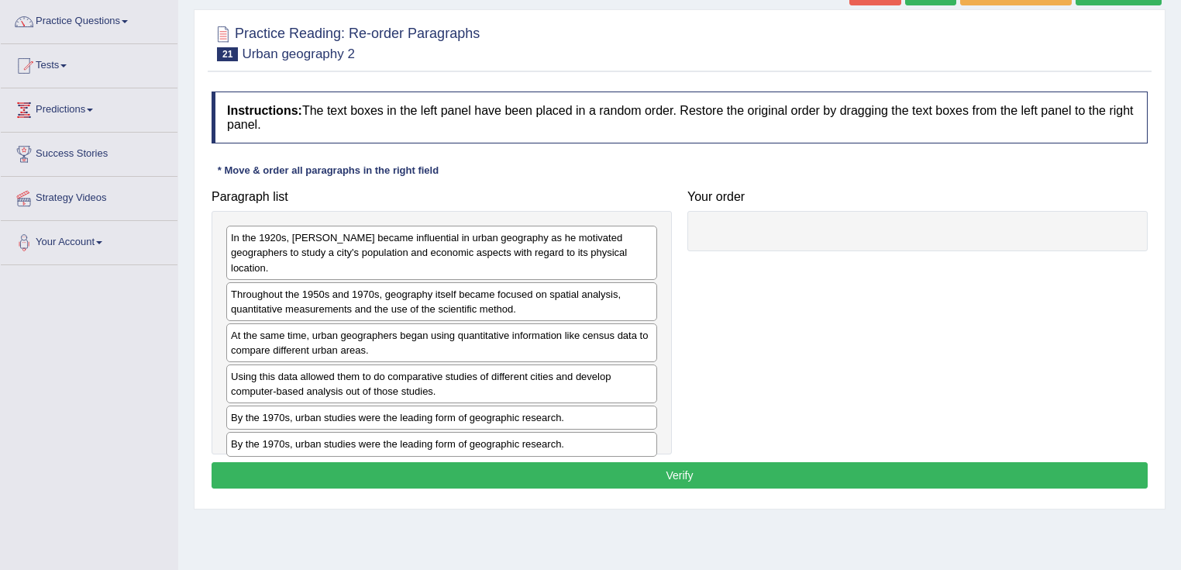
scroll to position [124, 0]
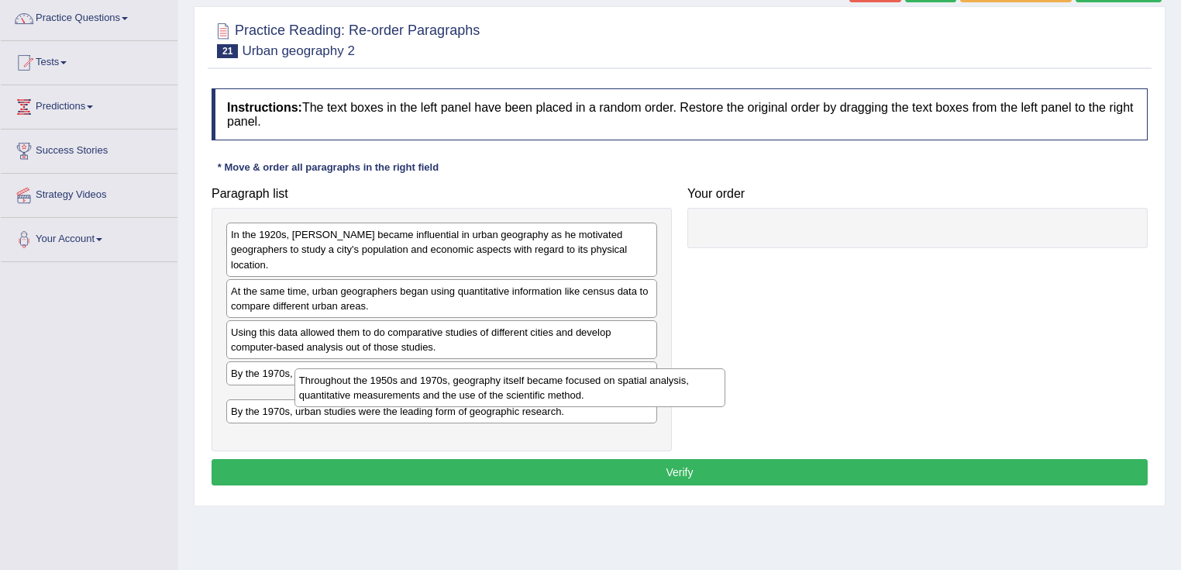
drag, startPoint x: 246, startPoint y: 268, endPoint x: 167, endPoint y: 427, distance: 177.5
click at [295, 407] on div "Throughout the 1950s and 1970s, geography itself became focused on spatial anal…" at bounding box center [511, 387] width 432 height 39
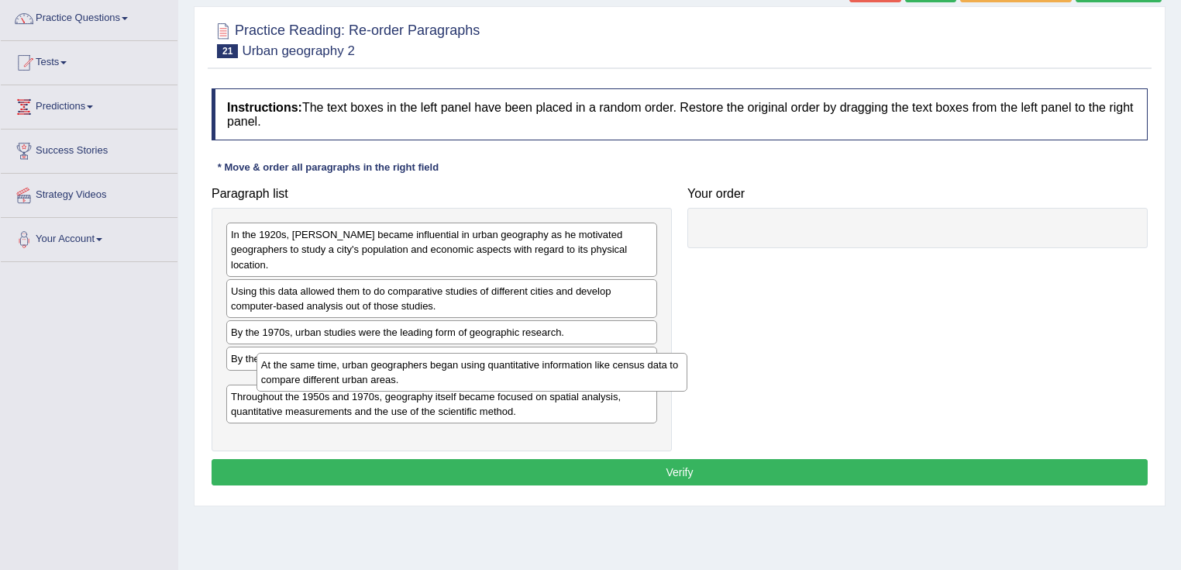
drag, startPoint x: 293, startPoint y: 285, endPoint x: 329, endPoint y: 445, distance: 163.6
click at [335, 391] on div "At the same time, urban geographers began using quantitative information like c…" at bounding box center [473, 372] width 432 height 39
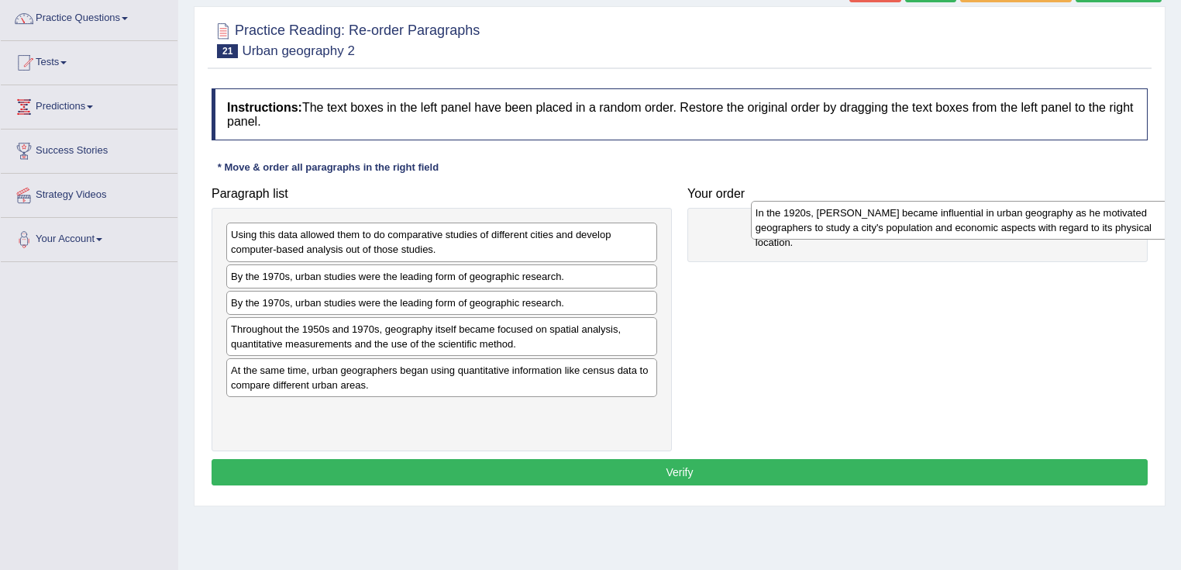
drag, startPoint x: 322, startPoint y: 246, endPoint x: 847, endPoint y: 225, distance: 525.2
click at [847, 225] on div "In the 1920s, [PERSON_NAME] became influential in urban geography as he motivat…" at bounding box center [967, 220] width 432 height 39
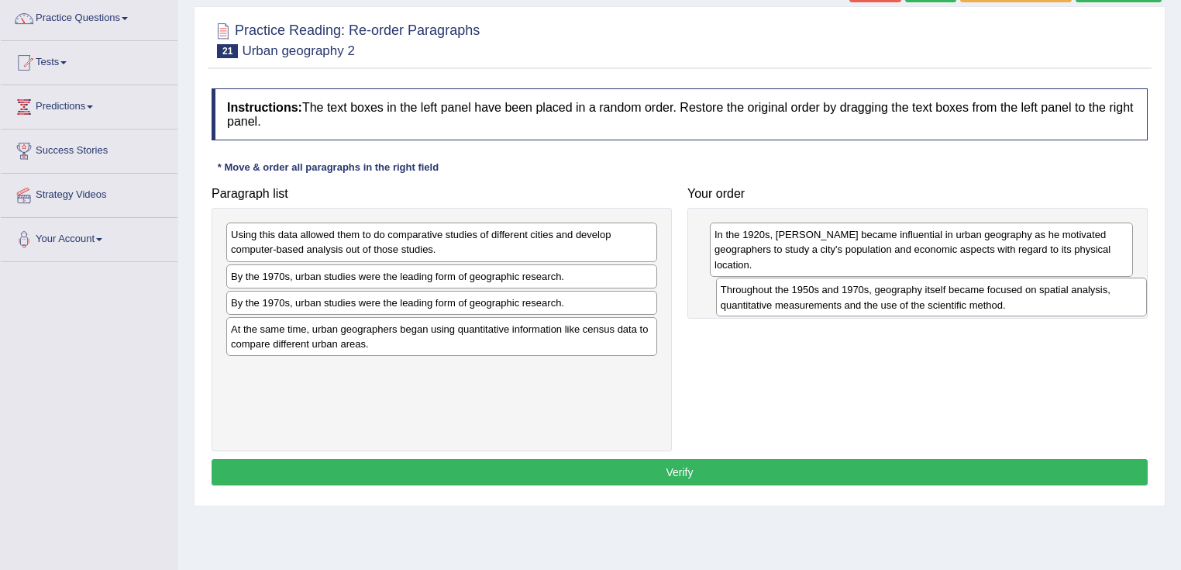
drag, startPoint x: 459, startPoint y: 335, endPoint x: 949, endPoint y: 297, distance: 491.3
click at [949, 297] on div "Throughout the 1950s and 1970s, geography itself became focused on spatial anal…" at bounding box center [932, 296] width 432 height 39
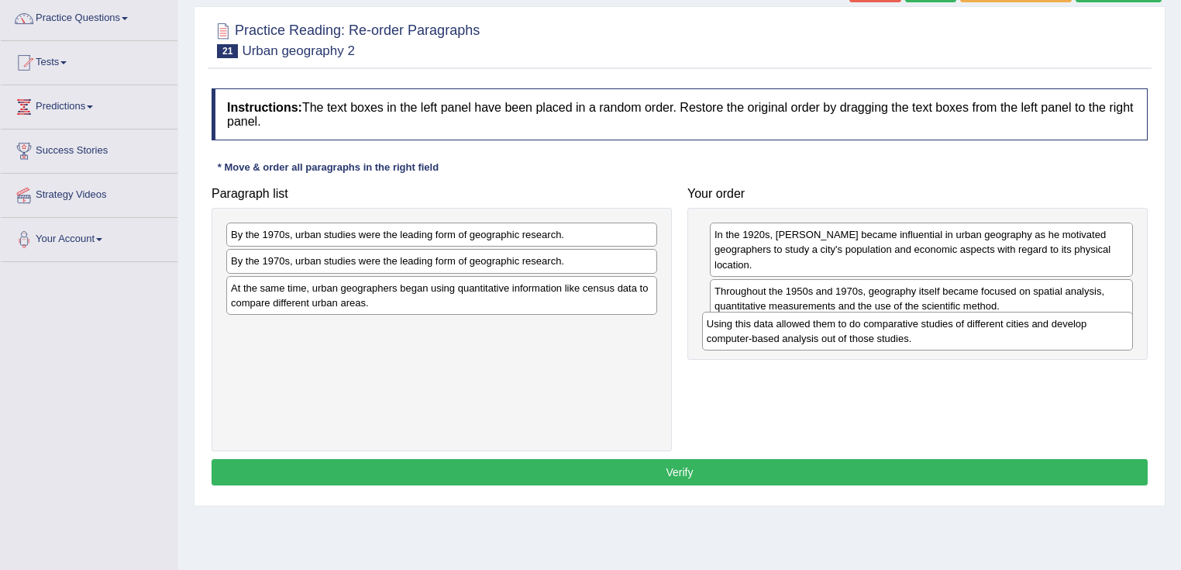
drag, startPoint x: 482, startPoint y: 233, endPoint x: 915, endPoint y: 322, distance: 441.6
click at [915, 322] on div "Using this data allowed them to do comparative studies of different cities and …" at bounding box center [918, 331] width 432 height 39
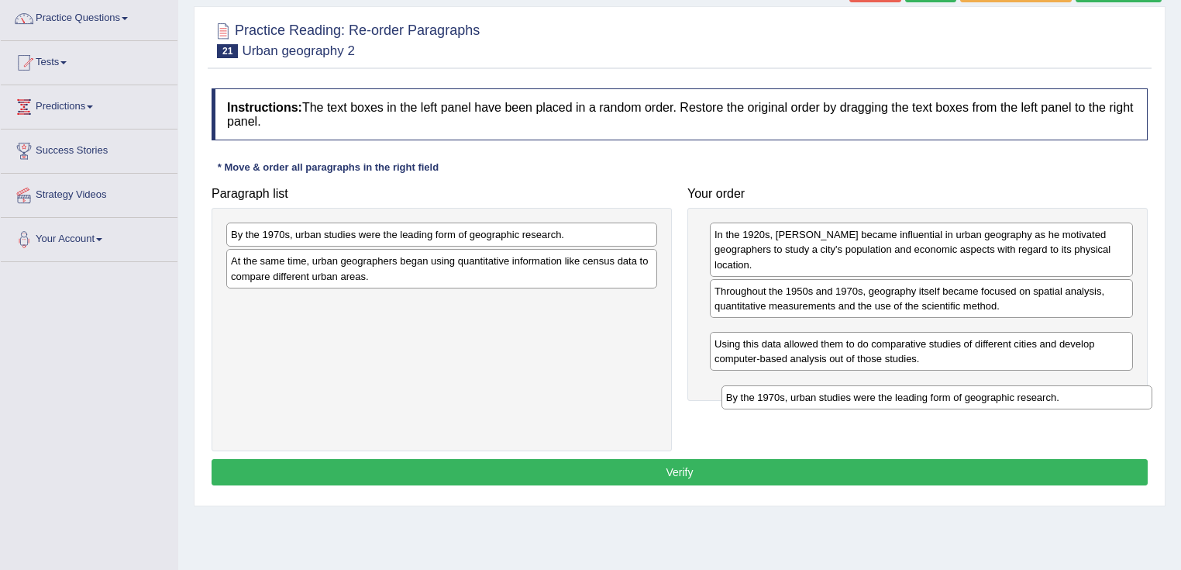
drag, startPoint x: 276, startPoint y: 264, endPoint x: 762, endPoint y: 387, distance: 501.3
click at [771, 388] on div "By the 1970s, urban studies were the leading form of geographic research." at bounding box center [938, 397] width 432 height 24
drag, startPoint x: 760, startPoint y: 329, endPoint x: 768, endPoint y: 384, distance: 55.7
click at [769, 356] on div "By the 1970s, urban studies were the leading form of geographic research." at bounding box center [922, 344] width 424 height 24
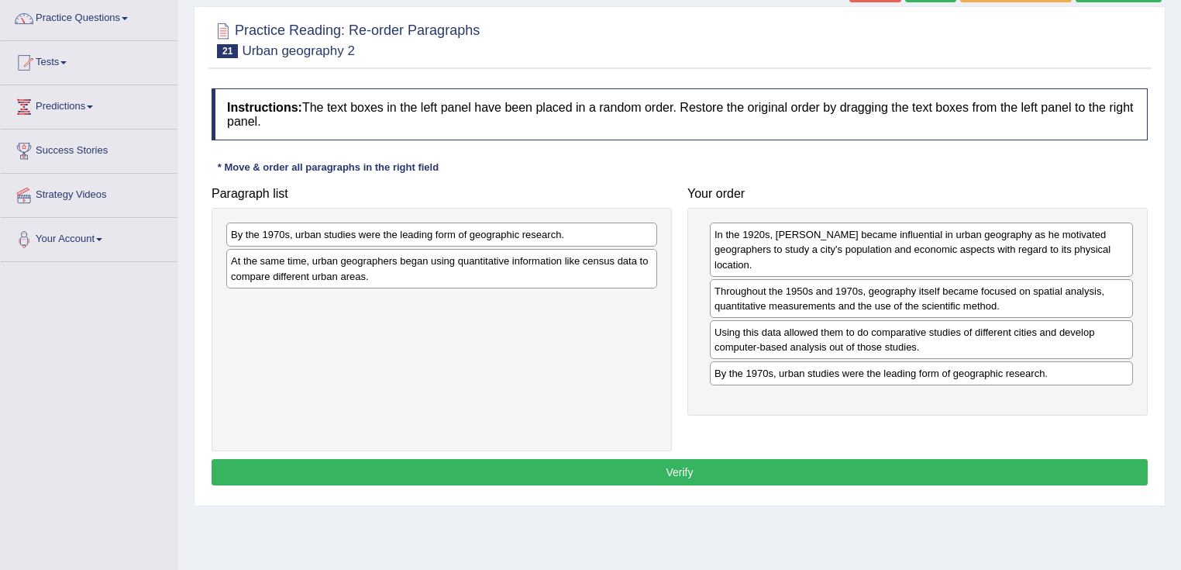
click at [341, 227] on div "By the 1970s, urban studies were the leading form of geographic research." at bounding box center [441, 234] width 431 height 24
drag, startPoint x: 346, startPoint y: 229, endPoint x: 735, endPoint y: 307, distance: 396.1
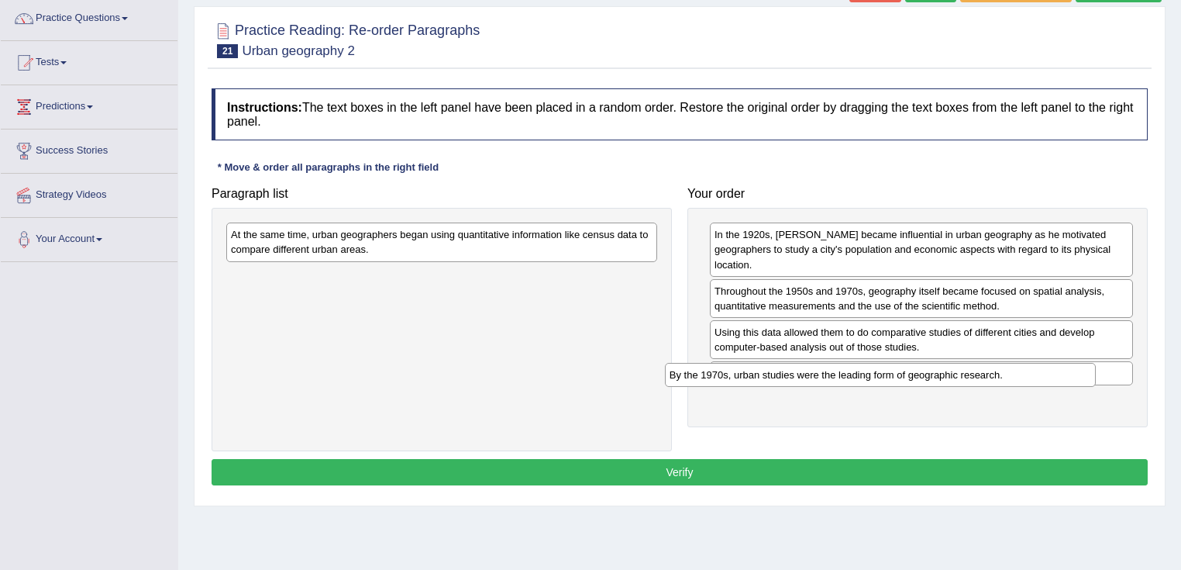
drag, startPoint x: 560, startPoint y: 238, endPoint x: 1015, endPoint y: 365, distance: 472.4
click at [1015, 365] on div "By the 1970s, urban studies were the leading form of geographic research." at bounding box center [881, 375] width 432 height 24
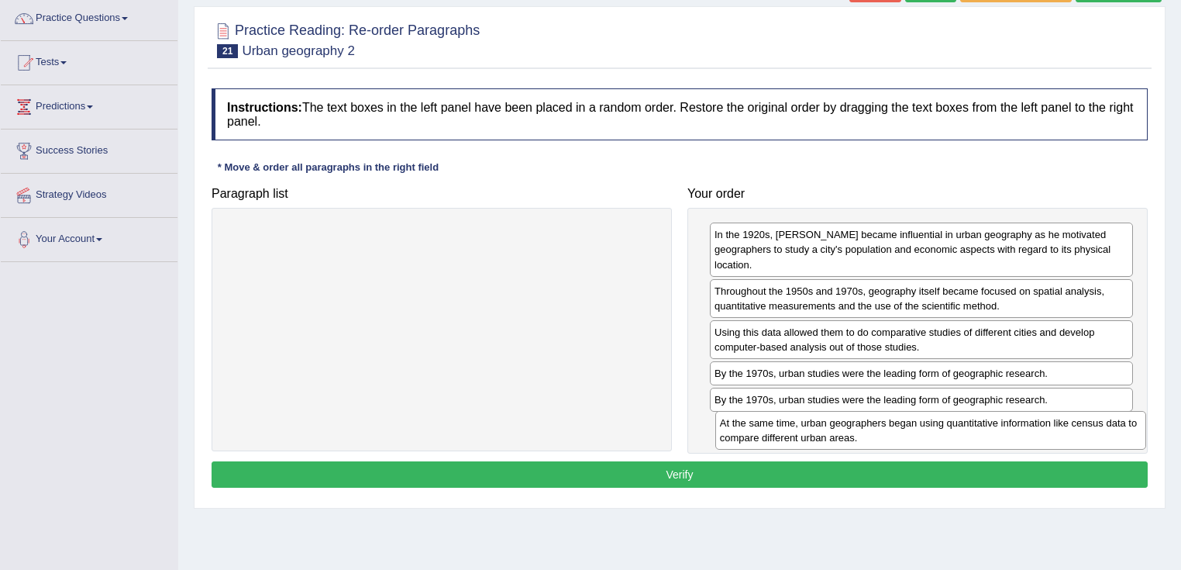
drag, startPoint x: 477, startPoint y: 240, endPoint x: 967, endPoint y: 429, distance: 524.1
click at [967, 429] on div "At the same time, urban geographers began using quantitative information like c…" at bounding box center [931, 430] width 432 height 39
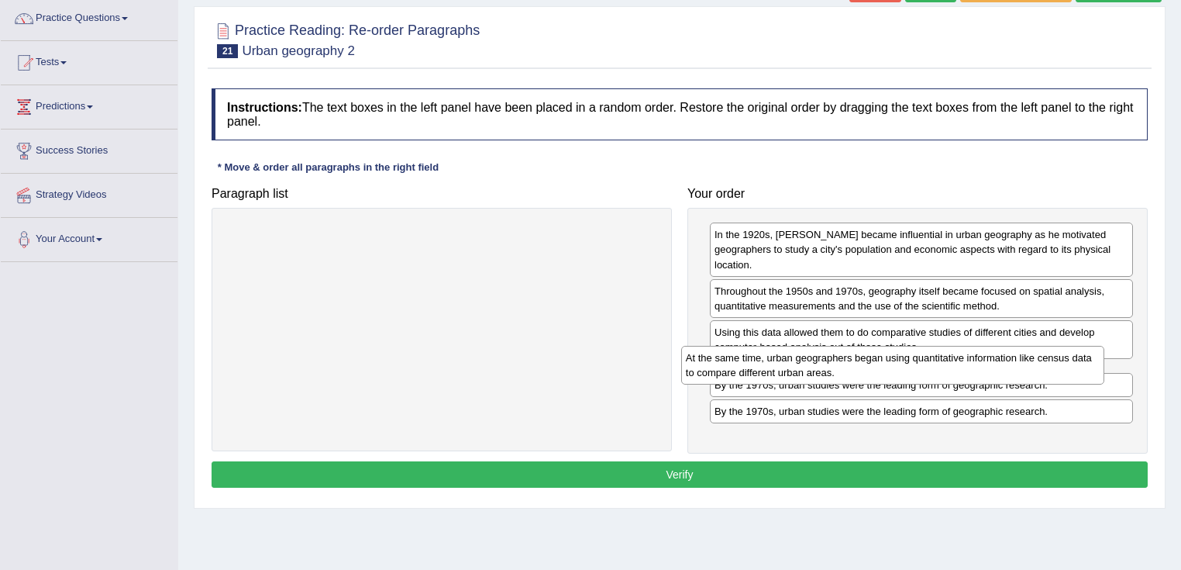
drag, startPoint x: 967, startPoint y: 429, endPoint x: 938, endPoint y: 362, distance: 72.6
click at [938, 362] on div "At the same time, urban geographers began using quantitative information like c…" at bounding box center [893, 365] width 424 height 39
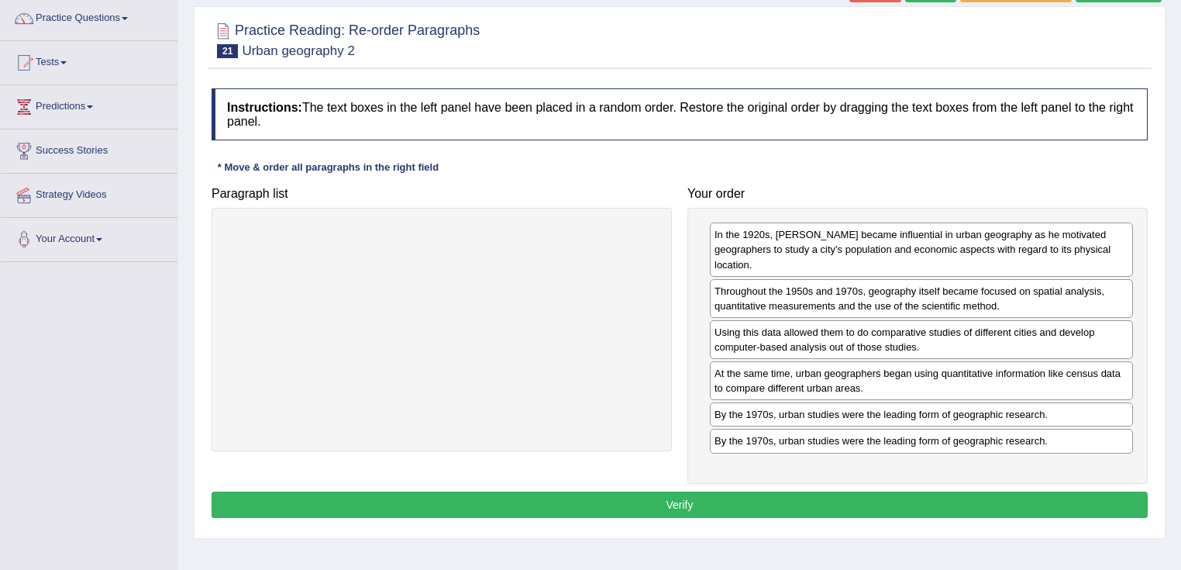
click at [861, 491] on button "Verify" at bounding box center [680, 504] width 936 height 26
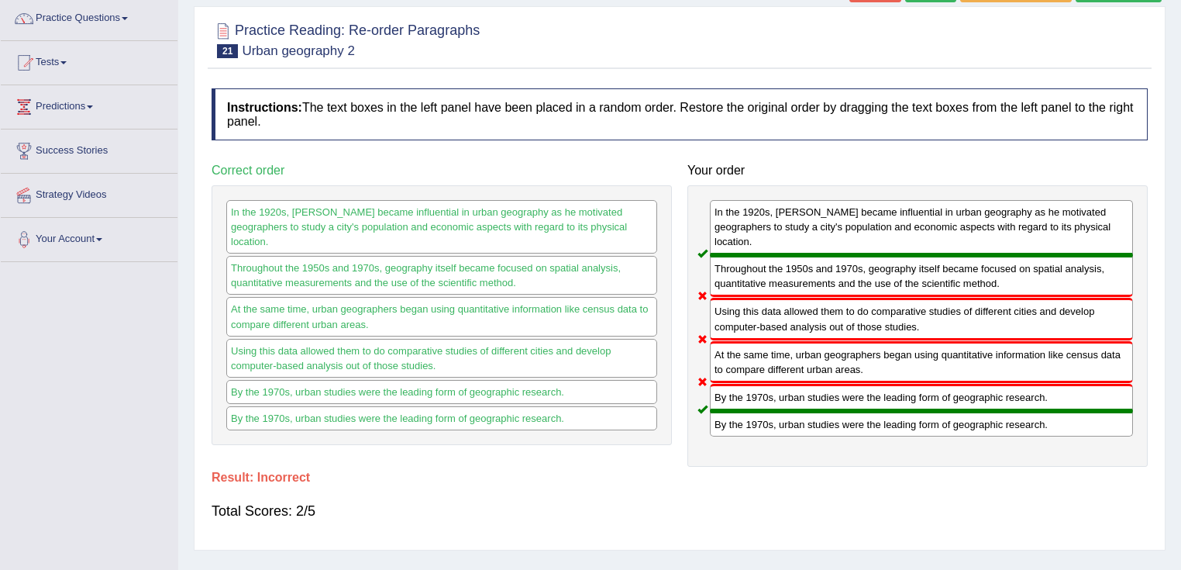
scroll to position [0, 0]
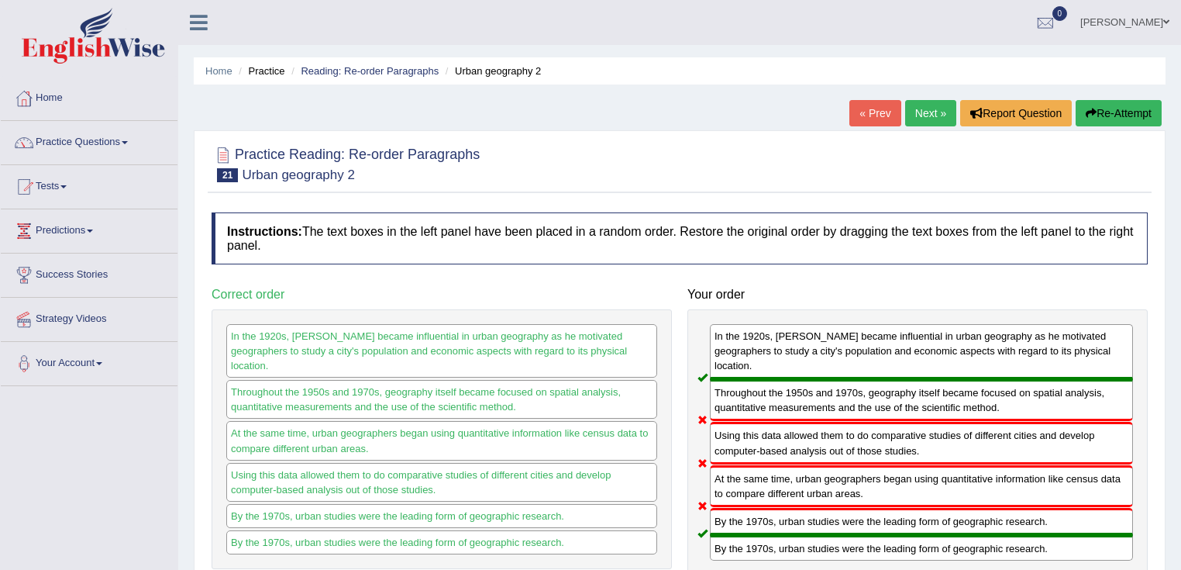
click at [1135, 97] on div "Home Practice Reading: Re-order Paragraphs Urban geography 2 « Prev Next » Repo…" at bounding box center [679, 387] width 1003 height 775
click at [1108, 99] on div "Home Practice Reading: Re-order Paragraphs Urban geography 2 « Prev Next » Repo…" at bounding box center [679, 387] width 1003 height 775
click at [1125, 105] on button "Re-Attempt" at bounding box center [1119, 113] width 86 height 26
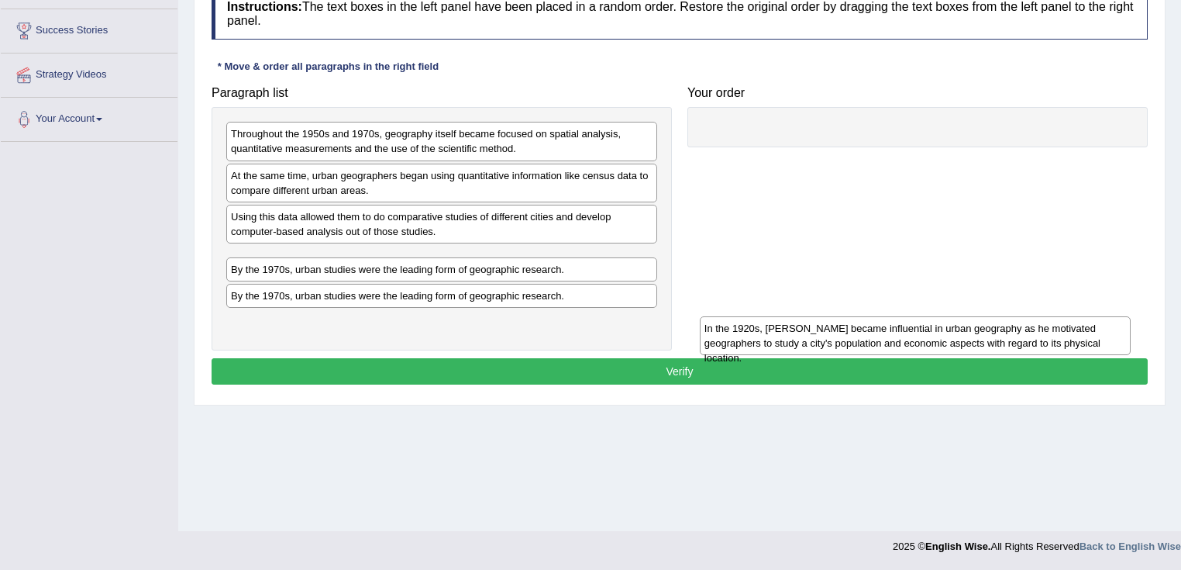
drag, startPoint x: 429, startPoint y: 148, endPoint x: 762, endPoint y: 316, distance: 373.3
click at [762, 316] on div "In the 1920s, [PERSON_NAME] became influential in urban geography as he motivat…" at bounding box center [916, 335] width 432 height 39
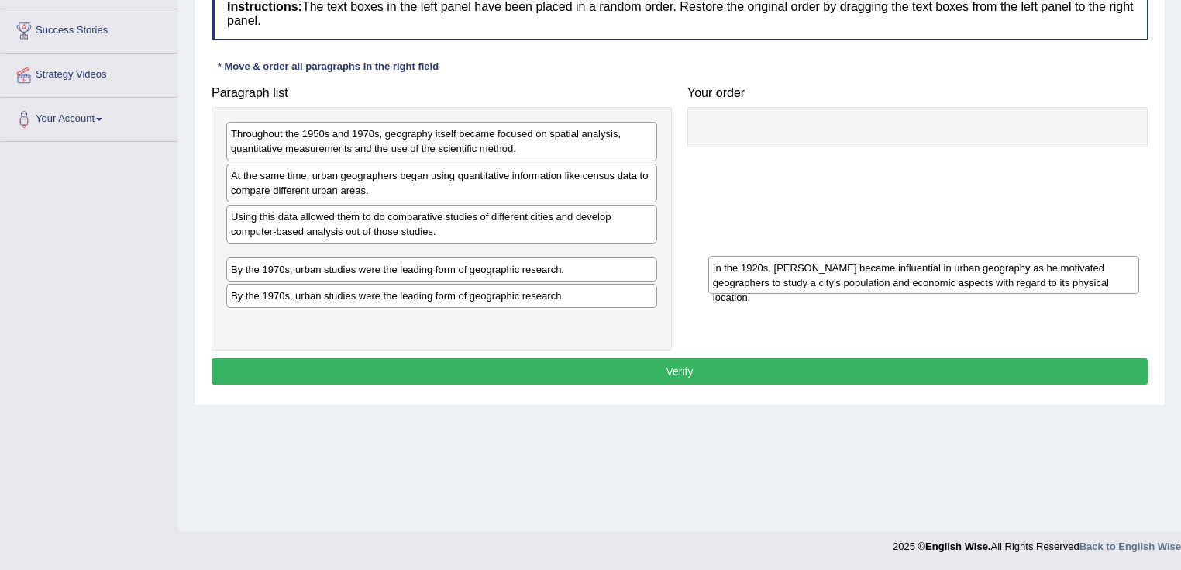
drag, startPoint x: 589, startPoint y: 284, endPoint x: 873, endPoint y: 257, distance: 284.9
click at [873, 257] on div "In the 1920s, [PERSON_NAME] became influential in urban geography as he motivat…" at bounding box center [924, 275] width 432 height 39
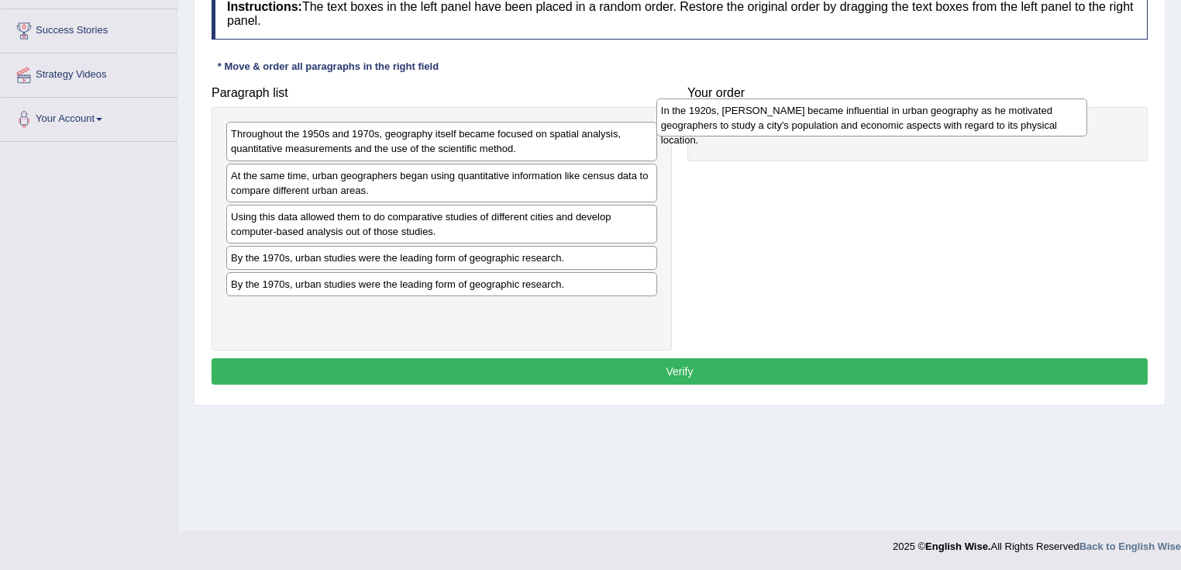
drag, startPoint x: 719, startPoint y: 244, endPoint x: 1013, endPoint y: 115, distance: 320.7
click at [1013, 115] on div "In the 1920s, [PERSON_NAME] became influential in urban geography as he motivat…" at bounding box center [872, 117] width 432 height 39
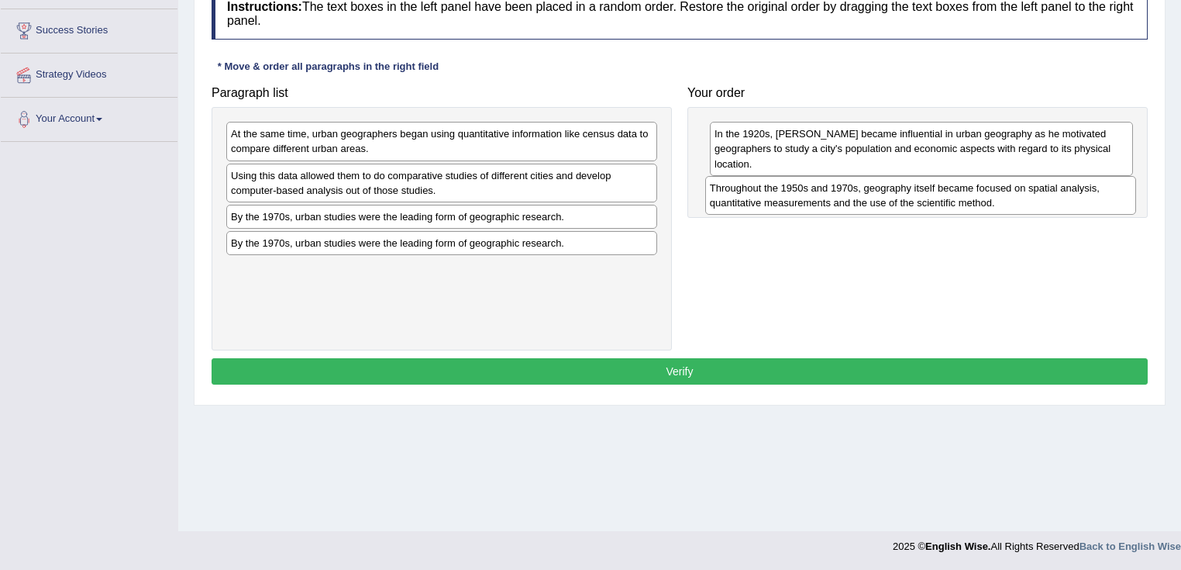
drag, startPoint x: 500, startPoint y: 140, endPoint x: 980, endPoint y: 194, distance: 482.7
click at [980, 194] on div "Throughout the 1950s and 1970s, geography itself became focused on spatial anal…" at bounding box center [921, 195] width 432 height 39
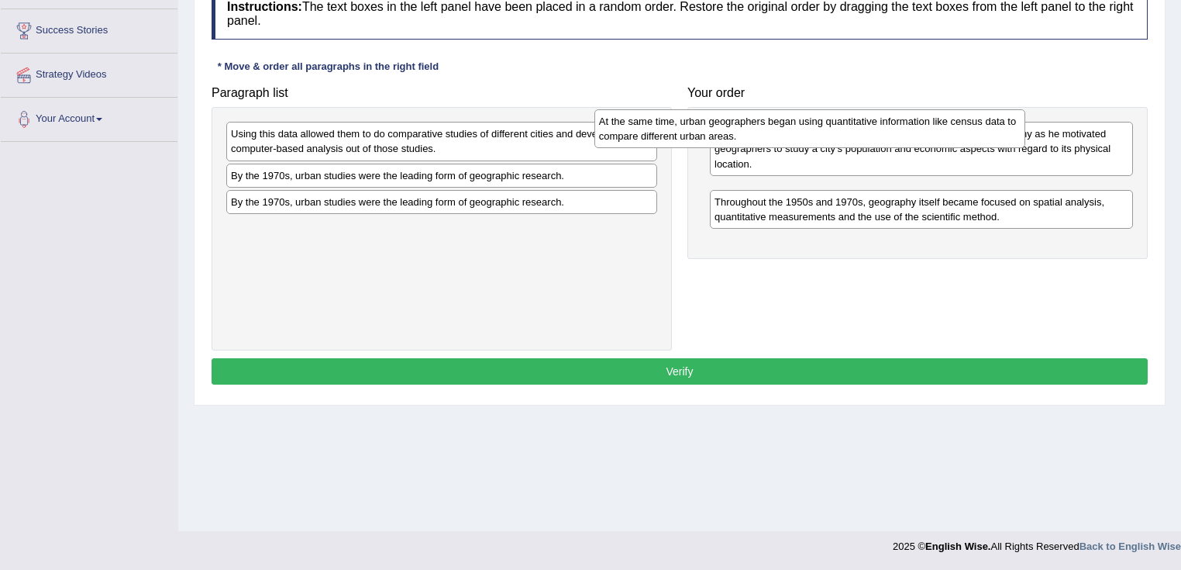
drag, startPoint x: 504, startPoint y: 138, endPoint x: 913, endPoint y: 124, distance: 409.5
click at [913, 124] on div "At the same time, urban geographers began using quantitative information like c…" at bounding box center [810, 128] width 432 height 39
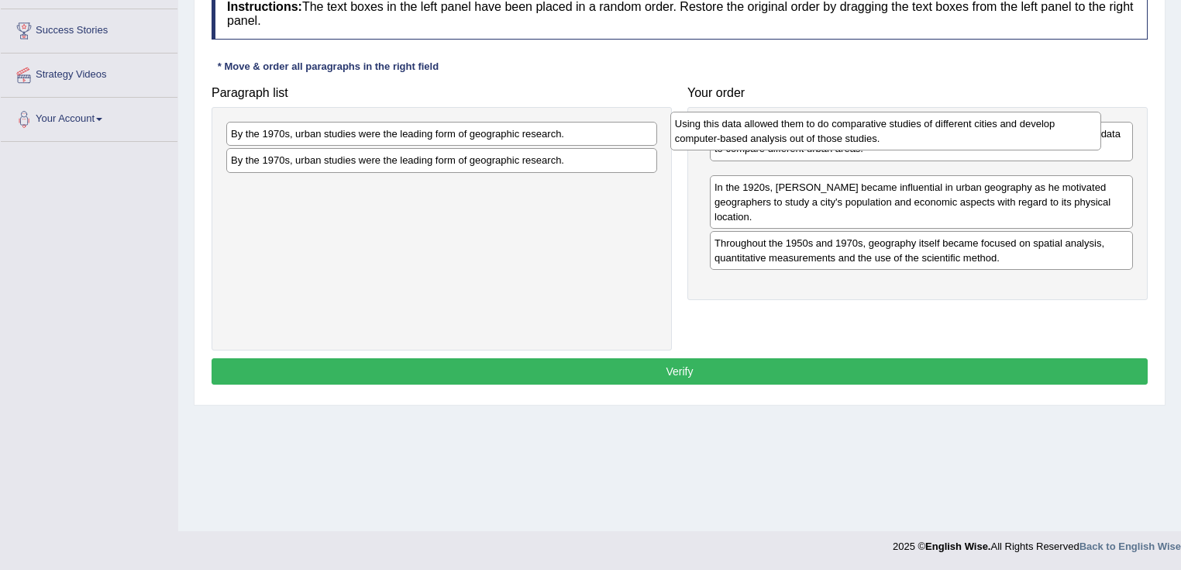
drag, startPoint x: 472, startPoint y: 126, endPoint x: 872, endPoint y: 106, distance: 400.4
click at [857, 112] on div "Using this data allowed them to do comparative studies of different cities and …" at bounding box center [886, 131] width 432 height 39
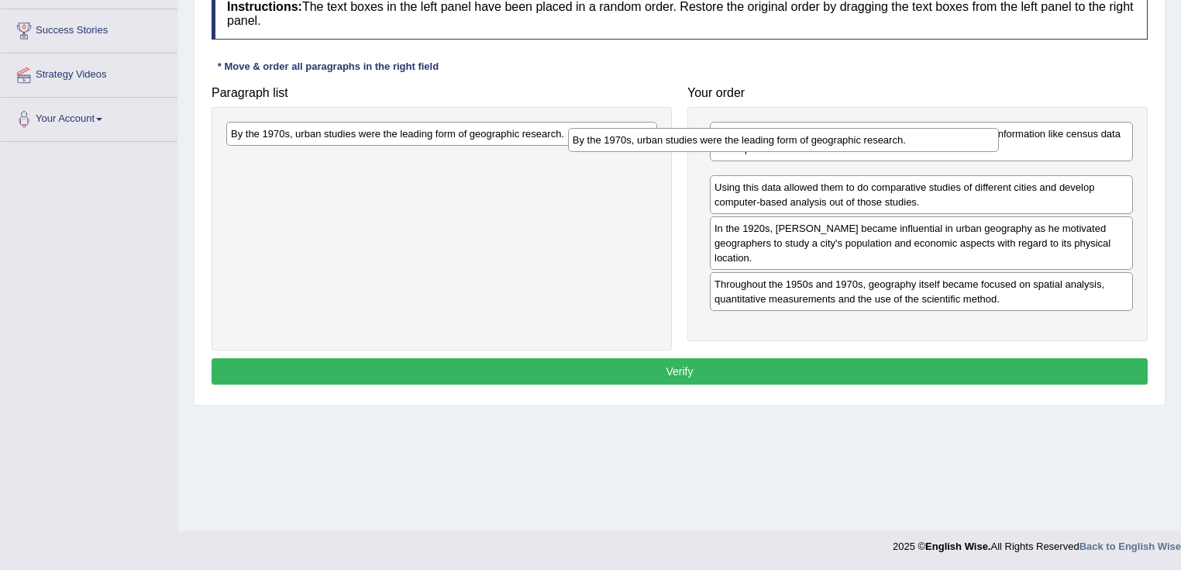
drag, startPoint x: 357, startPoint y: 121, endPoint x: 771, endPoint y: 121, distance: 414.7
click at [771, 128] on div "By the 1970s, urban studies were the leading form of geographic research." at bounding box center [784, 140] width 432 height 24
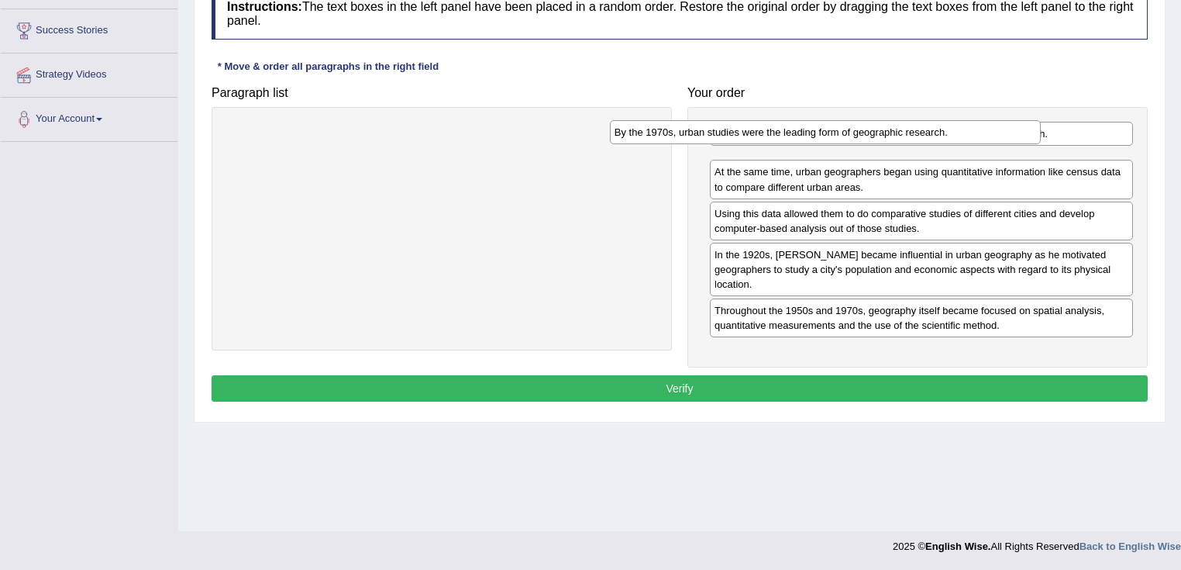
drag, startPoint x: 429, startPoint y: 138, endPoint x: 853, endPoint y: 129, distance: 424.8
click at [840, 131] on div "By the 1970s, urban studies were the leading form of geographic research." at bounding box center [826, 132] width 432 height 24
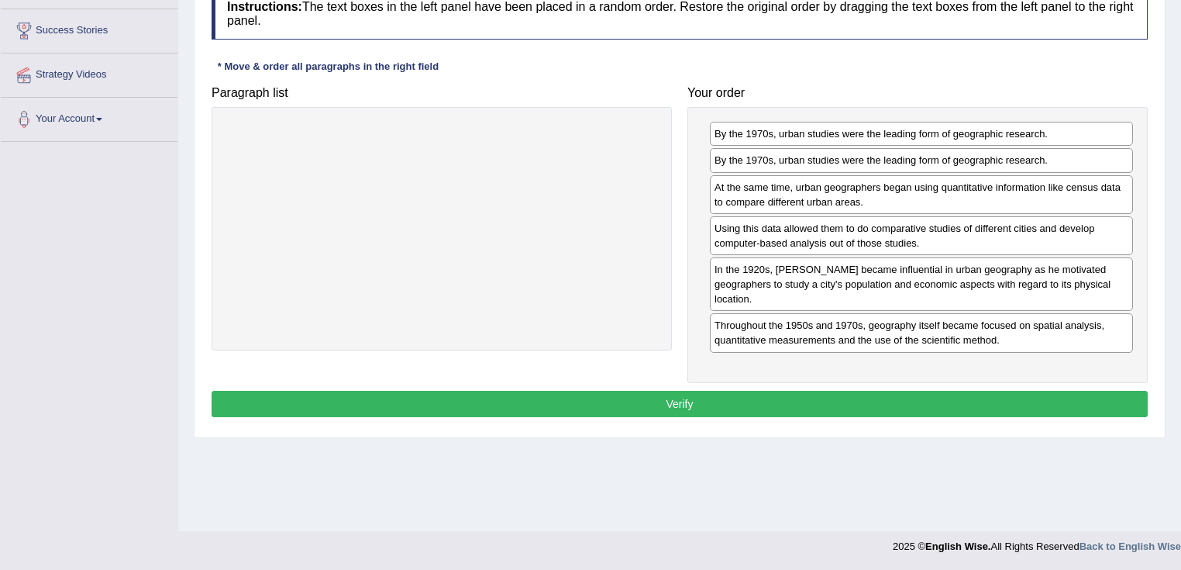
click at [933, 379] on div "Instructions: The text boxes in the left panel have been placed in a random ord…" at bounding box center [680, 204] width 944 height 449
click at [960, 405] on button "Verify" at bounding box center [680, 404] width 936 height 26
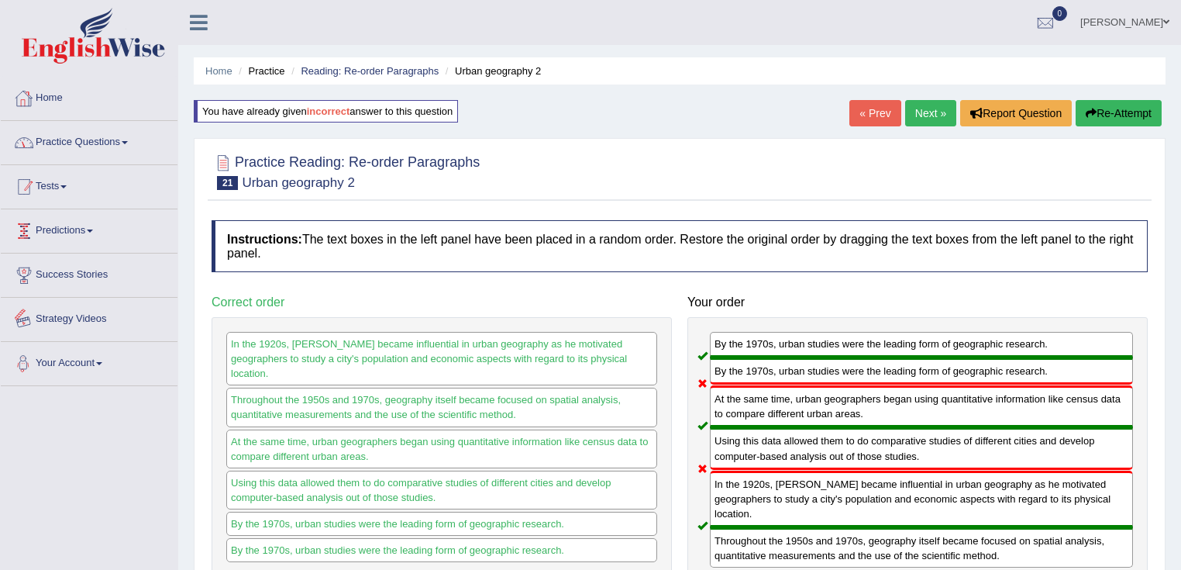
click at [93, 140] on link "Practice Questions" at bounding box center [89, 140] width 177 height 39
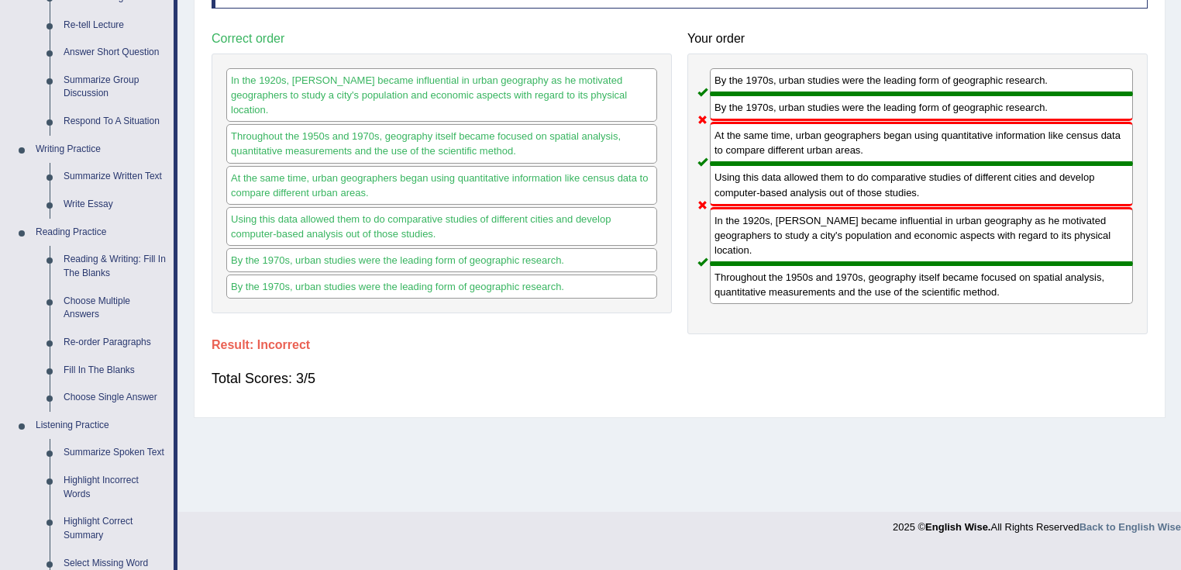
scroll to position [310, 0]
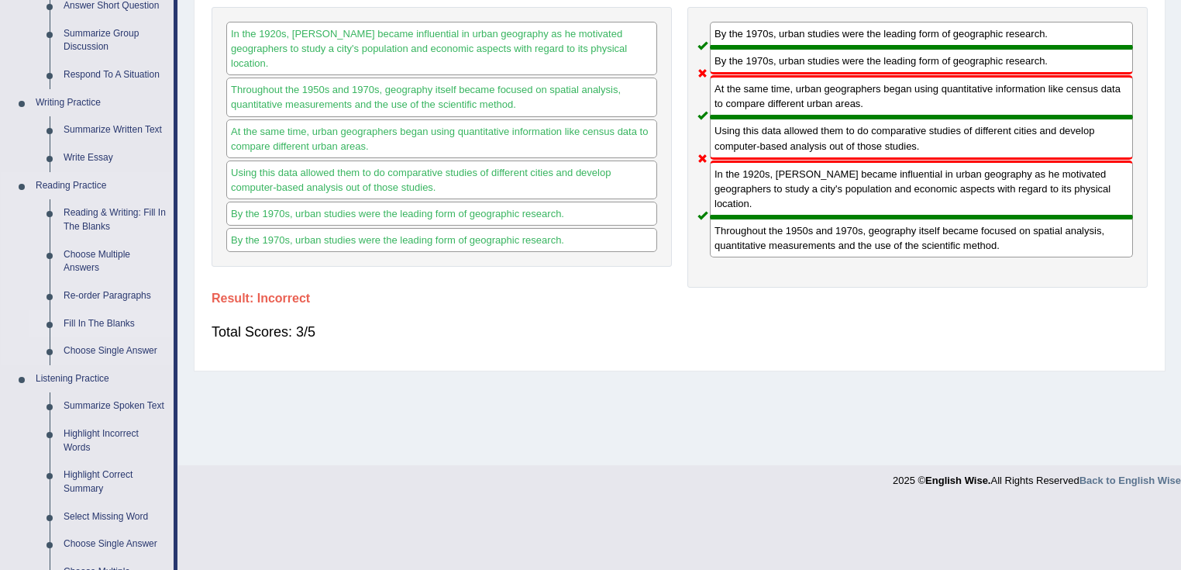
click at [91, 322] on link "Fill In The Blanks" at bounding box center [115, 324] width 117 height 28
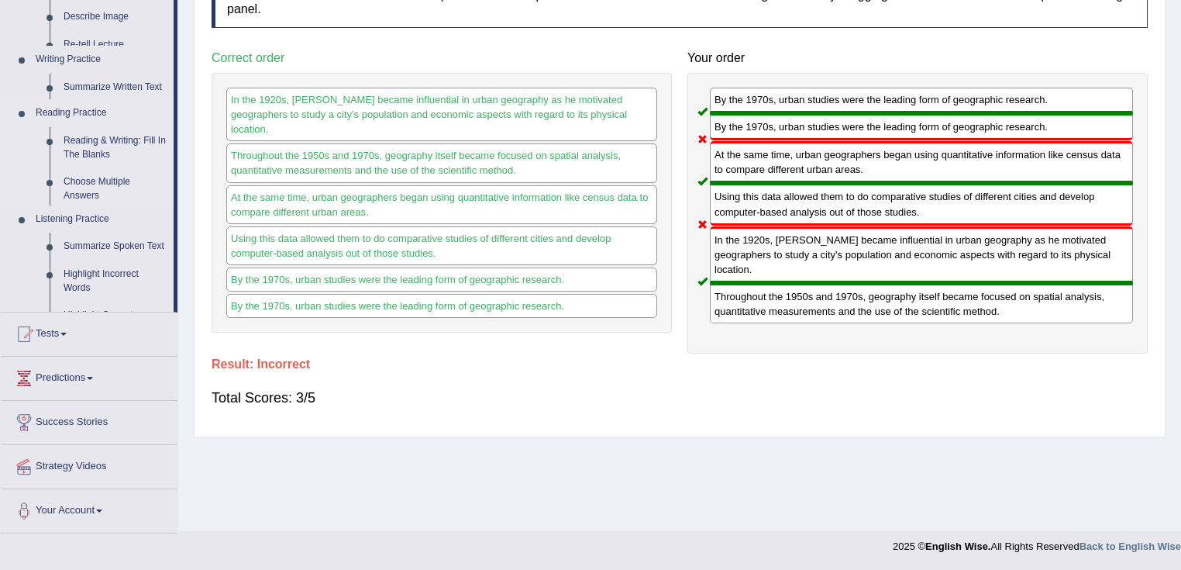
scroll to position [244, 0]
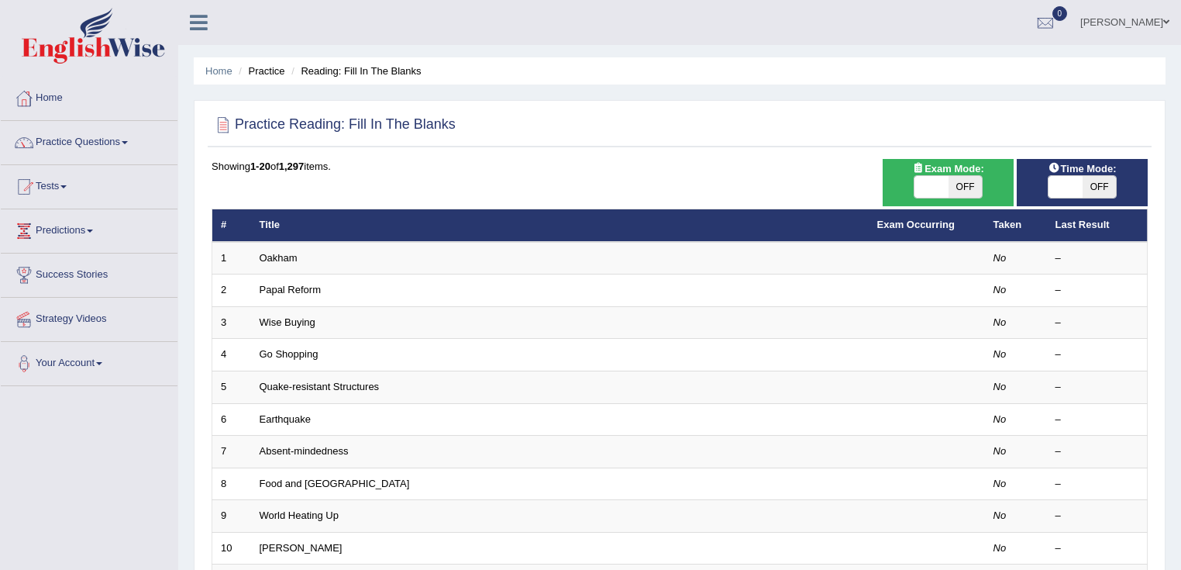
click at [285, 257] on link "Oakham" at bounding box center [279, 258] width 38 height 12
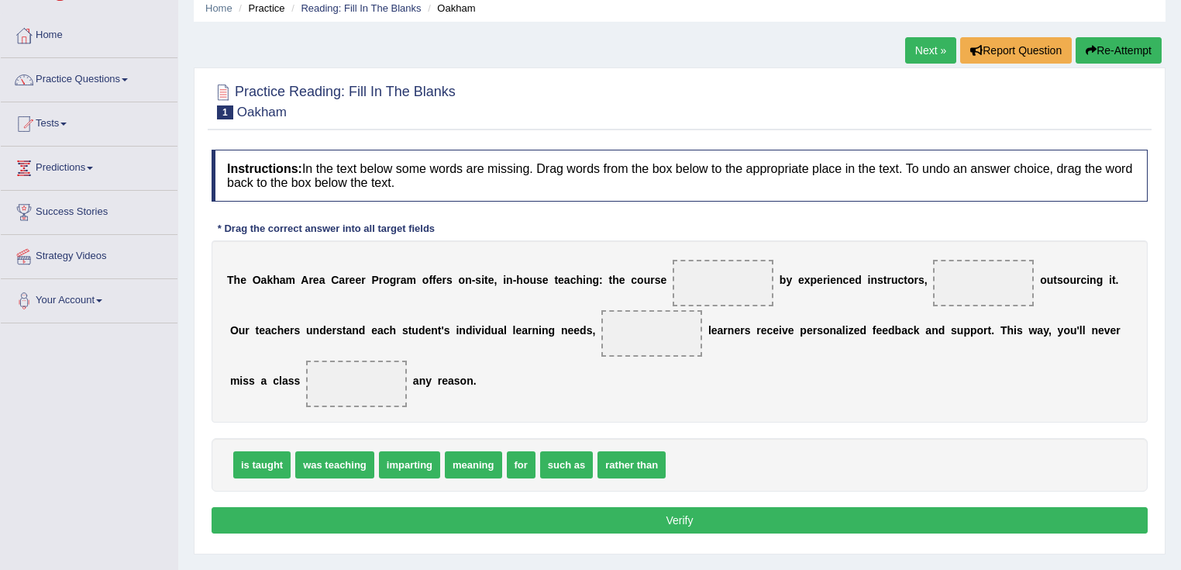
scroll to position [124, 0]
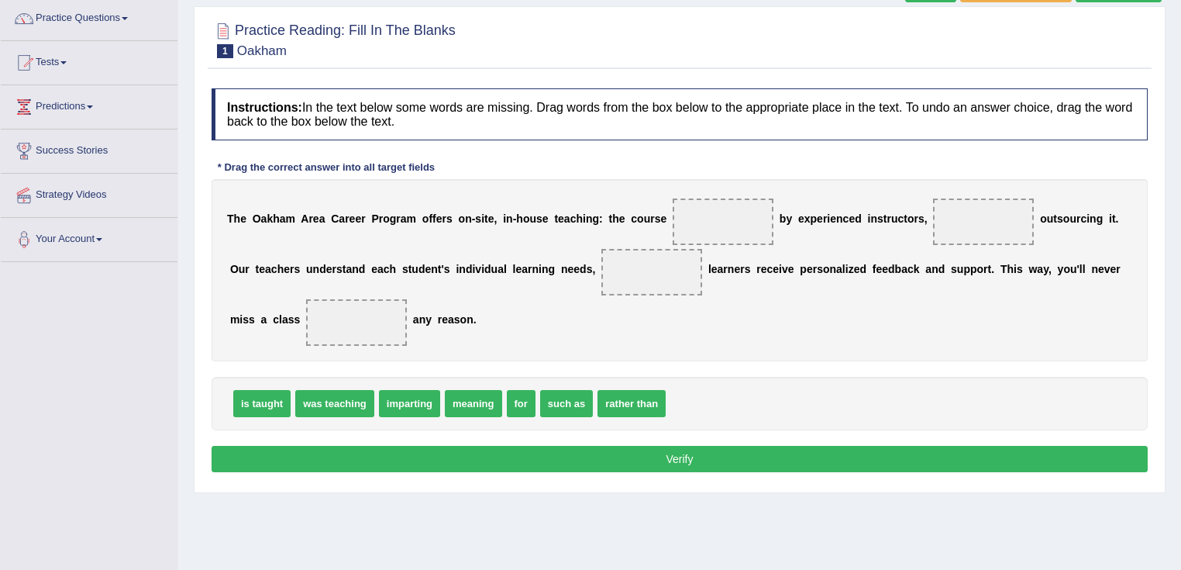
click at [756, 219] on span at bounding box center [723, 221] width 101 height 47
drag, startPoint x: 313, startPoint y: 406, endPoint x: 328, endPoint y: 414, distance: 16.6
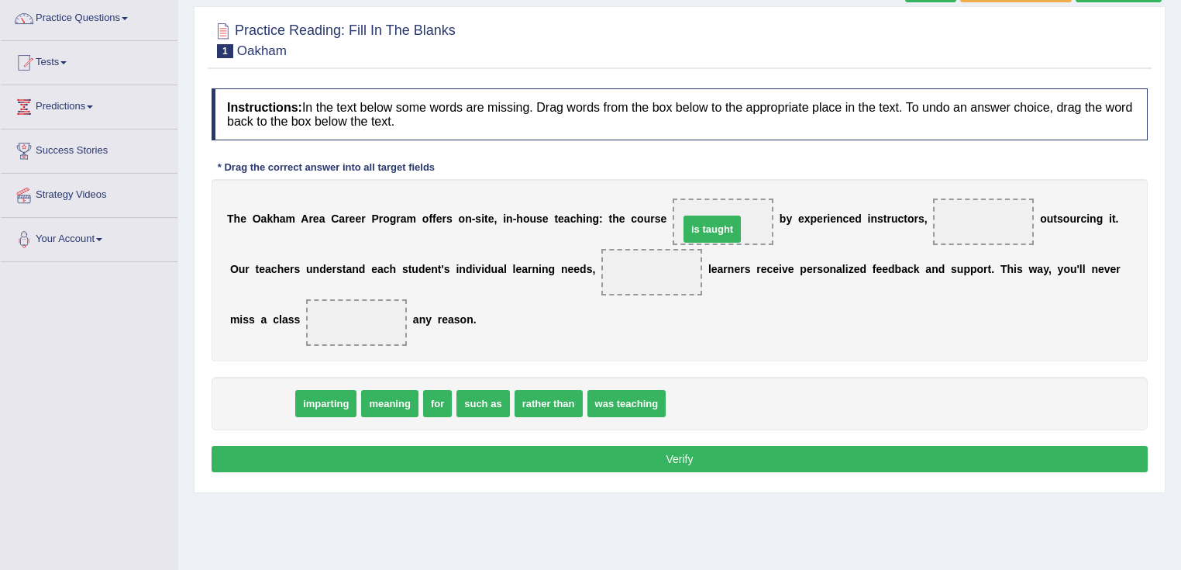
drag, startPoint x: 277, startPoint y: 398, endPoint x: 728, endPoint y: 223, distance: 482.9
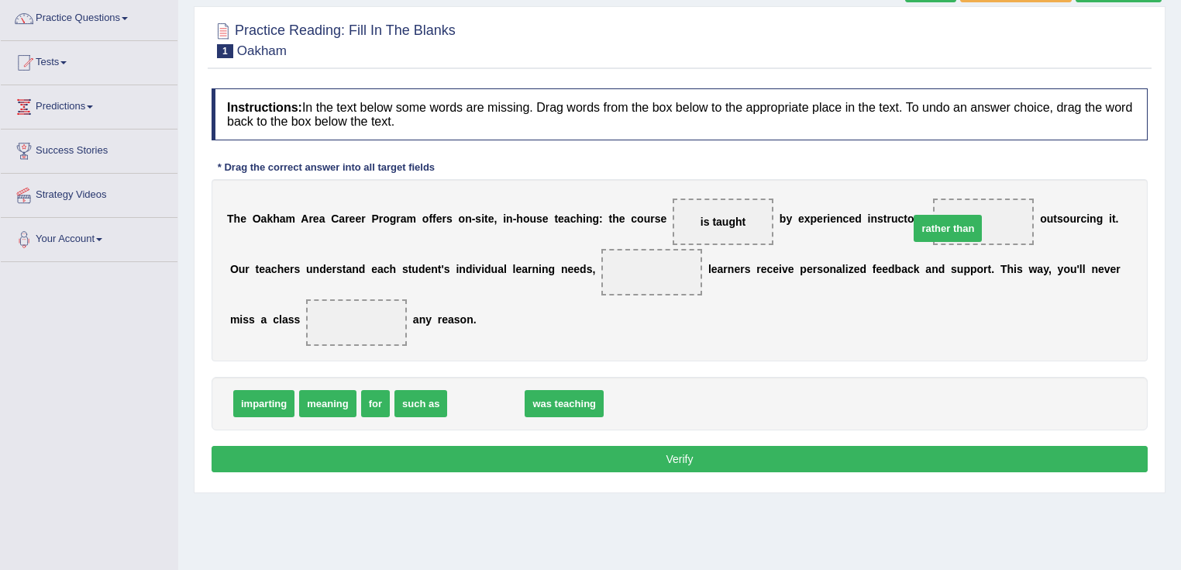
drag, startPoint x: 490, startPoint y: 400, endPoint x: 952, endPoint y: 225, distance: 494.0
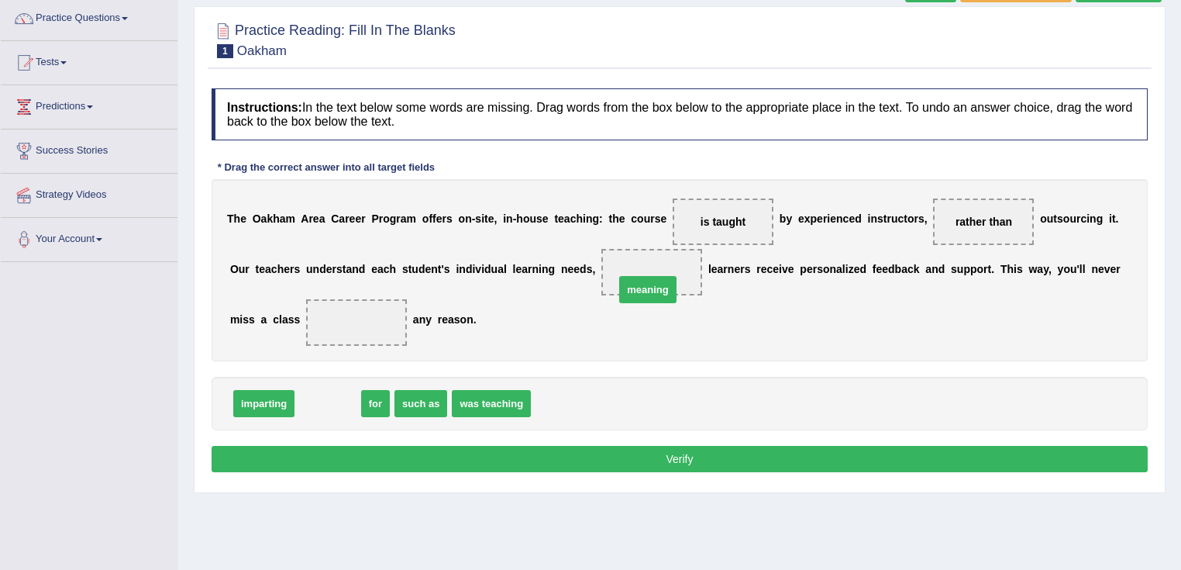
drag, startPoint x: 342, startPoint y: 405, endPoint x: 662, endPoint y: 291, distance: 339.8
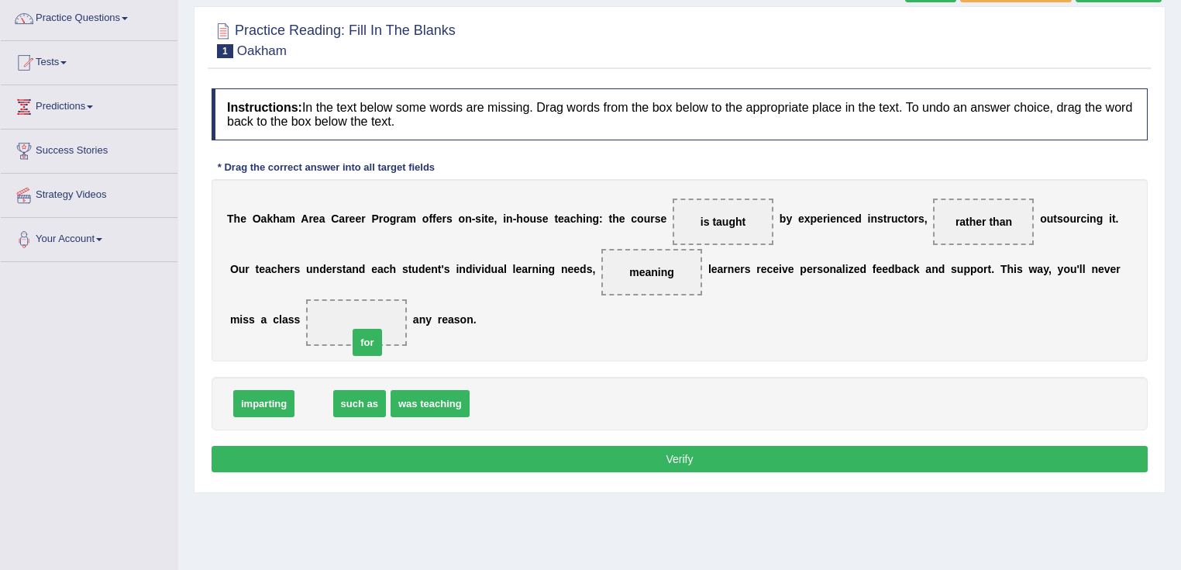
drag, startPoint x: 313, startPoint y: 399, endPoint x: 367, endPoint y: 338, distance: 81.3
click at [673, 449] on button "Verify" at bounding box center [680, 459] width 936 height 26
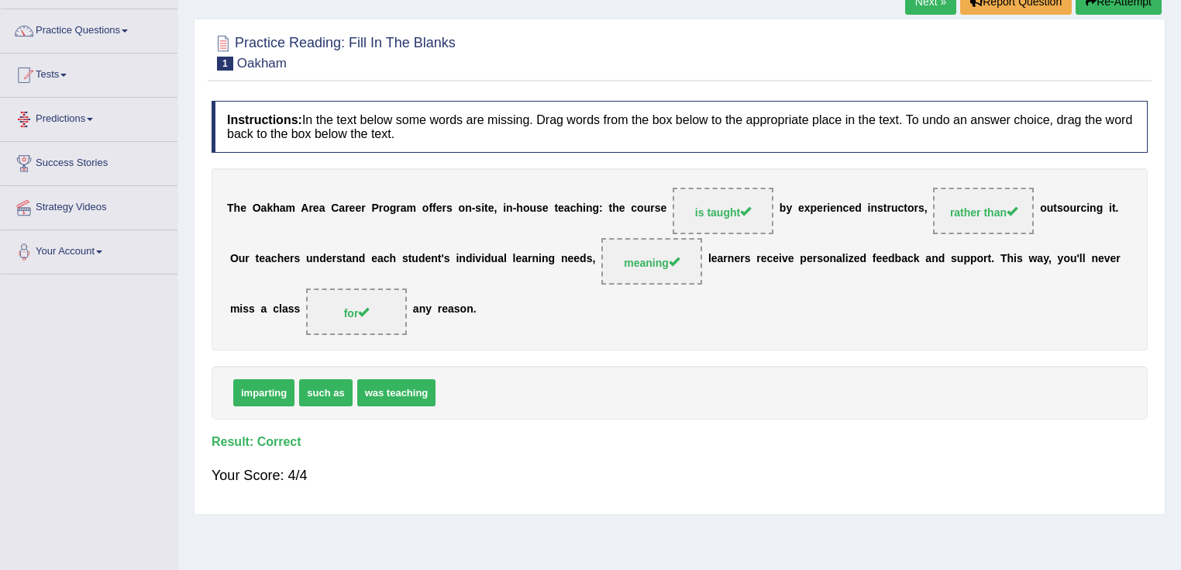
scroll to position [0, 0]
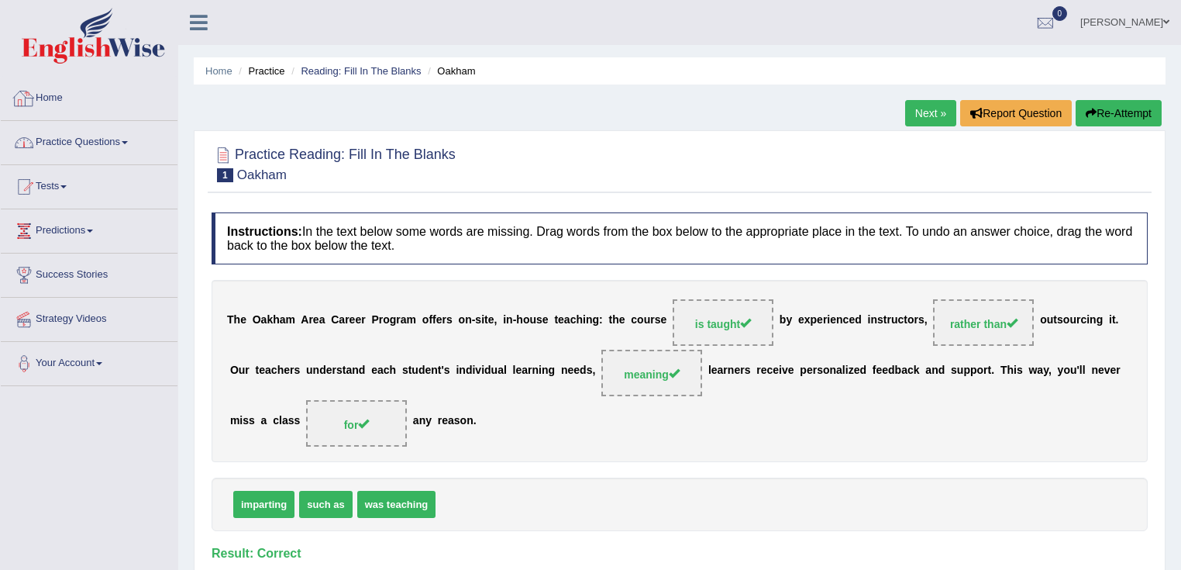
click at [117, 155] on link "Practice Questions" at bounding box center [89, 140] width 177 height 39
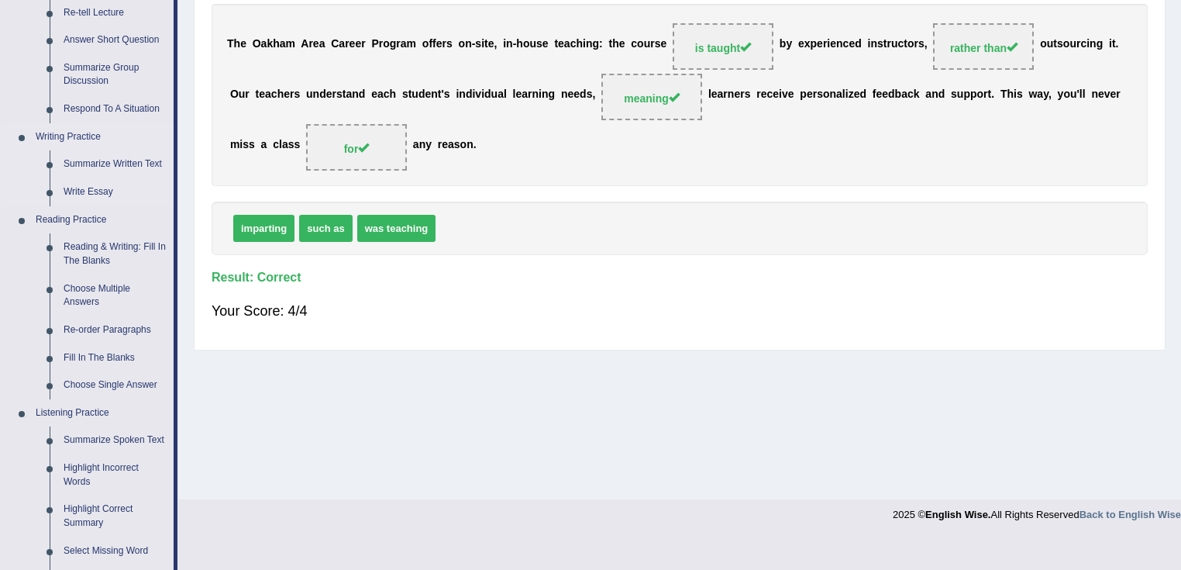
scroll to position [372, 0]
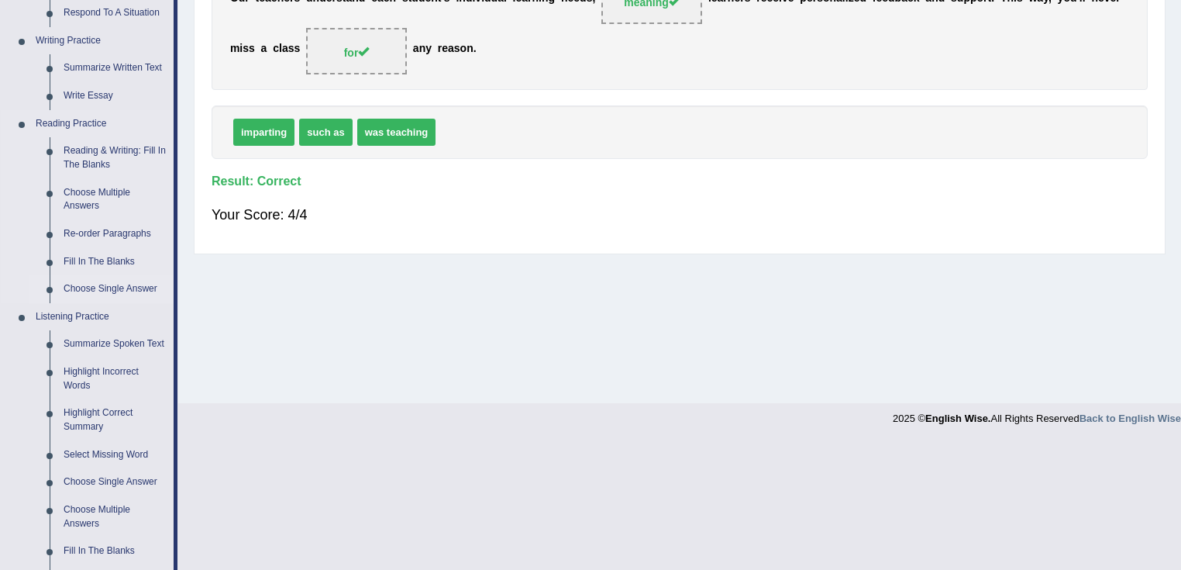
click at [115, 286] on link "Choose Single Answer" at bounding box center [115, 289] width 117 height 28
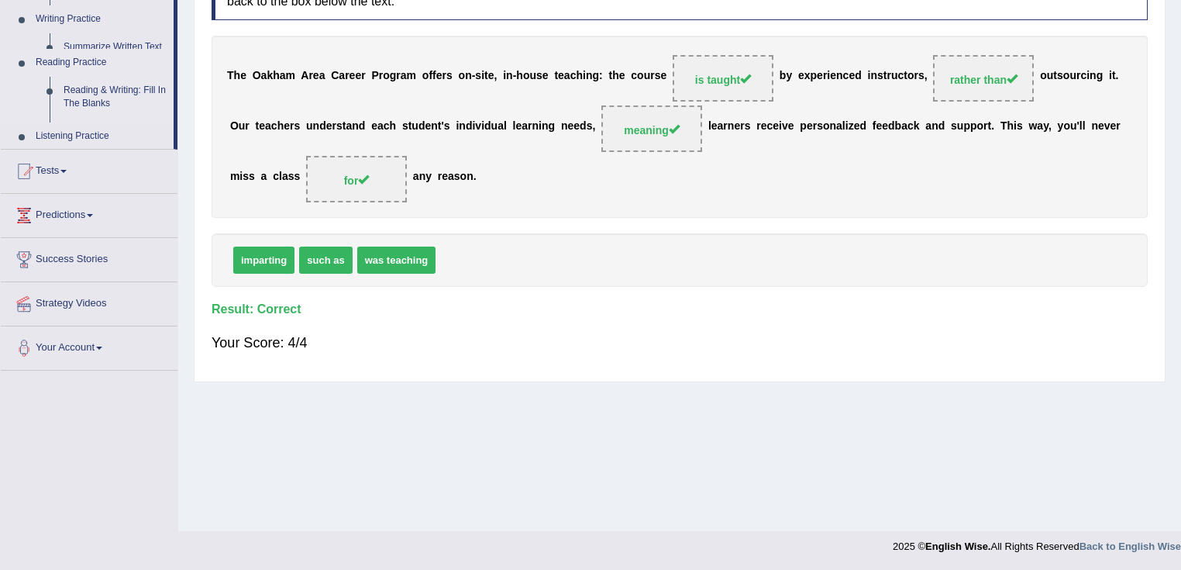
scroll to position [244, 0]
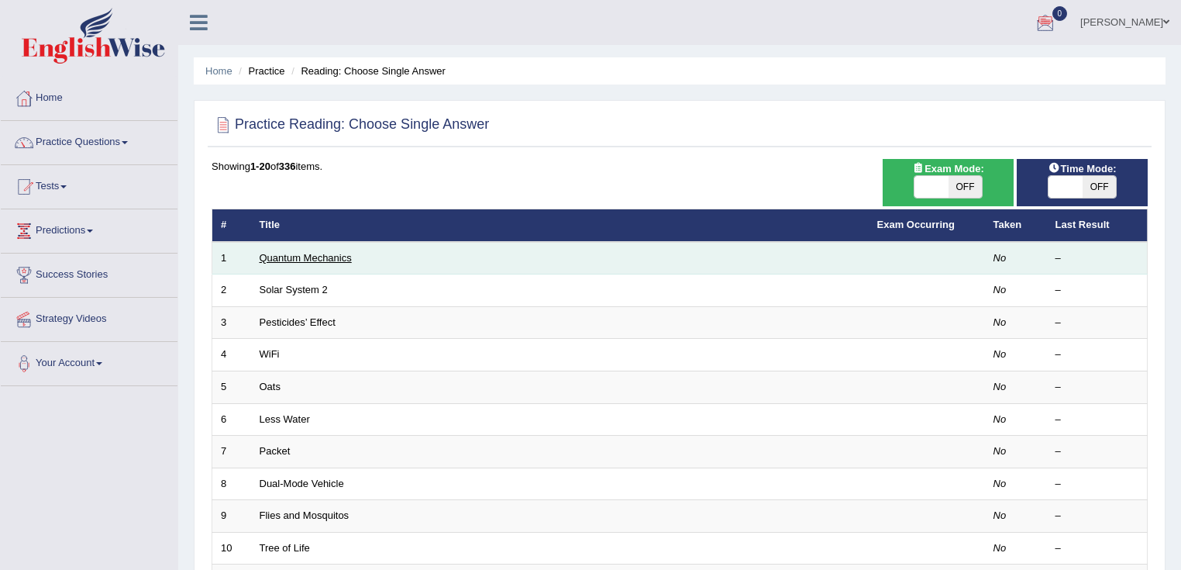
click at [302, 254] on link "Quantum Mechanics" at bounding box center [306, 258] width 92 height 12
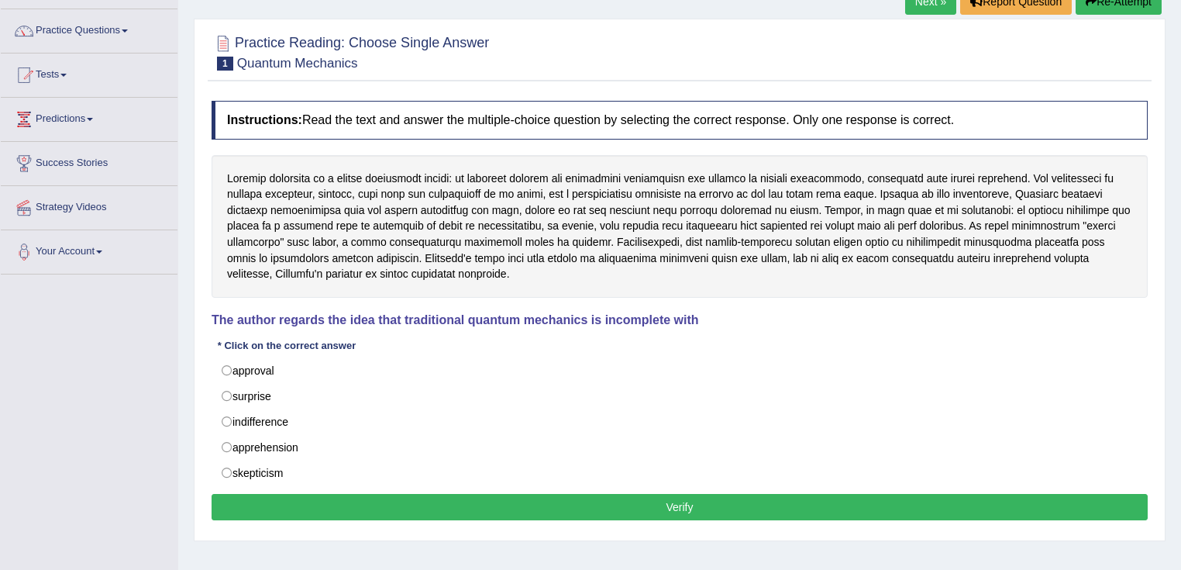
scroll to position [124, 0]
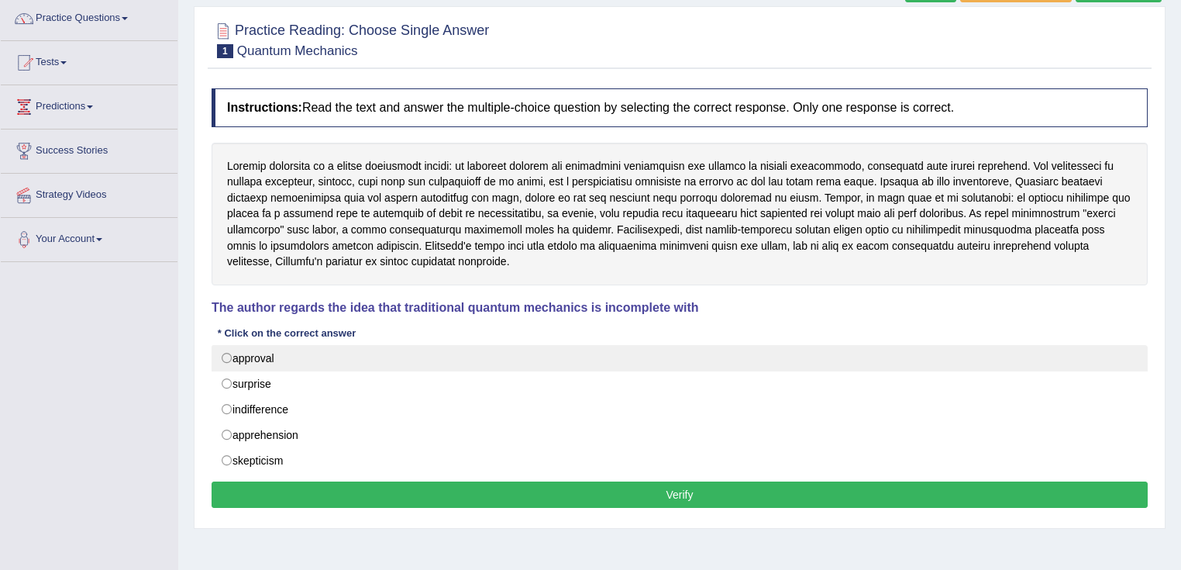
click at [299, 367] on label "approval" at bounding box center [680, 358] width 936 height 26
radio input "true"
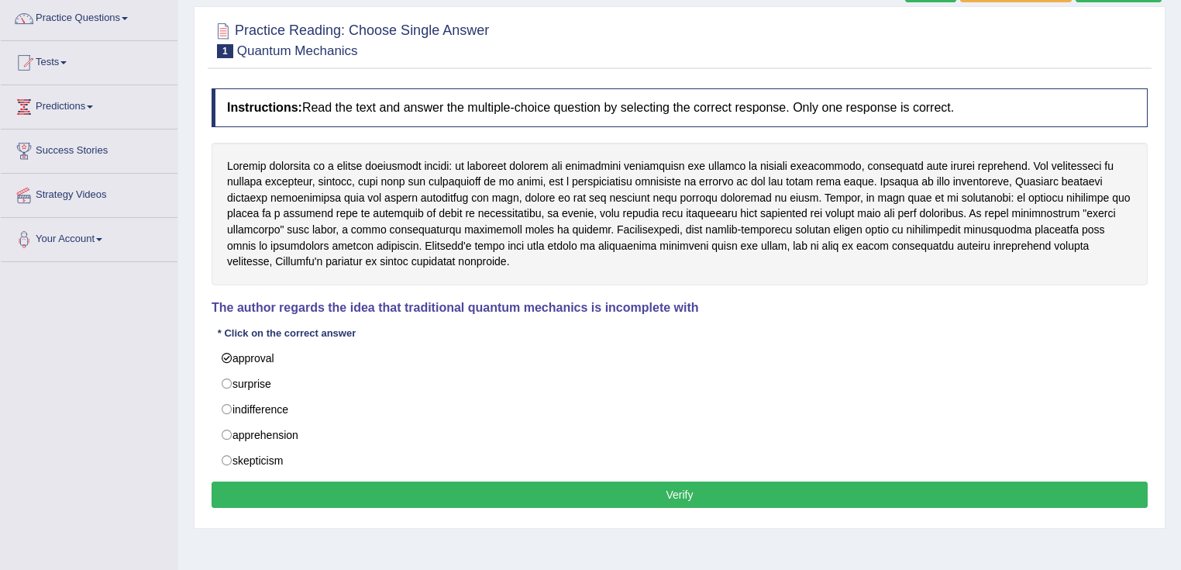
click at [774, 493] on button "Verify" at bounding box center [680, 494] width 936 height 26
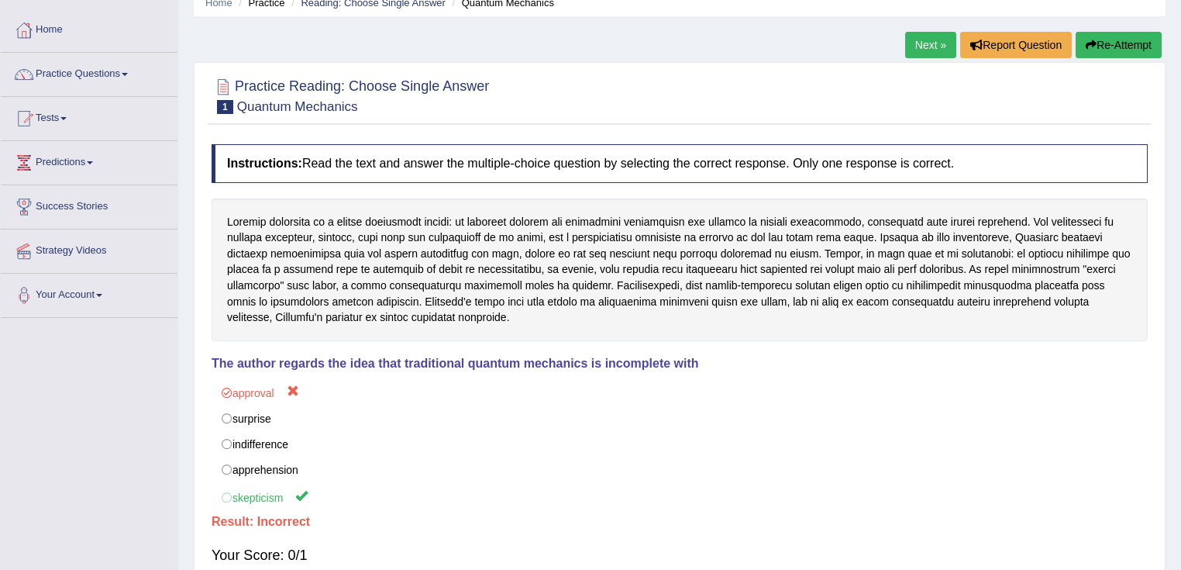
scroll to position [0, 0]
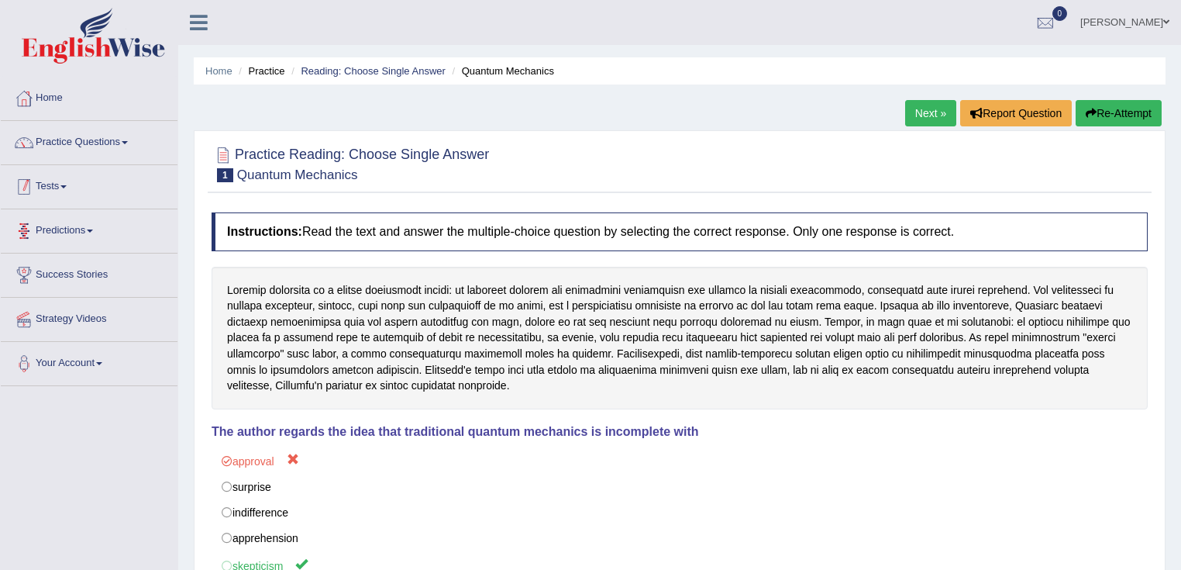
click at [89, 145] on link "Practice Questions" at bounding box center [89, 140] width 177 height 39
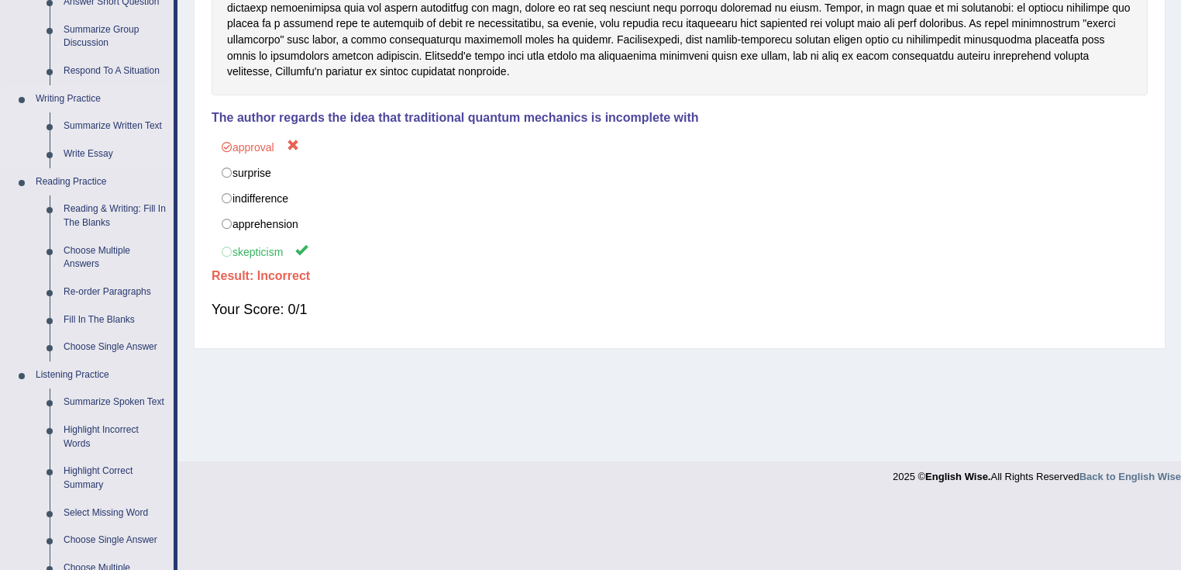
scroll to position [310, 0]
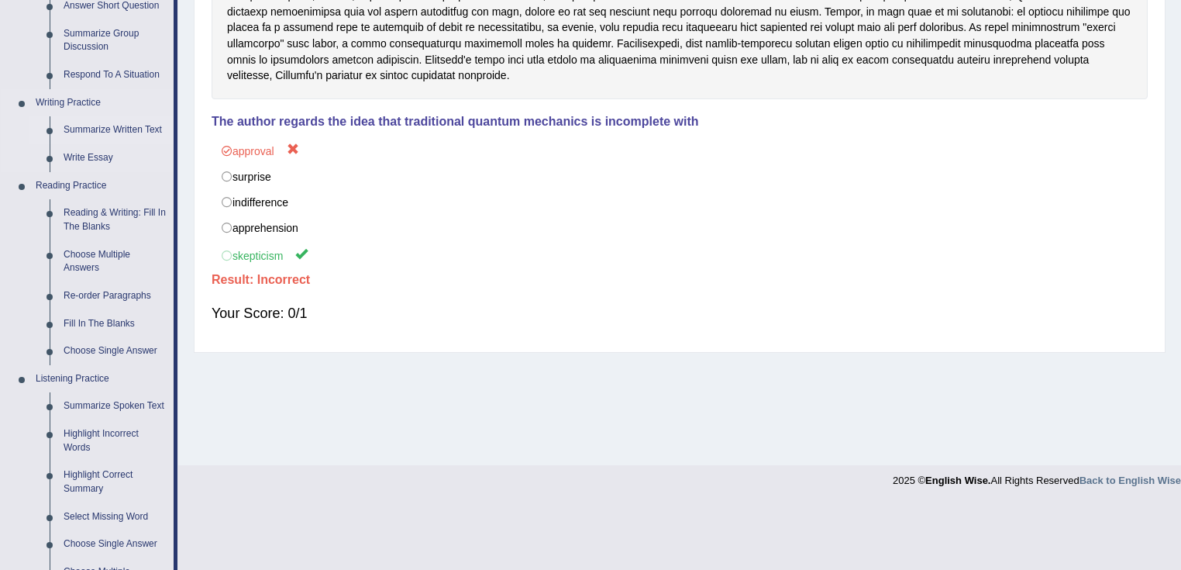
click at [98, 133] on link "Summarize Written Text" at bounding box center [115, 130] width 117 height 28
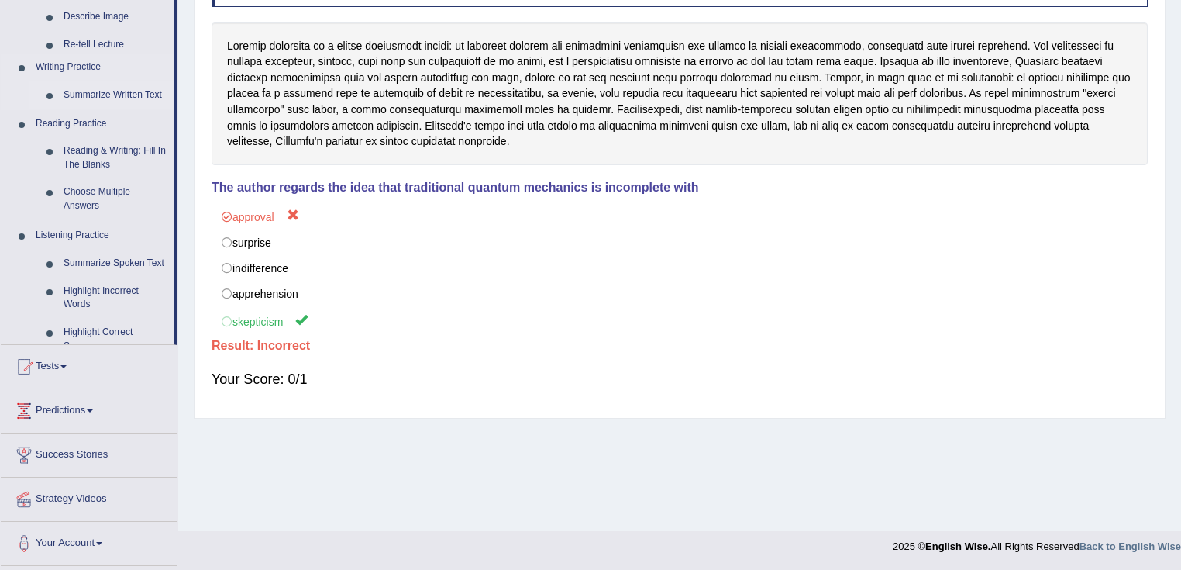
scroll to position [244, 0]
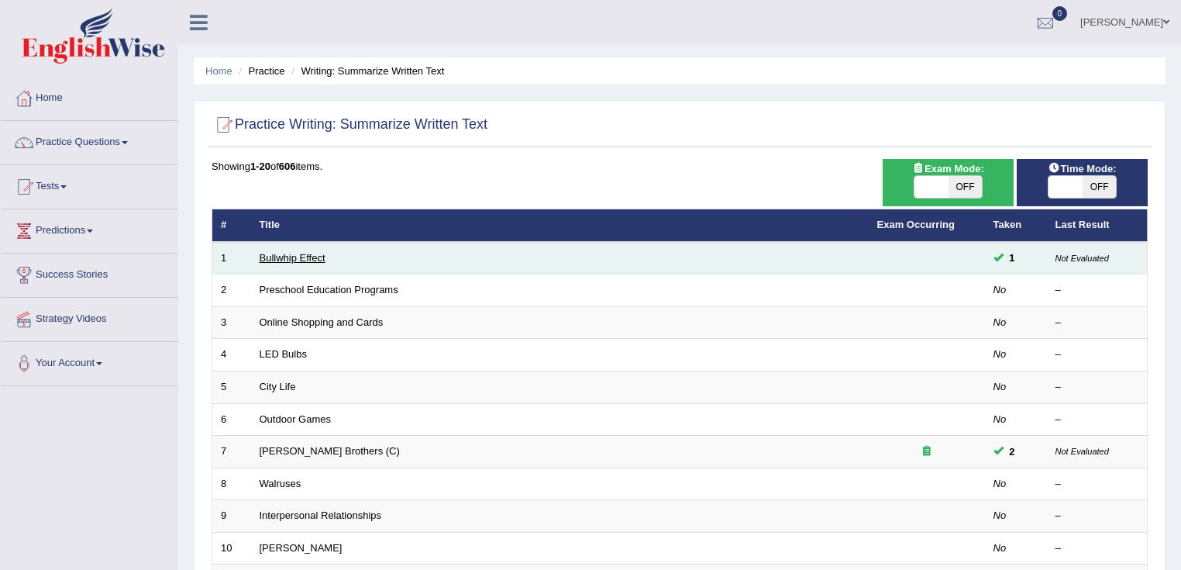
click at [281, 254] on link "Bullwhip Effect" at bounding box center [293, 258] width 66 height 12
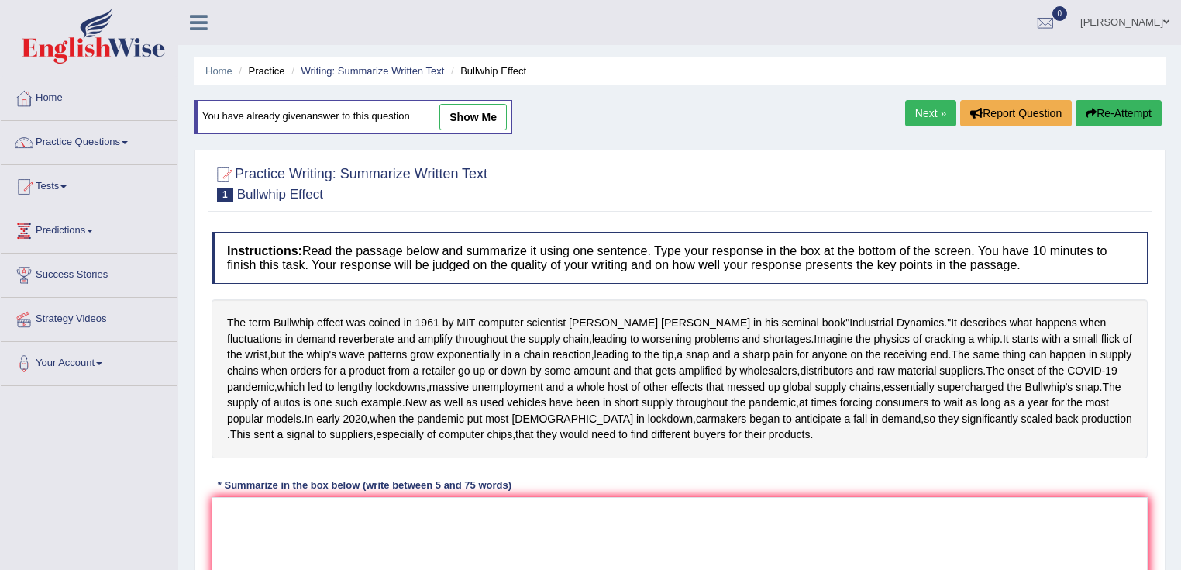
click at [474, 118] on link "show me" at bounding box center [472, 117] width 67 height 26
type textarea "The passage outlines Bullwhip effect during the year [DATE], explaining that co…"
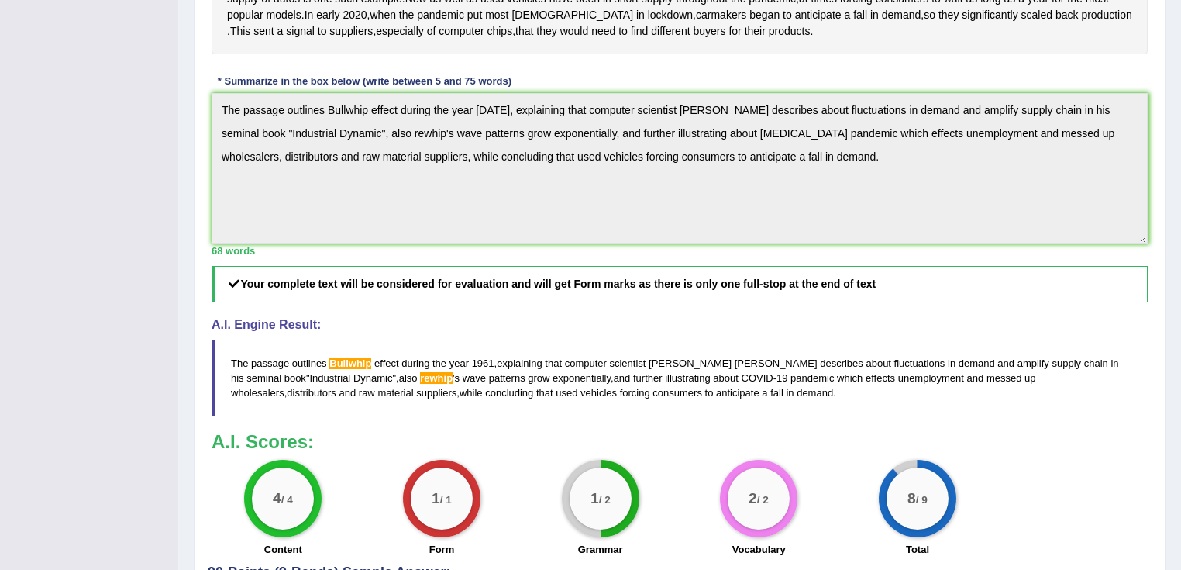
scroll to position [310, 0]
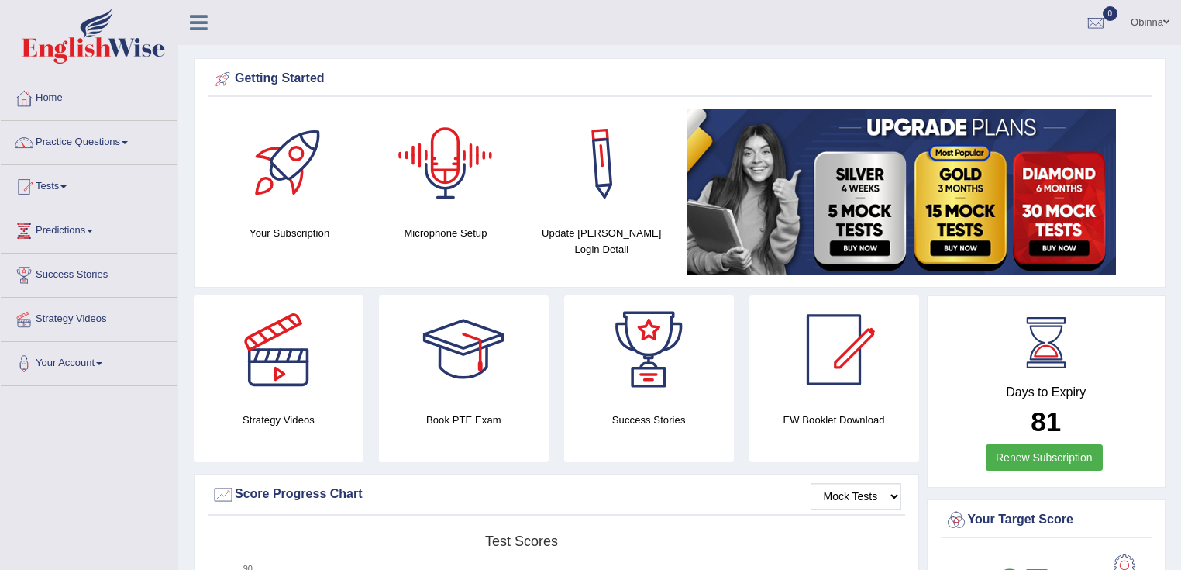
click at [1156, 16] on link "Obinna" at bounding box center [1150, 20] width 62 height 40
click at [119, 140] on link "Practice Questions" at bounding box center [89, 140] width 177 height 39
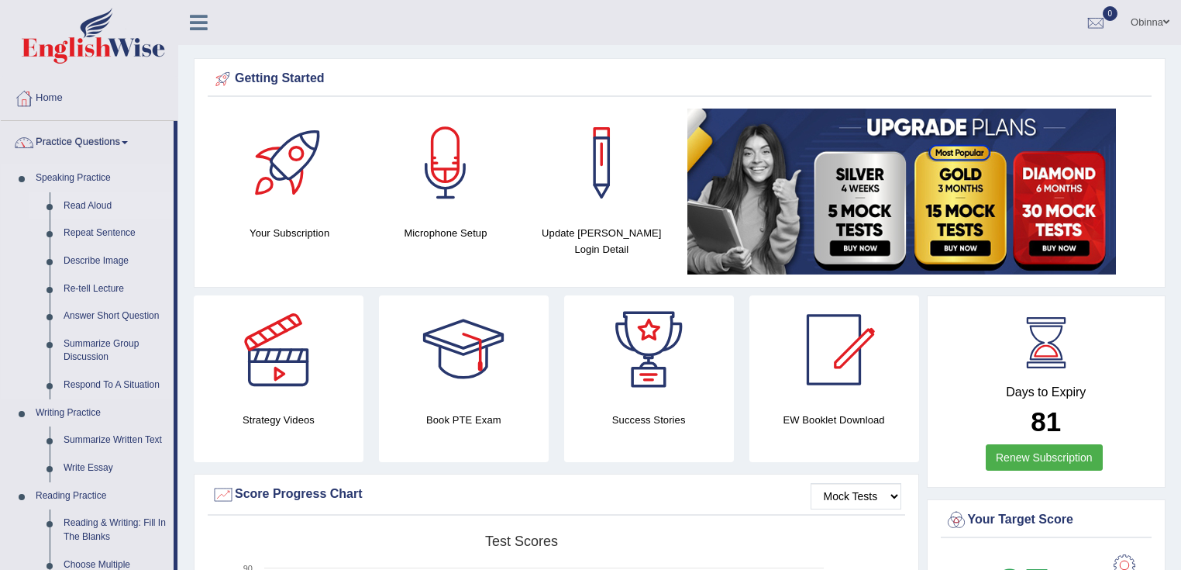
click at [84, 202] on link "Read Aloud" at bounding box center [115, 206] width 117 height 28
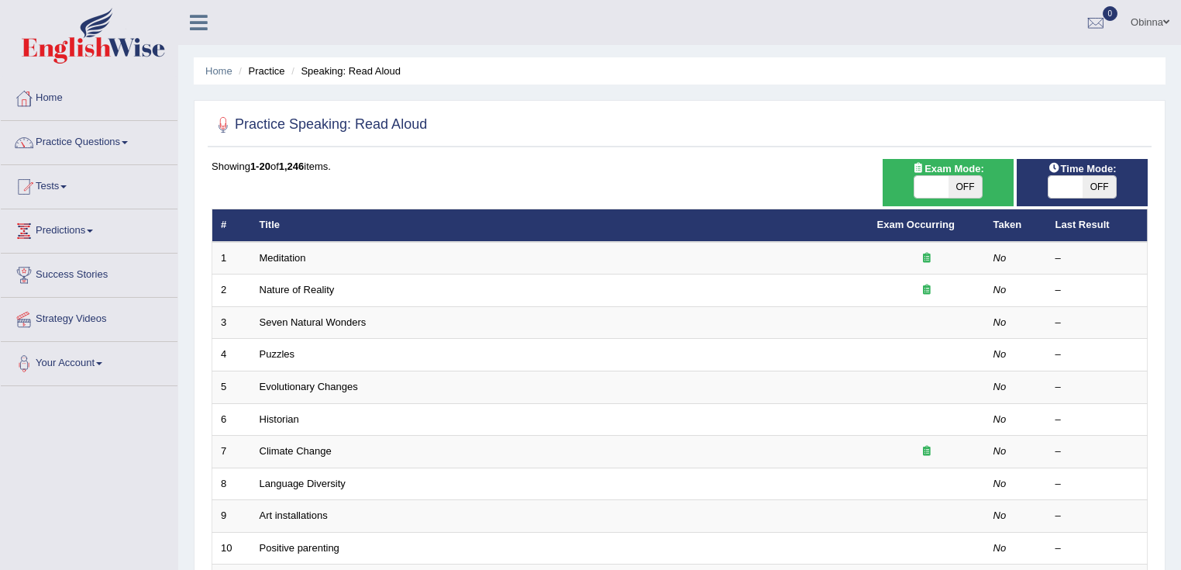
click at [1095, 179] on span "OFF" at bounding box center [1100, 187] width 34 height 22
checkbox input "true"
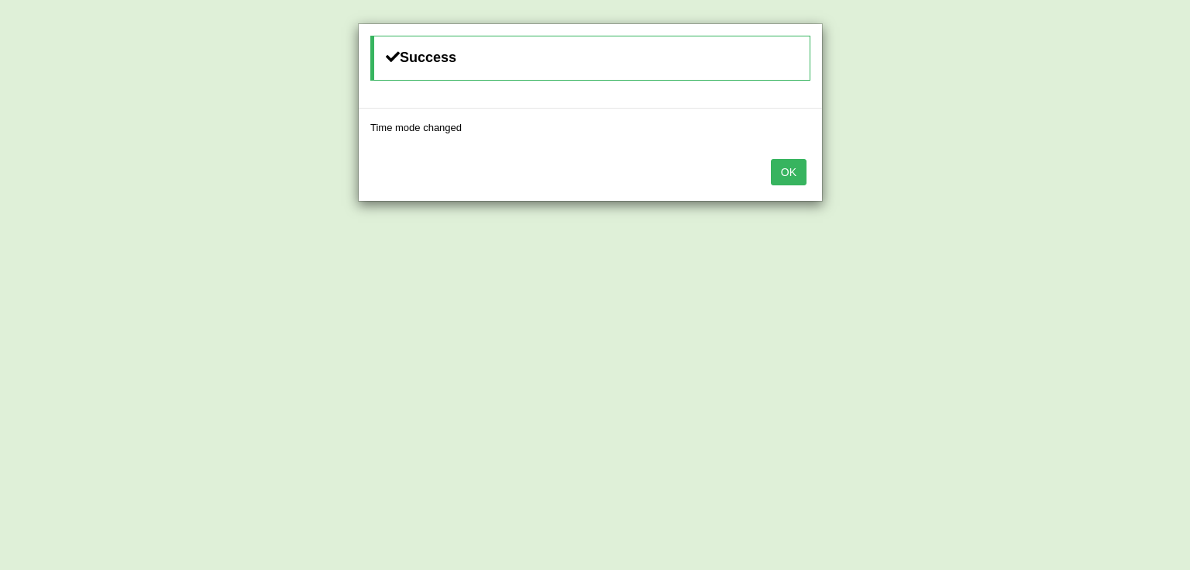
click at [781, 174] on button "OK" at bounding box center [789, 172] width 36 height 26
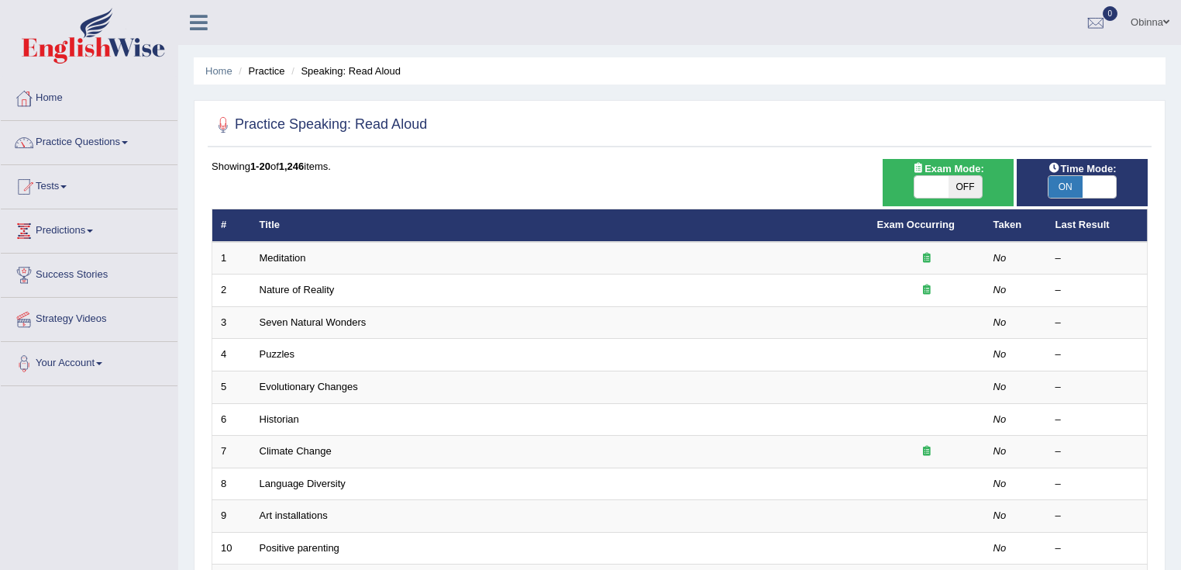
click at [129, 116] on li "Home" at bounding box center [89, 99] width 177 height 44
click at [126, 145] on link "Practice Questions" at bounding box center [89, 140] width 177 height 39
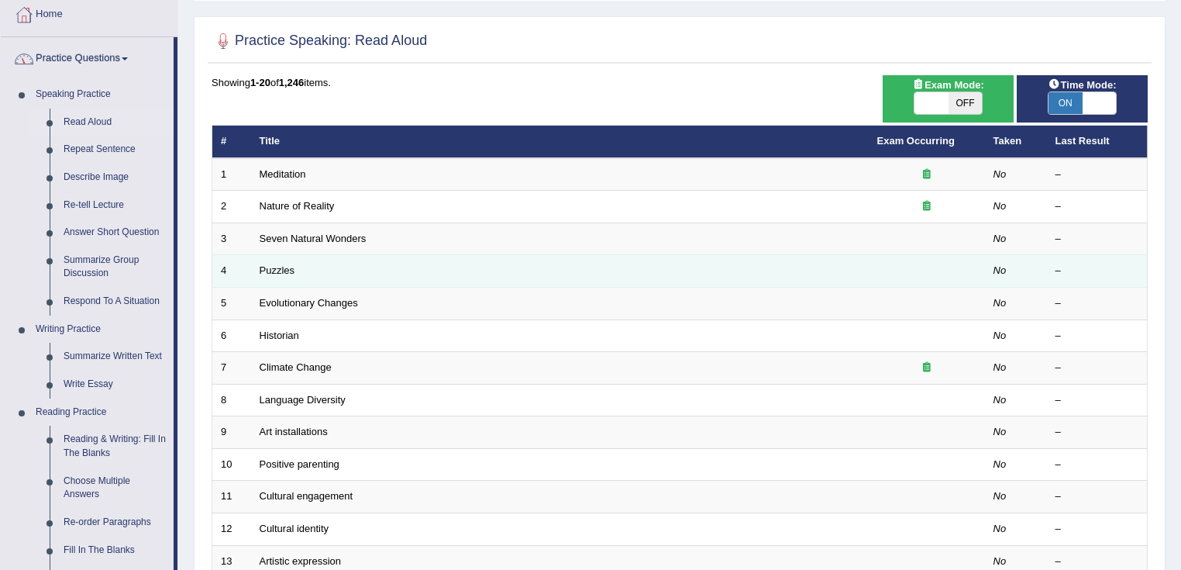
scroll to position [62, 0]
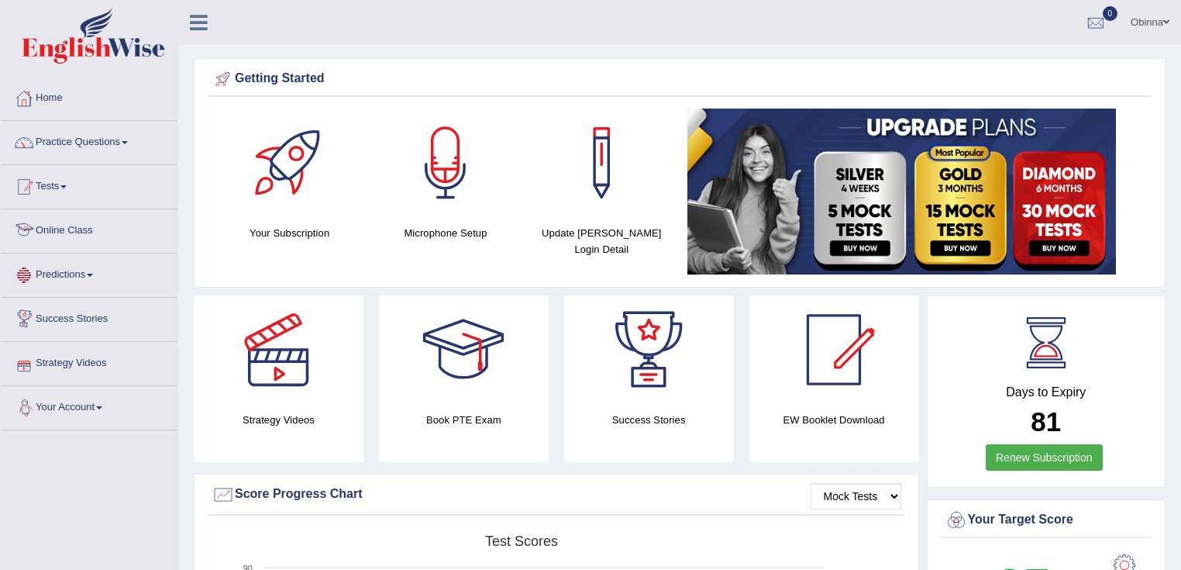
click at [67, 185] on span at bounding box center [63, 186] width 6 height 3
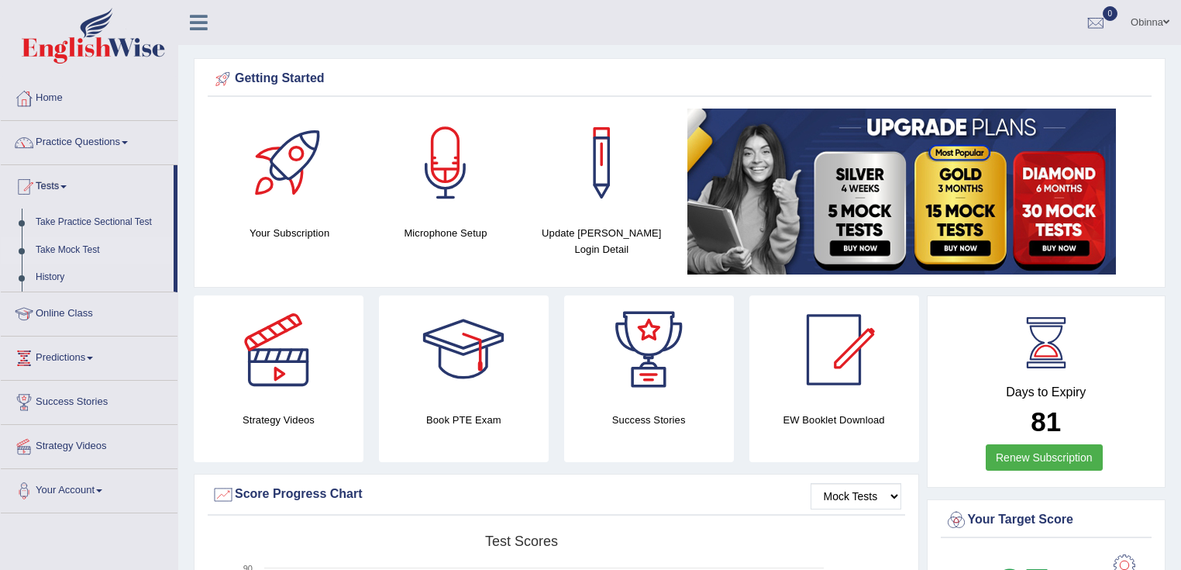
click at [81, 251] on link "Take Mock Test" at bounding box center [101, 250] width 145 height 28
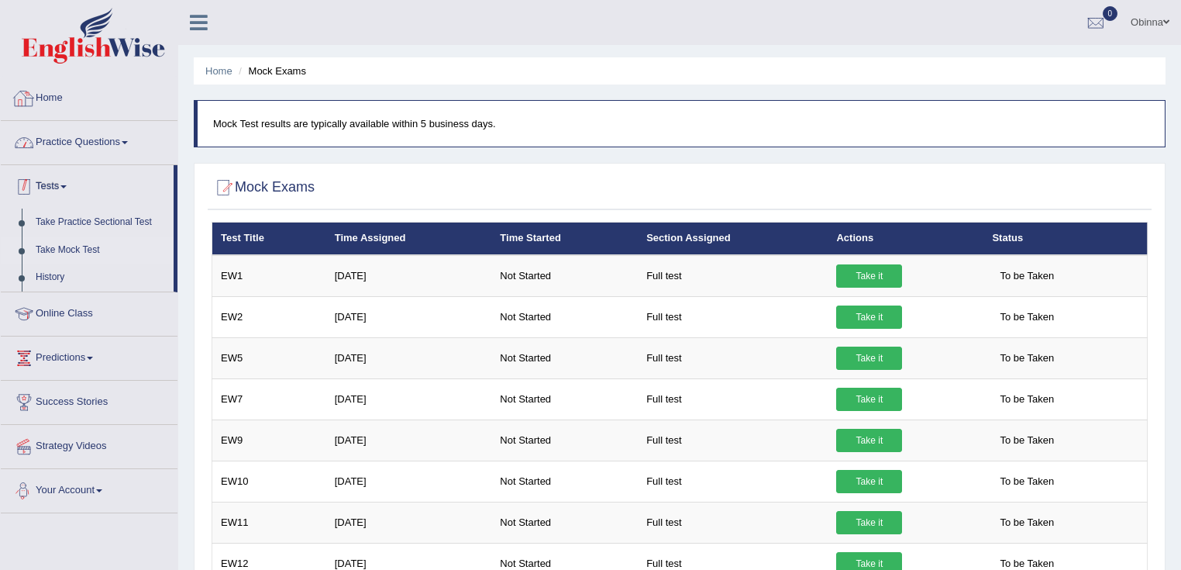
click at [60, 98] on link "Home" at bounding box center [89, 96] width 177 height 39
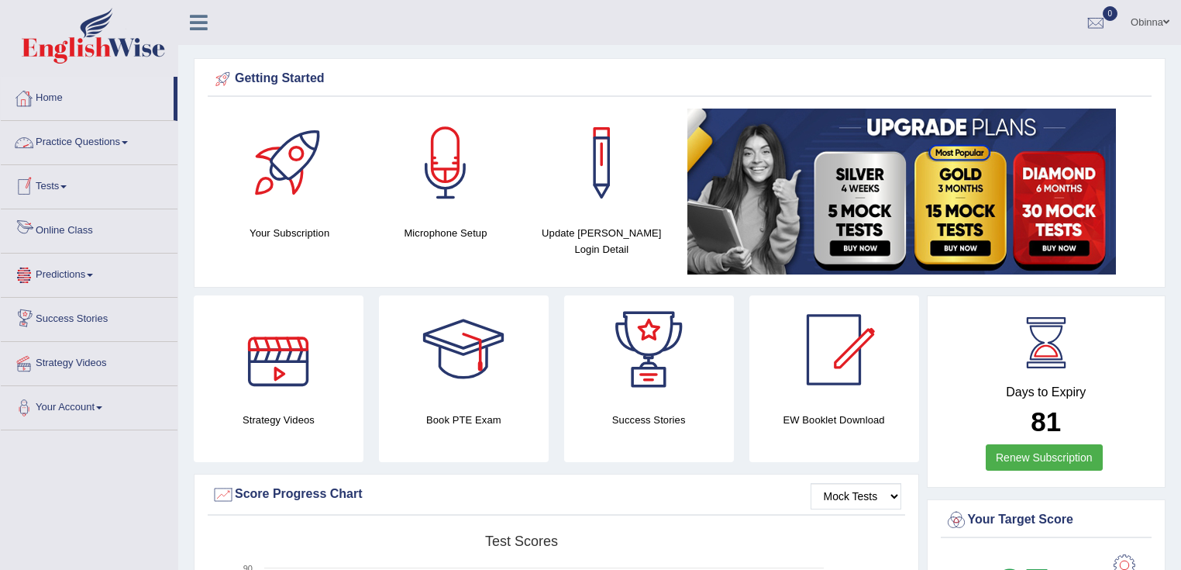
click at [128, 146] on link "Practice Questions" at bounding box center [89, 140] width 177 height 39
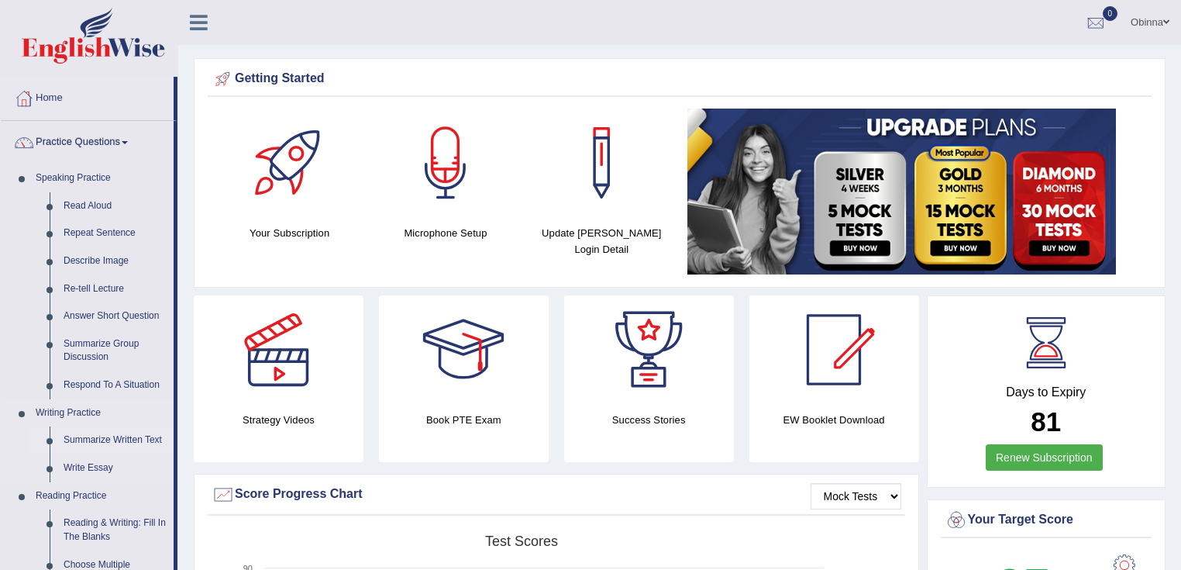
click at [148, 446] on link "Summarize Written Text" at bounding box center [115, 440] width 117 height 28
click at [131, 434] on link "Summarize Written Text" at bounding box center [115, 440] width 117 height 28
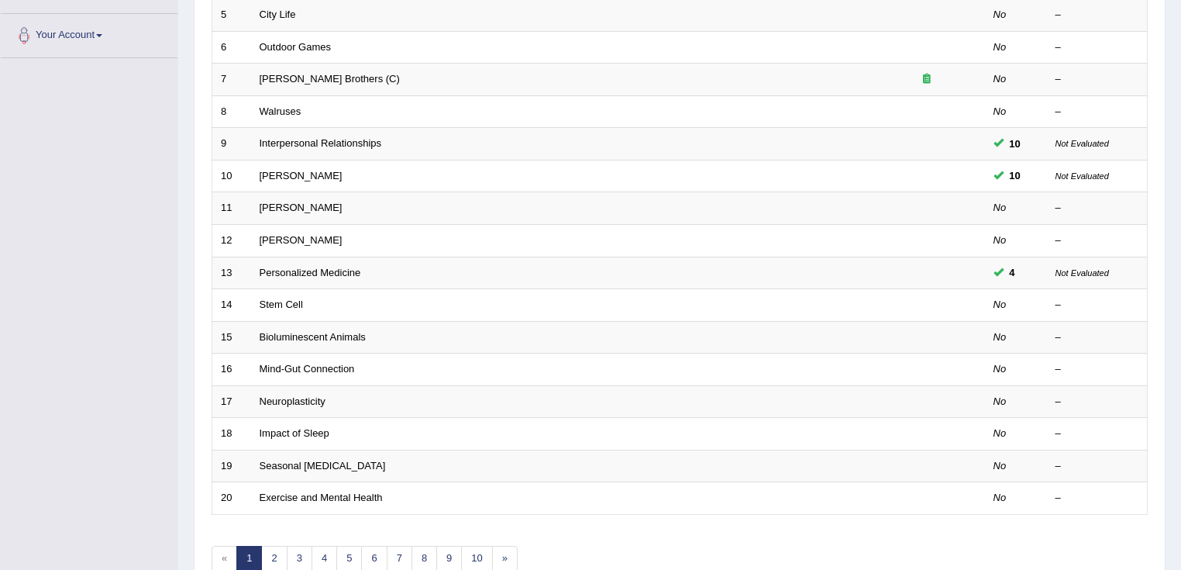
scroll to position [452, 0]
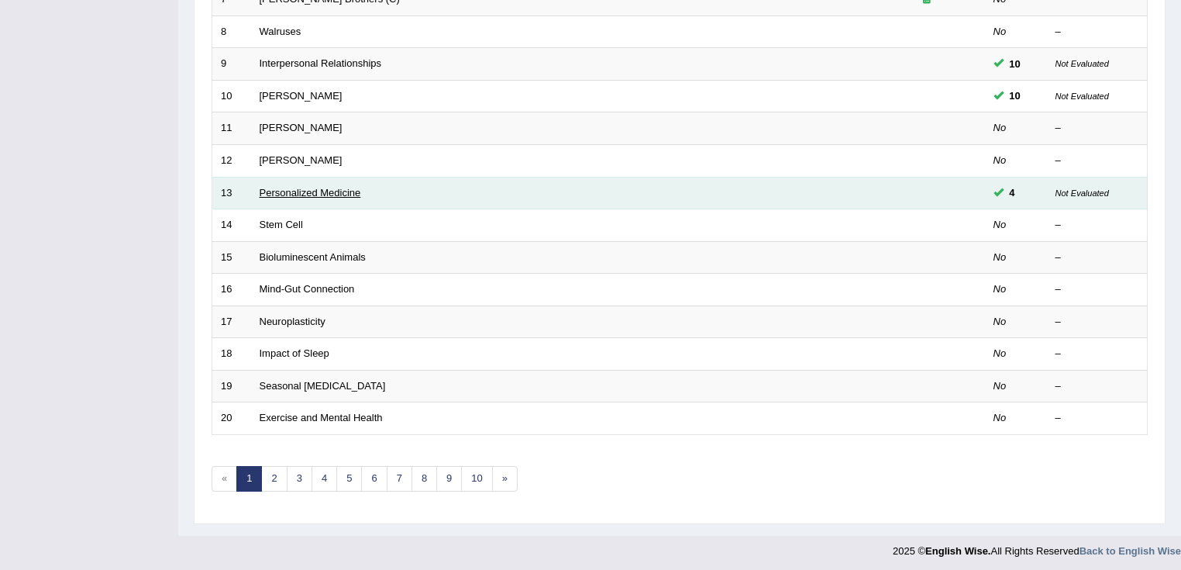
click at [337, 187] on link "Personalized Medicine" at bounding box center [311, 193] width 102 height 12
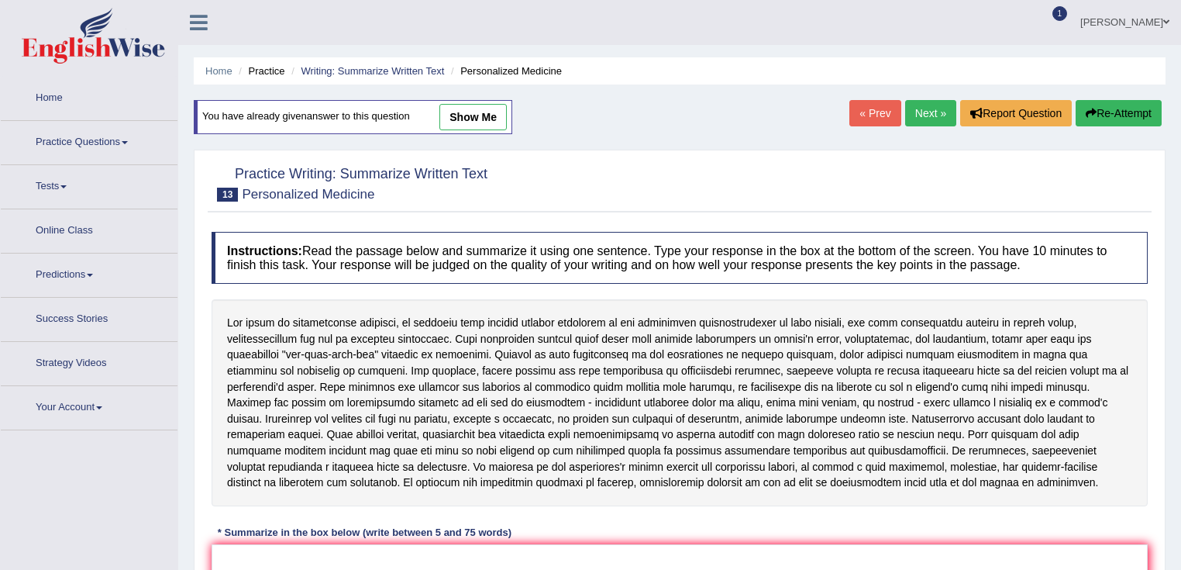
click at [474, 110] on link "show me" at bounding box center [472, 117] width 67 height 26
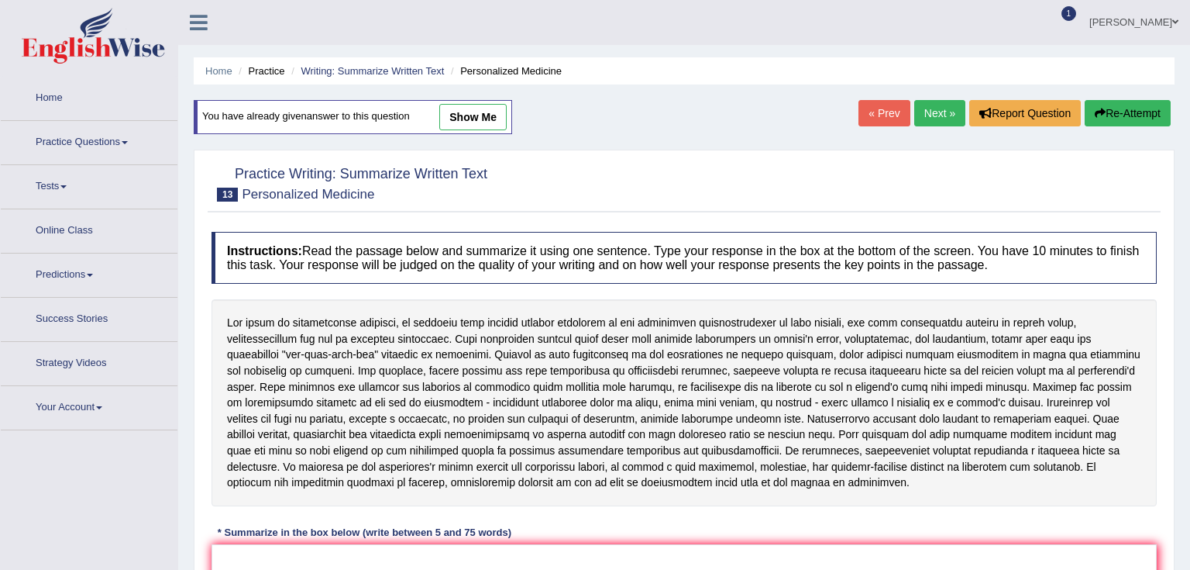
type textarea "The passage outlines personalized medicine as a part of medical treatment, expl…"
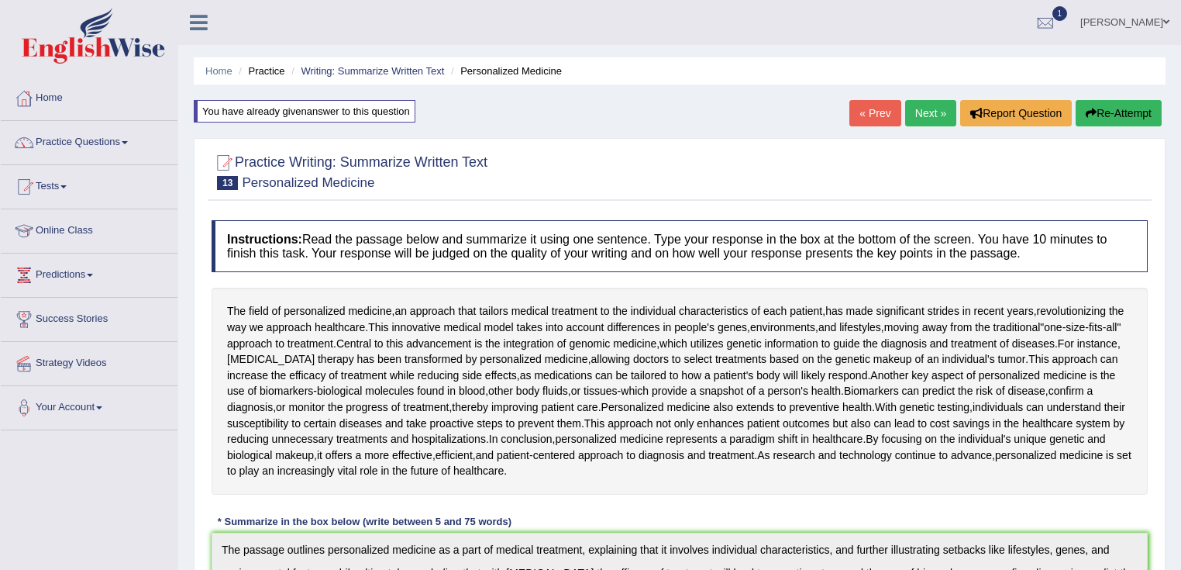
click at [949, 114] on link "Next »" at bounding box center [930, 113] width 51 height 26
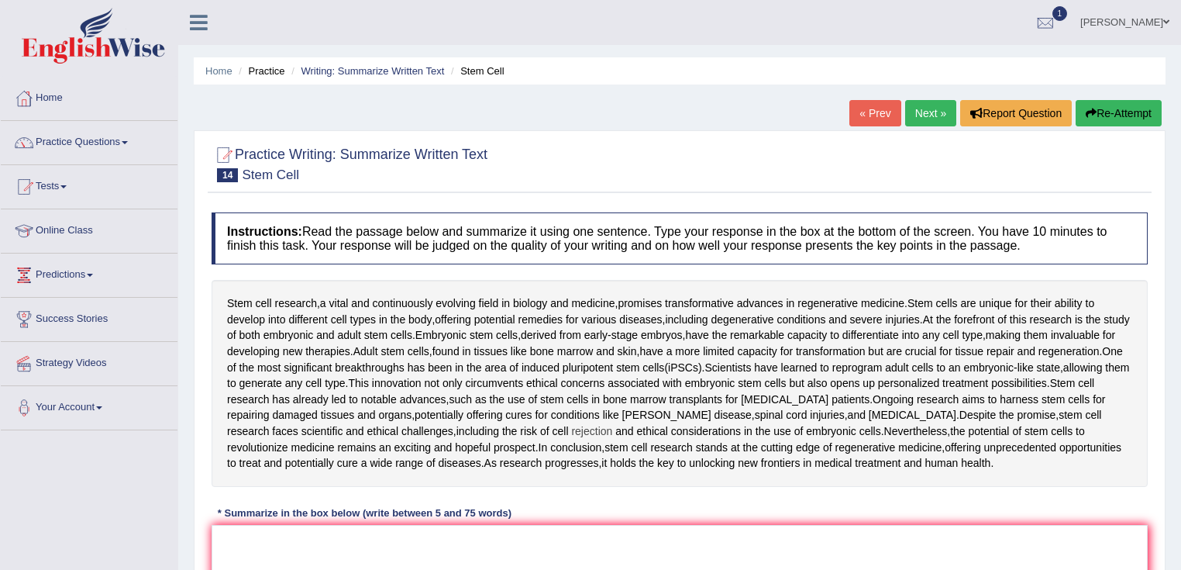
scroll to position [124, 0]
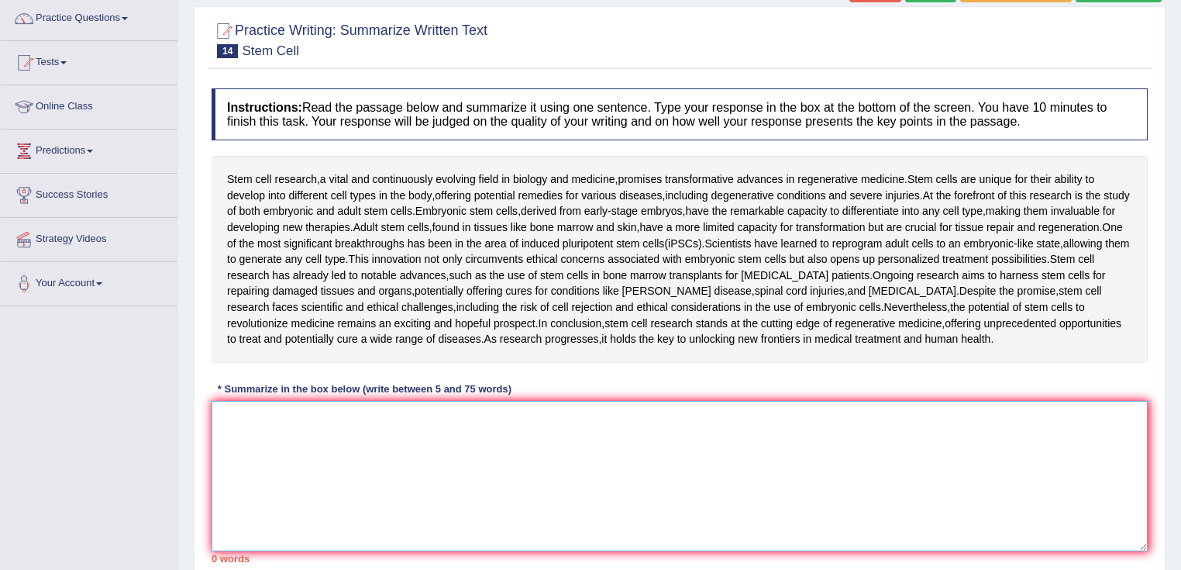
click at [614, 450] on textarea at bounding box center [680, 476] width 936 height 150
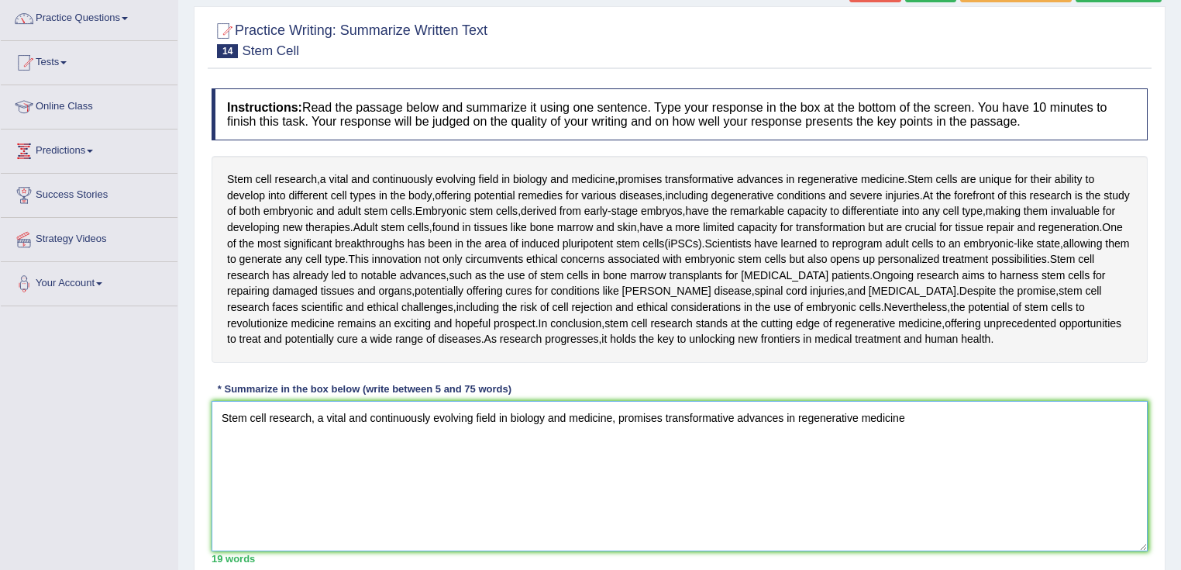
drag, startPoint x: 433, startPoint y: 417, endPoint x: 345, endPoint y: 415, distance: 88.4
click at [345, 415] on textarea "Stem cell research, a vital and continuously evolving field in biology and medi…" at bounding box center [680, 476] width 936 height 150
click at [345, 487] on textarea "Stem cell research, a vital and continuously evolving field in biology and medi…" at bounding box center [680, 476] width 936 height 150
drag, startPoint x: 368, startPoint y: 418, endPoint x: 325, endPoint y: 418, distance: 43.4
click at [325, 418] on textarea "Stem cell research, a vital and continuously evolving field in biology and medi…" at bounding box center [680, 476] width 936 height 150
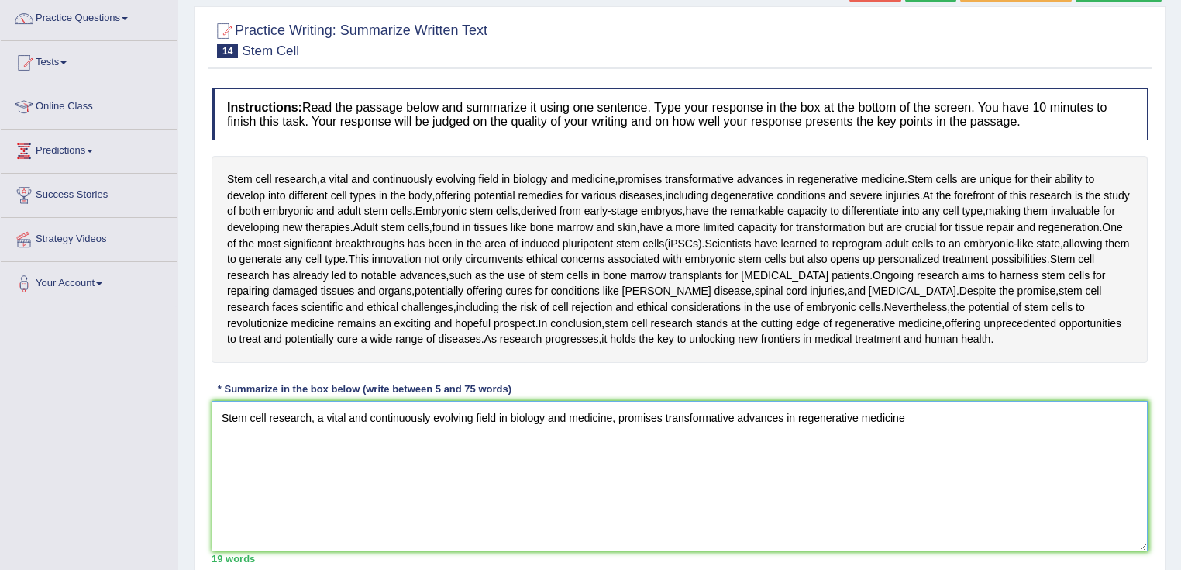
click at [340, 477] on textarea "Stem cell research, a vital and continuously evolving field in biology and medi…" at bounding box center [680, 476] width 936 height 150
drag, startPoint x: 439, startPoint y: 419, endPoint x: 347, endPoint y: 422, distance: 92.3
click at [347, 422] on textarea "Stem cell research, a vital and continuously evolving field in biology and medi…" at bounding box center [680, 476] width 936 height 150
drag, startPoint x: 484, startPoint y: 422, endPoint x: 424, endPoint y: 435, distance: 61.1
click at [424, 435] on textarea "Stem cell research, a vital evolving field in biology and medicine, promises tr…" at bounding box center [680, 476] width 936 height 150
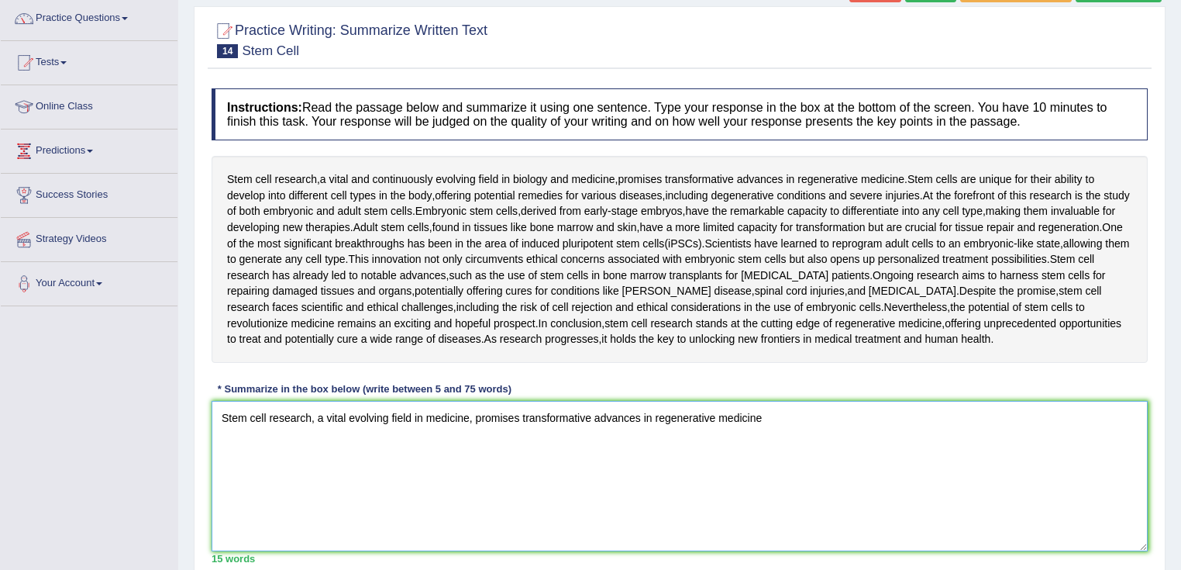
drag, startPoint x: 799, startPoint y: 412, endPoint x: 639, endPoint y: 425, distance: 160.9
click at [639, 425] on textarea "Stem cell research, a vital evolving field in medicine, promises transformative…" at bounding box center [680, 476] width 936 height 150
drag, startPoint x: 667, startPoint y: 421, endPoint x: 694, endPoint y: 447, distance: 37.3
click at [694, 447] on textarea "Stem cell research, a vital evolving field in medicine, promises transformative…" at bounding box center [680, 476] width 936 height 150
drag, startPoint x: 765, startPoint y: 419, endPoint x: 680, endPoint y: 460, distance: 94.6
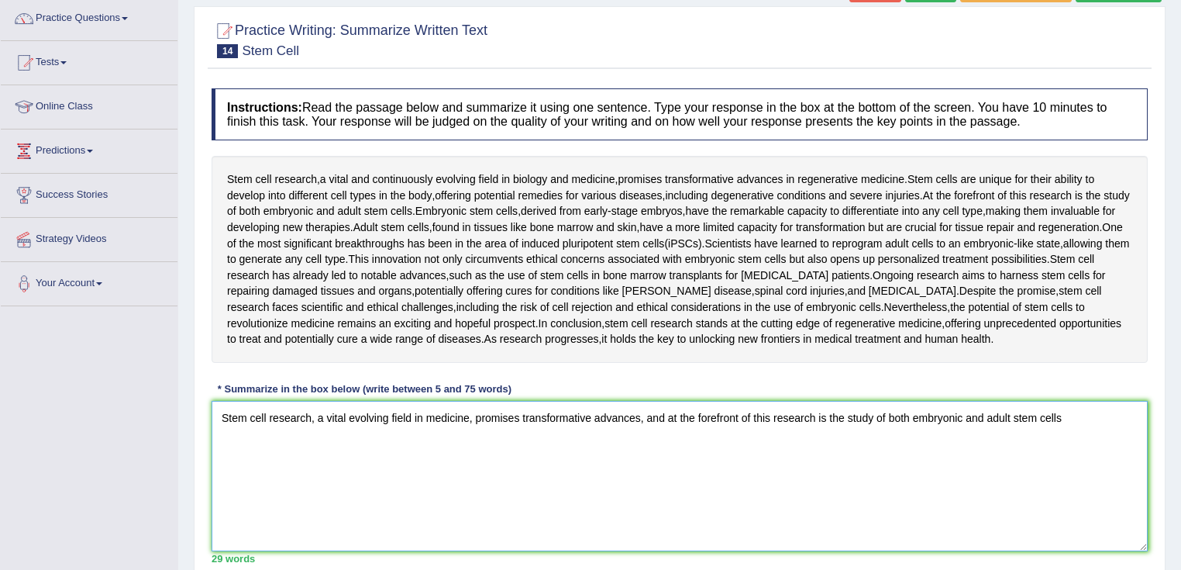
click at [707, 418] on textarea "Stem cell research, a vital evolving field in medicine, promises transformative…" at bounding box center [680, 476] width 936 height 150
drag, startPoint x: 682, startPoint y: 462, endPoint x: 698, endPoint y: 439, distance: 27.3
click at [683, 458] on textarea "Stem cell research, a vital evolving field in medicine, promises transformative…" at bounding box center [680, 476] width 936 height 150
drag, startPoint x: 749, startPoint y: 415, endPoint x: 679, endPoint y: 422, distance: 70.1
click at [679, 422] on textarea "Stem cell research, a vital evolving field in medicine, promises transformative…" at bounding box center [680, 476] width 936 height 150
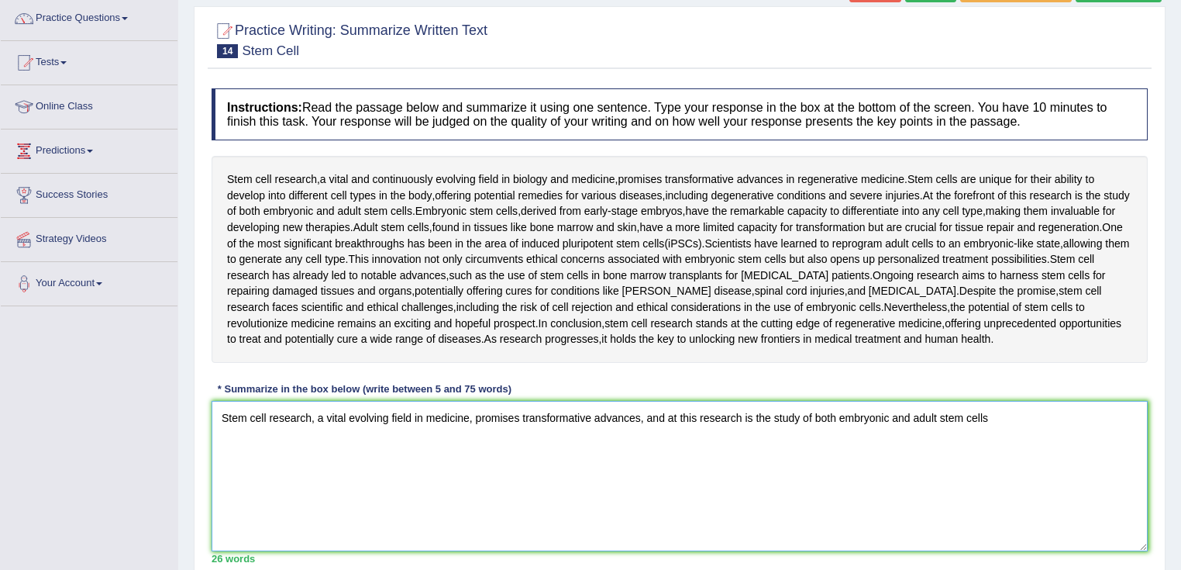
click at [1004, 423] on textarea "Stem cell research, a vital evolving field in medicine, promises transformative…" at bounding box center [680, 476] width 936 height 150
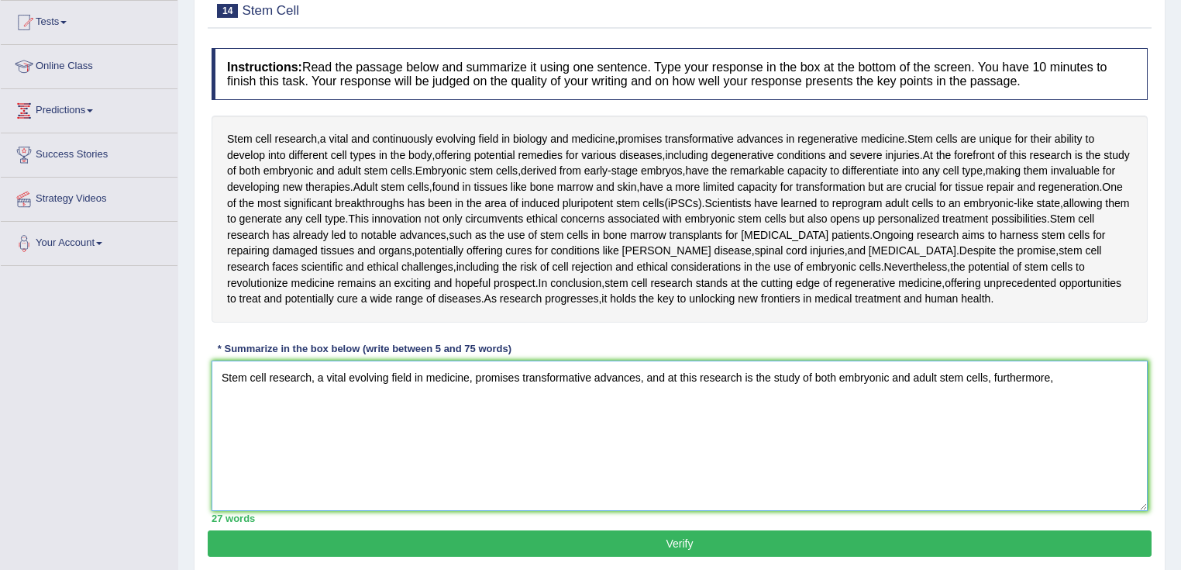
scroll to position [186, 0]
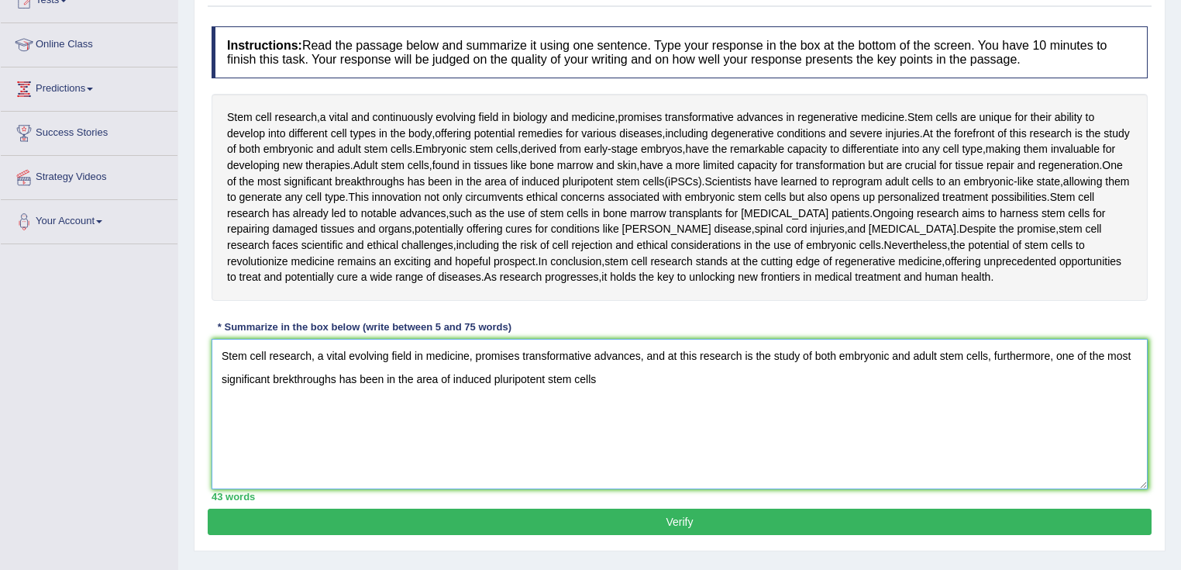
drag, startPoint x: 1087, startPoint y: 357, endPoint x: 1058, endPoint y: 358, distance: 29.5
click at [1058, 358] on textarea "Stem cell research, a vital evolving field in medicine, promises transformative…" at bounding box center [680, 414] width 936 height 150
click at [285, 381] on textarea "Stem cell research, a vital evolving field in medicine, promises transformative…" at bounding box center [680, 414] width 936 height 150
click at [660, 431] on textarea "Stem cell research, a vital evolving field in medicine, promises transformative…" at bounding box center [680, 414] width 936 height 150
drag, startPoint x: 496, startPoint y: 376, endPoint x: 419, endPoint y: 388, distance: 78.4
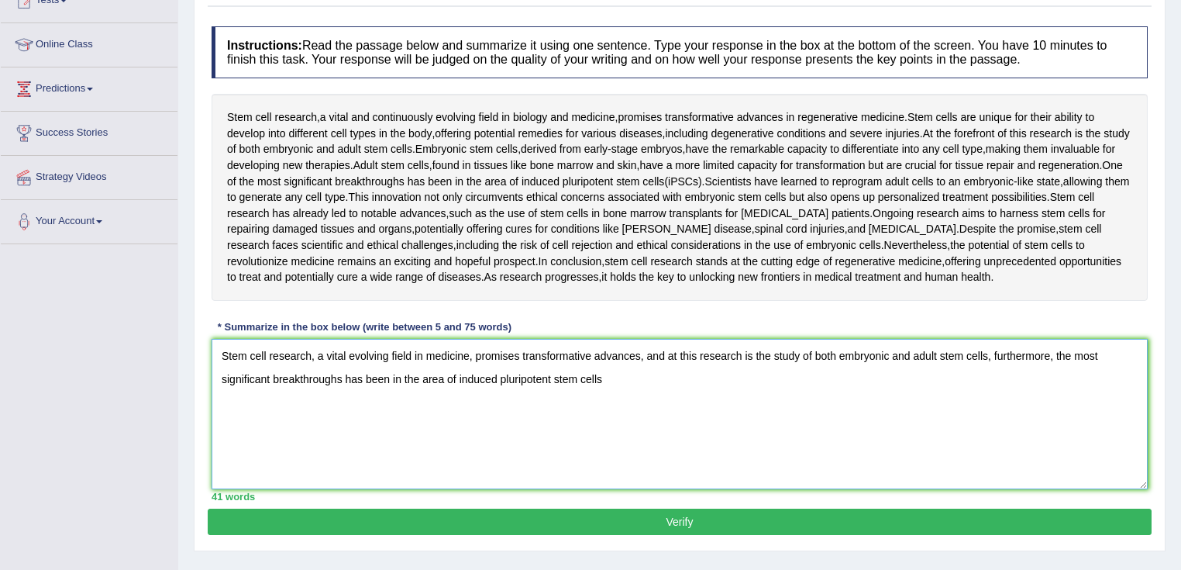
click at [419, 388] on textarea "Stem cell research, a vital evolving field in medicine, promises transformative…" at bounding box center [680, 414] width 936 height 150
click at [447, 438] on textarea "Stem cell research, a vital evolving field in medicine, promises transformative…" at bounding box center [680, 414] width 936 height 150
drag, startPoint x: 456, startPoint y: 378, endPoint x: 405, endPoint y: 378, distance: 50.4
click at [405, 378] on textarea "Stem cell research, a vital evolving field in medicine, promises transformative…" at bounding box center [680, 414] width 936 height 150
click at [815, 407] on textarea "Stem cell research, a vital evolving field in medicine, promises transformative…" at bounding box center [680, 414] width 936 height 150
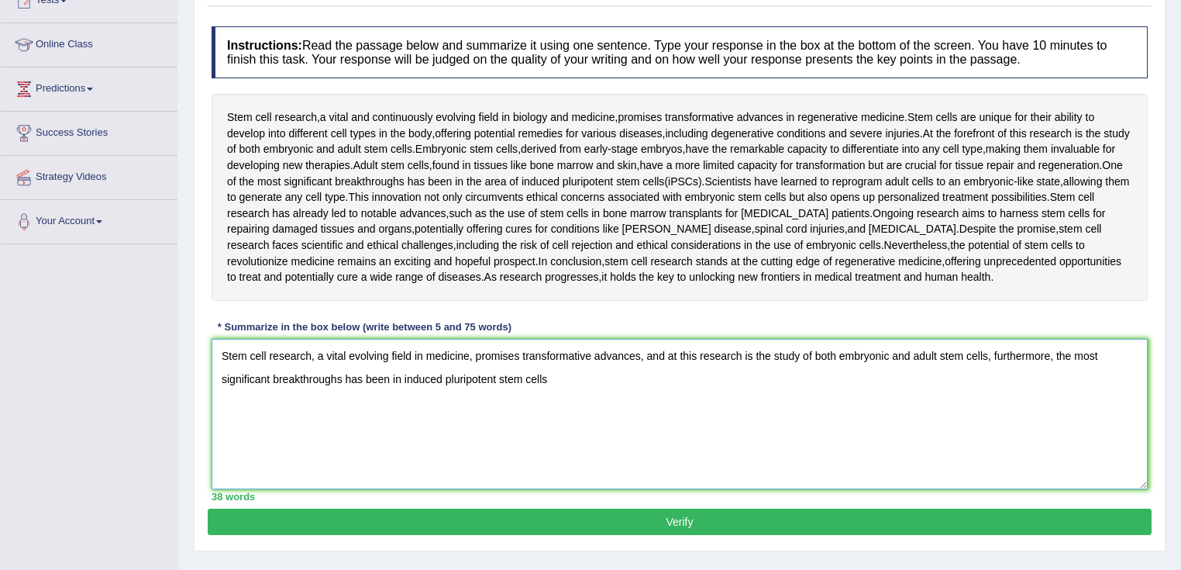
click at [577, 394] on textarea "Stem cell research, a vital evolving field in medicine, promises transformative…" at bounding box center [680, 414] width 936 height 150
click at [659, 423] on textarea "Stem cell research, a vital evolving field in medicine, promises transformative…" at bounding box center [680, 414] width 936 height 150
drag, startPoint x: 755, startPoint y: 378, endPoint x: 722, endPoint y: 381, distance: 32.6
click at [722, 381] on textarea "Stem cell research, a vital evolving field in medicine, promises transformative…" at bounding box center [680, 414] width 936 height 150
drag, startPoint x: 873, startPoint y: 377, endPoint x: 825, endPoint y: 380, distance: 48.9
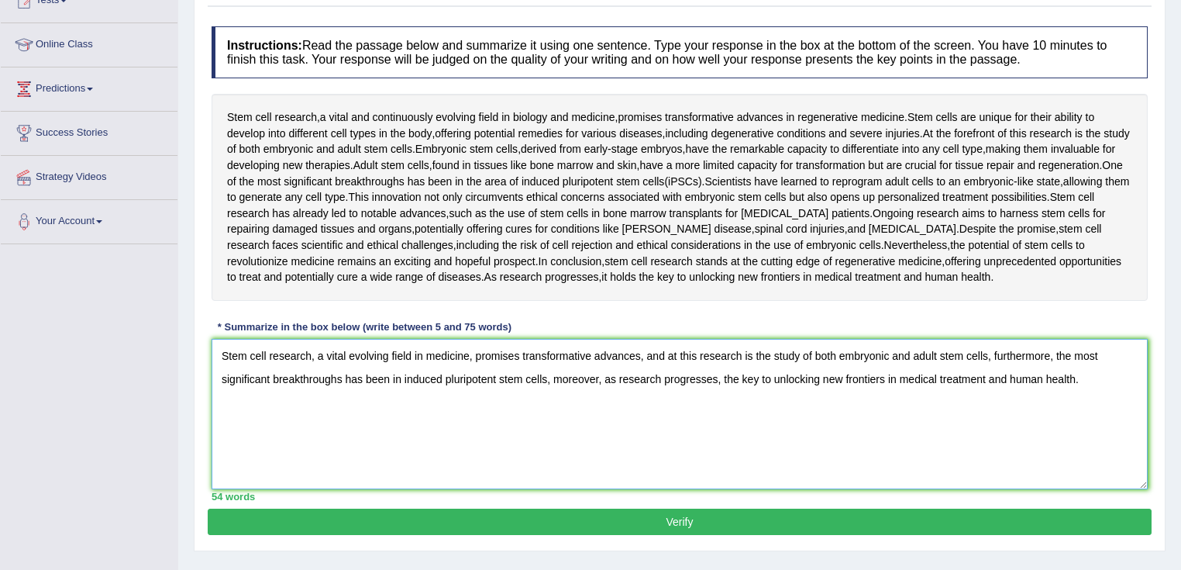
click at [825, 380] on textarea "Stem cell research, a vital evolving field in medicine, promises transformative…" at bounding box center [680, 414] width 936 height 150
drag, startPoint x: 884, startPoint y: 375, endPoint x: 822, endPoint y: 372, distance: 62.1
click at [822, 372] on textarea "Stem cell research, a vital evolving field in medicine, promises transformative…" at bounding box center [680, 414] width 936 height 150
drag, startPoint x: 818, startPoint y: 377, endPoint x: 741, endPoint y: 376, distance: 77.5
click at [741, 376] on textarea "Stem cell research, a vital evolving field in medicine, promises transformative…" at bounding box center [680, 414] width 936 height 150
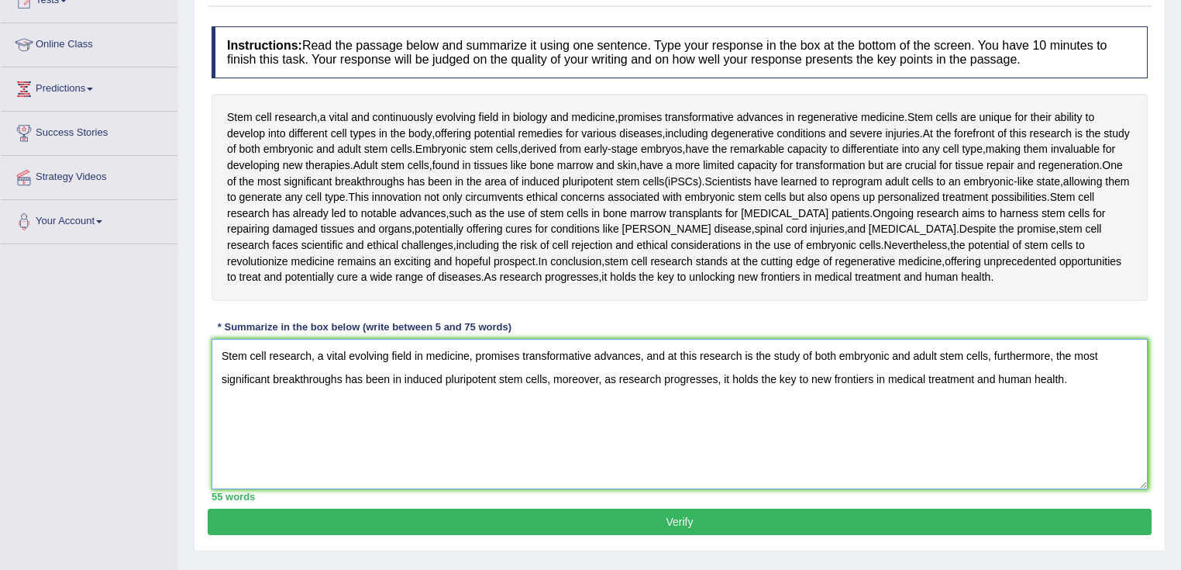
click at [806, 402] on textarea "Stem cell research, a vital evolving field in medicine, promises transformative…" at bounding box center [680, 414] width 936 height 150
drag, startPoint x: 722, startPoint y: 376, endPoint x: 603, endPoint y: 384, distance: 119.7
click at [603, 384] on textarea "Stem cell research, a vital evolving field in medicine, promises transformative…" at bounding box center [680, 414] width 936 height 150
click at [705, 420] on textarea "Stem cell research, a vital evolving field in medicine, promises transformative…" at bounding box center [680, 414] width 936 height 150
click at [691, 378] on textarea "Stem cell research, a vital evolving field in medicine, promises transformative…" at bounding box center [680, 414] width 936 height 150
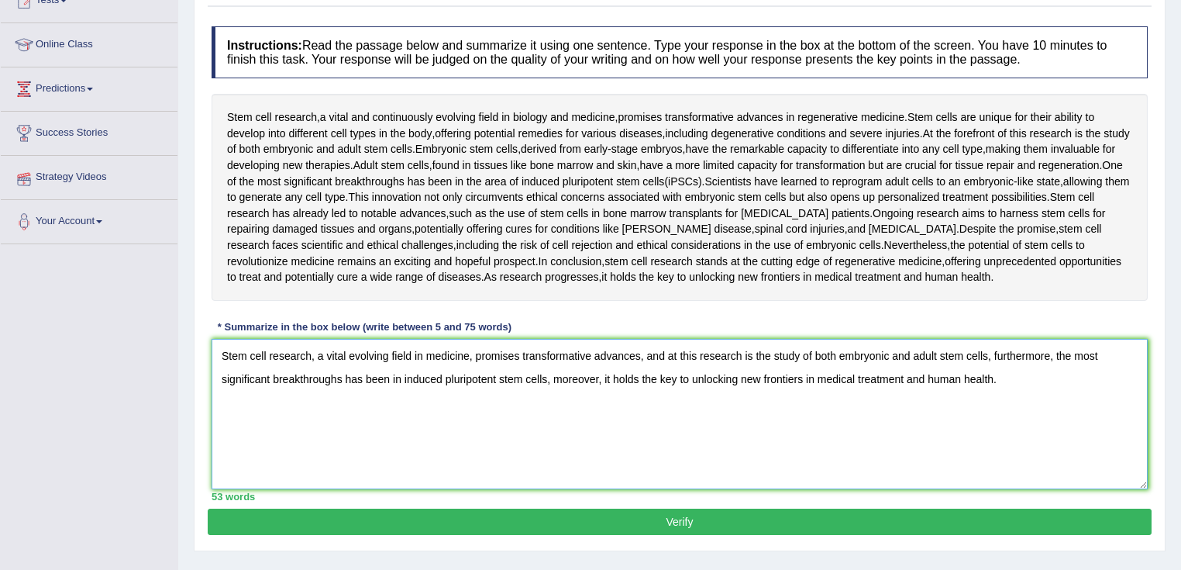
drag, startPoint x: 1060, startPoint y: 397, endPoint x: 902, endPoint y: 387, distance: 158.4
click at [902, 387] on textarea "Stem cell research, a vital evolving field in medicine, promises transformative…" at bounding box center [680, 414] width 936 height 150
click at [811, 460] on textarea "Stem cell research, a vital evolving field in medicine, promises transformative…" at bounding box center [680, 414] width 936 height 150
type textarea "Stem cell research, a vital evolving field in medicine, promises transformative…"
click at [931, 522] on button "Verify" at bounding box center [680, 521] width 944 height 26
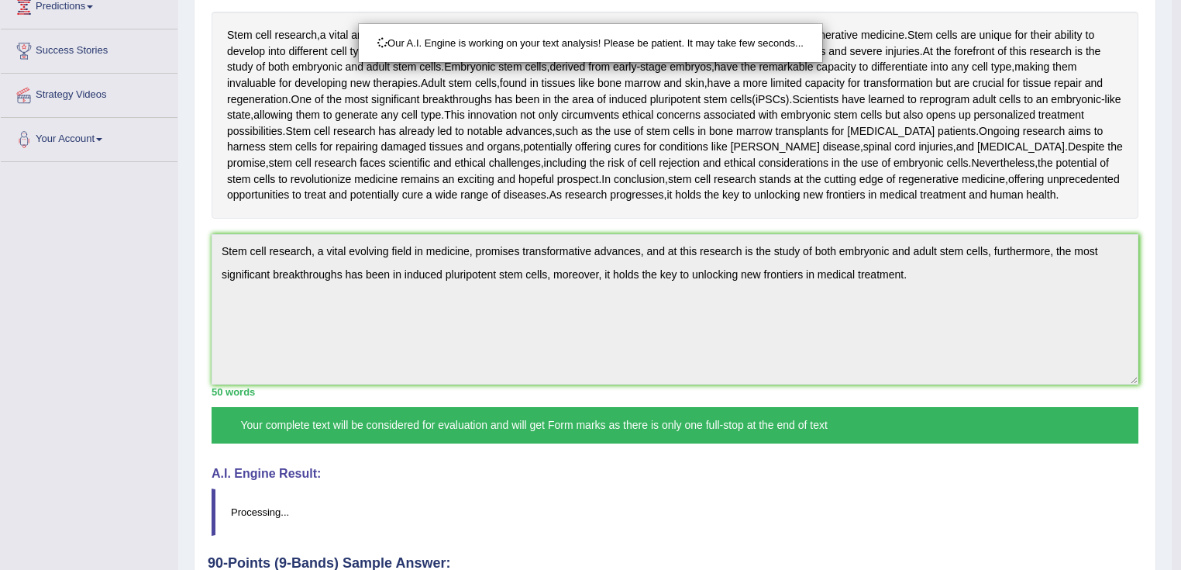
scroll to position [388, 0]
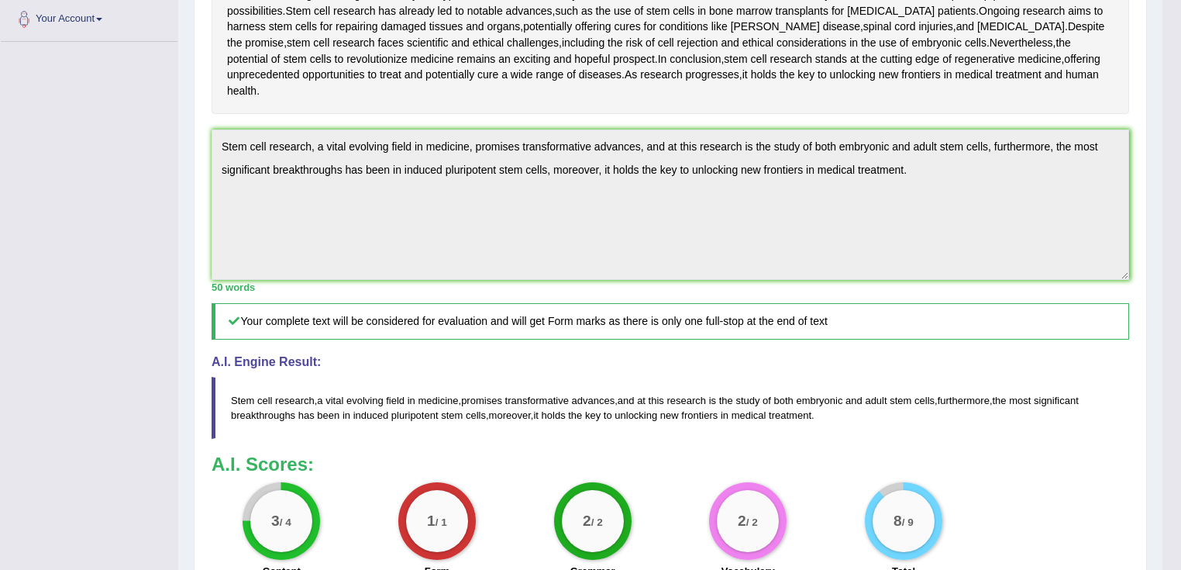
click at [151, 40] on div "Toggle navigation Home Practice Questions Speaking Practice Read Aloud Repeat S…" at bounding box center [581, 168] width 1163 height 1112
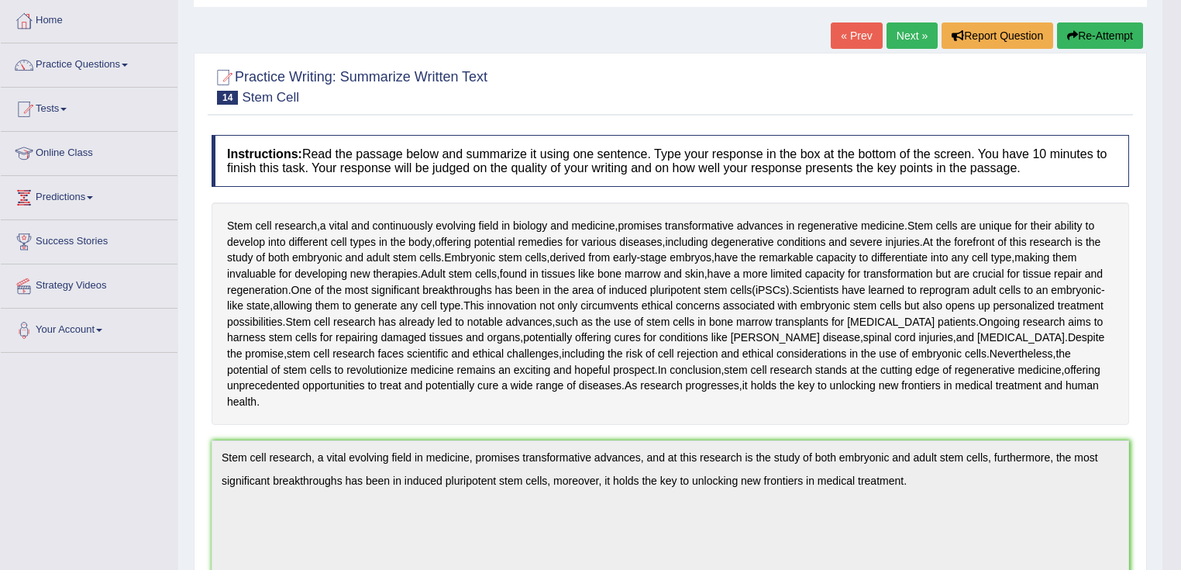
scroll to position [16, 0]
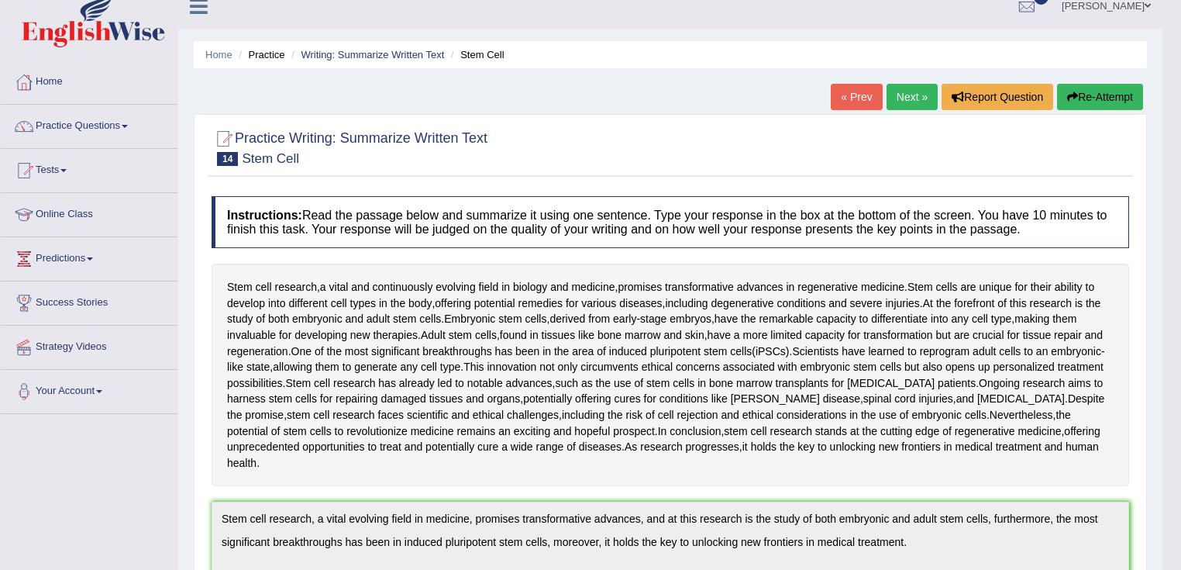
click at [1094, 93] on button "Re-Attempt" at bounding box center [1100, 97] width 86 height 26
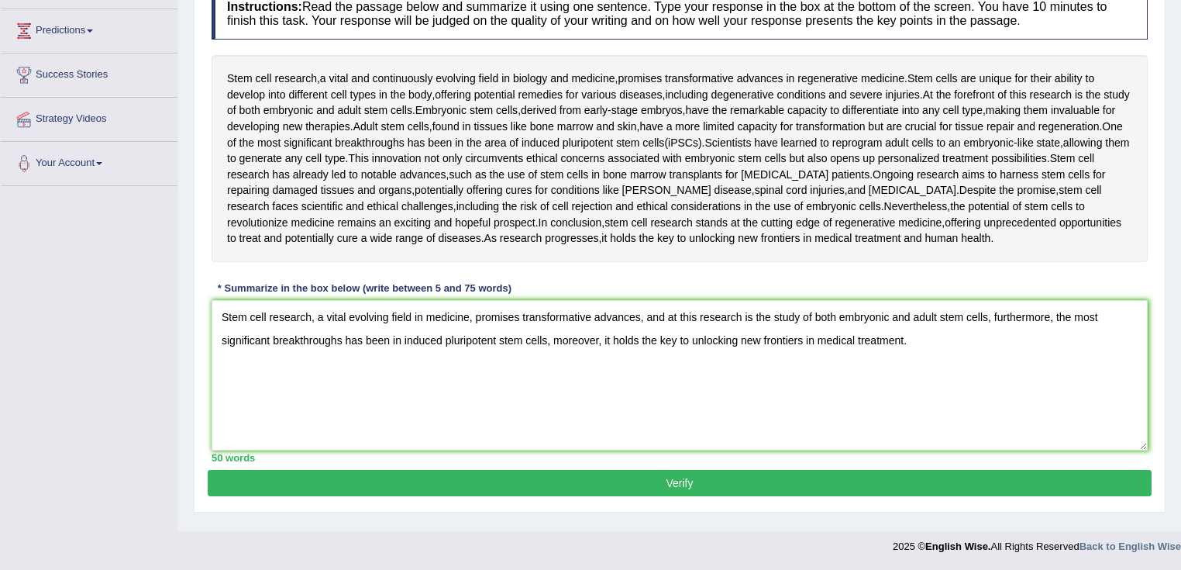
drag, startPoint x: 989, startPoint y: 318, endPoint x: 670, endPoint y: 295, distance: 320.2
click at [670, 295] on div "Instructions: Read the passage below and summarize it using one sentence. Type …" at bounding box center [680, 225] width 944 height 490
drag, startPoint x: 734, startPoint y: 315, endPoint x: 664, endPoint y: 325, distance: 70.5
click at [664, 325] on textarea "Stem cell research, a vital evolving field in medicine, promises transformative…" at bounding box center [680, 375] width 936 height 150
click at [1086, 319] on textarea "Stem cell research, a vital evolving field in medicine, promises transformative…" at bounding box center [680, 375] width 936 height 150
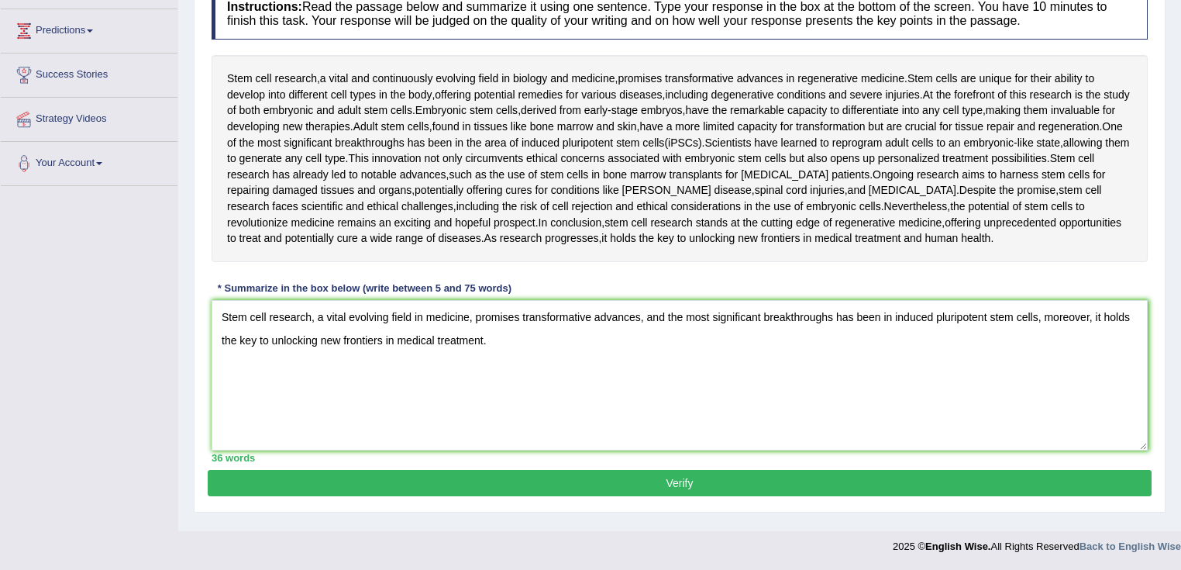
click at [1091, 319] on textarea "Stem cell research, a vital evolving field in medicine, promises transformative…" at bounding box center [680, 375] width 936 height 150
drag, startPoint x: 1107, startPoint y: 312, endPoint x: 1126, endPoint y: 346, distance: 38.6
click at [1126, 346] on textarea "Stem cell research, a vital evolving field in medicine, promises transformative…" at bounding box center [680, 375] width 936 height 150
drag, startPoint x: 942, startPoint y: 170, endPoint x: 1094, endPoint y: 332, distance: 221.5
click at [959, 185] on div "Stem cell research , a vital and continuously evolving field in biology and med…" at bounding box center [680, 158] width 936 height 207
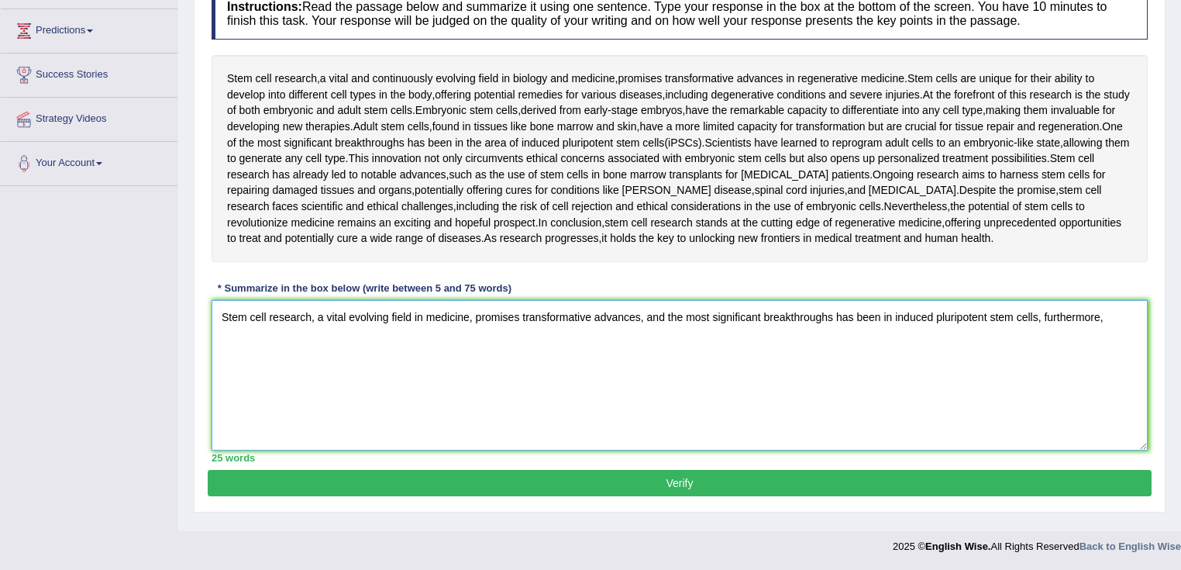
click at [1120, 322] on textarea "Stem cell research, a vital evolving field in medicine, promises transformative…" at bounding box center [680, 375] width 936 height 150
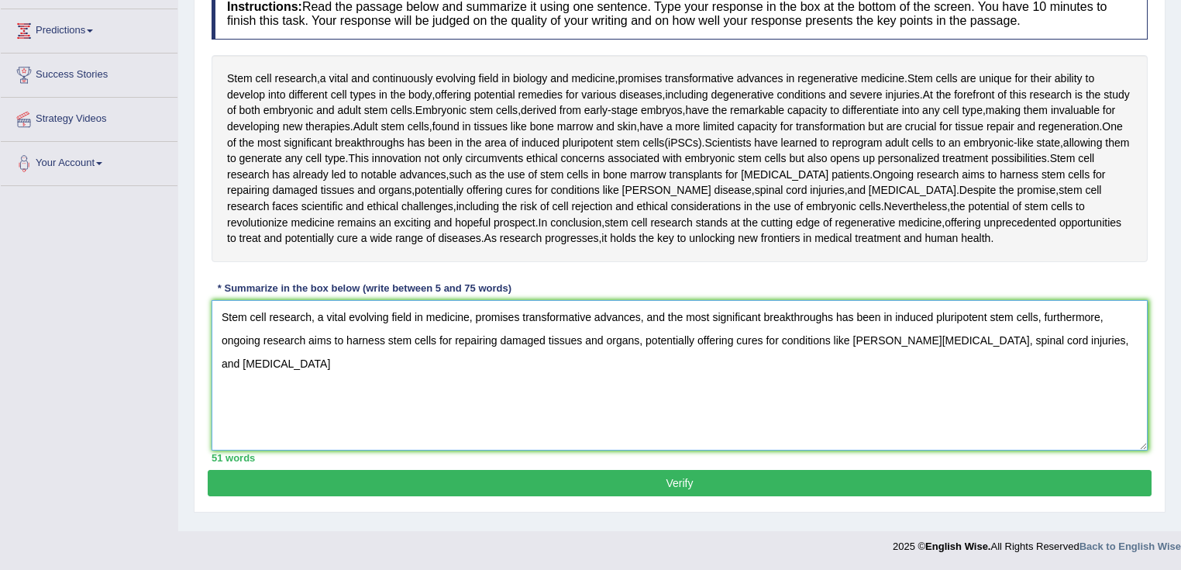
click at [445, 367] on textarea "Stem cell research, a vital evolving field in medicine, promises transformative…" at bounding box center [680, 375] width 936 height 150
drag, startPoint x: 260, startPoint y: 337, endPoint x: 215, endPoint y: 356, distance: 48.7
click at [215, 356] on textarea "Stem cell research, a vital evolving field in medicine, promises transformative…" at bounding box center [680, 375] width 936 height 150
drag, startPoint x: 722, startPoint y: 338, endPoint x: 656, endPoint y: 343, distance: 66.9
click at [656, 343] on textarea "Stem cell research, a vital evolving field in medicine, promises transformative…" at bounding box center [680, 375] width 936 height 150
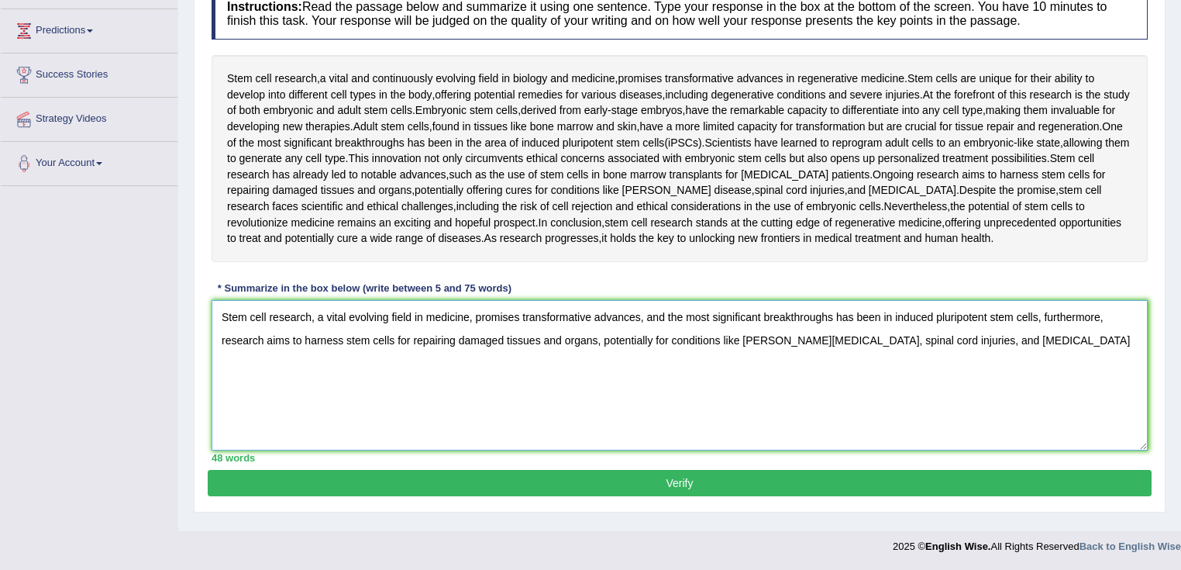
click at [218, 338] on textarea "Stem cell research, a vital evolving field in medicine, promises transformative…" at bounding box center [680, 375] width 936 height 150
drag, startPoint x: 345, startPoint y: 341, endPoint x: 310, endPoint y: 343, distance: 34.9
click at [310, 343] on textarea "Stem cell research, a vital evolving field in medicine, promises transformative…" at bounding box center [680, 375] width 936 height 150
click at [509, 347] on textarea "Stem cell research, a vital evolving field in medicine, promises transformative…" at bounding box center [680, 375] width 936 height 150
drag, startPoint x: 546, startPoint y: 339, endPoint x: 460, endPoint y: 348, distance: 85.8
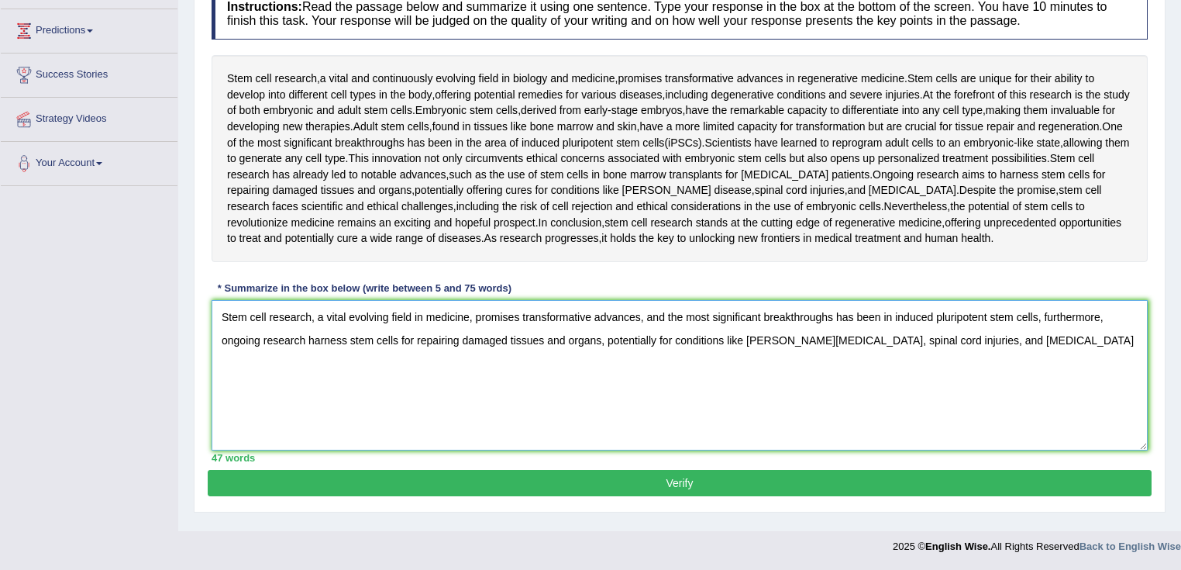
click at [460, 348] on textarea "Stem cell research, a vital evolving field in medicine, promises transformative…" at bounding box center [680, 375] width 936 height 150
click at [529, 341] on textarea "Stem cell research, a vital evolving field in medicine, promises transformative…" at bounding box center [680, 375] width 936 height 150
click at [543, 341] on textarea "Stem cell research, a vital evolving field in medicine, promises transformative…" at bounding box center [680, 375] width 936 height 150
drag, startPoint x: 563, startPoint y: 339, endPoint x: 507, endPoint y: 340, distance: 55.8
click at [507, 340] on textarea "Stem cell research, a vital evolving field in medicine, promises transformative…" at bounding box center [680, 375] width 936 height 150
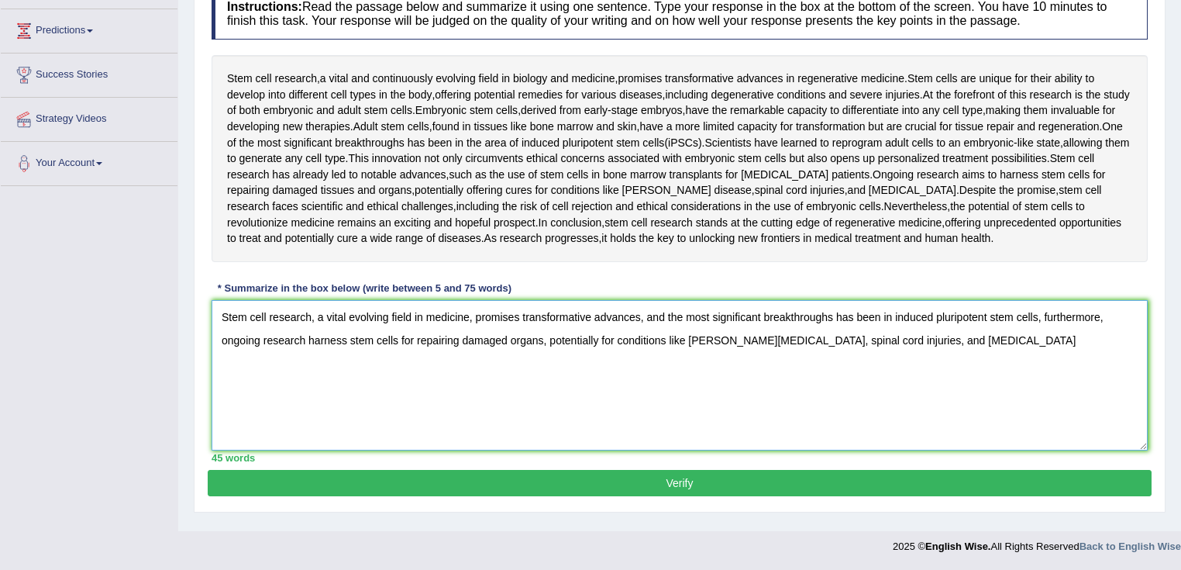
drag, startPoint x: 784, startPoint y: 338, endPoint x: 688, endPoint y: 343, distance: 96.3
click at [688, 343] on textarea "Stem cell research, a vital evolving field in medicine, promises transformative…" at bounding box center [680, 375] width 936 height 150
drag, startPoint x: 708, startPoint y: 362, endPoint x: 670, endPoint y: 362, distance: 37.2
click at [707, 362] on textarea "Stem cell research, a vital evolving field in medicine, promises transformative…" at bounding box center [680, 375] width 936 height 150
drag, startPoint x: 958, startPoint y: 343, endPoint x: 880, endPoint y: 339, distance: 77.6
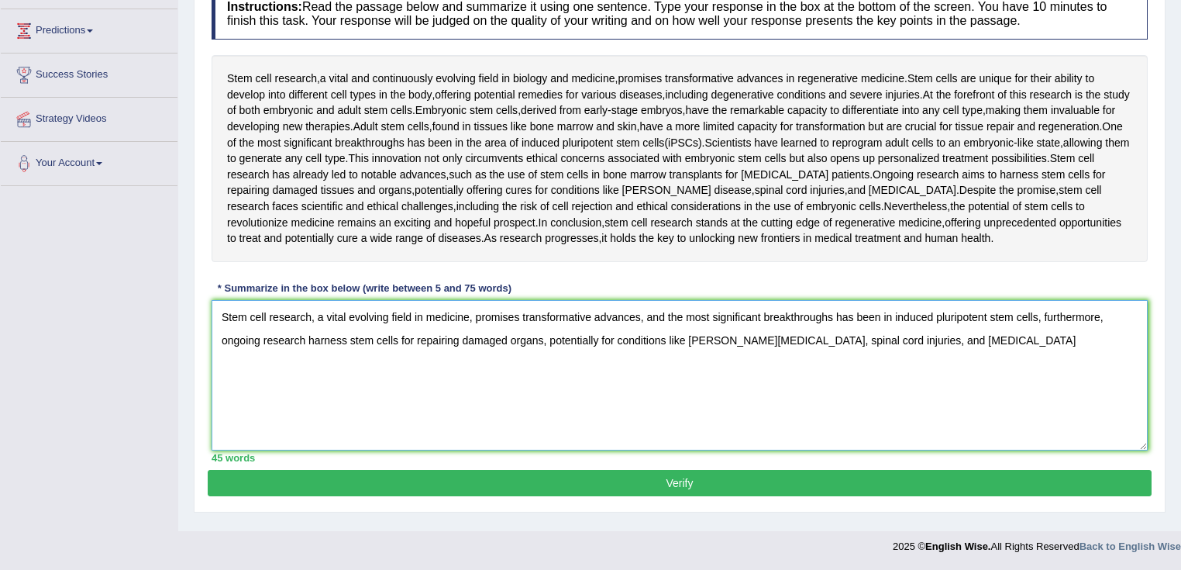
click at [880, 339] on textarea "Stem cell research, a vital evolving field in medicine, promises transformative…" at bounding box center [680, 375] width 936 height 150
drag, startPoint x: 785, startPoint y: 337, endPoint x: 685, endPoint y: 342, distance: 100.1
click at [687, 342] on textarea "Stem cell research, a vital evolving field in medicine, promises transformative…" at bounding box center [680, 375] width 936 height 150
drag, startPoint x: 667, startPoint y: 338, endPoint x: 781, endPoint y: 346, distance: 115.0
click at [781, 346] on textarea "Stem cell research, a vital evolving field in medicine, promises transformative…" at bounding box center [680, 375] width 936 height 150
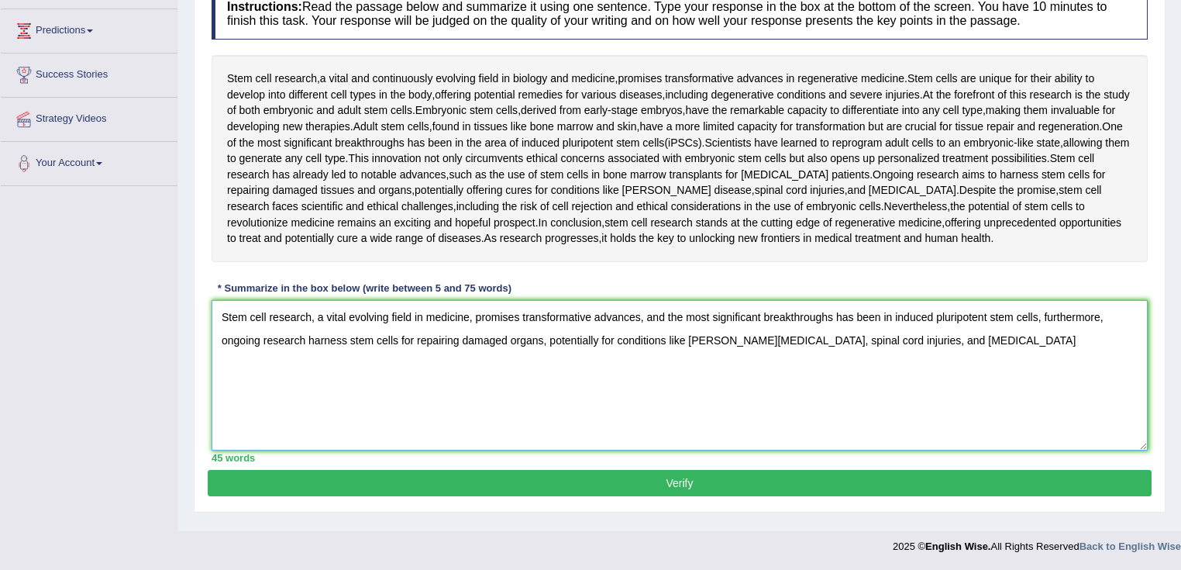
click at [691, 338] on textarea "Stem cell research, a vital evolving field in medicine, promises transformative…" at bounding box center [680, 375] width 936 height 150
click at [731, 341] on textarea "Stem cell research, a vital evolving field in medicine, promises transformative…" at bounding box center [680, 375] width 936 height 150
click at [737, 342] on textarea "Stem cell research, a vital evolving field in medicine, promises transformative…" at bounding box center [680, 375] width 936 height 150
drag, startPoint x: 690, startPoint y: 338, endPoint x: 784, endPoint y: 350, distance: 94.6
click at [784, 350] on textarea "Stem cell research, a vital evolving field in medicine, promises transformative…" at bounding box center [680, 375] width 936 height 150
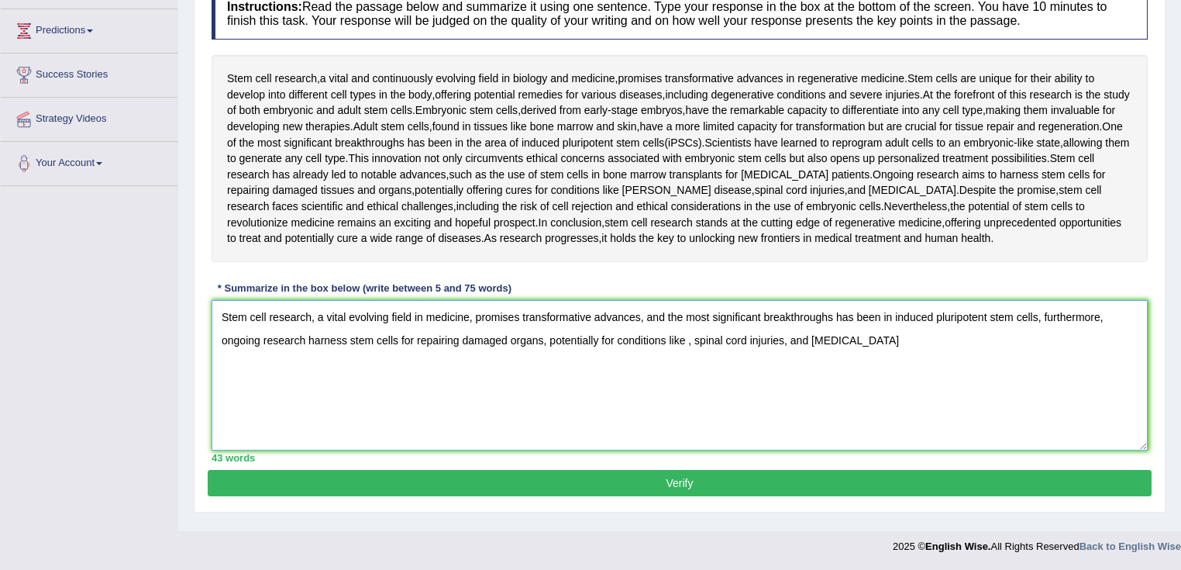
click at [694, 339] on textarea "Stem cell research, a vital evolving field in medicine, promises transformative…" at bounding box center [680, 375] width 936 height 150
drag, startPoint x: 680, startPoint y: 341, endPoint x: 617, endPoint y: 335, distance: 63.1
click at [617, 335] on textarea "Stem cell research, a vital evolving field in medicine, promises transformative…" at bounding box center [680, 375] width 936 height 150
click at [757, 404] on textarea "Stem cell research, a vital evolving field in medicine, promises transformative…" at bounding box center [680, 375] width 936 height 150
click at [853, 346] on textarea "Stem cell research, a vital evolving field in medicine, promises transformative…" at bounding box center [680, 375] width 936 height 150
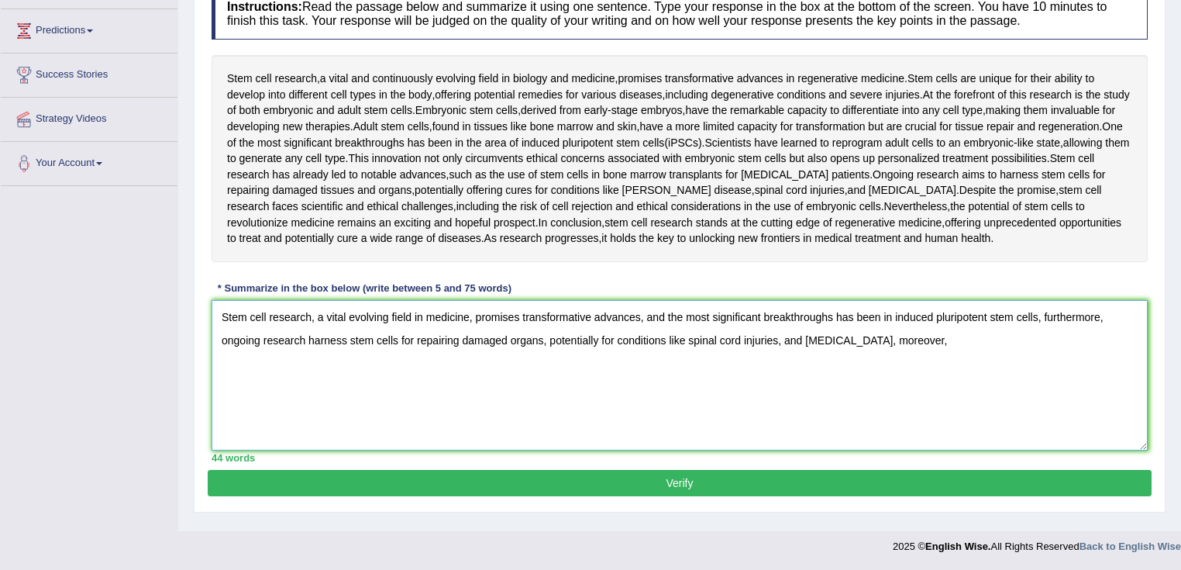
paste textarea "t holds the key to unlocking new frontiers in medical treatment."
click at [904, 344] on textarea "Stem cell research, a vital evolving field in medicine, promises transformative…" at bounding box center [680, 375] width 936 height 150
type textarea "Stem cell research, a vital evolving field in medicine, promises transformative…"
click at [729, 472] on button "Verify" at bounding box center [680, 483] width 944 height 26
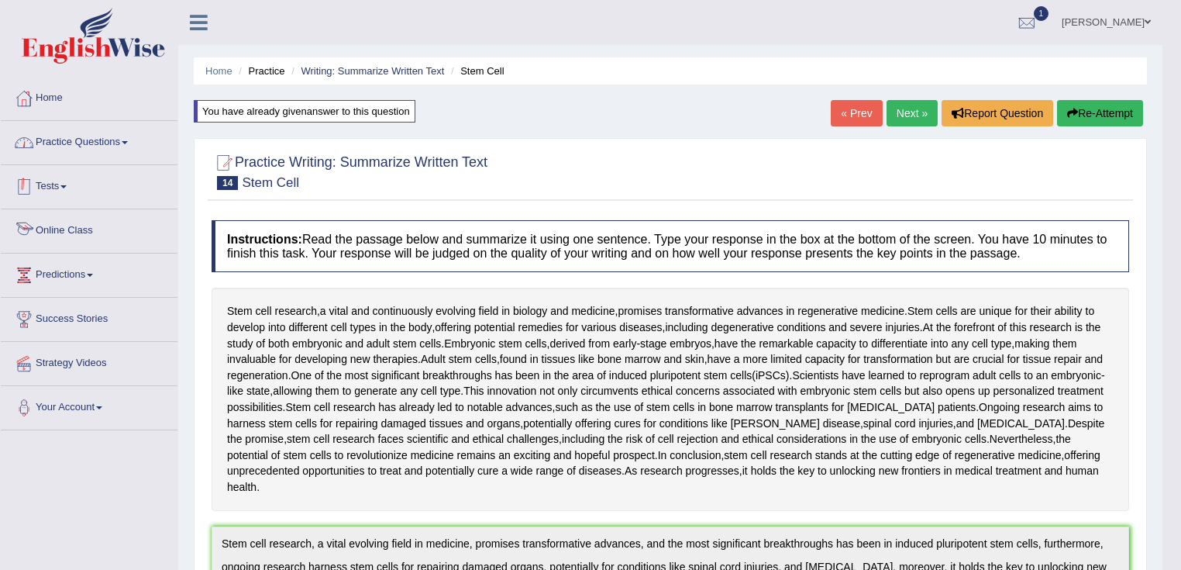
click at [138, 138] on link "Practice Questions" at bounding box center [89, 140] width 177 height 39
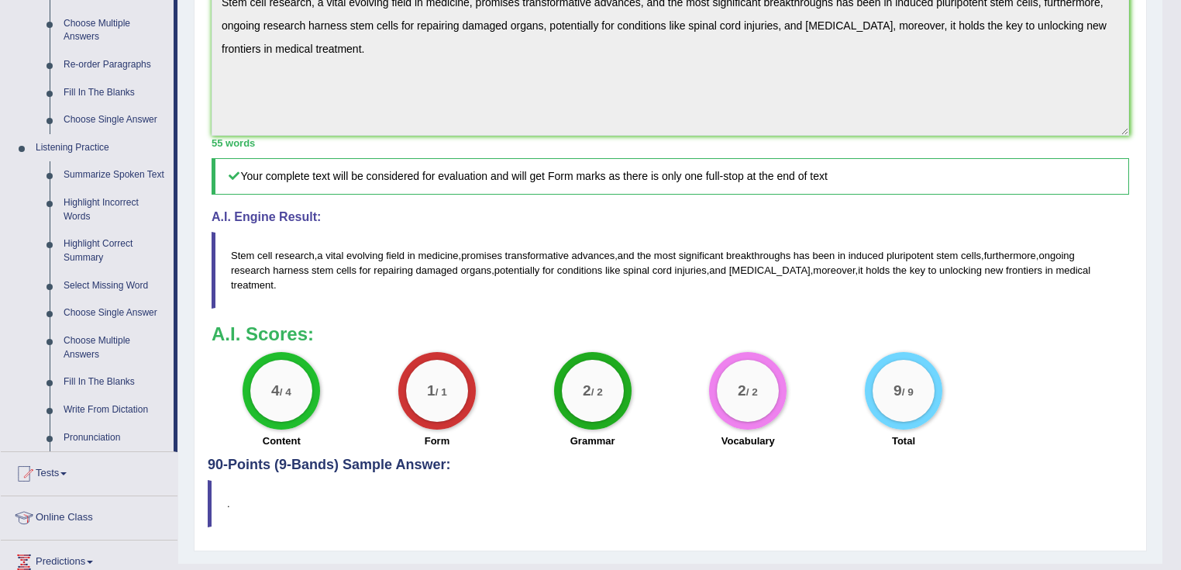
scroll to position [620, 0]
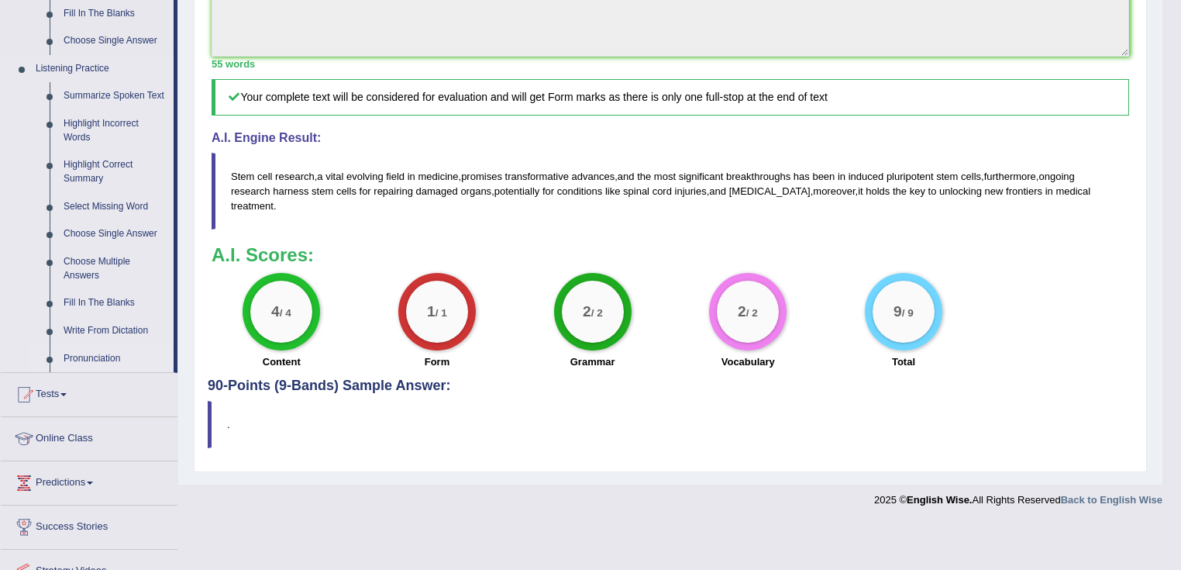
click at [79, 359] on link "Pronunciation" at bounding box center [115, 359] width 117 height 28
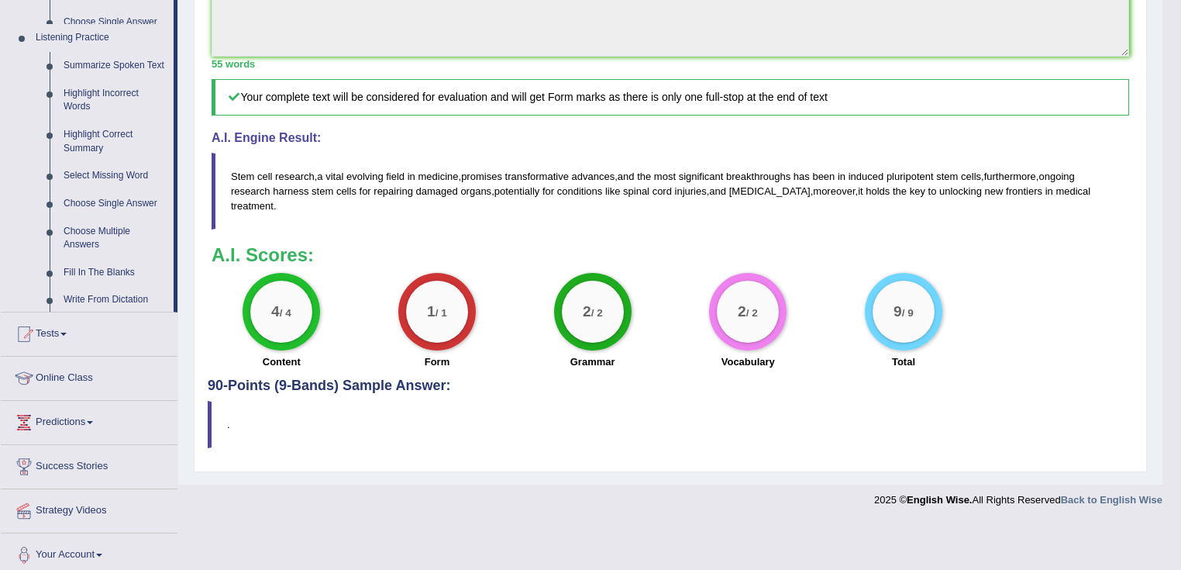
scroll to position [539, 0]
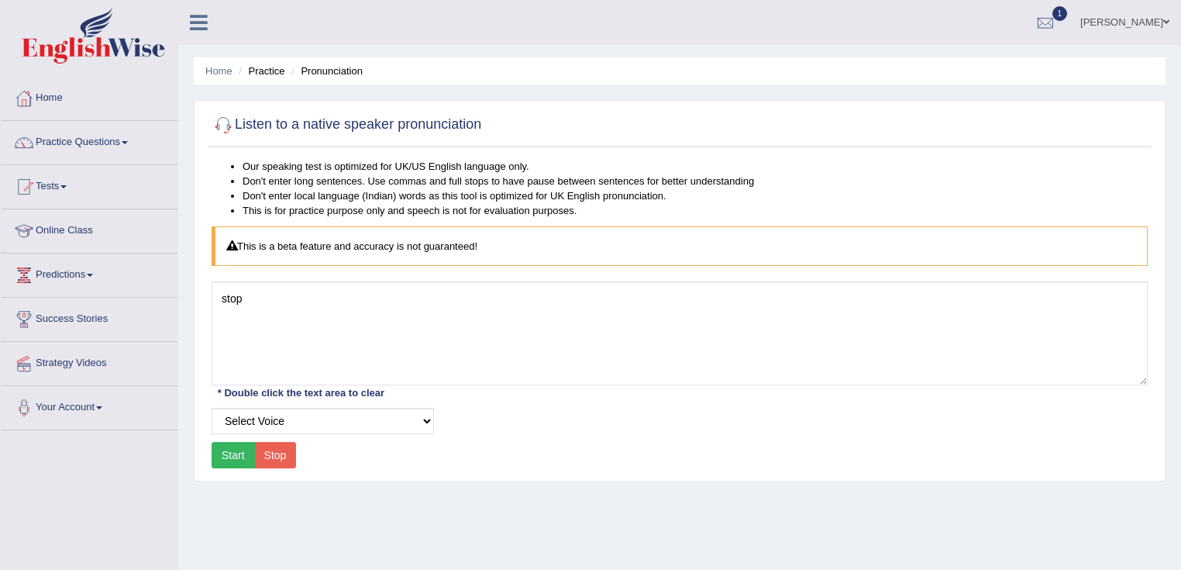
type textarea "stop"
click at [239, 459] on button "Start" at bounding box center [233, 455] width 43 height 26
click at [93, 150] on link "Practice Questions" at bounding box center [89, 140] width 177 height 39
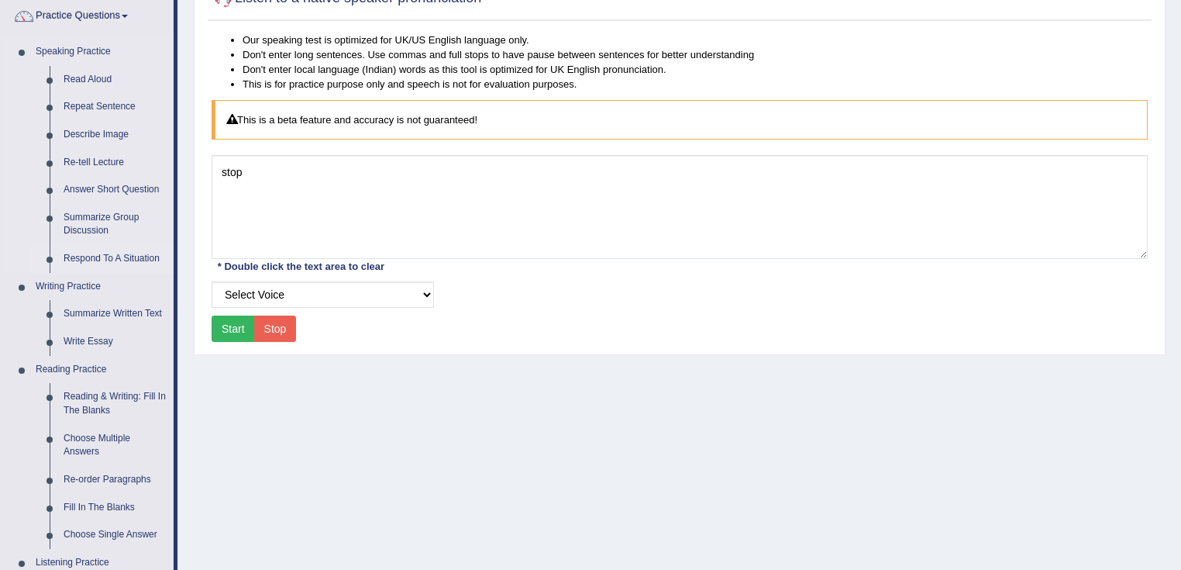
scroll to position [124, 0]
click at [92, 342] on link "Write Essay" at bounding box center [115, 344] width 117 height 28
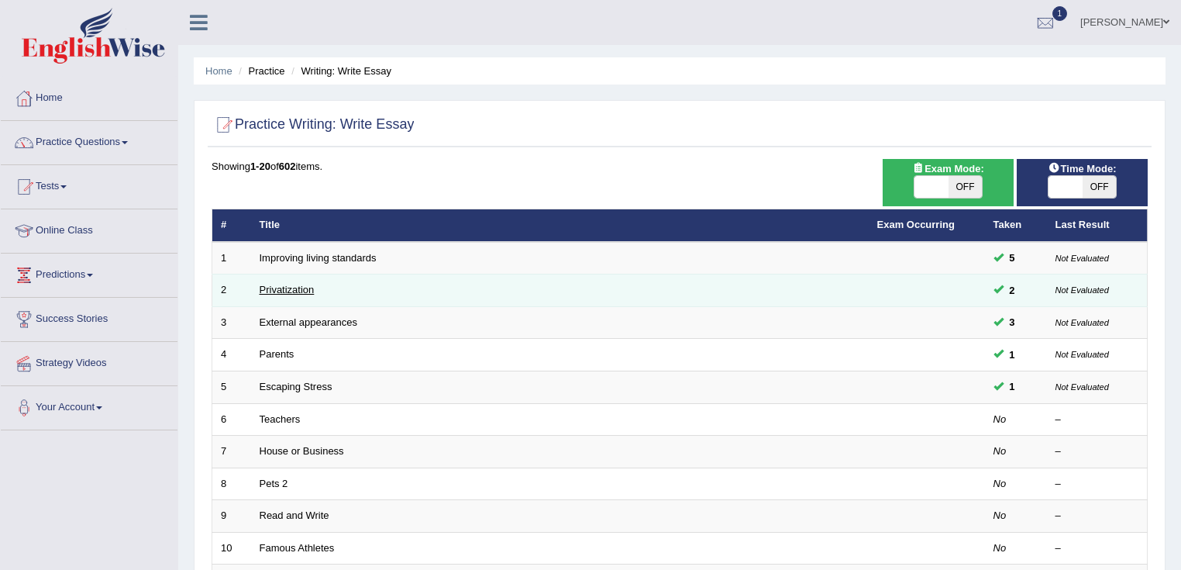
click at [287, 288] on link "Privatization" at bounding box center [287, 290] width 55 height 12
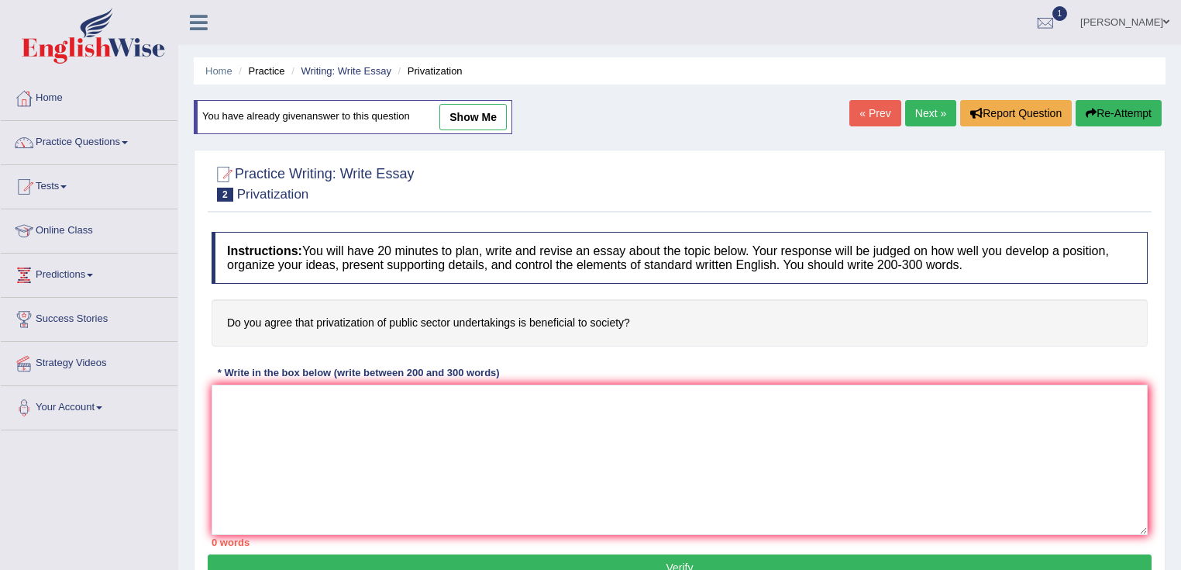
click at [491, 122] on link "show me" at bounding box center [472, 117] width 67 height 26
type textarea "It is often said that the privatization of public sector undertaking is benific…"
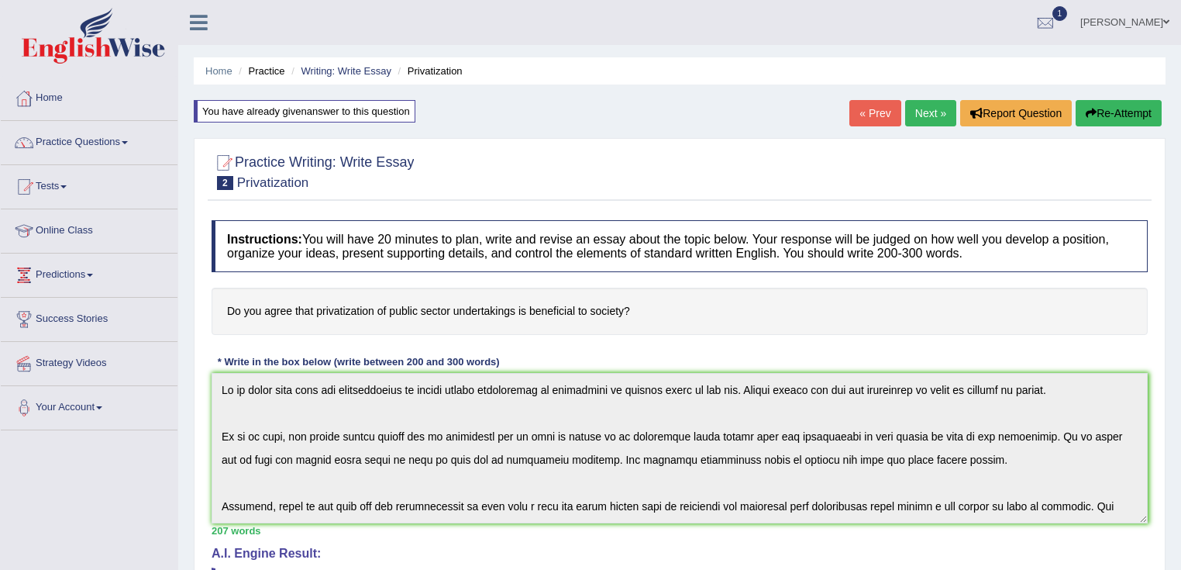
drag, startPoint x: 226, startPoint y: 305, endPoint x: 298, endPoint y: 305, distance: 71.3
click at [298, 305] on h4 "Do you agree that privatization of public sector undertakings is beneficial to …" at bounding box center [680, 311] width 936 height 47
click at [90, 149] on link "Practice Questions" at bounding box center [89, 140] width 177 height 39
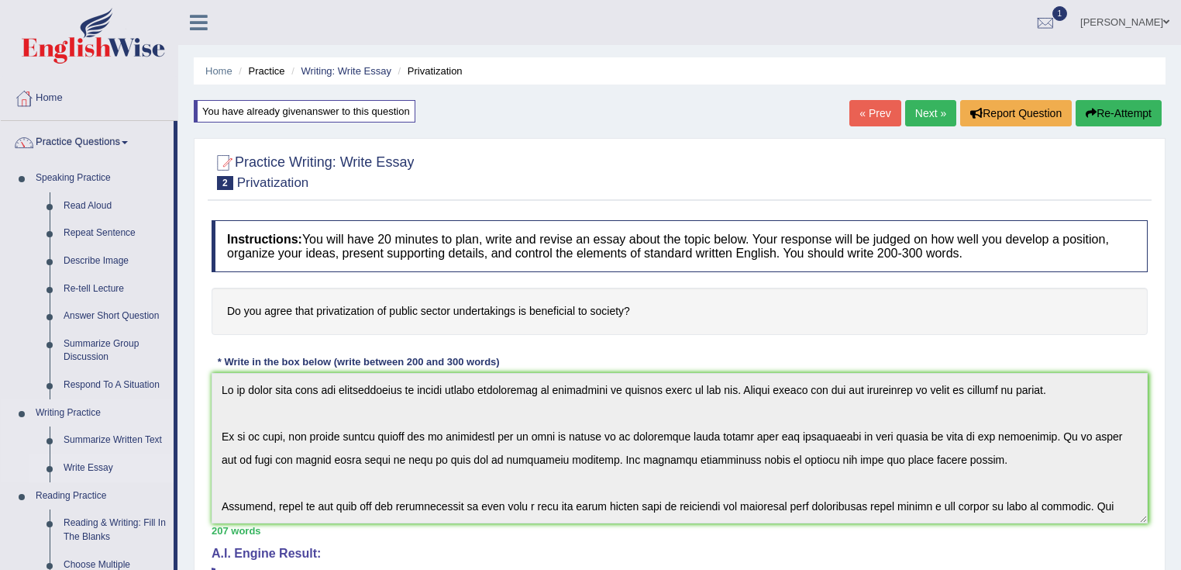
click at [84, 470] on link "Write Essay" at bounding box center [115, 468] width 117 height 28
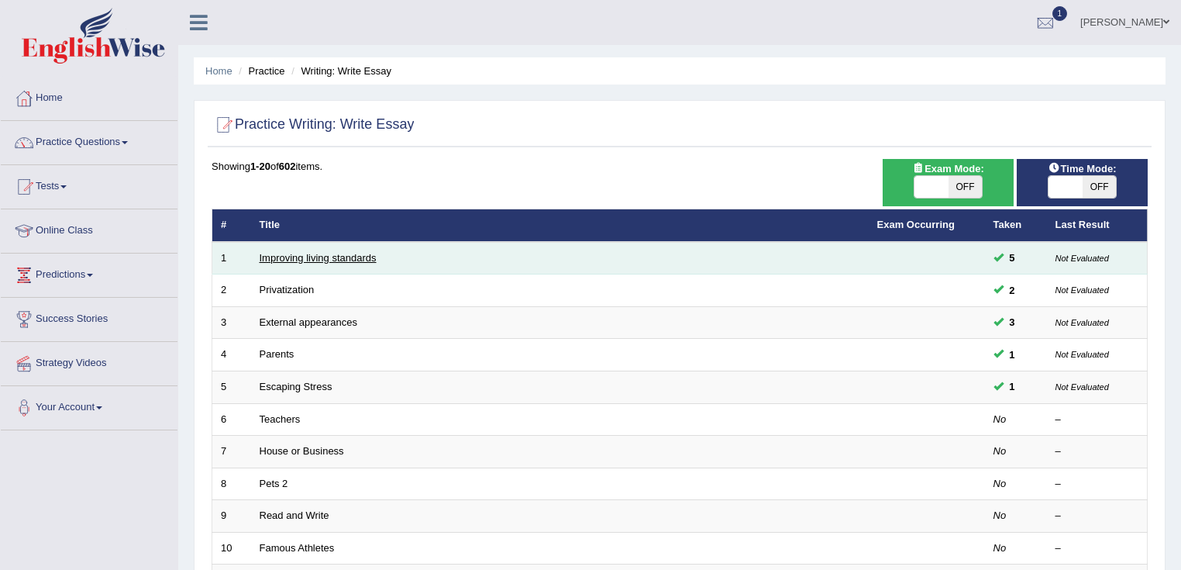
click at [315, 253] on link "Improving living standards" at bounding box center [318, 258] width 117 height 12
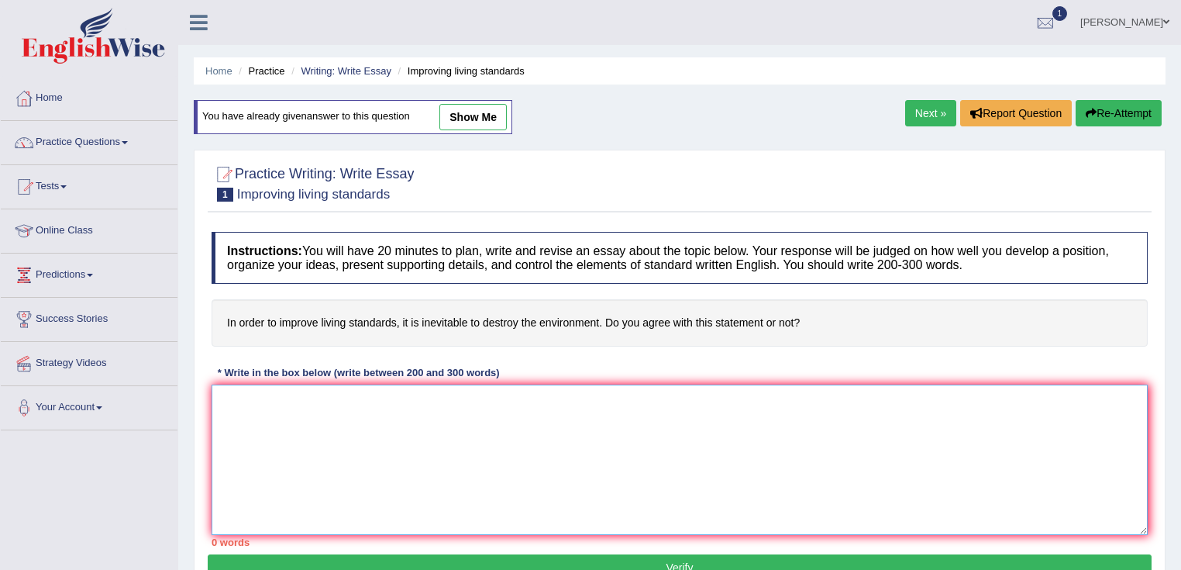
click at [436, 425] on textarea at bounding box center [680, 459] width 936 height 150
click at [930, 115] on link "Next »" at bounding box center [930, 113] width 51 height 26
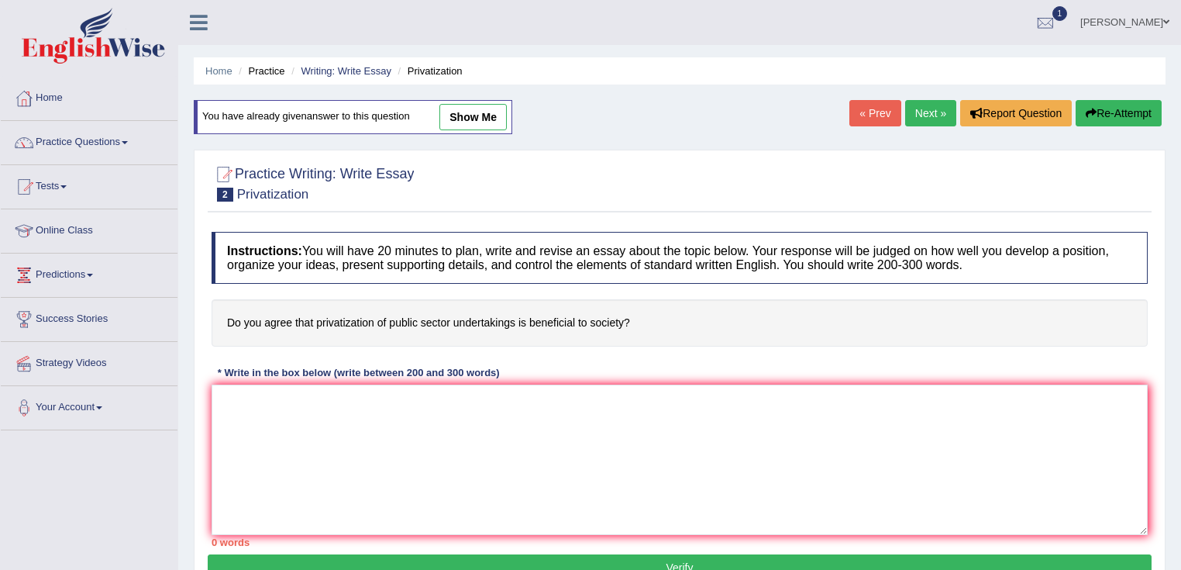
click at [877, 121] on link "« Prev" at bounding box center [874, 113] width 51 height 26
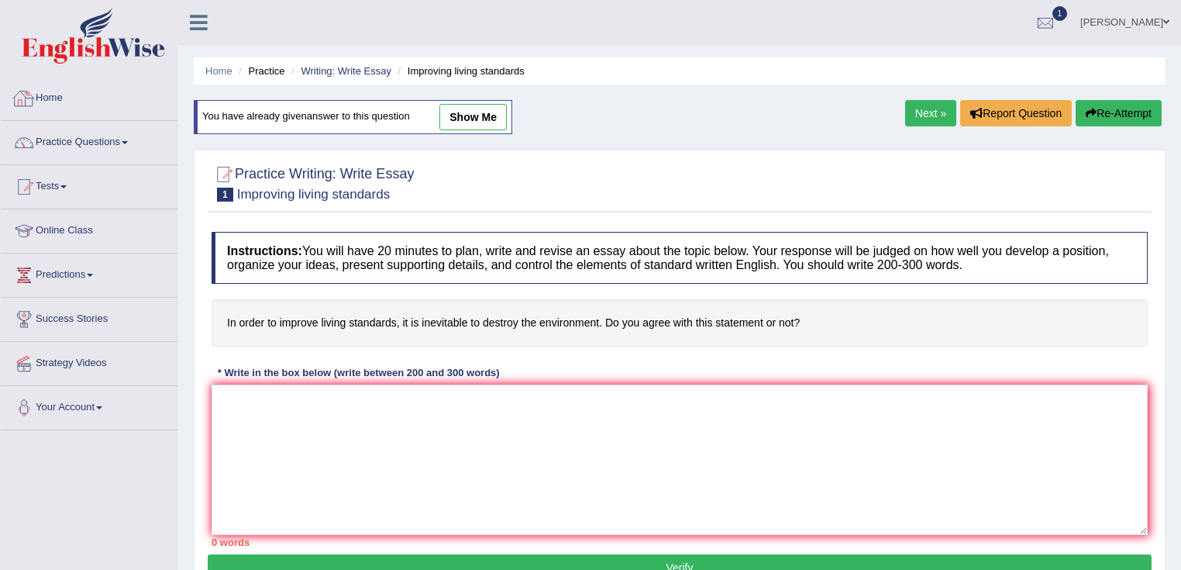
click at [49, 99] on link "Home" at bounding box center [89, 96] width 177 height 39
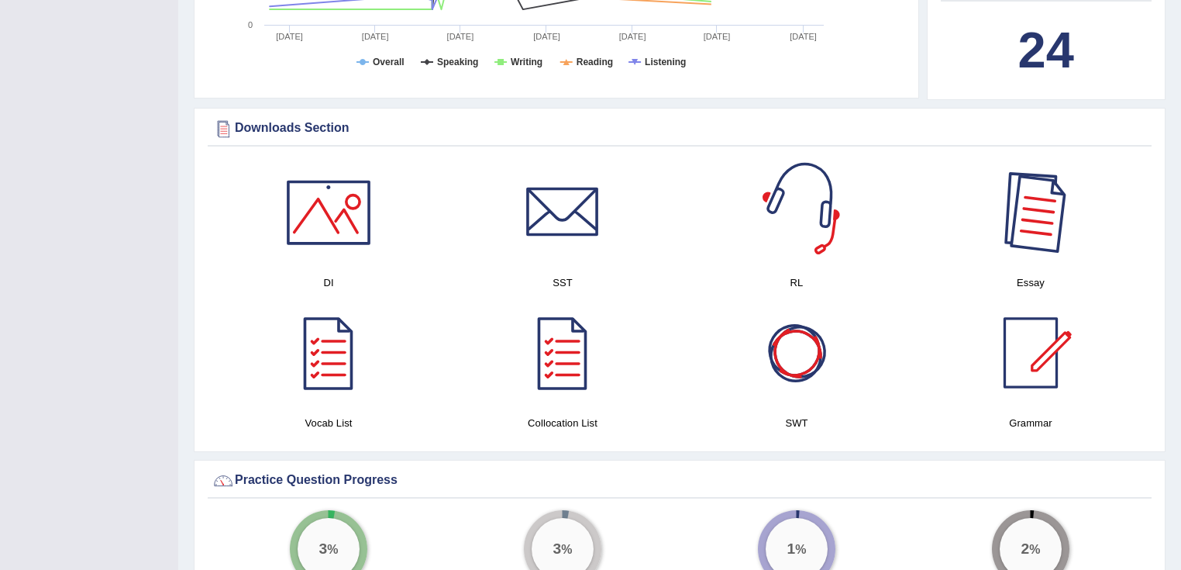
click at [1029, 231] on div at bounding box center [1031, 212] width 109 height 109
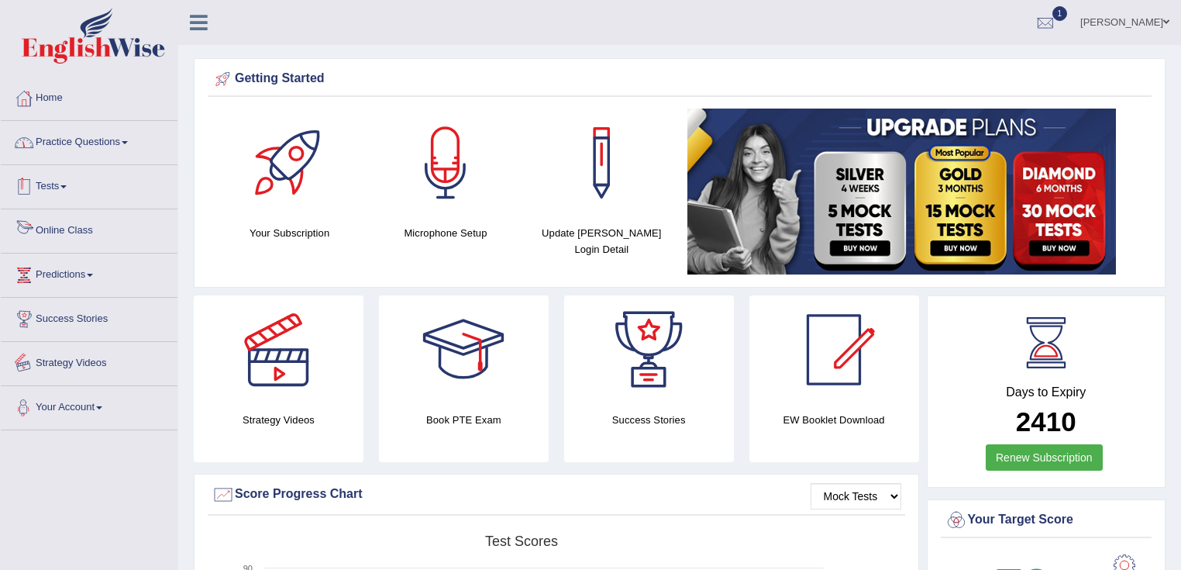
click at [128, 140] on link "Practice Questions" at bounding box center [89, 140] width 177 height 39
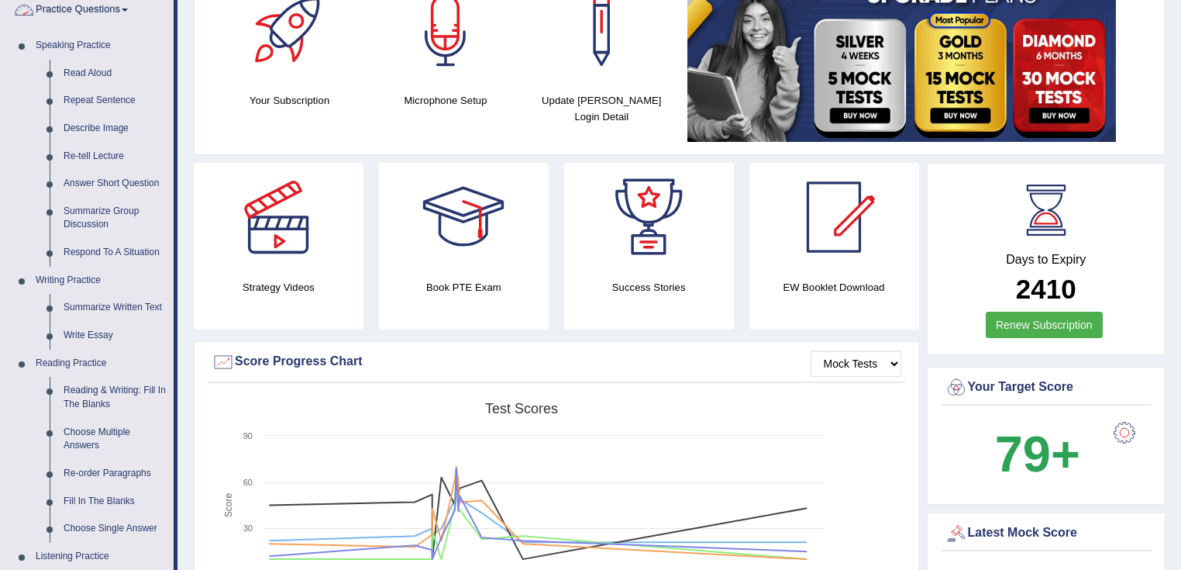
scroll to position [248, 0]
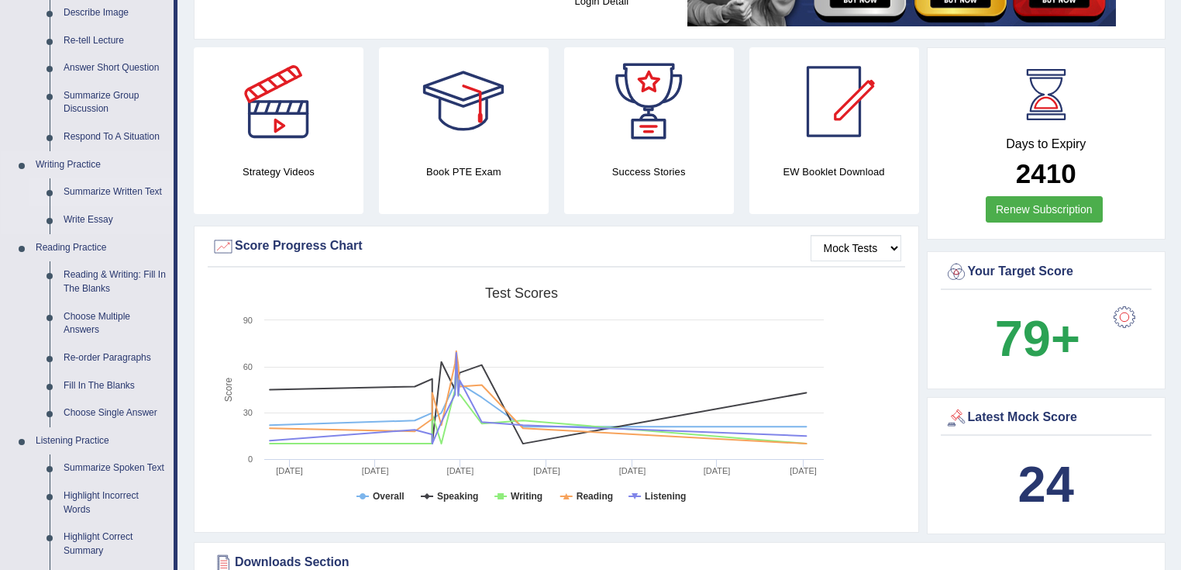
click at [144, 201] on link "Summarize Written Text" at bounding box center [115, 192] width 117 height 28
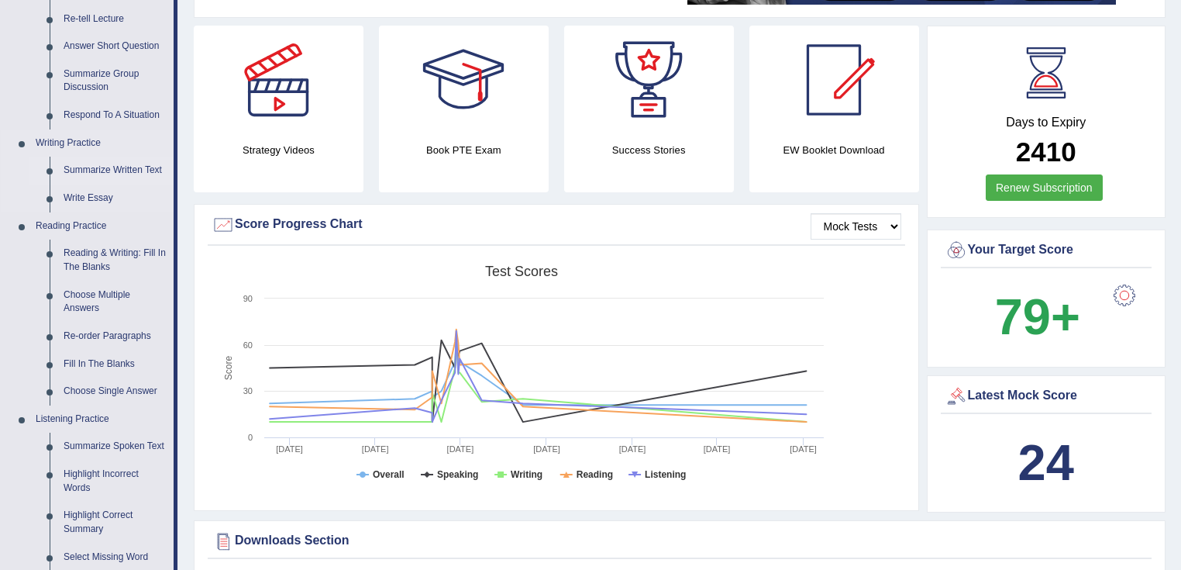
scroll to position [270, 0]
click at [132, 168] on link "Summarize Written Text" at bounding box center [115, 171] width 117 height 28
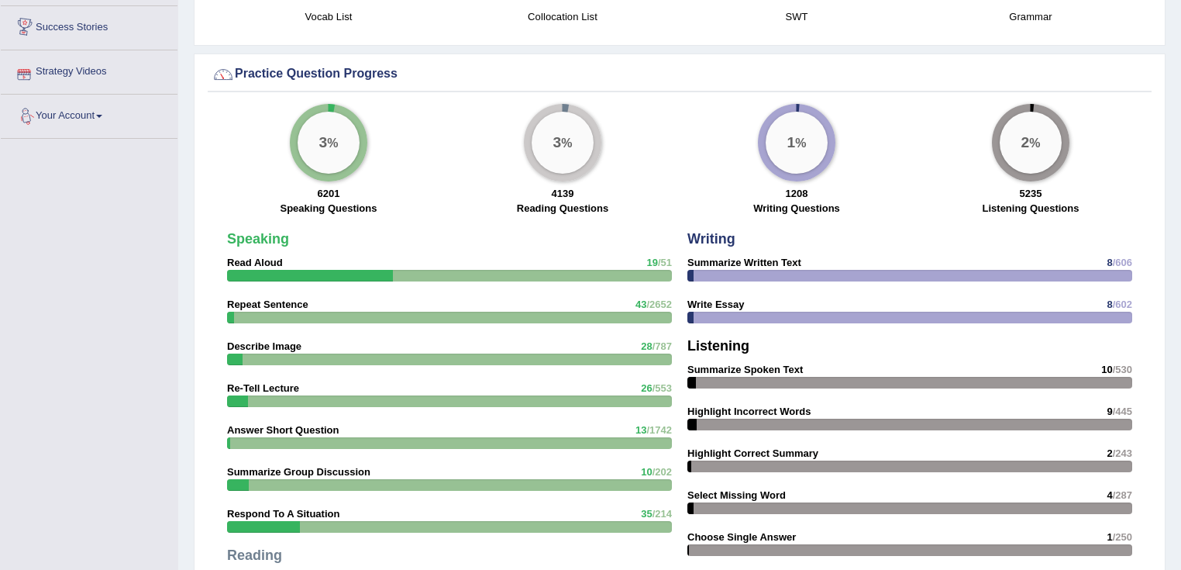
scroll to position [1097, 0]
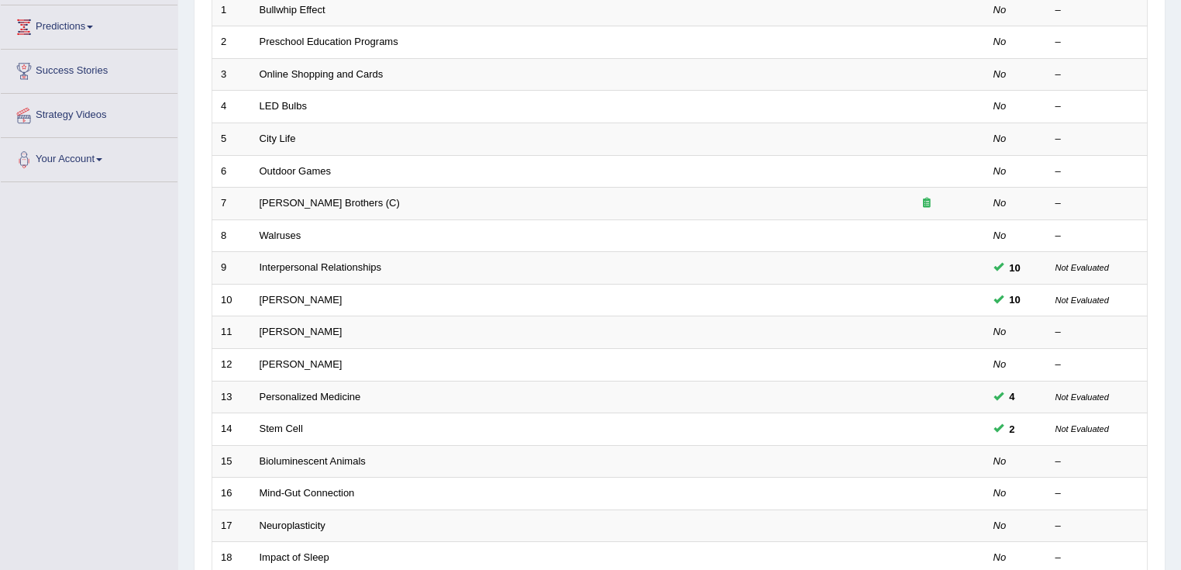
scroll to position [310, 0]
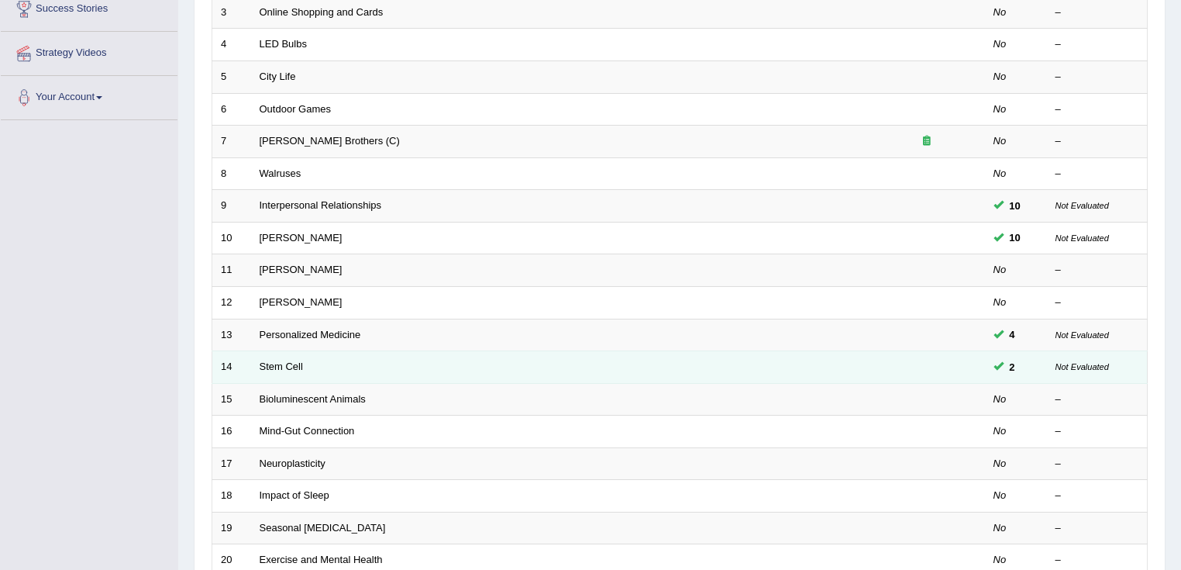
click at [288, 371] on td "Stem Cell" at bounding box center [560, 367] width 618 height 33
click at [291, 363] on link "Stem Cell" at bounding box center [281, 366] width 43 height 12
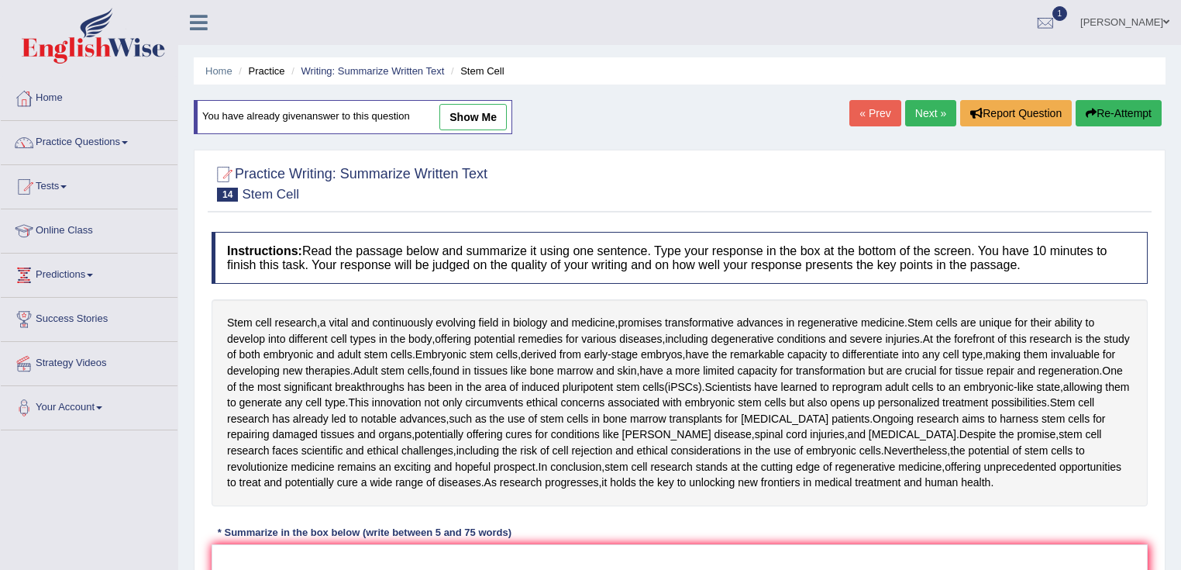
click at [450, 120] on link "show me" at bounding box center [472, 117] width 67 height 26
type textarea "Stem cell research, a vital evolving field in medicine, promises transformative…"
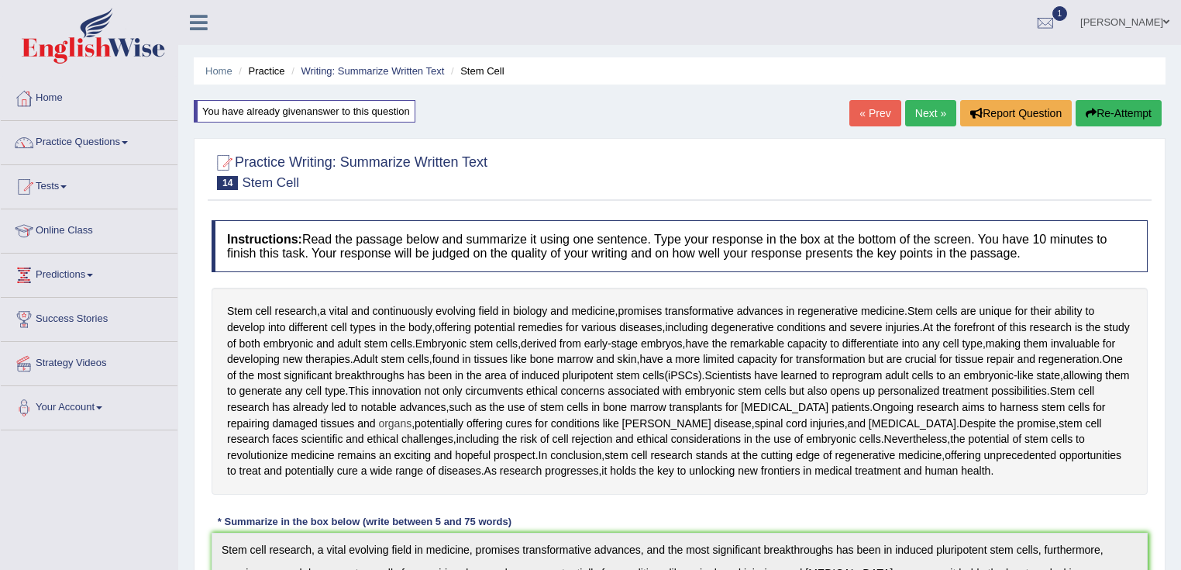
scroll to position [310, 0]
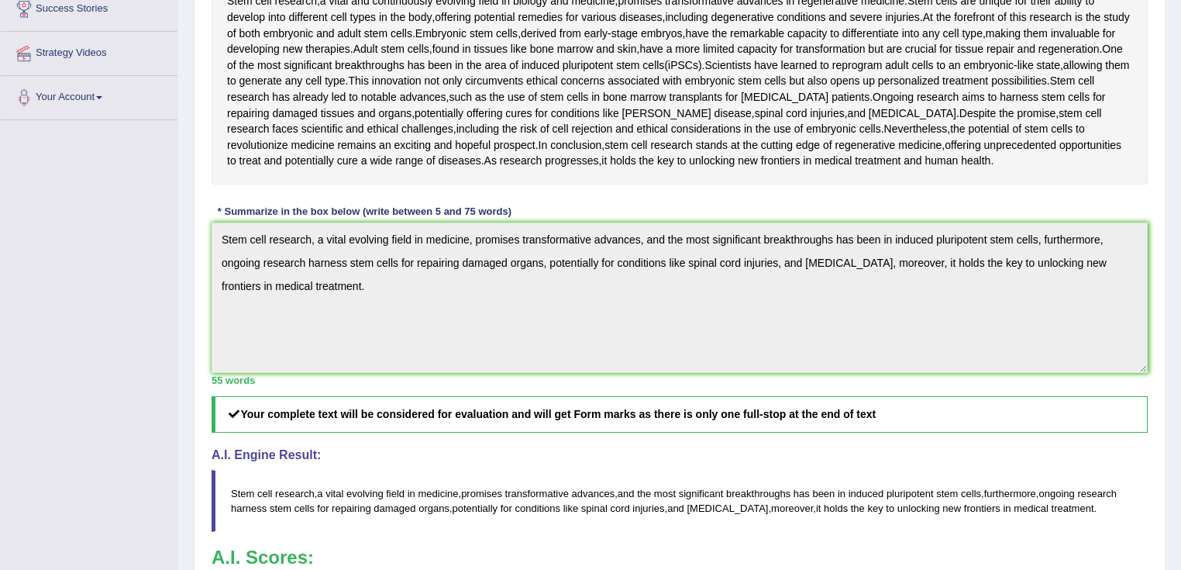
click at [71, 155] on div "Toggle navigation Home Practice Questions Speaking Practice Read Aloud Repeat S…" at bounding box center [590, 253] width 1181 height 1127
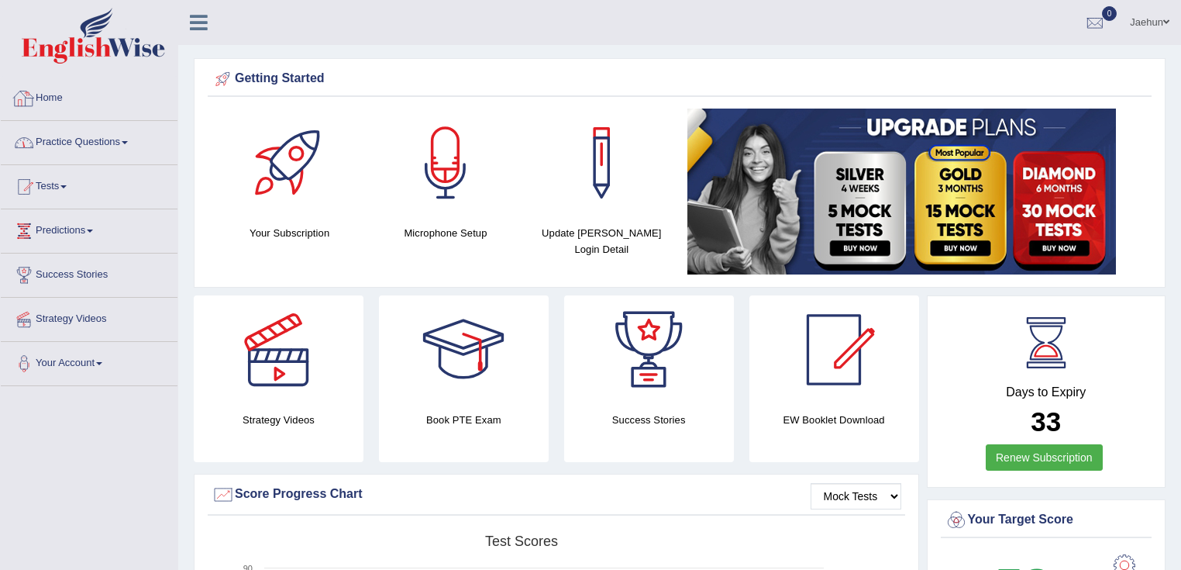
click at [99, 144] on link "Practice Questions" at bounding box center [89, 140] width 177 height 39
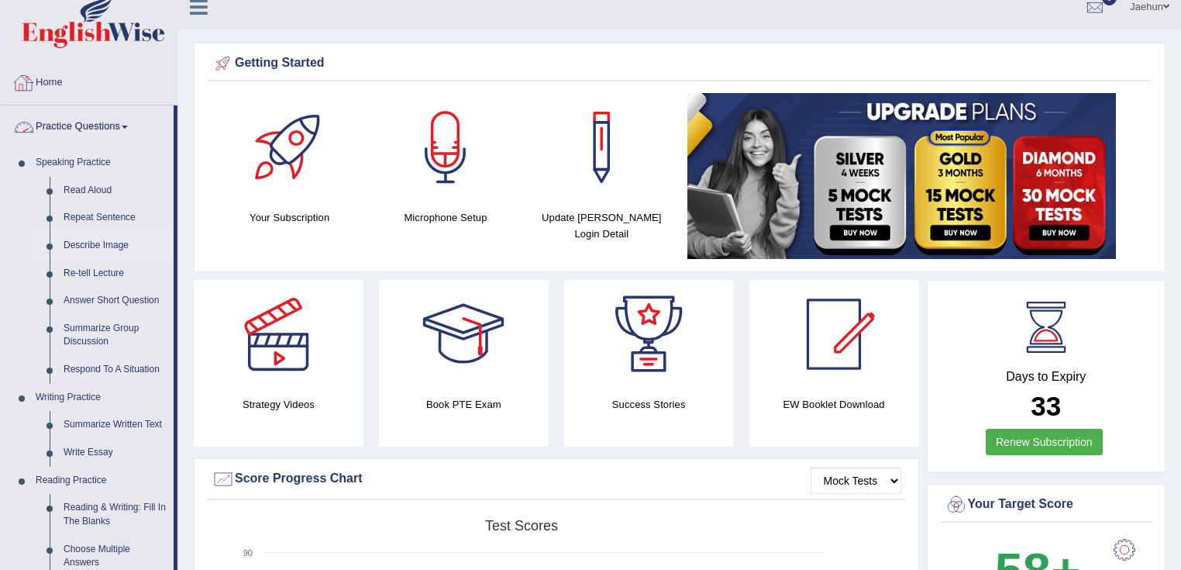
scroll to position [248, 0]
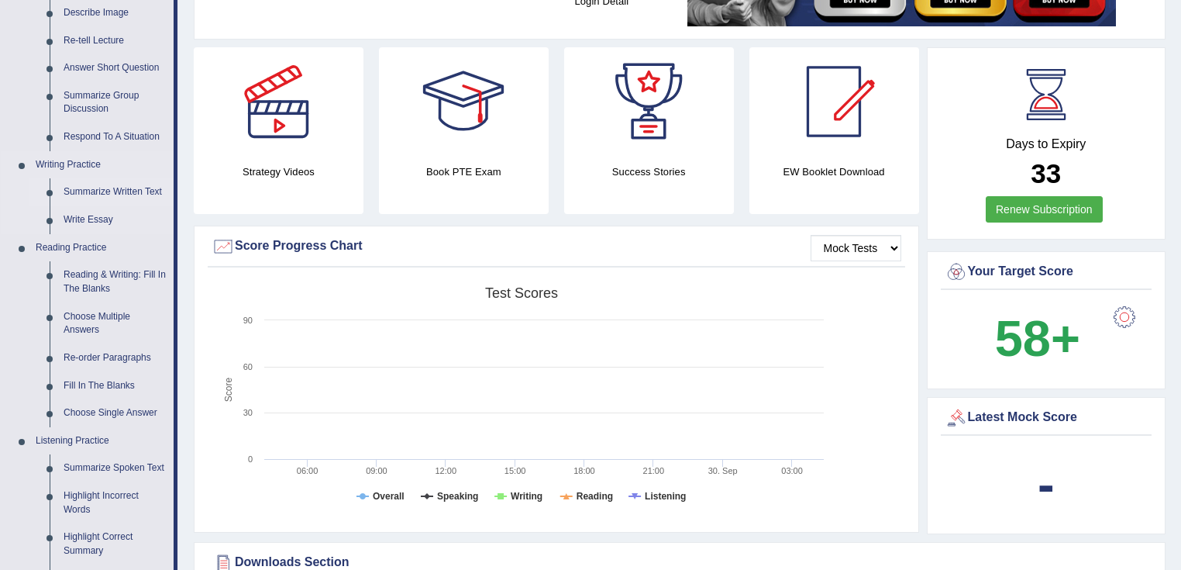
click at [103, 189] on link "Summarize Written Text" at bounding box center [115, 192] width 117 height 28
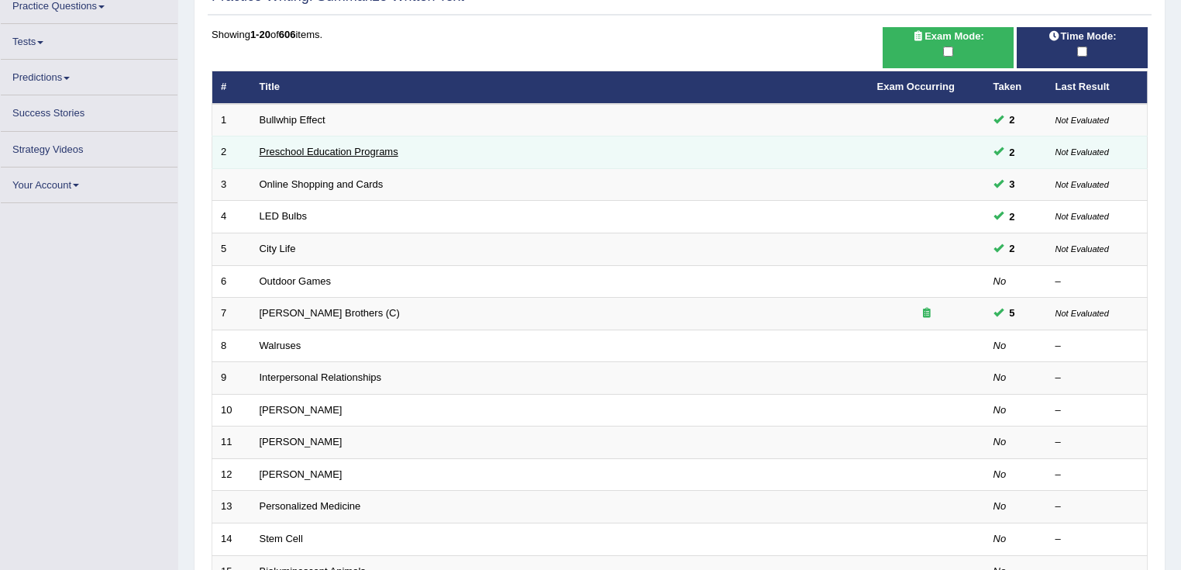
scroll to position [186, 0]
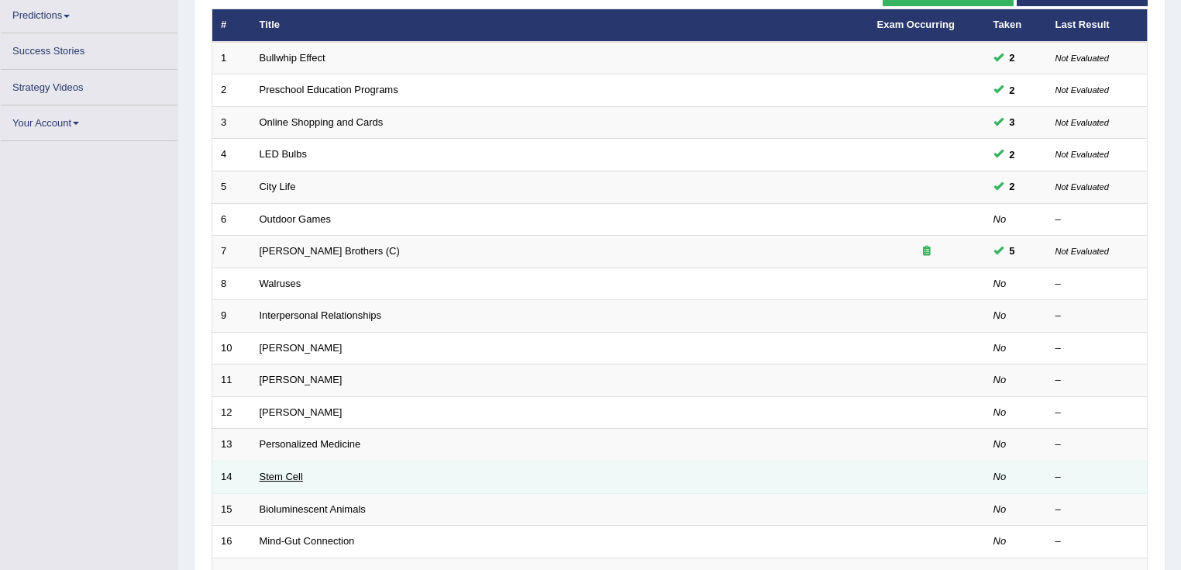
click at [295, 476] on link "Stem Cell" at bounding box center [281, 476] width 43 height 12
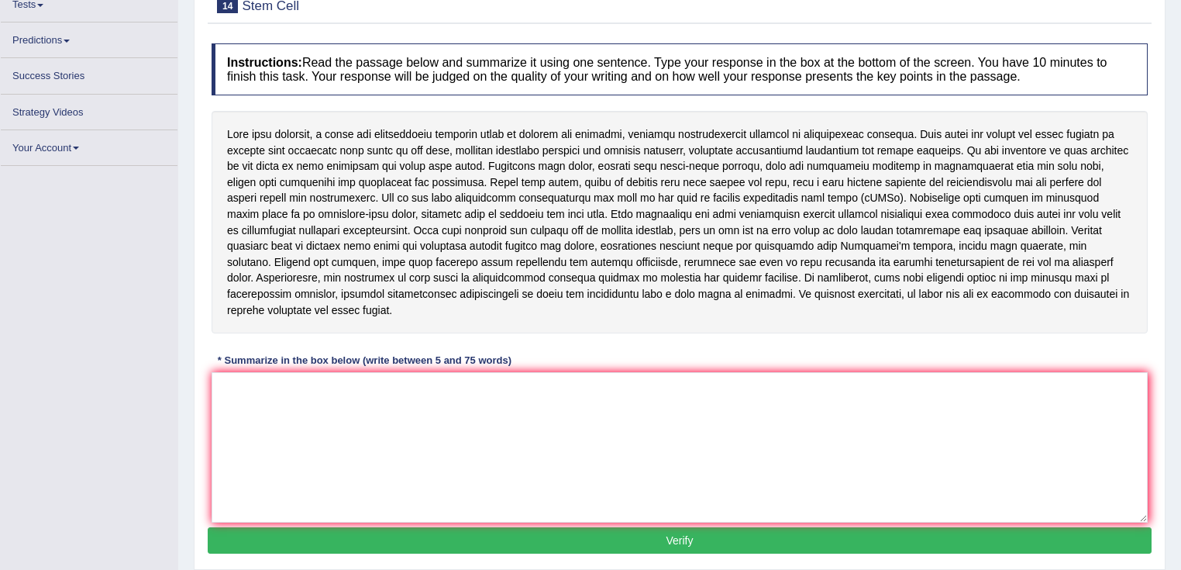
scroll to position [244, 0]
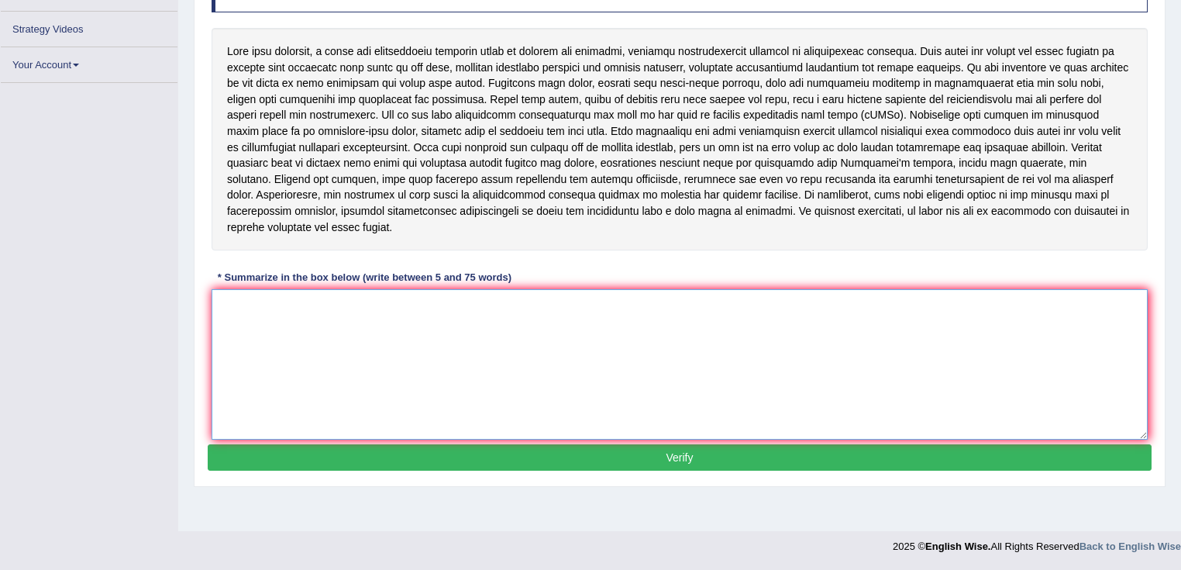
paste textarea "Stem cell research, a vital evolving field in medicine, promises transformative…"
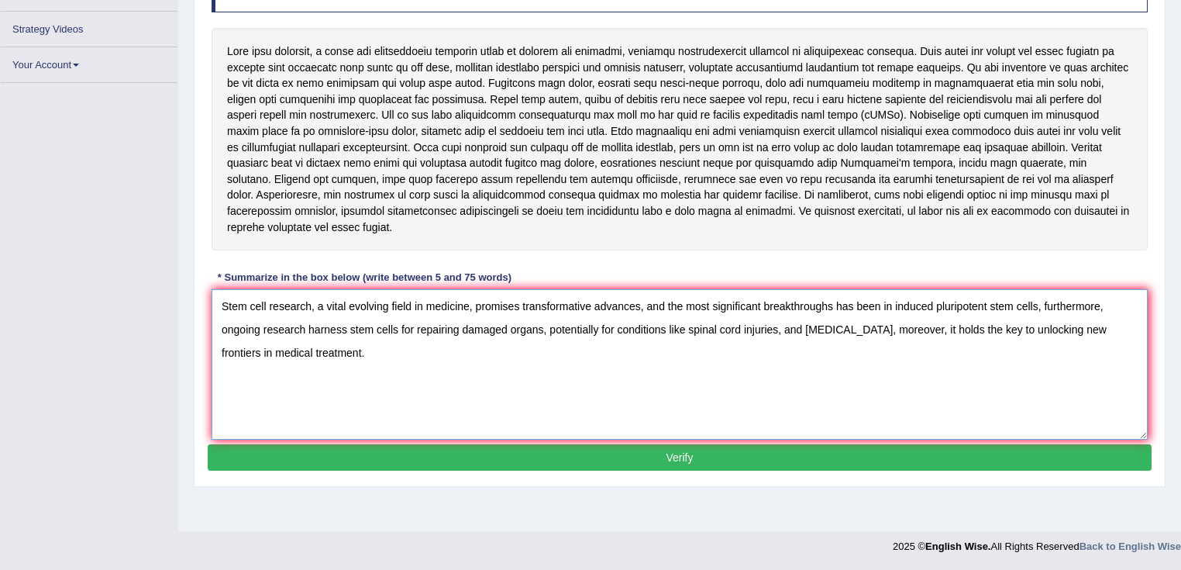
type textarea "Stem cell research, a vital evolving field in medicine, promises transformative…"
click at [746, 444] on button "Verify" at bounding box center [680, 457] width 944 height 26
click at [329, 350] on textarea "Stem cell research, a vital evolving field in medicine, promises transformative…" at bounding box center [680, 364] width 936 height 150
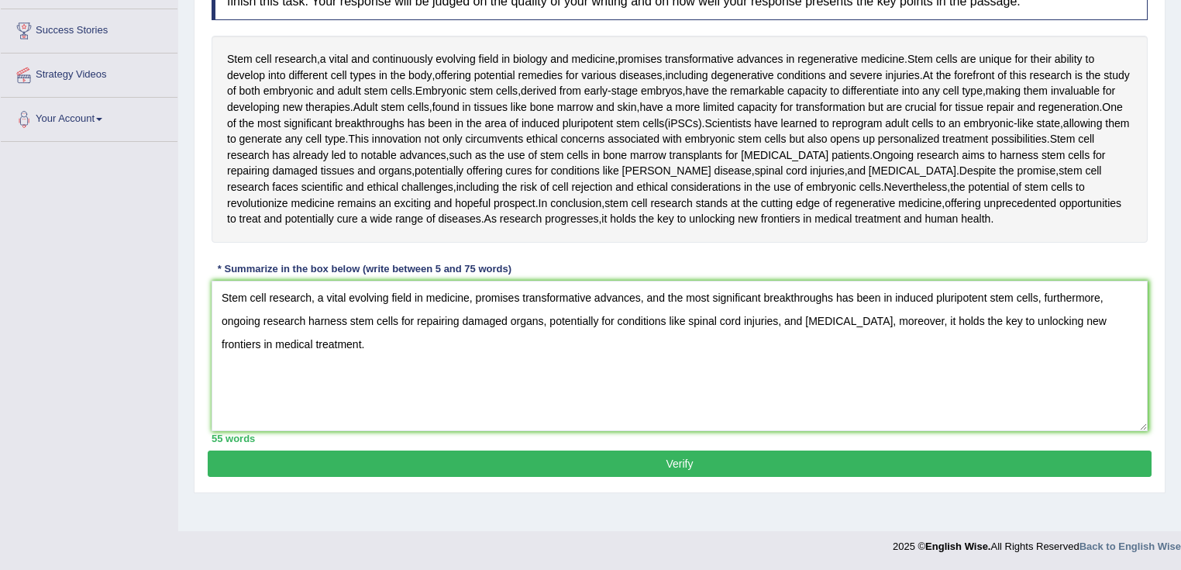
click at [579, 467] on button "Verify" at bounding box center [680, 463] width 944 height 26
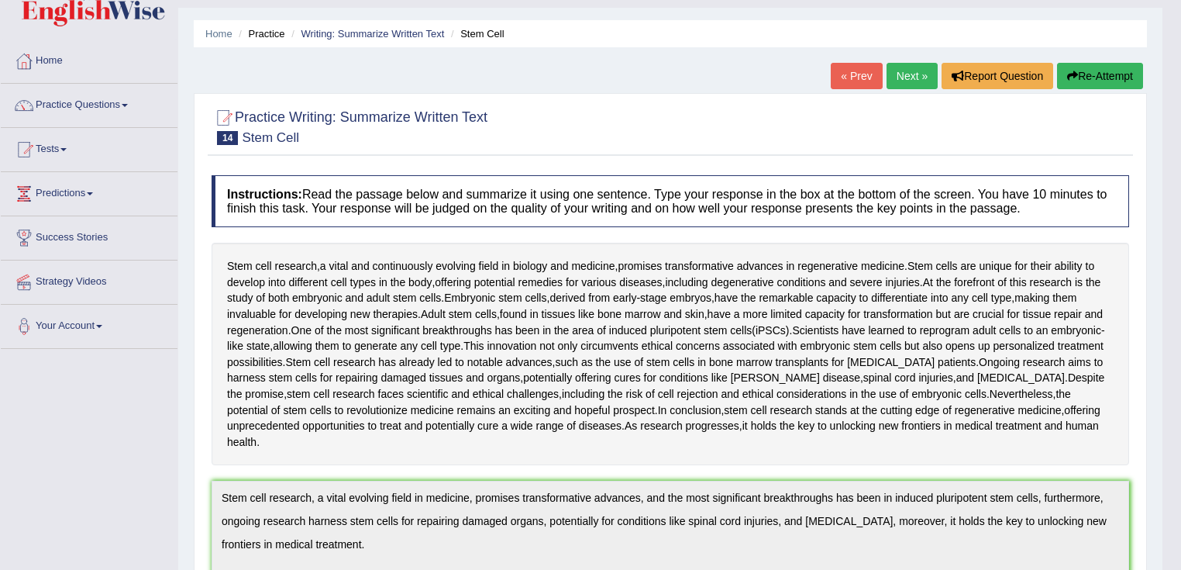
scroll to position [36, 0]
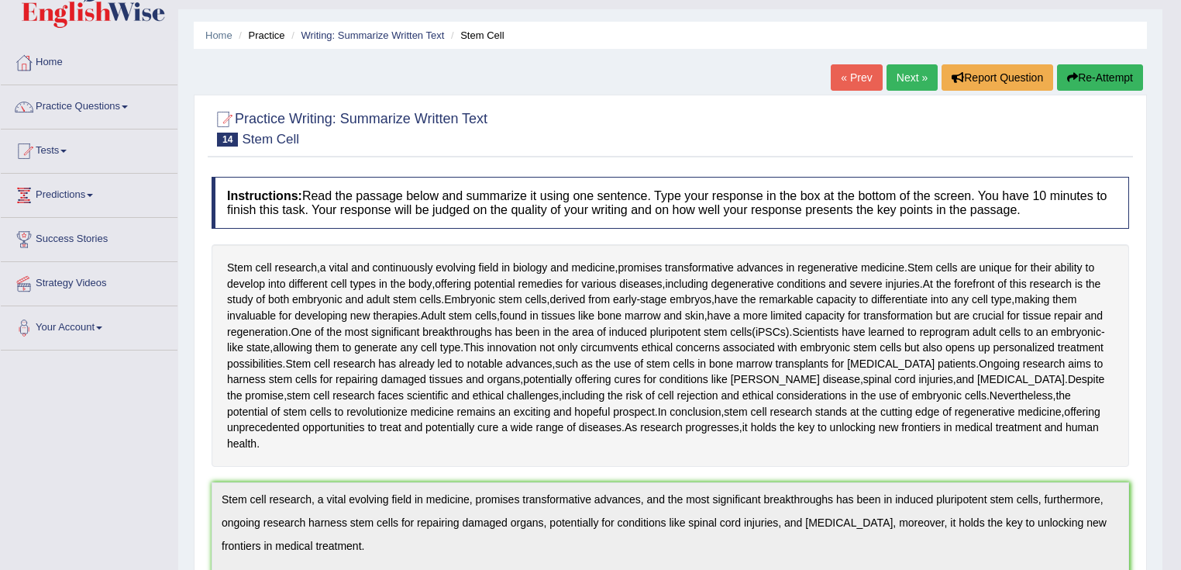
click at [911, 74] on link "Next »" at bounding box center [912, 77] width 51 height 26
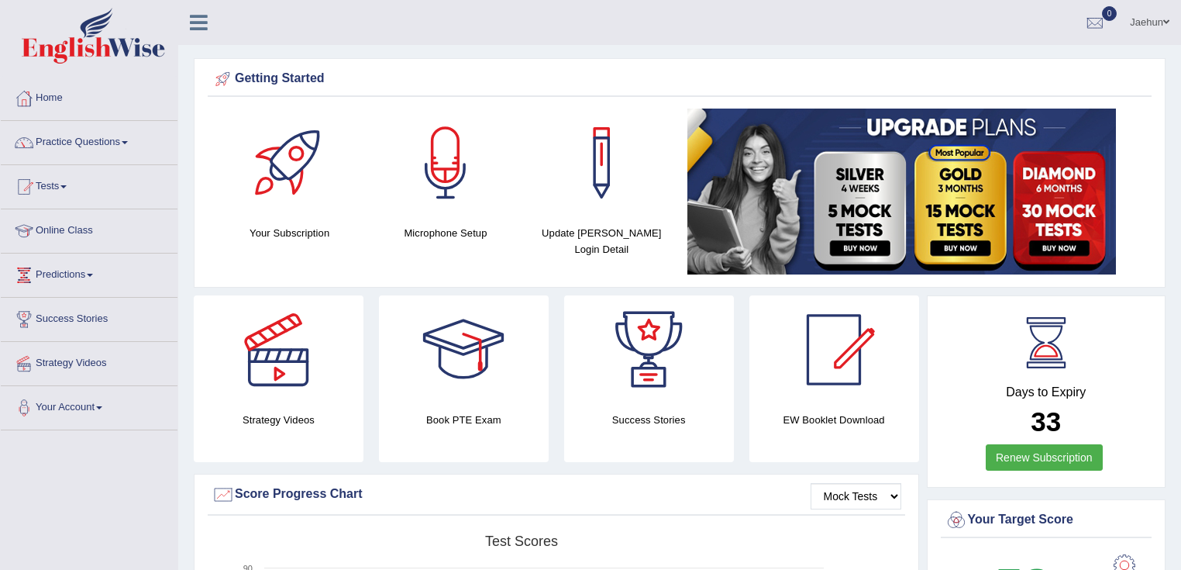
click at [1141, 24] on link "Jaehun" at bounding box center [1149, 20] width 63 height 40
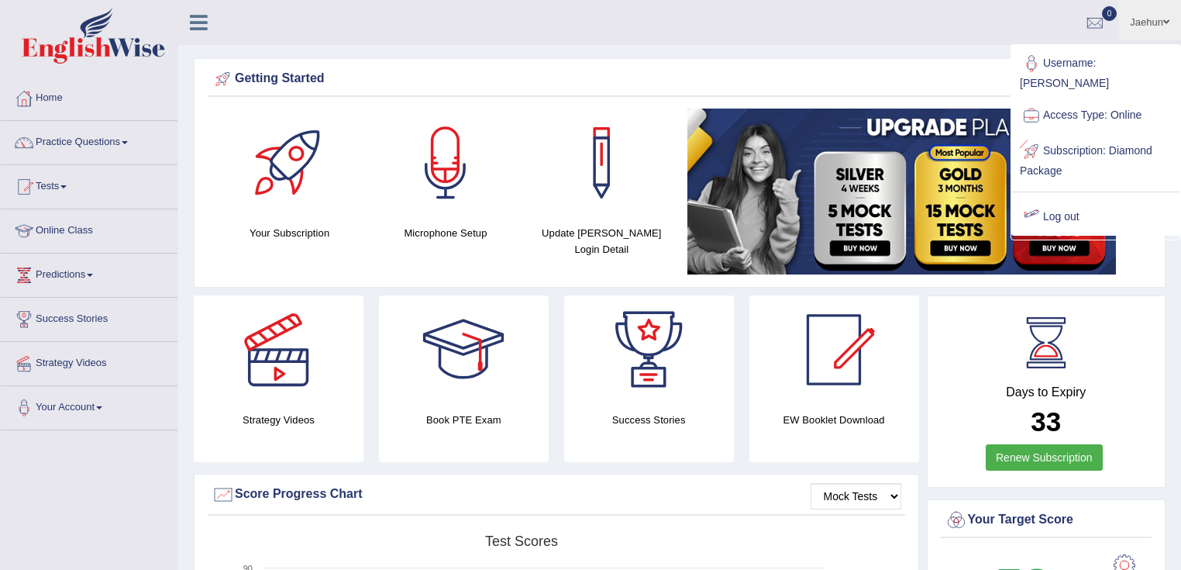
click at [872, 105] on div "Getting Started Your Subscription Microphone Setup Update [PERSON_NAME] Login D…" at bounding box center [680, 172] width 972 height 229
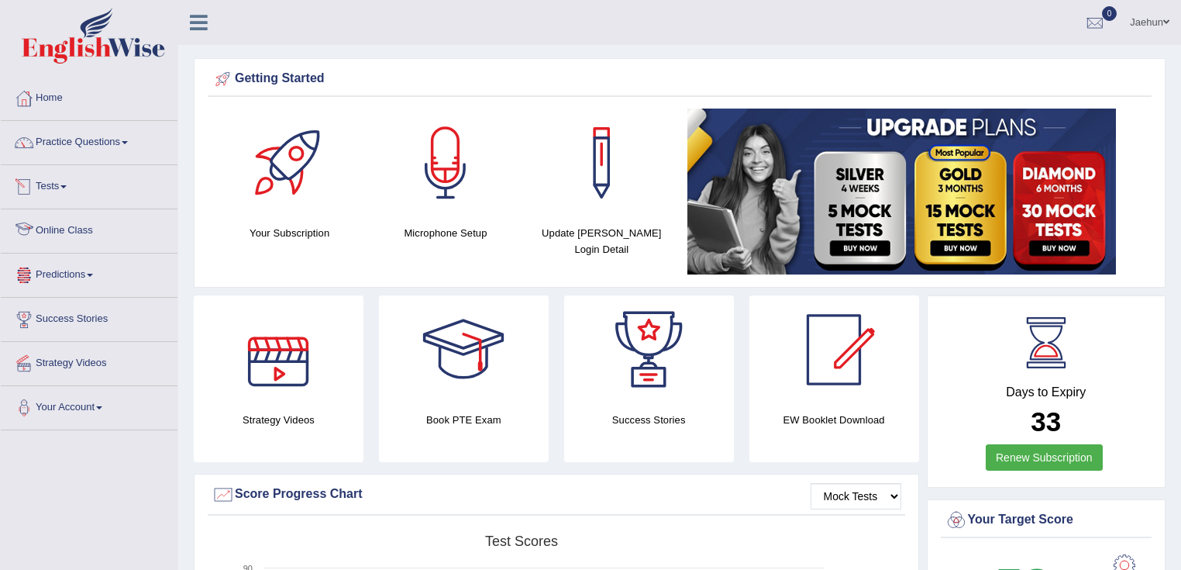
click at [70, 239] on link "Online Class" at bounding box center [89, 228] width 177 height 39
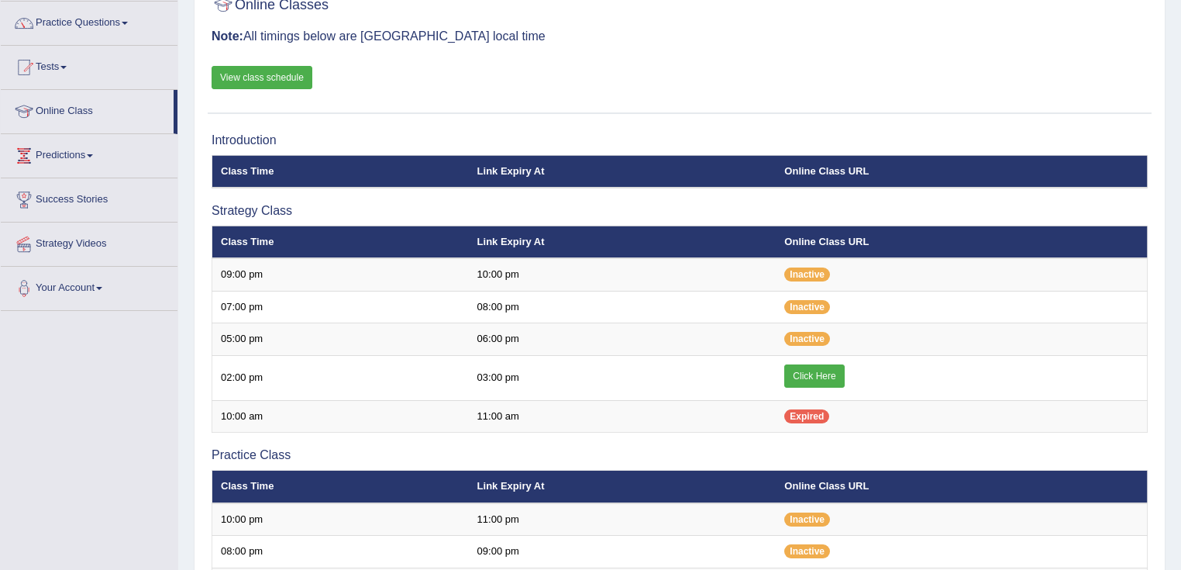
scroll to position [124, 0]
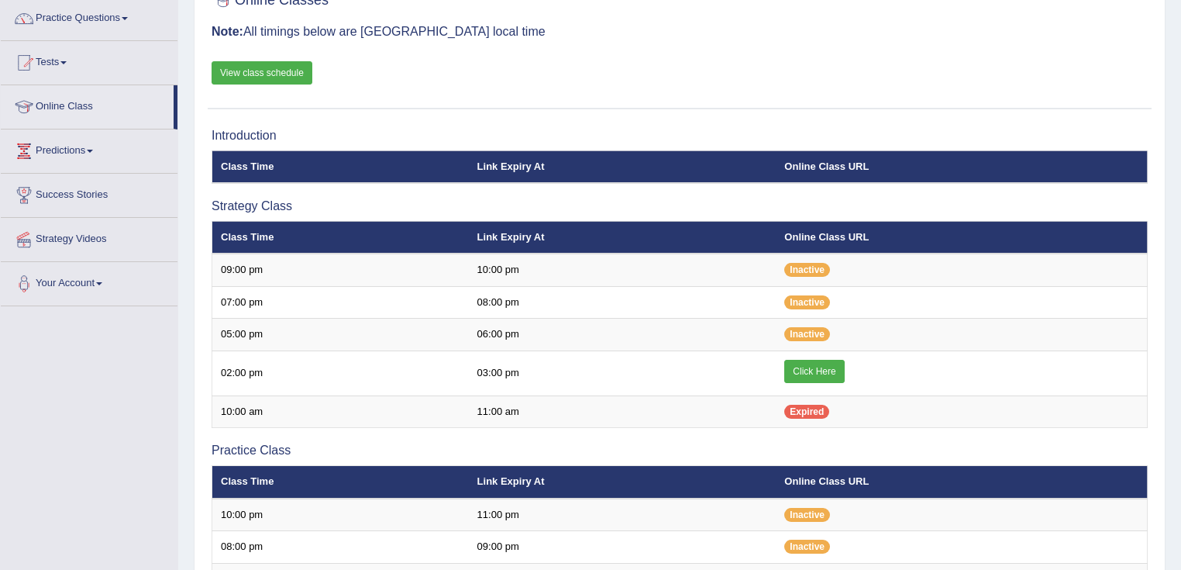
click at [258, 71] on link "View class schedule" at bounding box center [262, 72] width 101 height 23
click at [78, 110] on link "Online Class" at bounding box center [87, 104] width 173 height 39
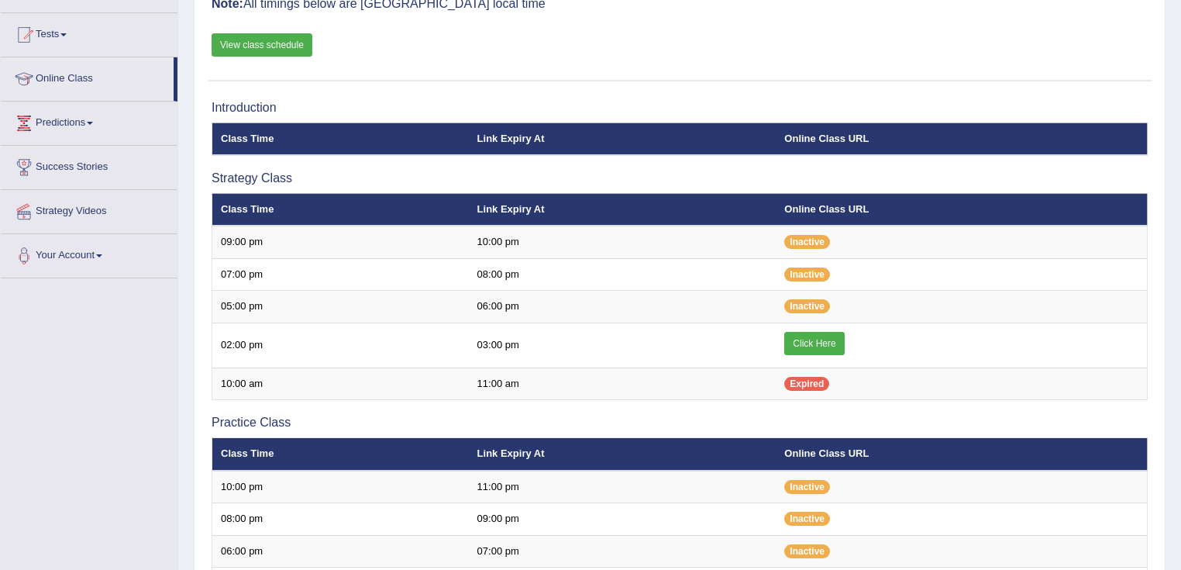
scroll to position [310, 0]
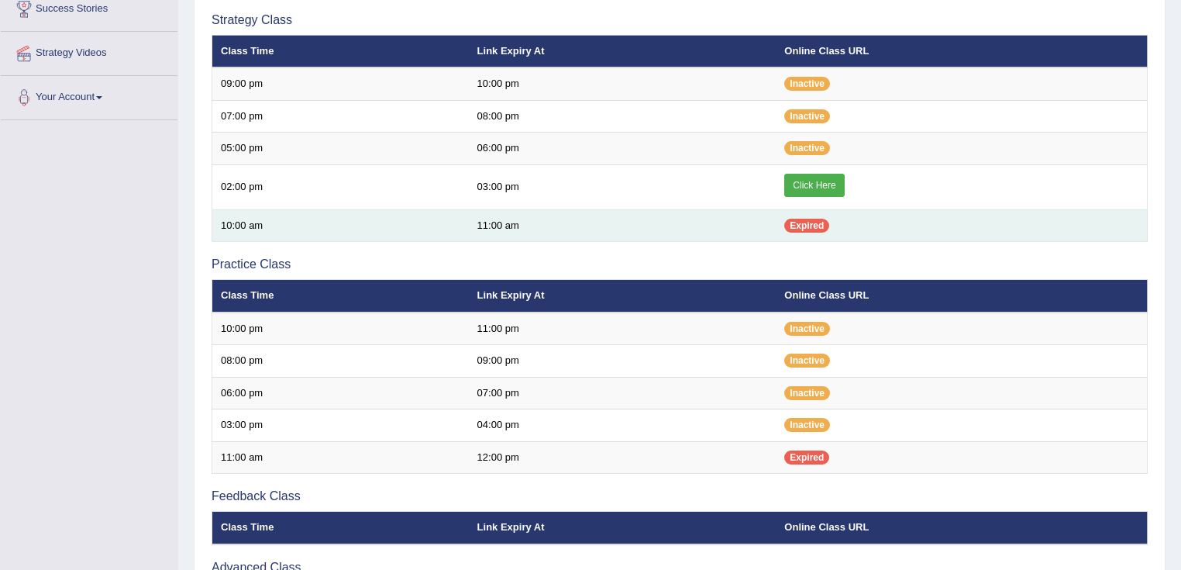
click at [809, 222] on span "Expired" at bounding box center [806, 226] width 45 height 14
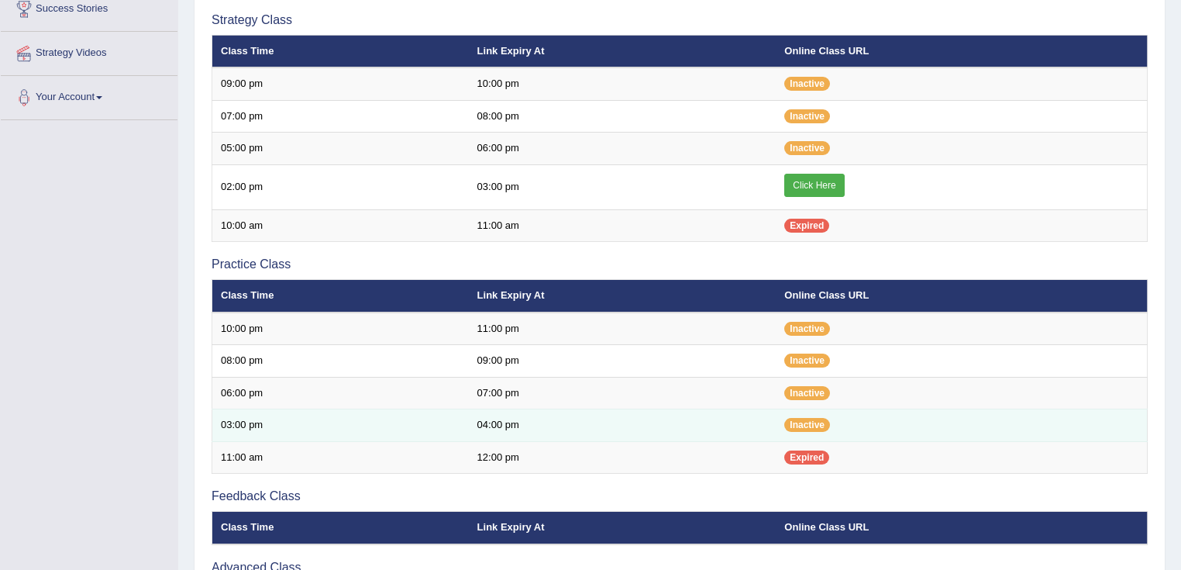
click at [515, 433] on td "04:00 pm" at bounding box center [623, 425] width 308 height 33
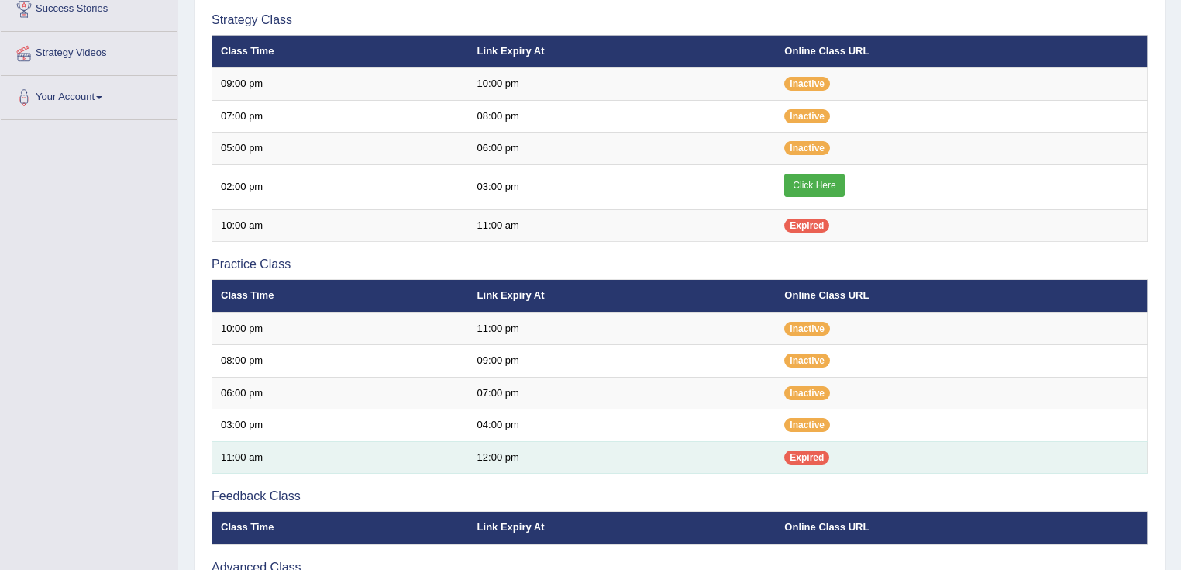
click at [523, 443] on td "12:00 pm" at bounding box center [623, 457] width 308 height 33
click at [539, 450] on td "12:00 pm" at bounding box center [623, 457] width 308 height 33
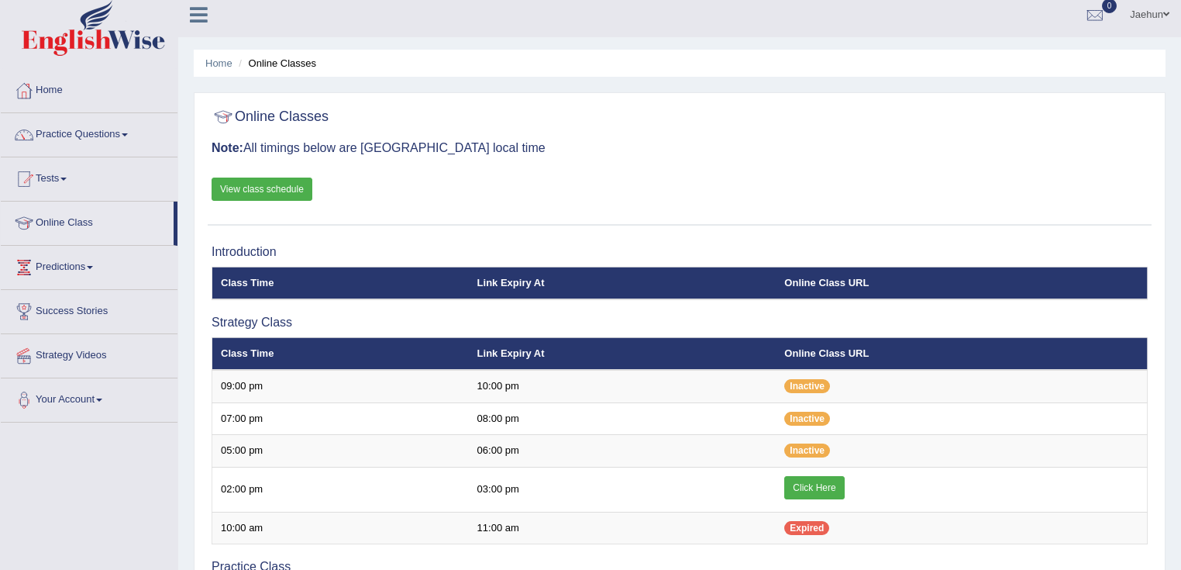
scroll to position [0, 0]
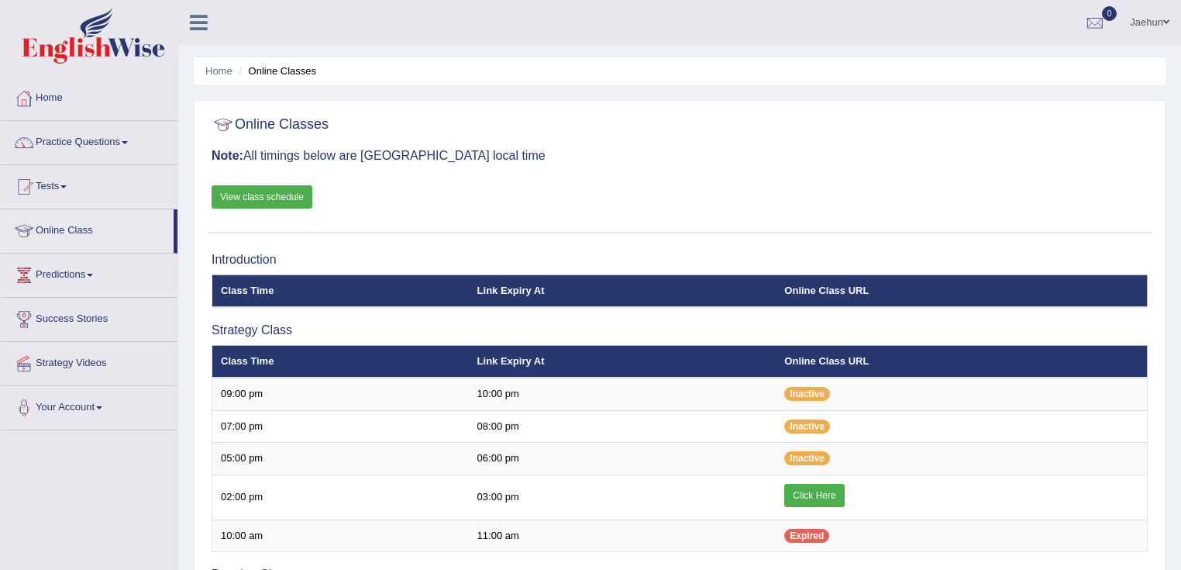
click at [273, 202] on link "View class schedule" at bounding box center [262, 196] width 101 height 23
